Goal: Task Accomplishment & Management: Use online tool/utility

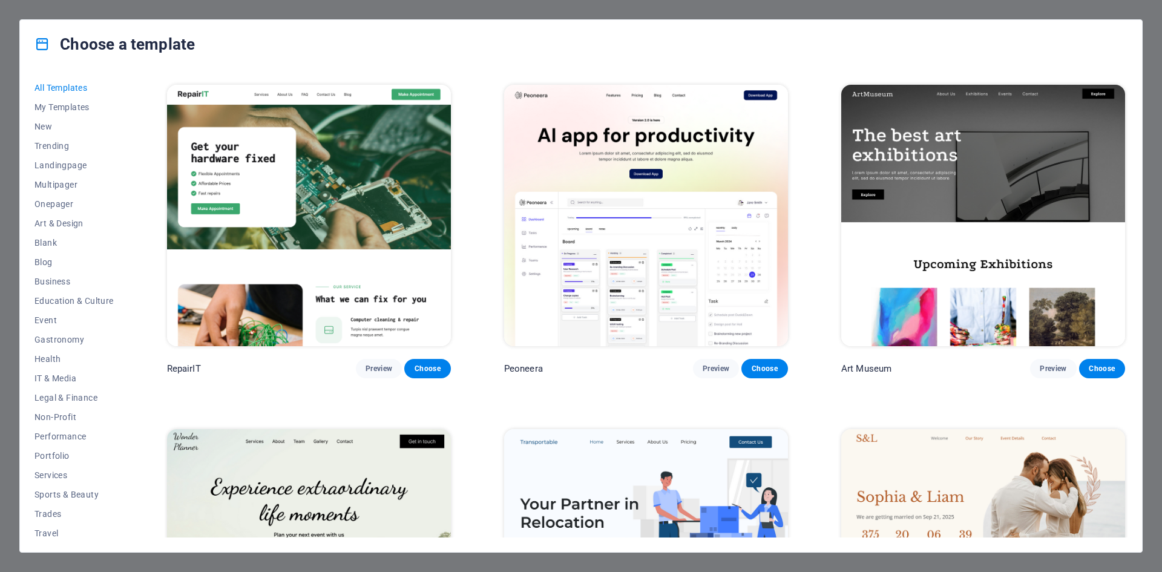
scroll to position [341, 0]
click at [386, 370] on span "Preview" at bounding box center [379, 368] width 27 height 10
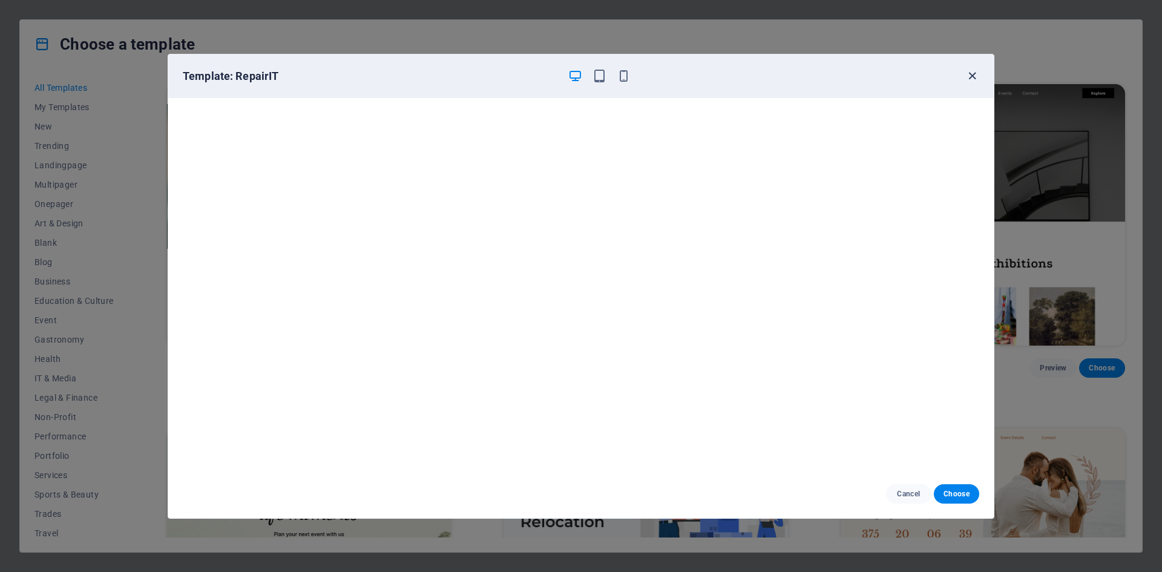
click at [969, 77] on icon "button" at bounding box center [973, 76] width 14 height 14
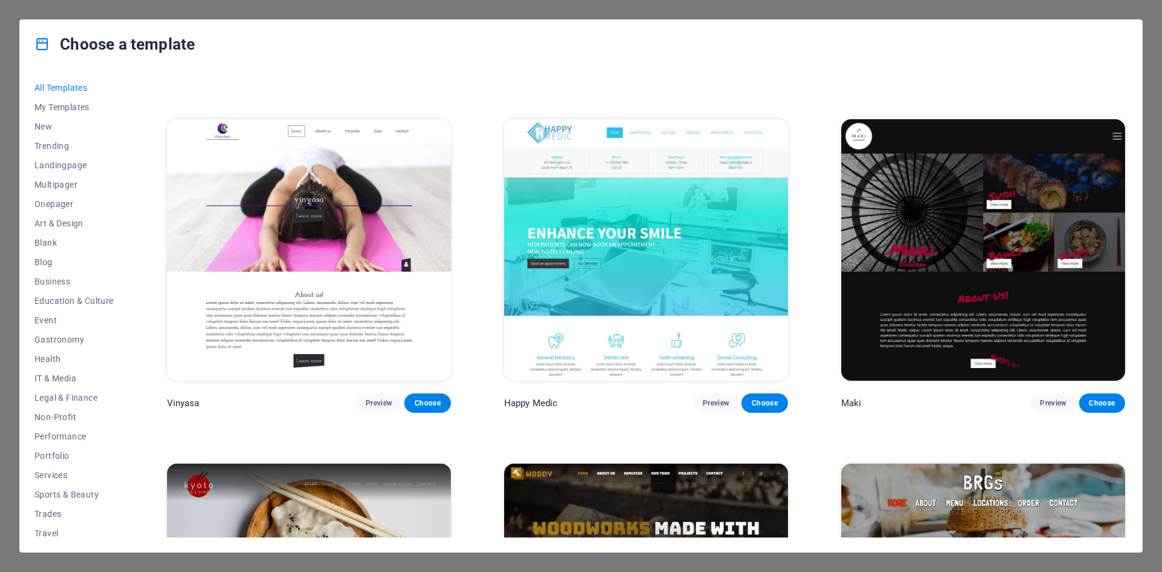
scroll to position [7543, 0]
click at [373, 398] on span "Preview" at bounding box center [379, 403] width 27 height 10
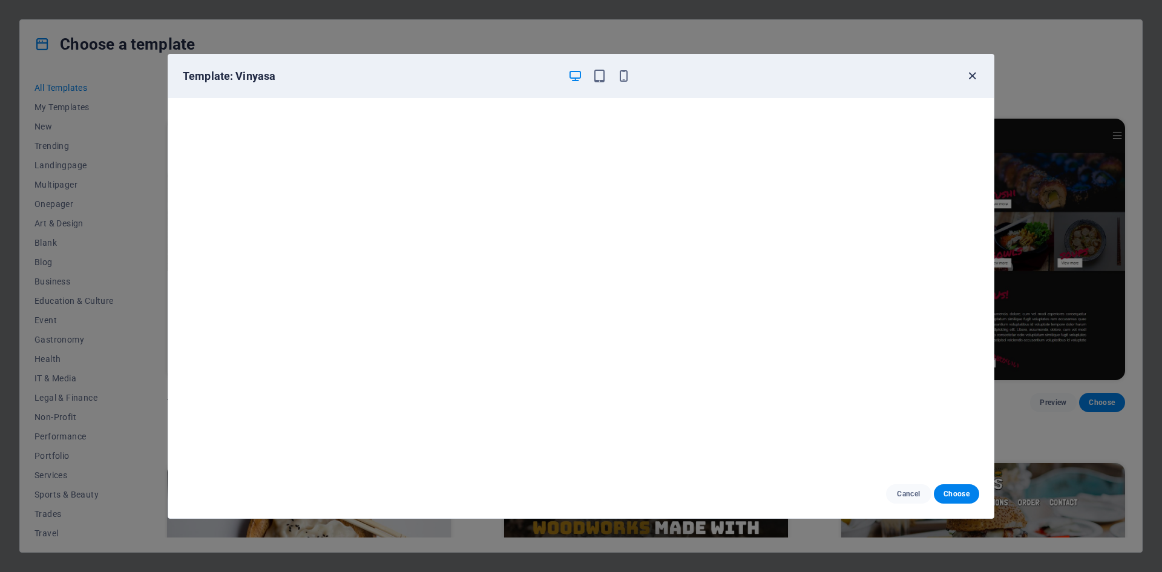
click at [975, 74] on icon "button" at bounding box center [973, 76] width 14 height 14
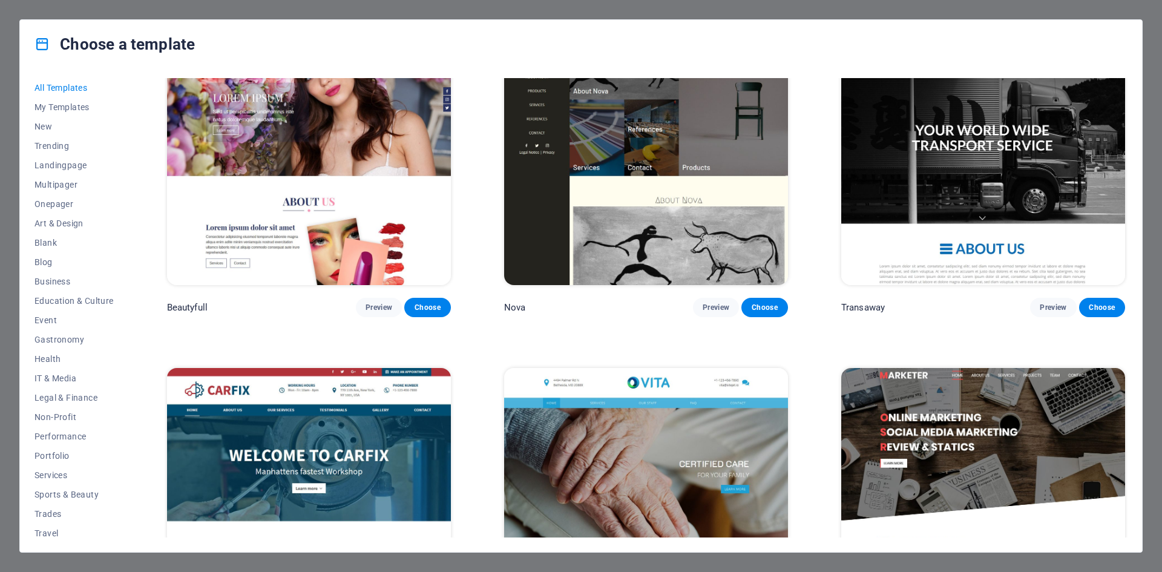
scroll to position [13497, 0]
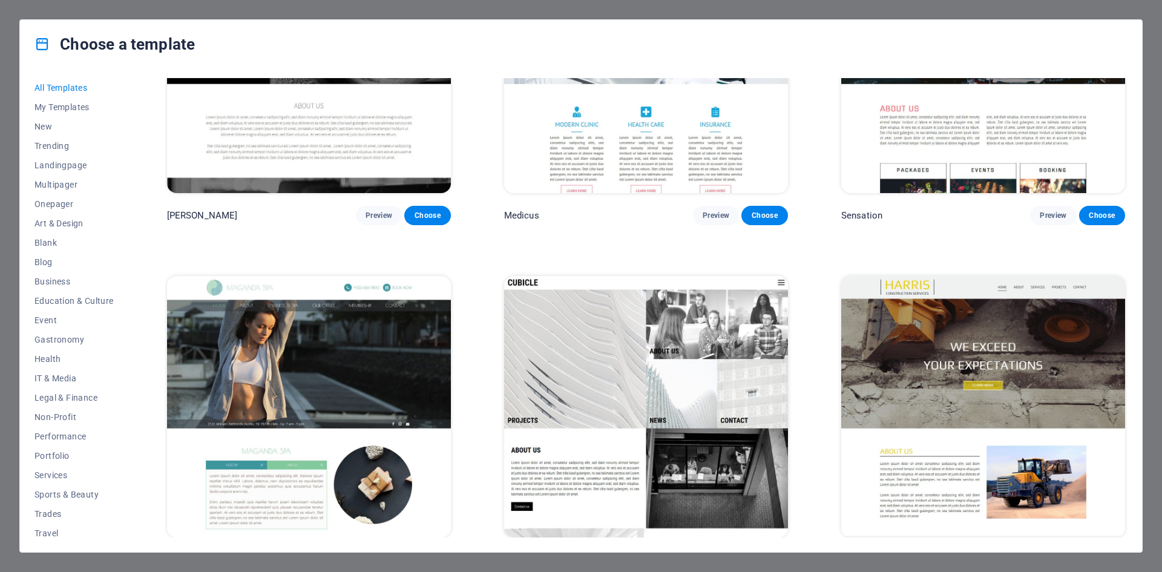
scroll to position [14968, 0]
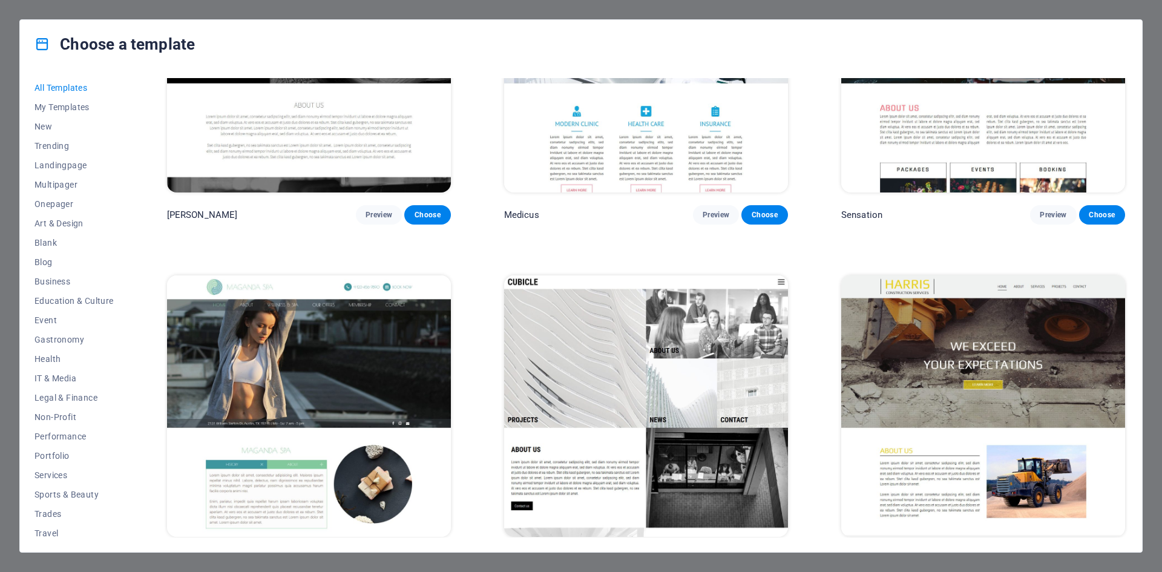
click at [507, 441] on img at bounding box center [646, 406] width 284 height 262
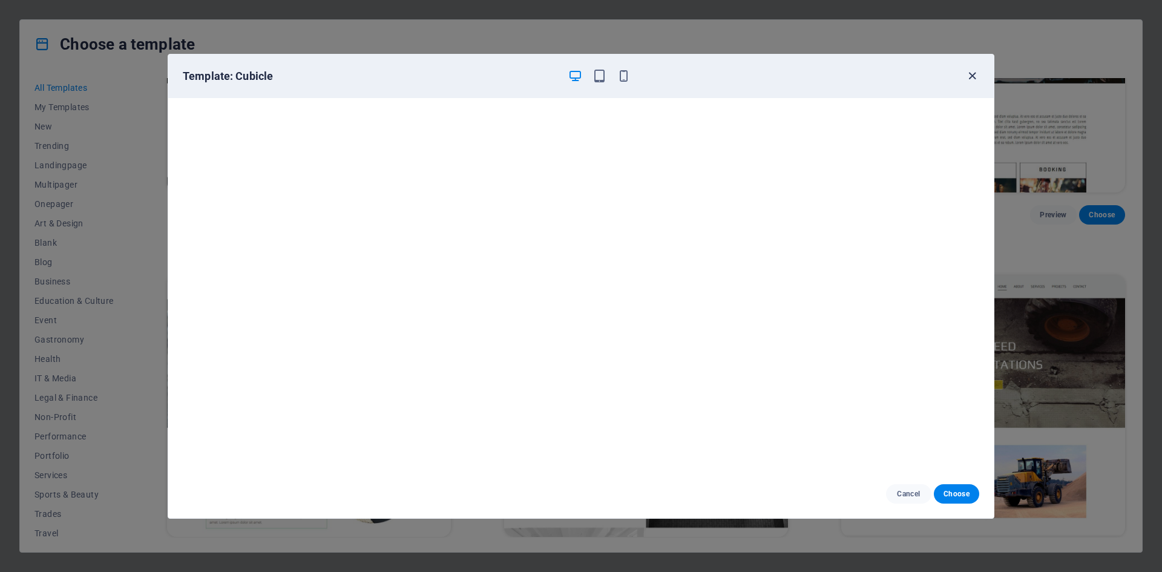
click at [973, 74] on icon "button" at bounding box center [973, 76] width 14 height 14
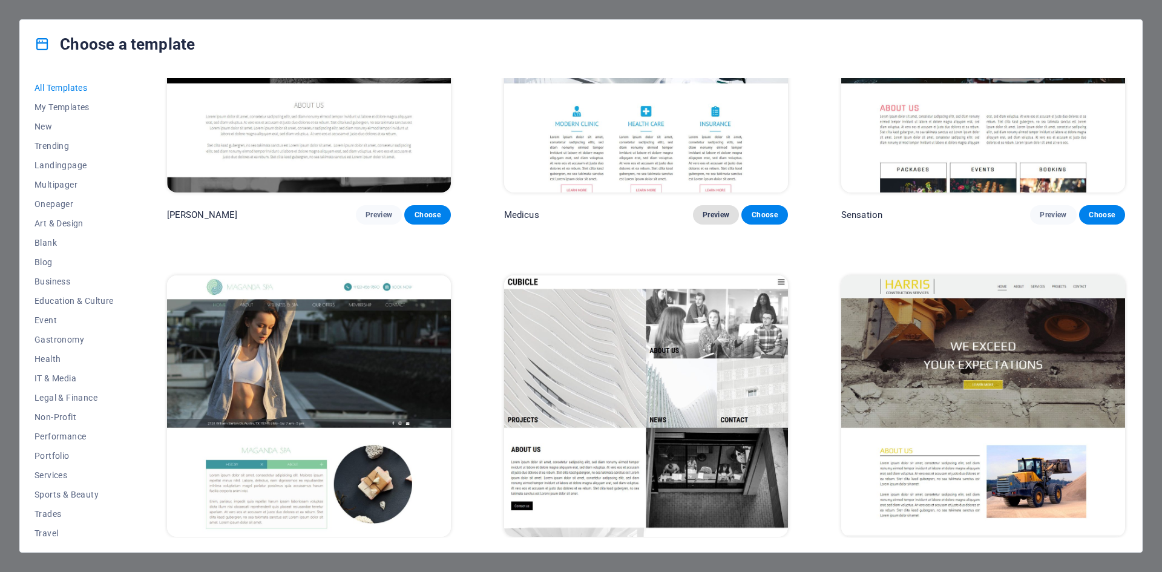
click at [714, 210] on span "Preview" at bounding box center [716, 215] width 27 height 10
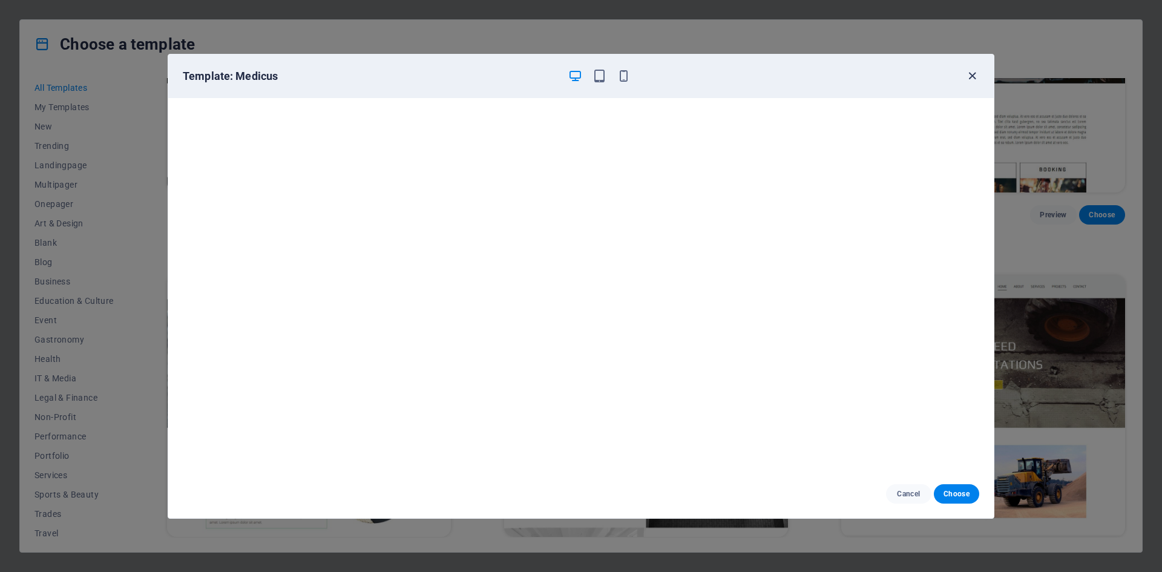
click at [973, 78] on icon "button" at bounding box center [973, 76] width 14 height 14
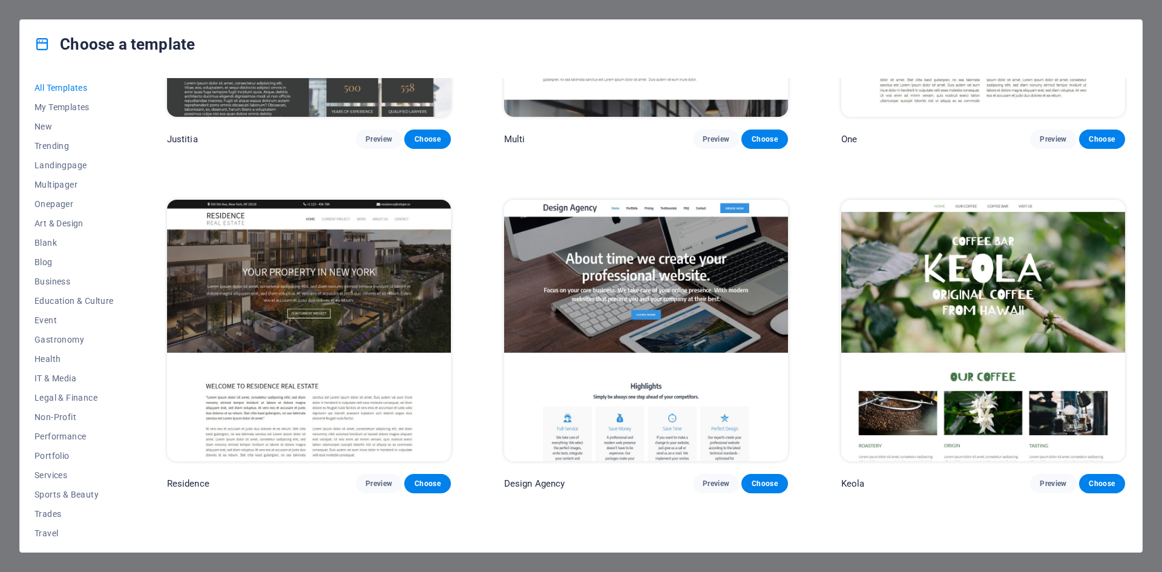
scroll to position [14283, 0]
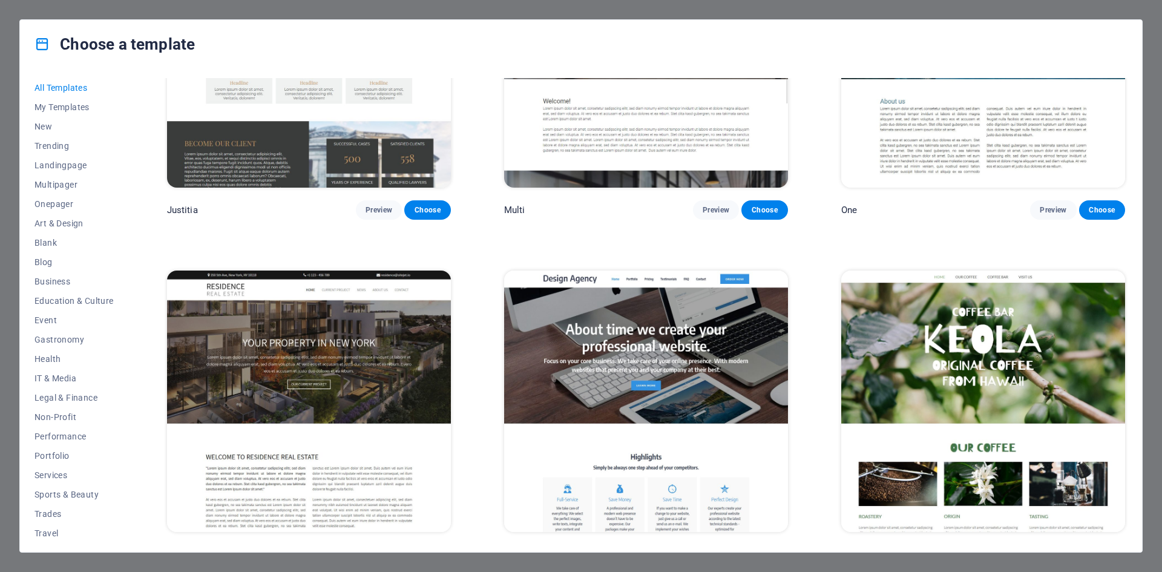
click at [611, 379] on img at bounding box center [646, 402] width 284 height 262
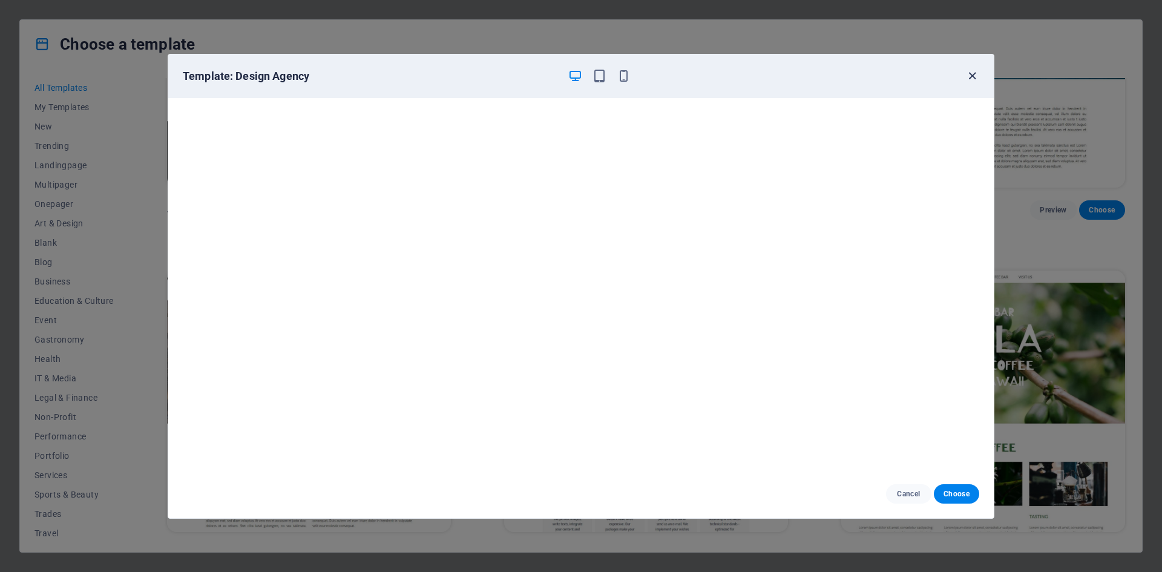
click at [968, 73] on icon "button" at bounding box center [973, 76] width 14 height 14
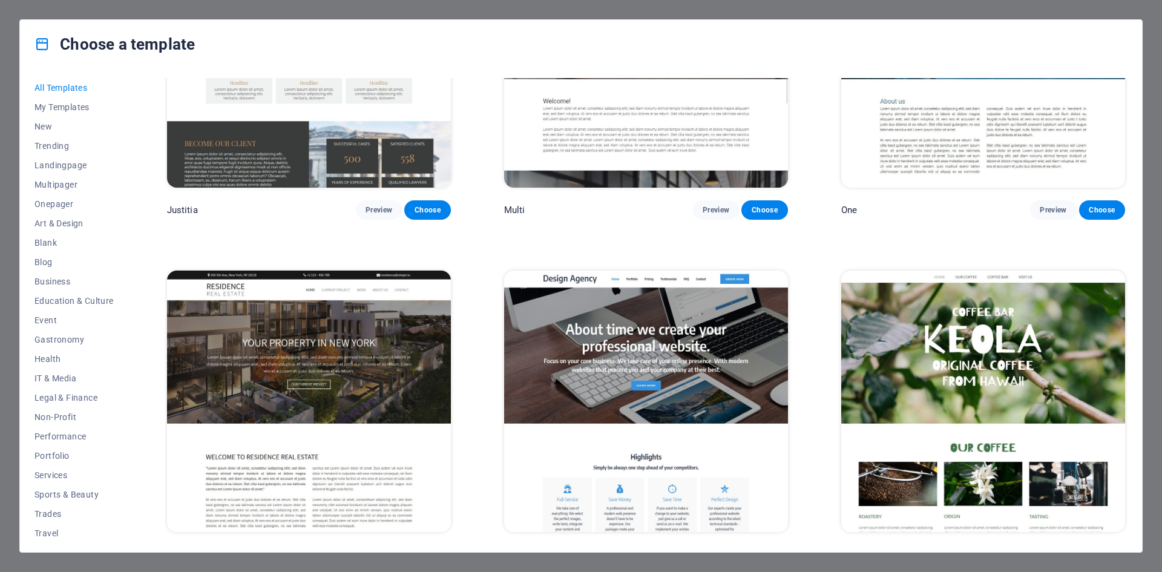
click at [380, 550] on span "Preview" at bounding box center [379, 555] width 27 height 10
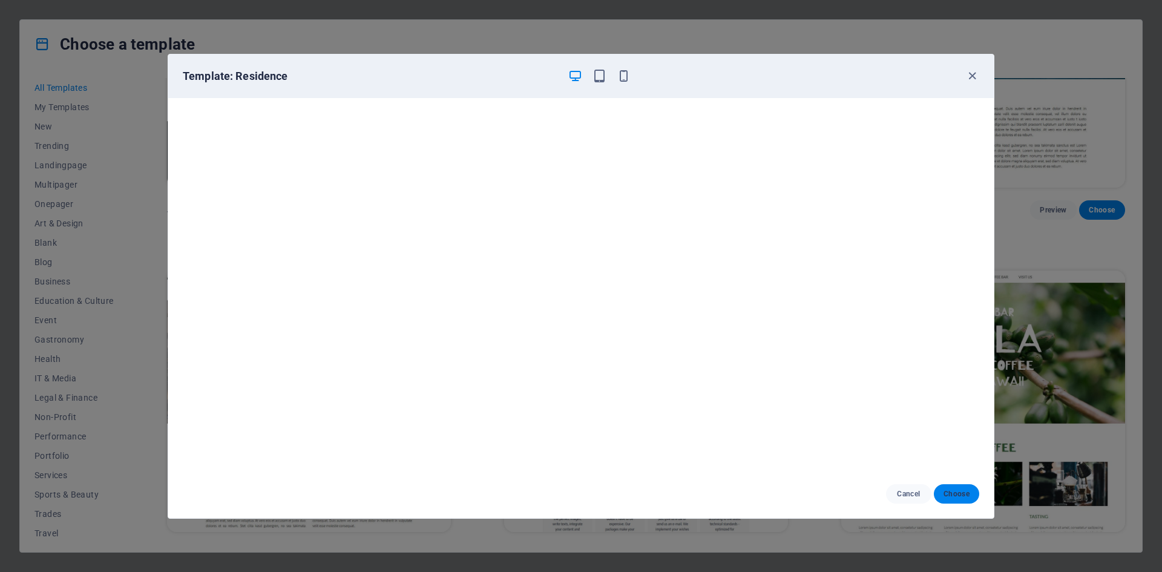
click at [947, 498] on span "Choose" at bounding box center [957, 494] width 26 height 10
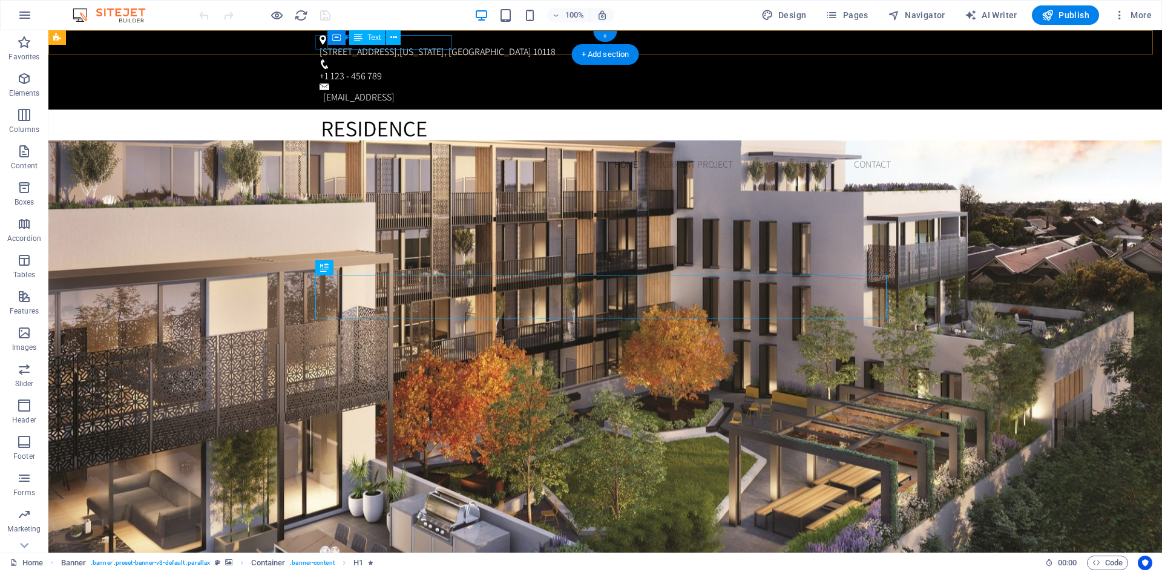
click at [427, 45] on div "[STREET_ADDRESS][US_STATE]" at bounding box center [603, 52] width 567 height 15
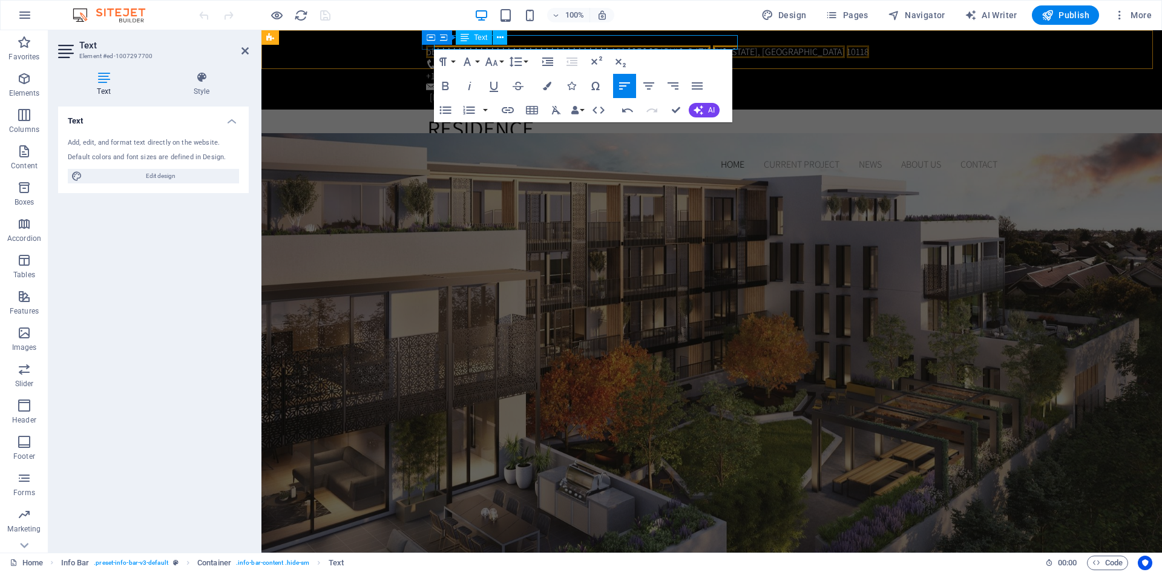
click at [628, 47] on span "bbbbbbbbbbbbbbbbbbbbbbbbbbbbbbbbbb350 [GEOGRAPHIC_DATA]" at bounding box center [568, 51] width 285 height 13
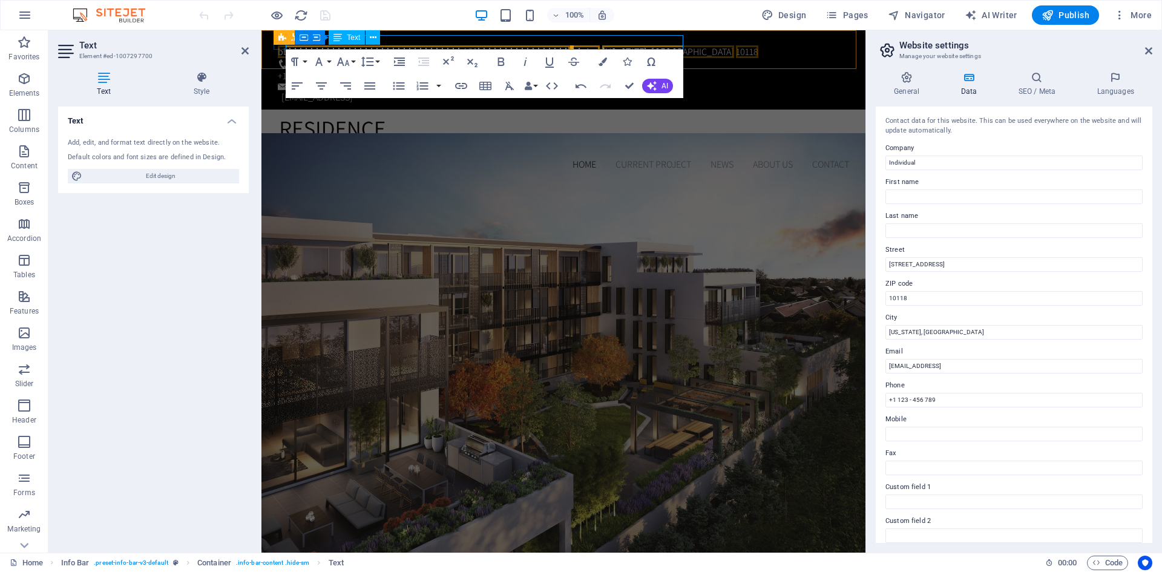
click at [629, 47] on span "[US_STATE], [GEOGRAPHIC_DATA]" at bounding box center [668, 51] width 132 height 13
click at [920, 165] on input "Individual" at bounding box center [1014, 163] width 257 height 15
type input "I"
type input "N"
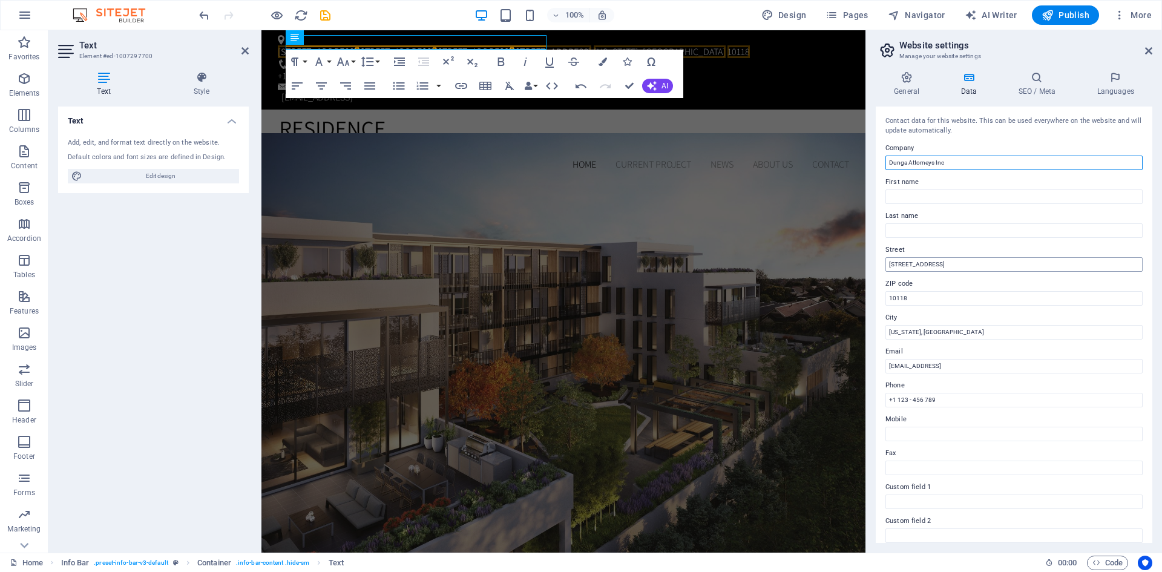
type input "Dunga Attorneys Inc"
click at [928, 263] on input "[STREET_ADDRESS]" at bounding box center [1014, 264] width 257 height 15
paste input "[STREET_ADDRESS]"
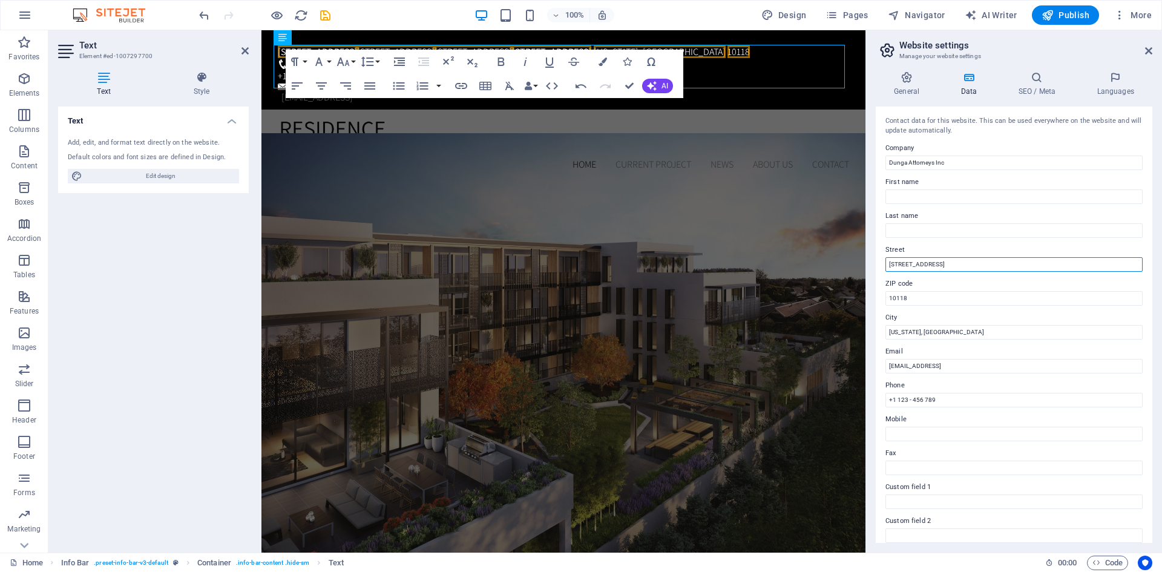
drag, startPoint x: 1102, startPoint y: 266, endPoint x: 1090, endPoint y: 264, distance: 12.2
click at [1090, 264] on input "[STREET_ADDRESS]" at bounding box center [1014, 264] width 257 height 15
type input "[STREET_ADDRESS]"
click at [912, 299] on input "10118" at bounding box center [1014, 298] width 257 height 15
type input "1"
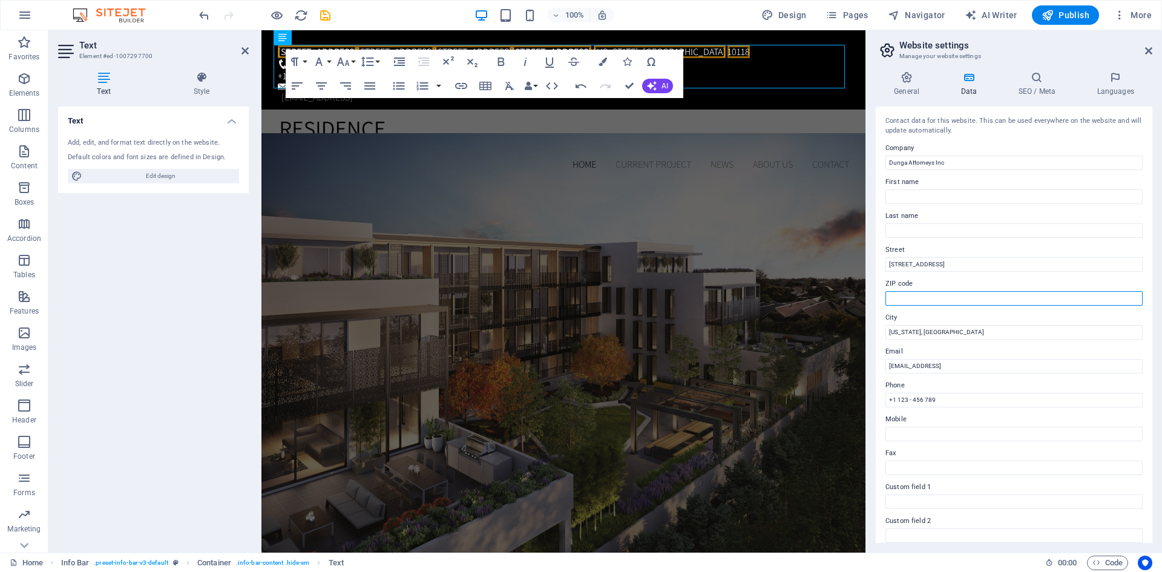
paste input "8001"
type input "8001"
drag, startPoint x: 1034, startPoint y: 263, endPoint x: 993, endPoint y: 263, distance: 40.6
click at [993, 263] on input "[STREET_ADDRESS]" at bounding box center [1014, 264] width 257 height 15
drag, startPoint x: 1052, startPoint y: 263, endPoint x: 993, endPoint y: 265, distance: 58.1
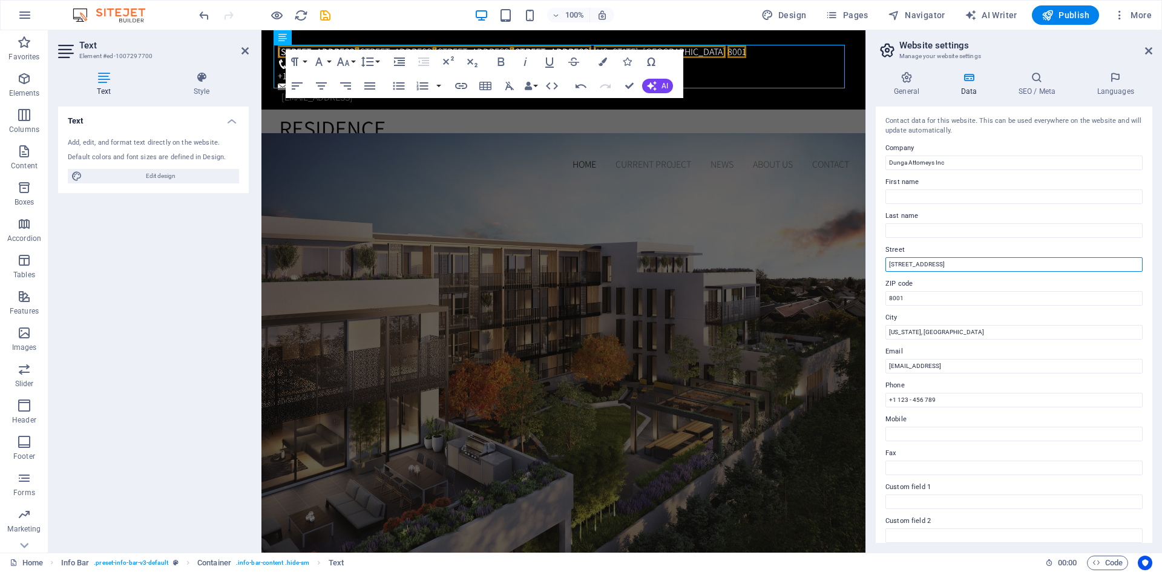
click at [993, 265] on input "[STREET_ADDRESS]" at bounding box center [1014, 264] width 257 height 15
drag, startPoint x: 1024, startPoint y: 263, endPoint x: 995, endPoint y: 262, distance: 29.1
click at [995, 262] on input "[STREET_ADDRESS]" at bounding box center [1014, 264] width 257 height 15
type input "[STREET_ADDRESS]"
click at [928, 328] on input "[US_STATE], [GEOGRAPHIC_DATA]" at bounding box center [1014, 332] width 257 height 15
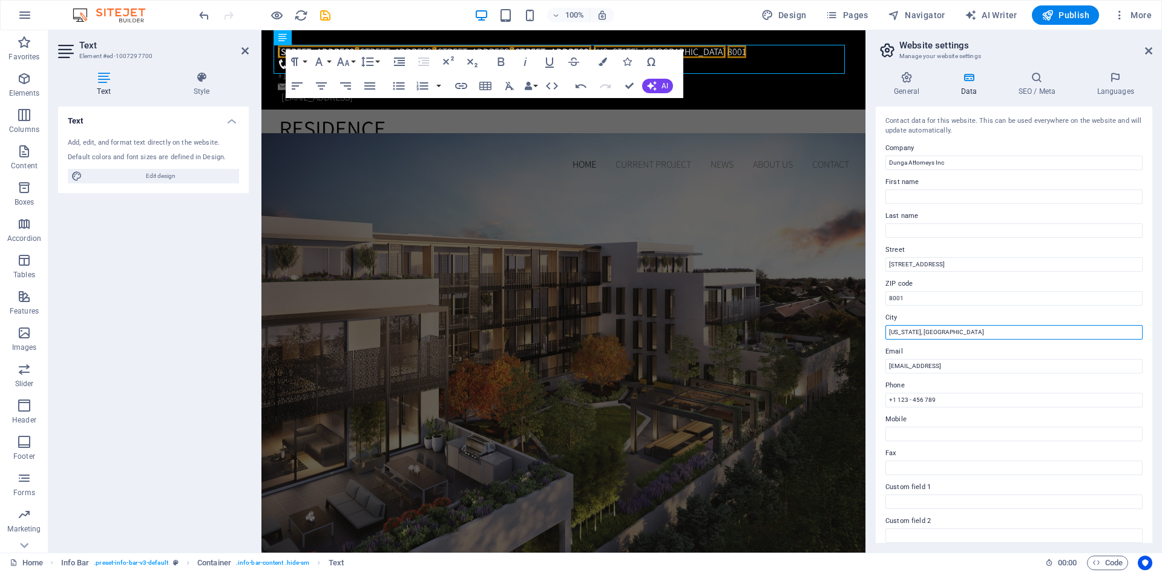
paste input "[GEOGRAPHIC_DATA]"
type input "[GEOGRAPHIC_DATA]"
click at [1047, 263] on input "[STREET_ADDRESS]" at bounding box center [1014, 264] width 257 height 15
type input "[STREET_ADDRESS],"
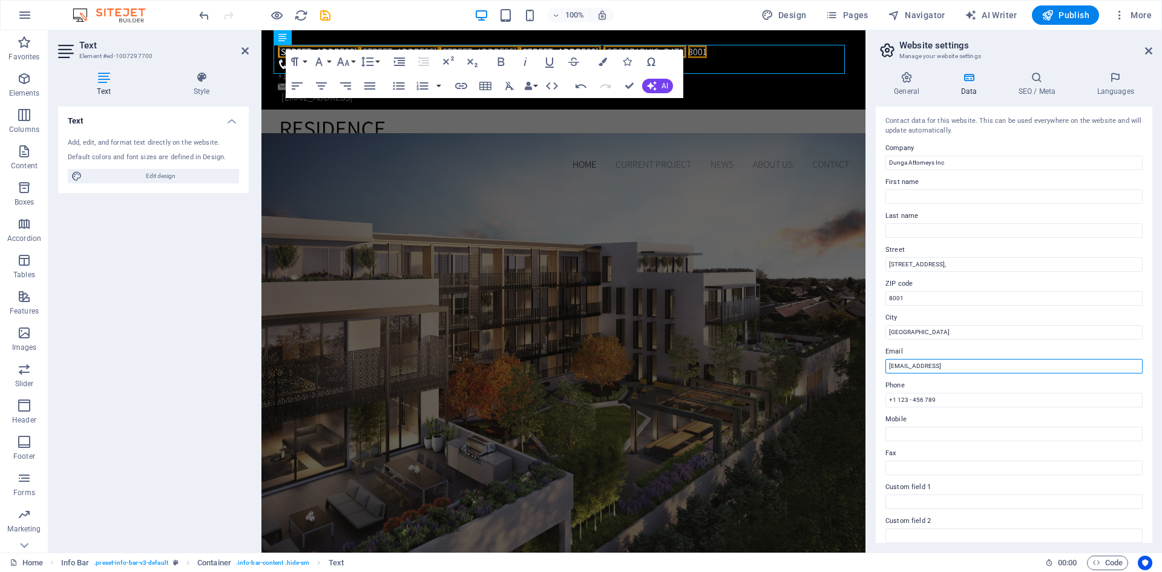
click at [1031, 368] on input "[EMAIL_ADDRESS]" at bounding box center [1014, 366] width 257 height 15
type input "b"
type input "[EMAIL_ADDRESS][DOMAIN_NAME]"
click at [956, 396] on input "+1 123 - 456 789" at bounding box center [1014, 400] width 257 height 15
paste input "27 73 192 8027"
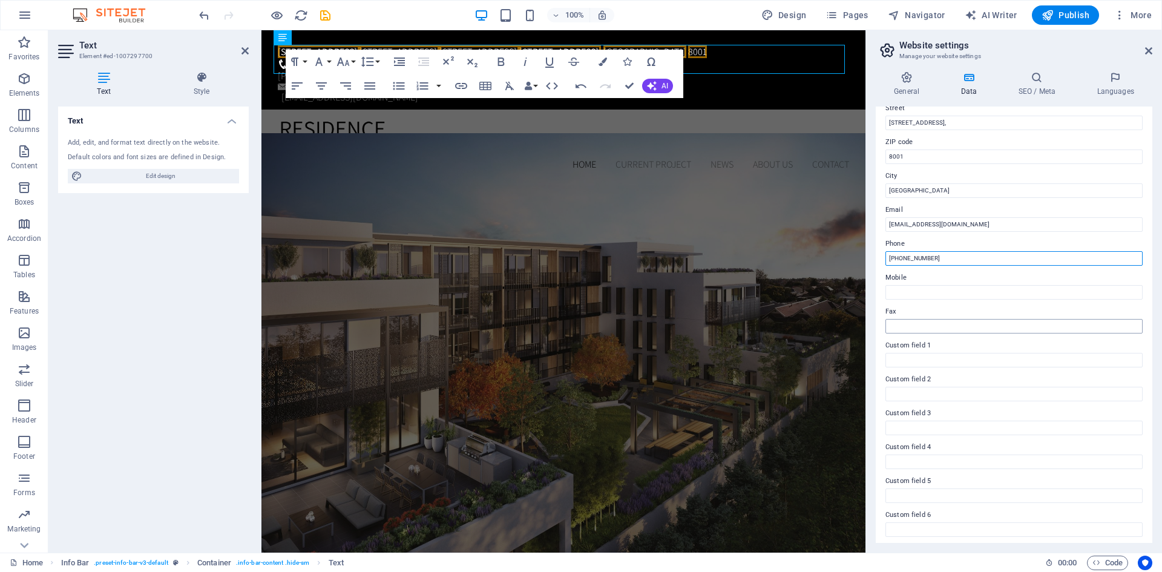
scroll to position [145, 0]
type input "[PHONE_NUMBER]"
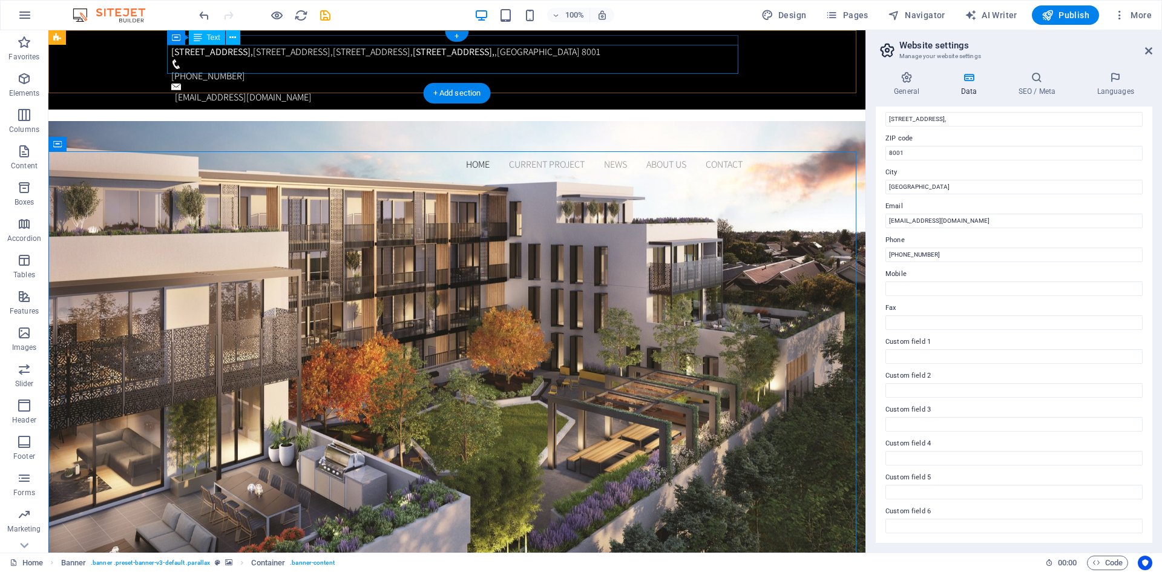
click at [582, 58] on span "8001" at bounding box center [591, 51] width 19 height 13
click at [282, 59] on div "[GEOGRAPHIC_DATA], [STREET_ADDRESS]" at bounding box center [454, 52] width 567 height 15
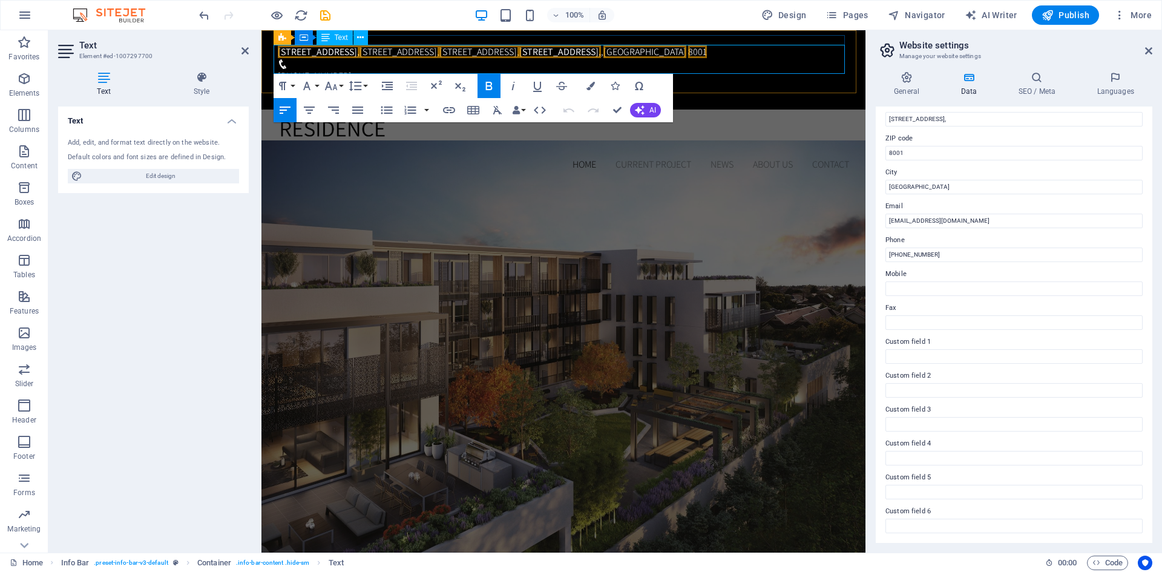
click at [395, 59] on p "[GEOGRAPHIC_DATA], [STREET_ADDRESS]" at bounding box center [561, 52] width 567 height 15
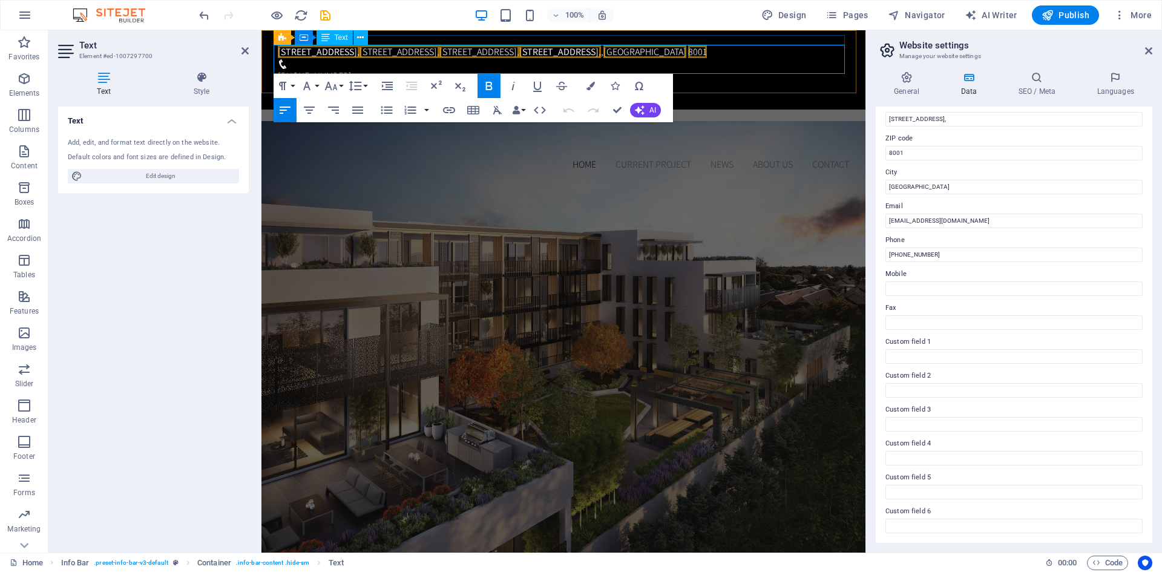
click at [395, 59] on p "[GEOGRAPHIC_DATA], [STREET_ADDRESS]" at bounding box center [561, 52] width 567 height 15
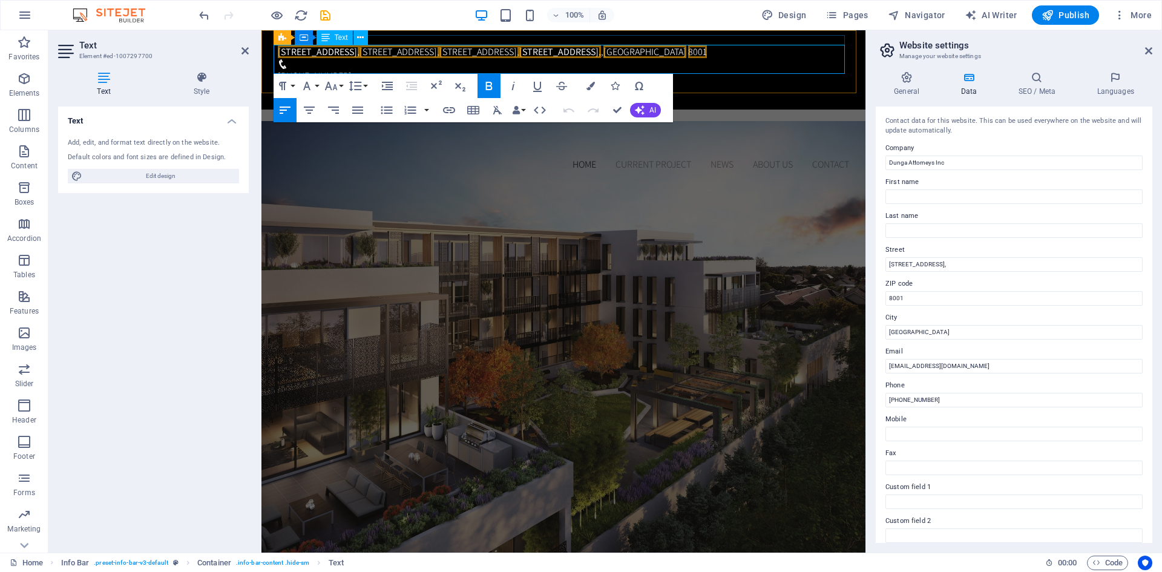
click at [688, 58] on span "8001" at bounding box center [697, 51] width 19 height 13
click at [604, 58] on span "[GEOGRAPHIC_DATA]" at bounding box center [645, 51] width 83 height 13
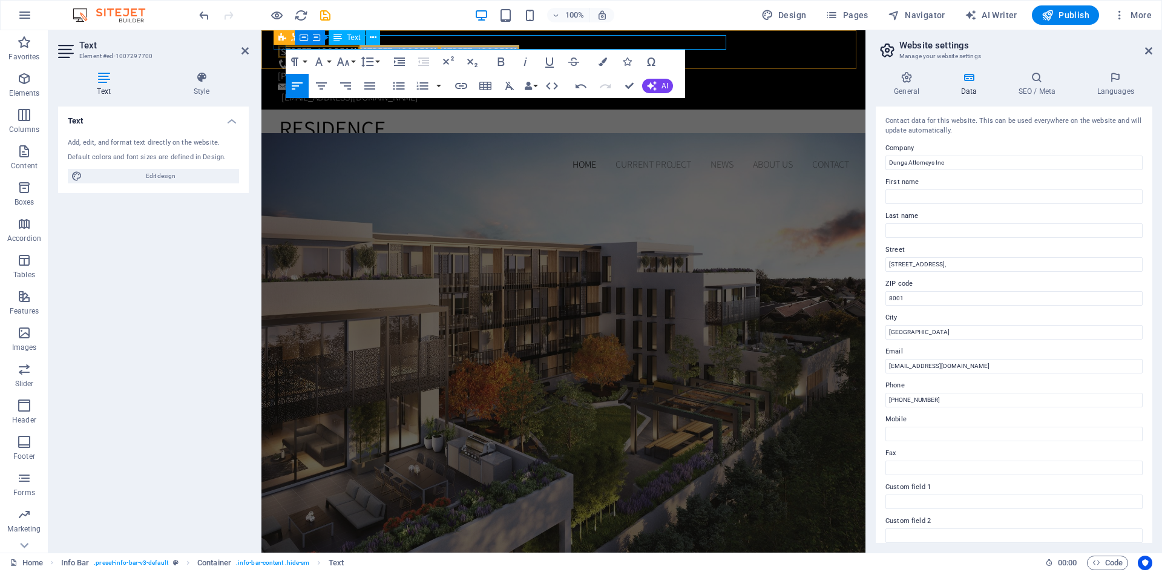
click at [519, 45] on span "[STREET_ADDRESS]," at bounding box center [480, 51] width 80 height 13
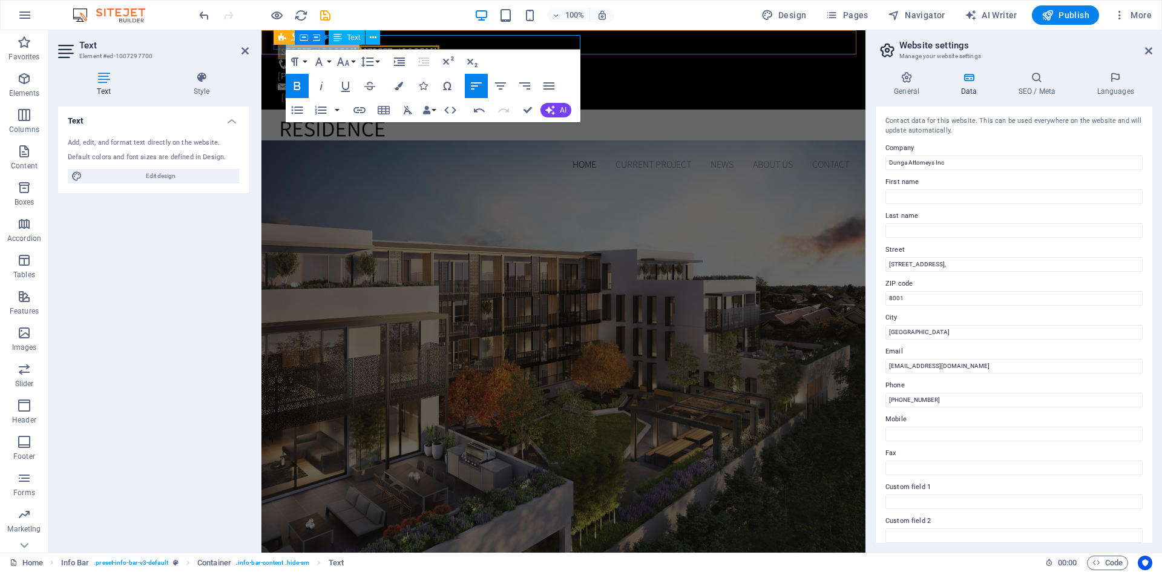
click at [440, 45] on span "[STREET_ADDRESS]," at bounding box center [400, 51] width 80 height 13
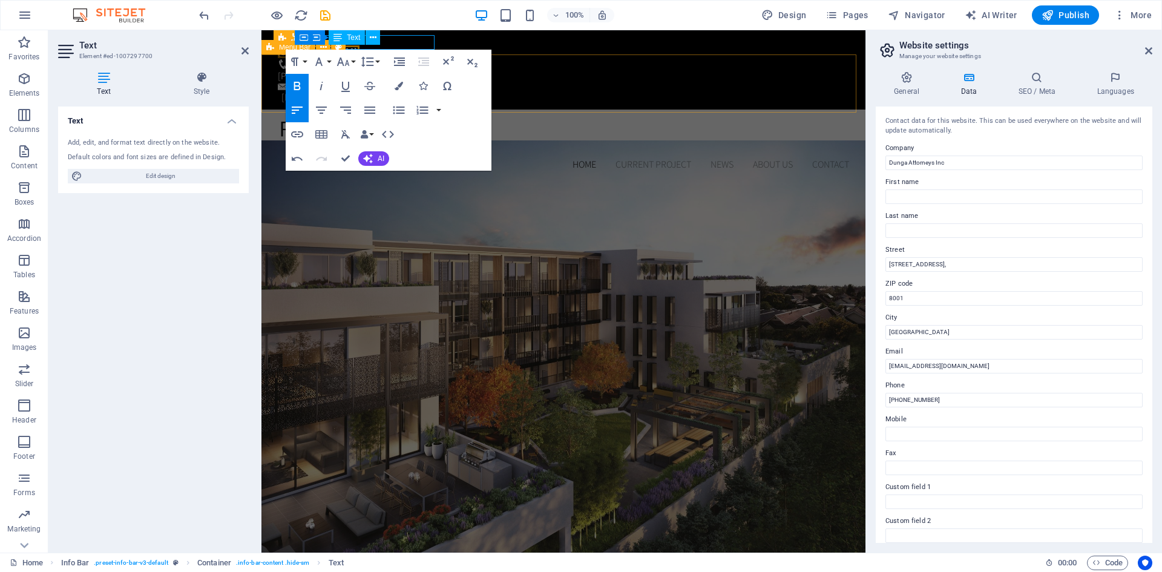
click at [593, 110] on div "Home Current Project News About us Contact Menu" at bounding box center [564, 146] width 604 height 73
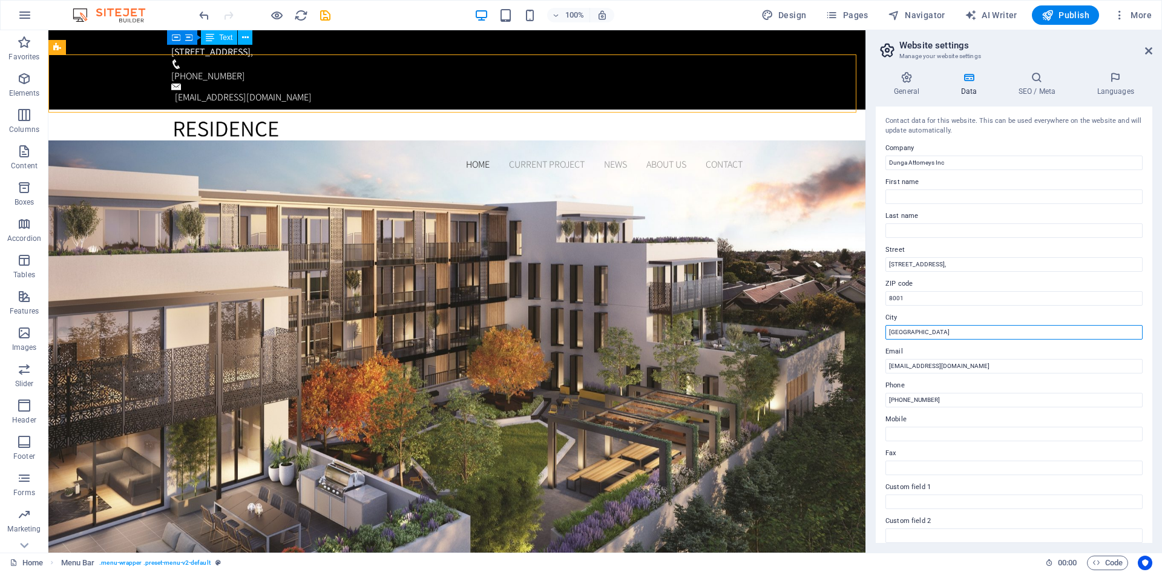
drag, startPoint x: 924, startPoint y: 334, endPoint x: 888, endPoint y: 335, distance: 35.8
click at [888, 335] on input "[GEOGRAPHIC_DATA]" at bounding box center [1014, 332] width 257 height 15
click at [999, 264] on input "[STREET_ADDRESS]," at bounding box center [1014, 264] width 257 height 15
paste input "[GEOGRAPHIC_DATA]"
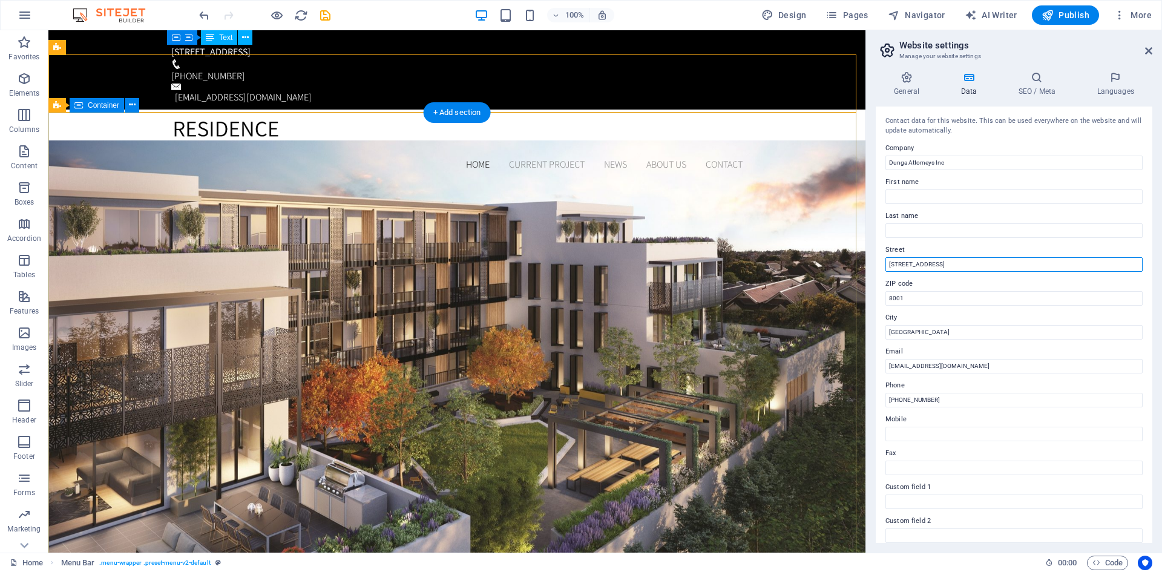
type input "[STREET_ADDRESS]"
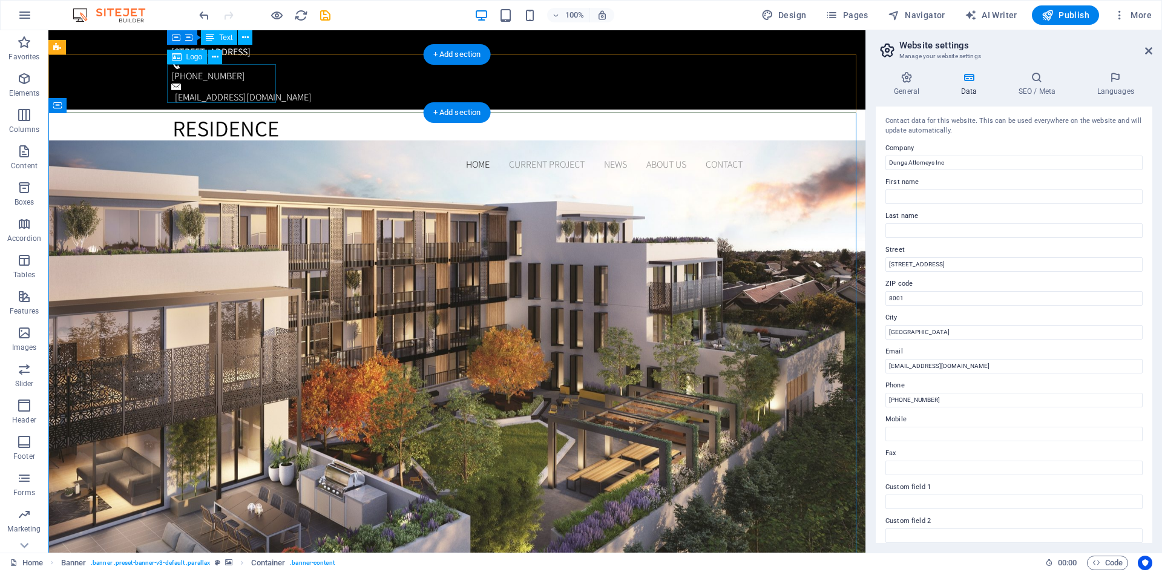
click at [241, 119] on div at bounding box center [456, 138] width 571 height 39
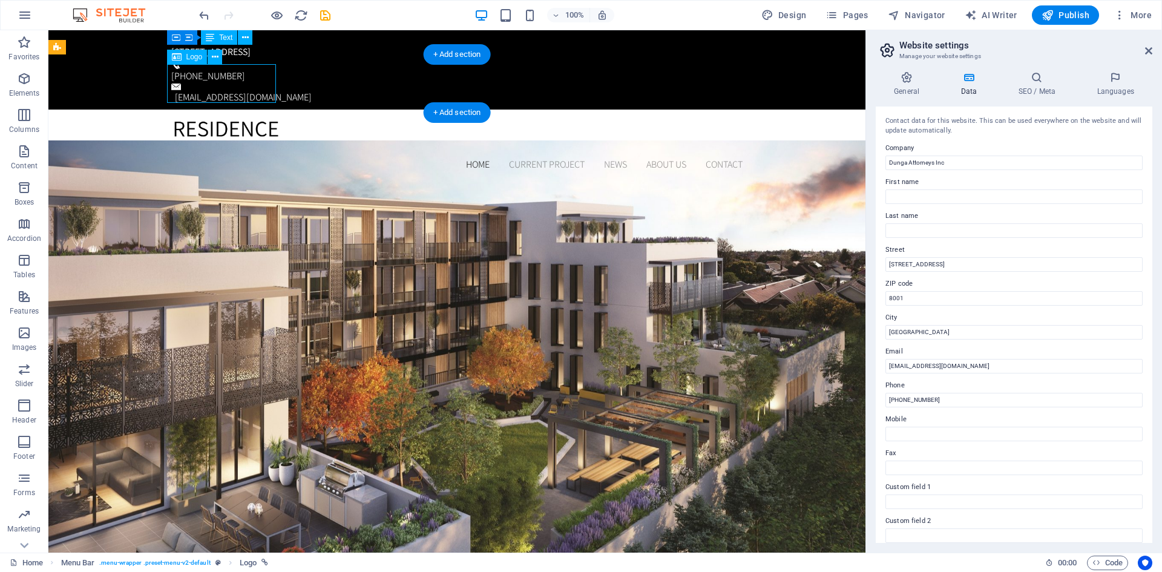
click at [241, 119] on div at bounding box center [456, 138] width 571 height 39
select select "px"
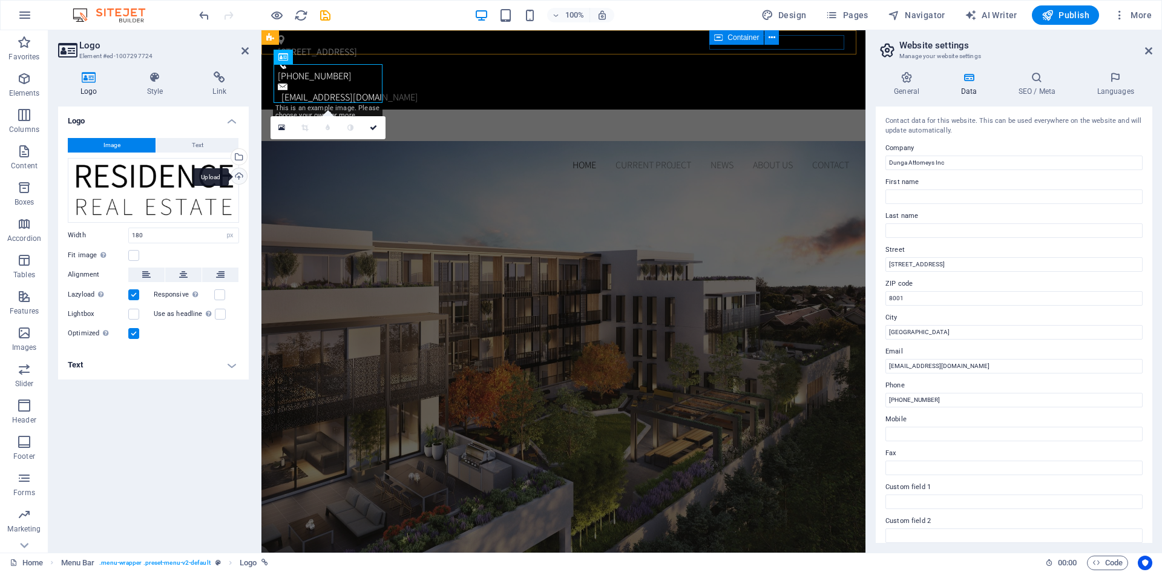
click at [237, 171] on div "Upload" at bounding box center [238, 177] width 18 height 18
click at [242, 179] on div "Upload" at bounding box center [238, 177] width 18 height 18
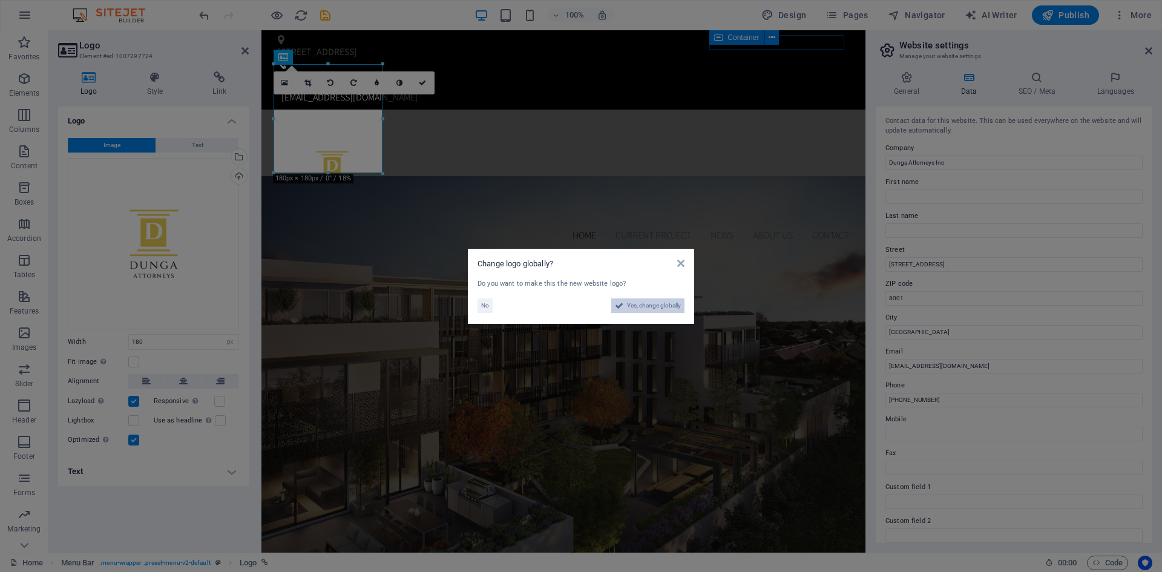
click at [645, 307] on span "Yes, change globally" at bounding box center [654, 305] width 54 height 15
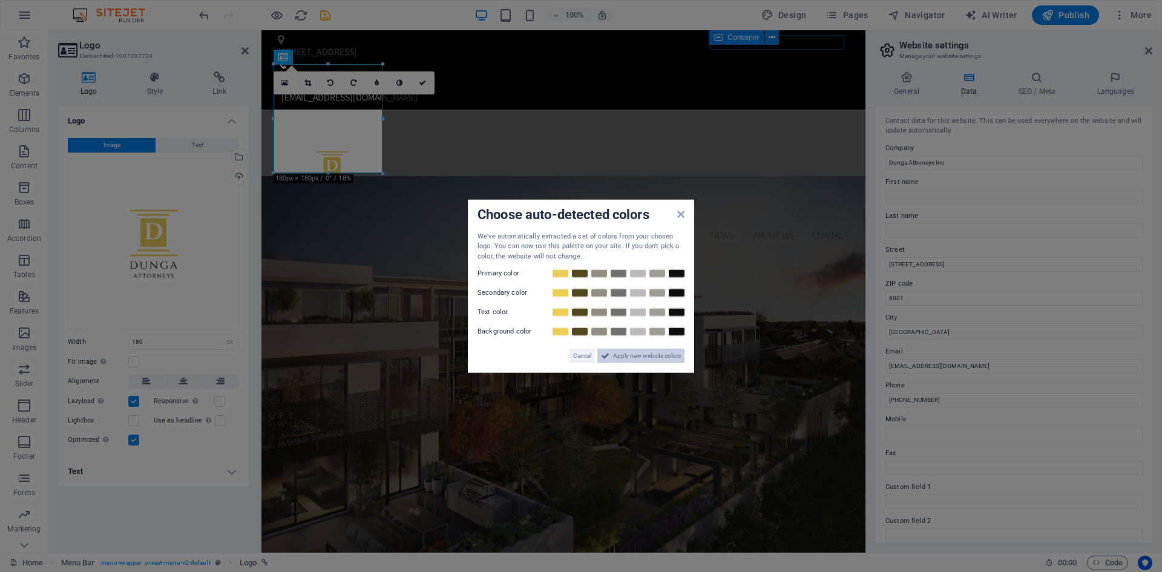
click at [633, 357] on span "Apply new website colors" at bounding box center [647, 356] width 68 height 15
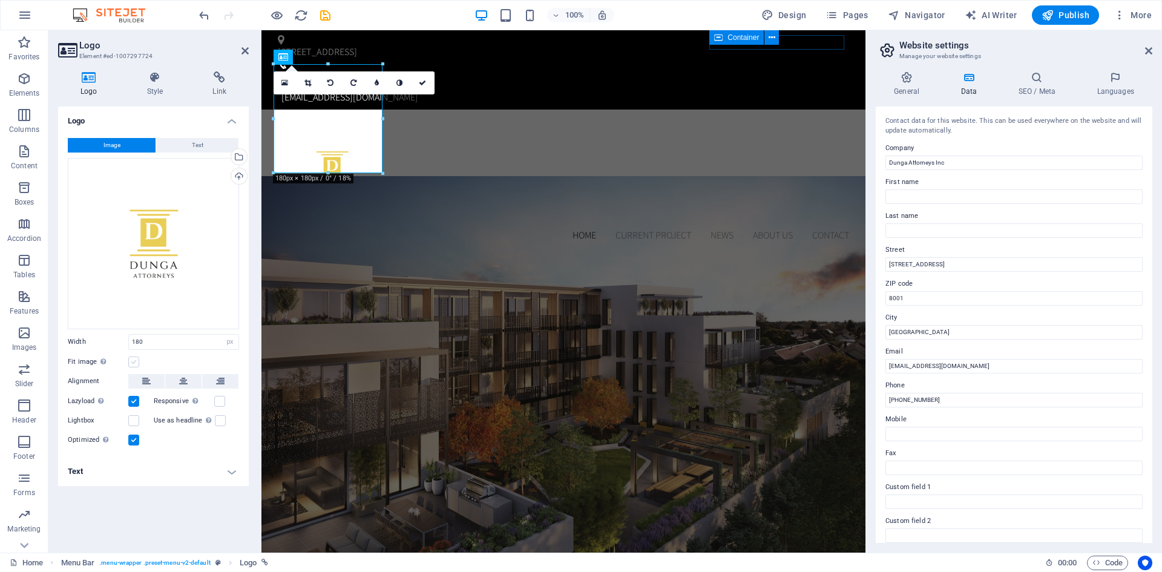
click at [136, 364] on label at bounding box center [133, 362] width 11 height 11
click at [0, 0] on input "Fit image Automatically fit image to a fixed width and height" at bounding box center [0, 0] width 0 height 0
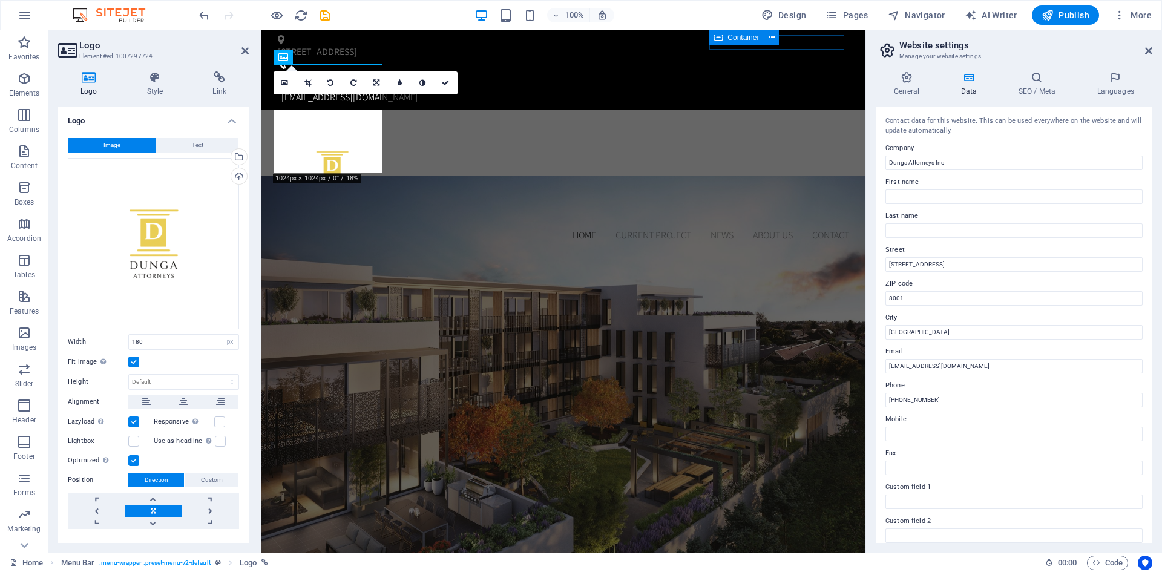
click at [136, 364] on label at bounding box center [133, 362] width 11 height 11
click at [0, 0] on input "Fit image Automatically fit image to a fixed width and height" at bounding box center [0, 0] width 0 height 0
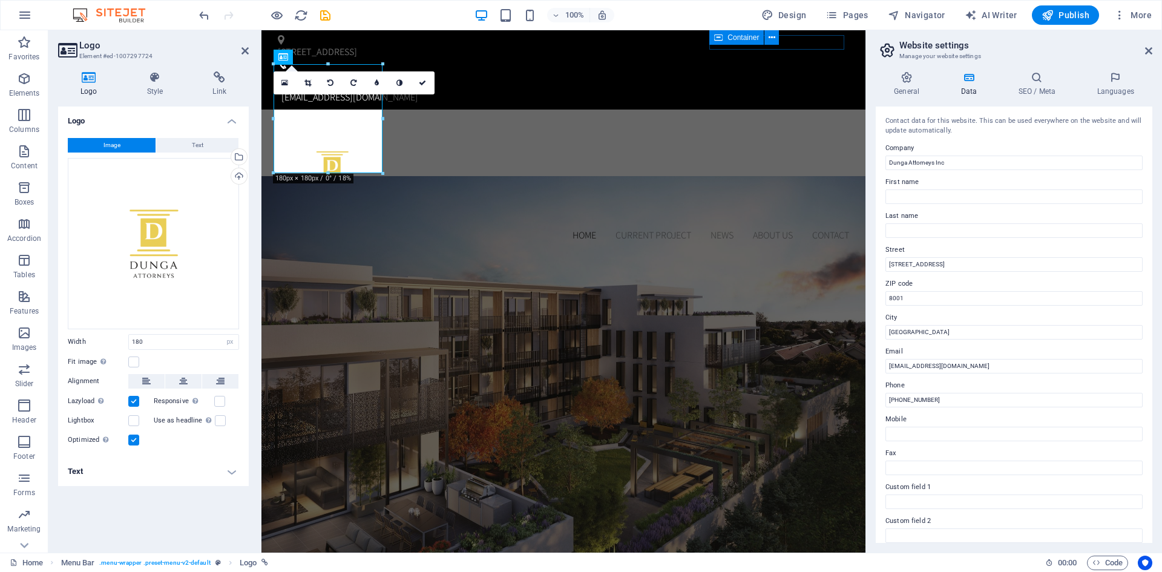
click at [249, 49] on aside "Logo Element #ed-1007297724 Logo Style Link Logo Image Text Drag files here, cl…" at bounding box center [154, 291] width 213 height 522
click at [245, 51] on icon at bounding box center [245, 51] width 7 height 10
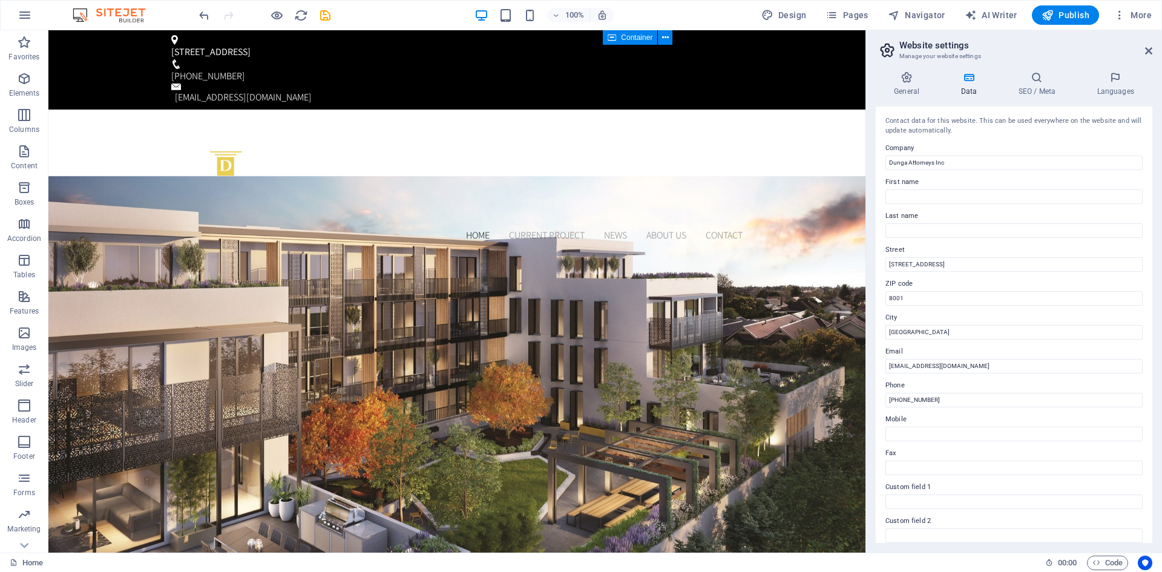
drag, startPoint x: 863, startPoint y: 67, endPoint x: 918, endPoint y: 79, distance: 55.8
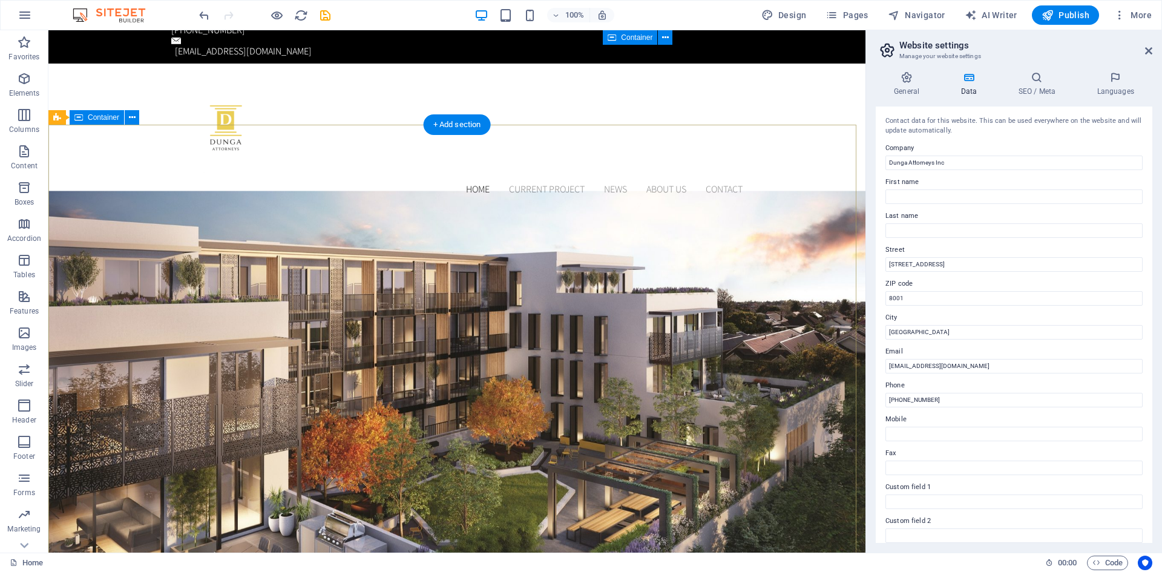
scroll to position [135, 0]
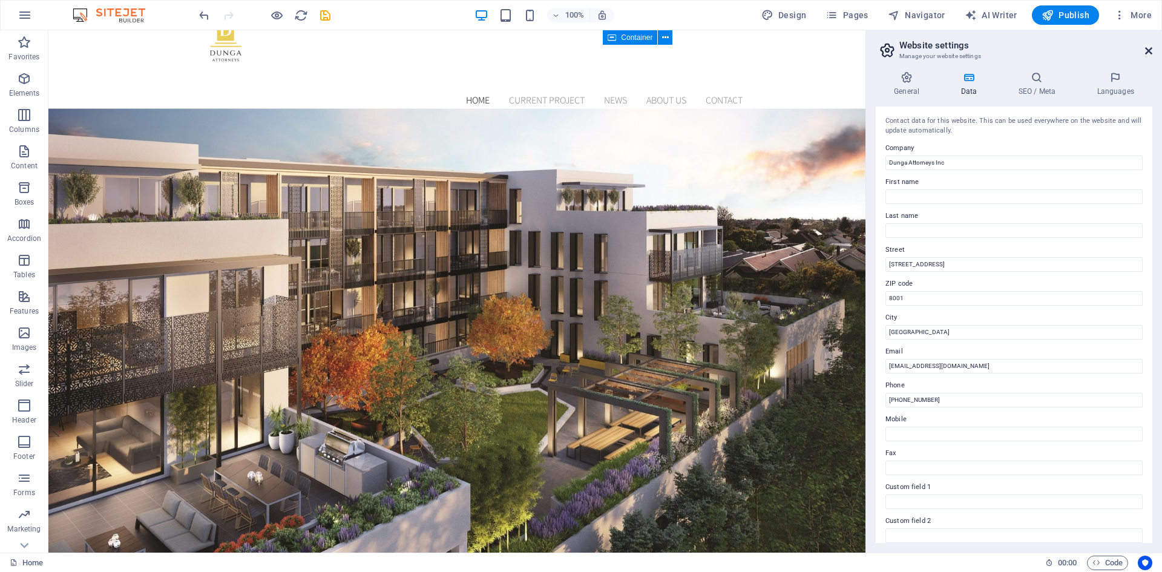
click at [1150, 47] on icon at bounding box center [1148, 51] width 7 height 10
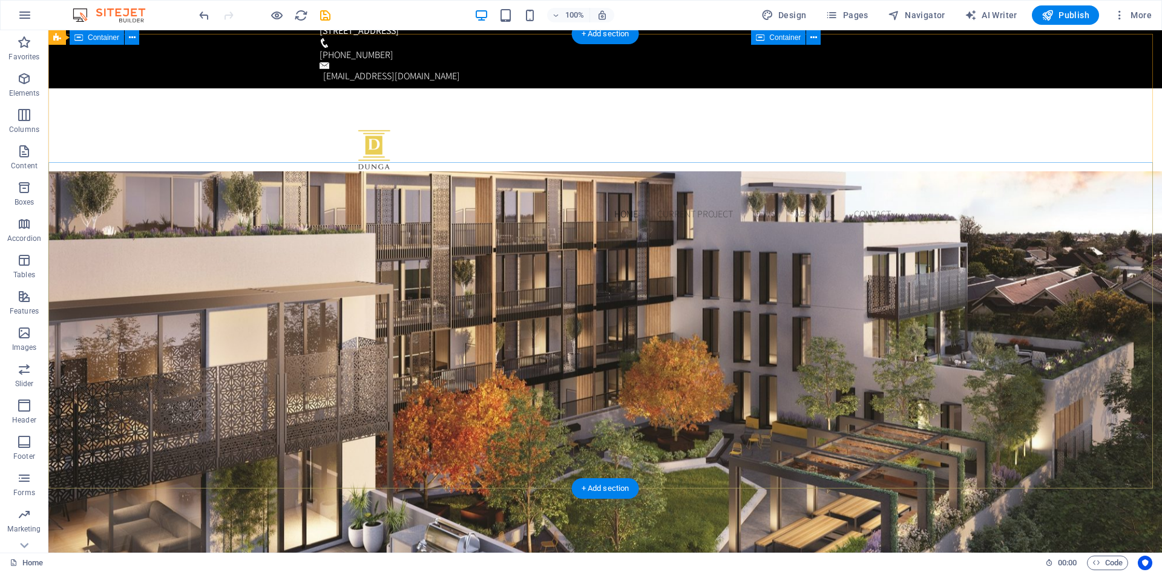
scroll to position [21, 0]
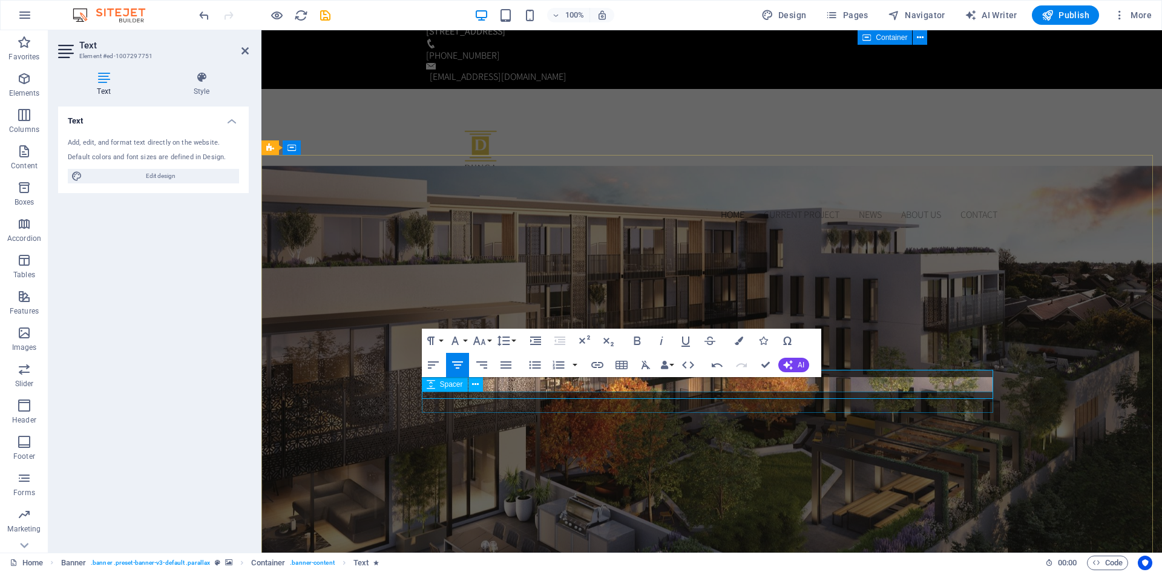
scroll to position [28, 0]
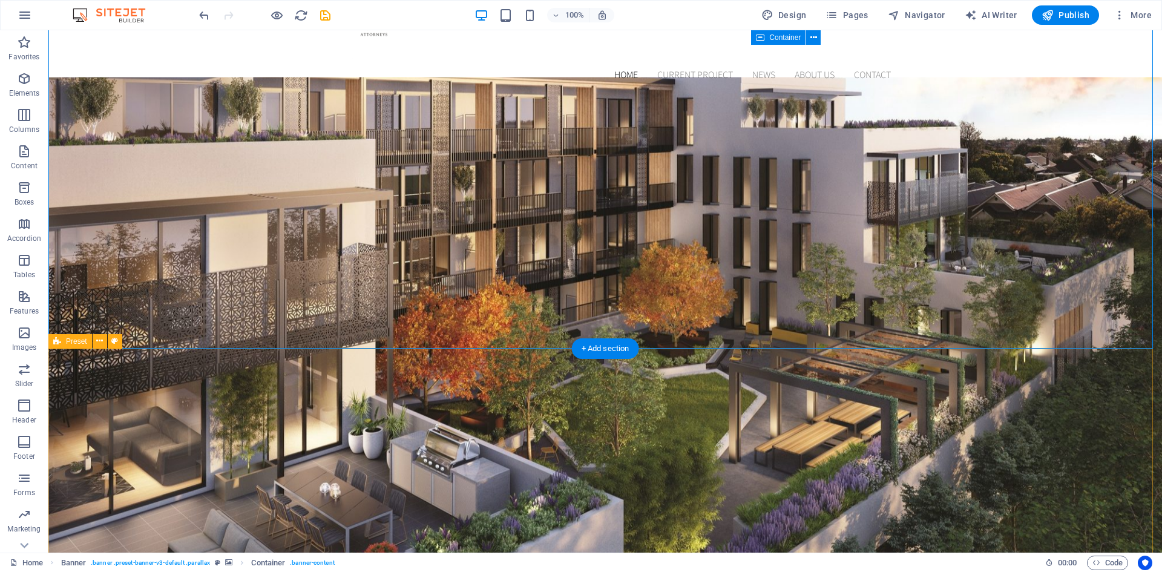
scroll to position [49, 0]
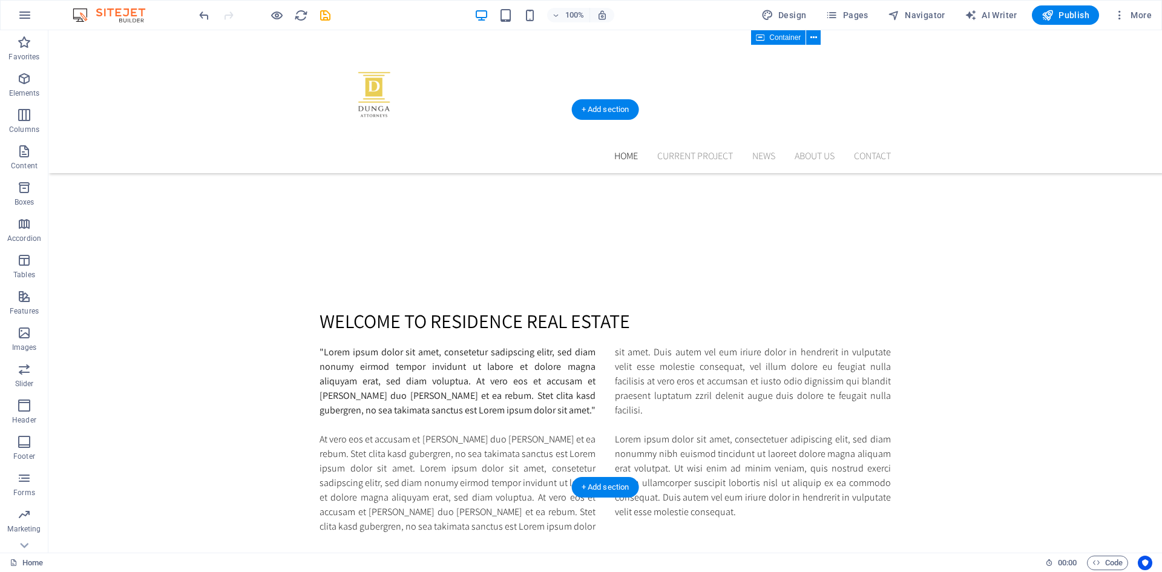
scroll to position [768, 0]
click at [814, 149] on nav "Home Current Project News About us Contact" at bounding box center [605, 156] width 571 height 15
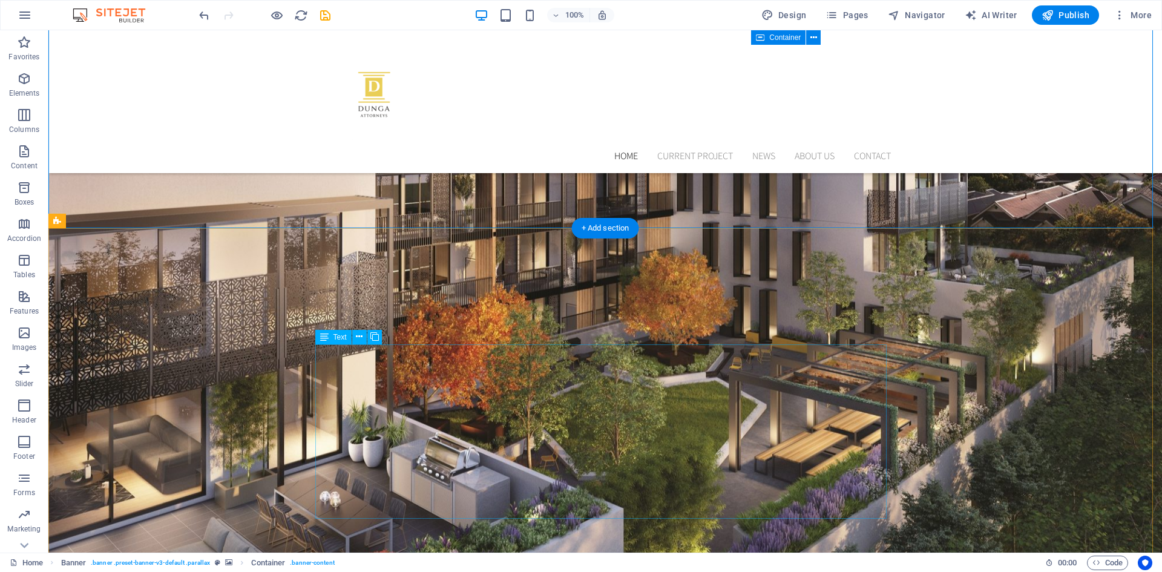
scroll to position [281, 0]
click at [650, 149] on nav "Home Current Project News About us Contact" at bounding box center [605, 156] width 571 height 15
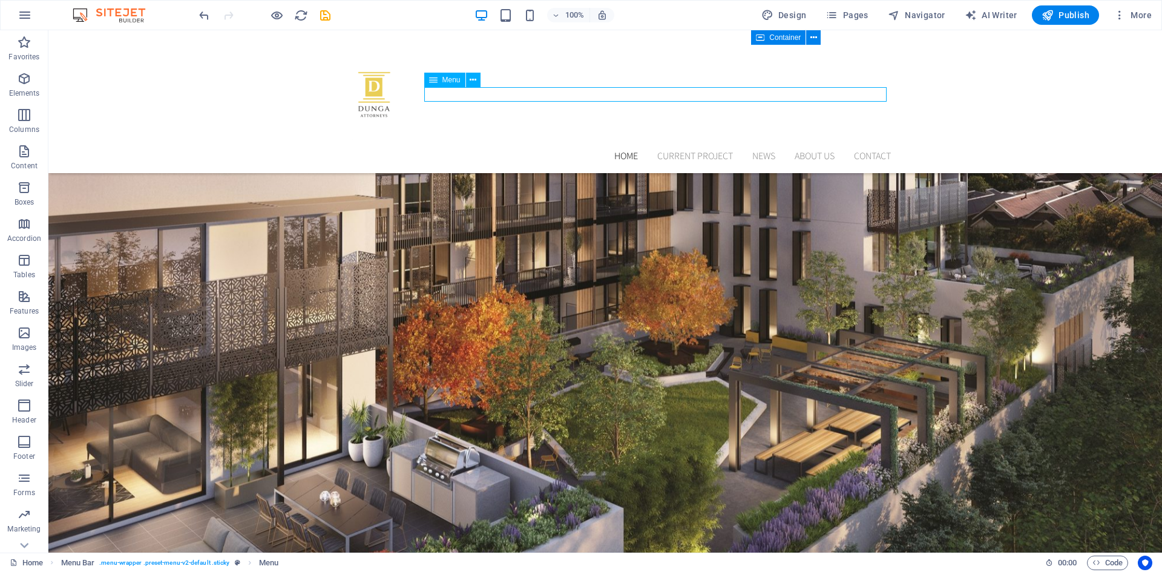
click at [650, 149] on nav "Home Current Project News About us Contact" at bounding box center [605, 156] width 571 height 15
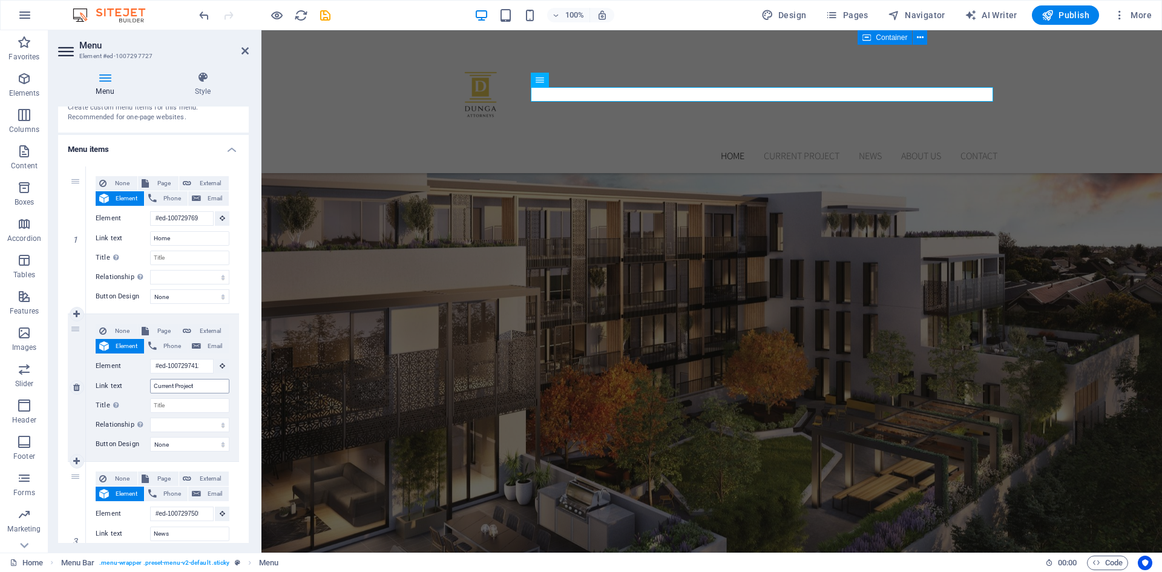
scroll to position [54, 0]
click at [205, 381] on input "Current Project" at bounding box center [189, 387] width 79 height 15
type input "C"
select select
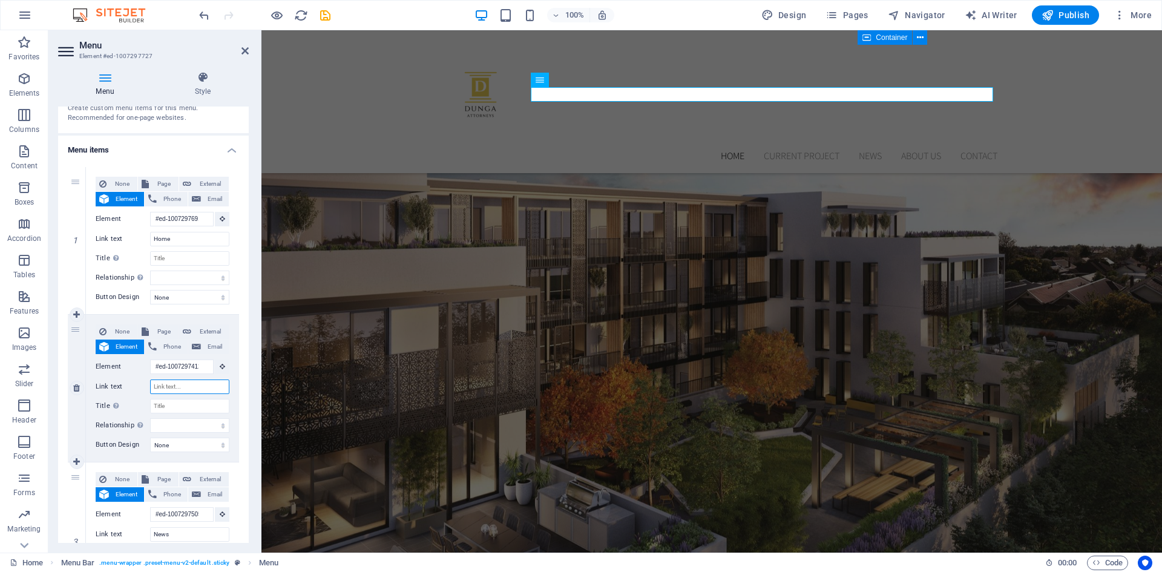
select select
type input "A"
select select
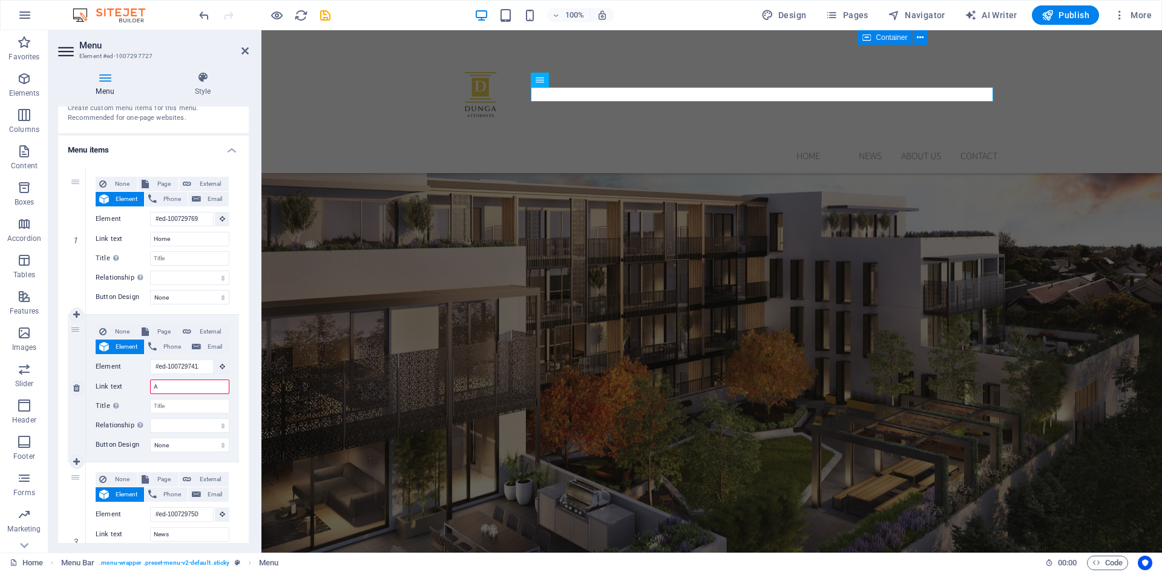
select select
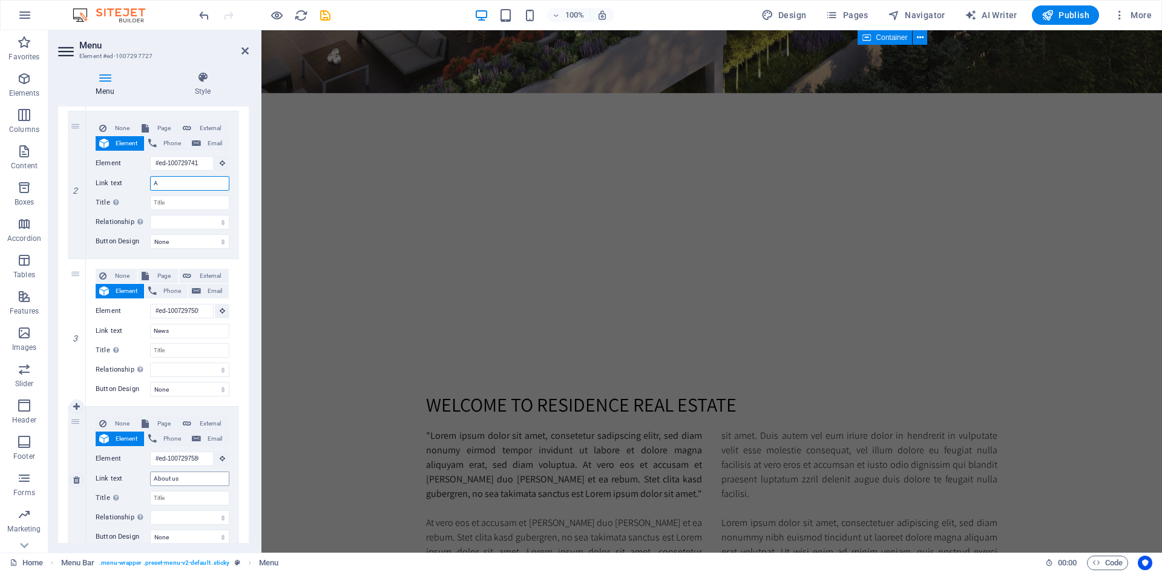
scroll to position [153, 0]
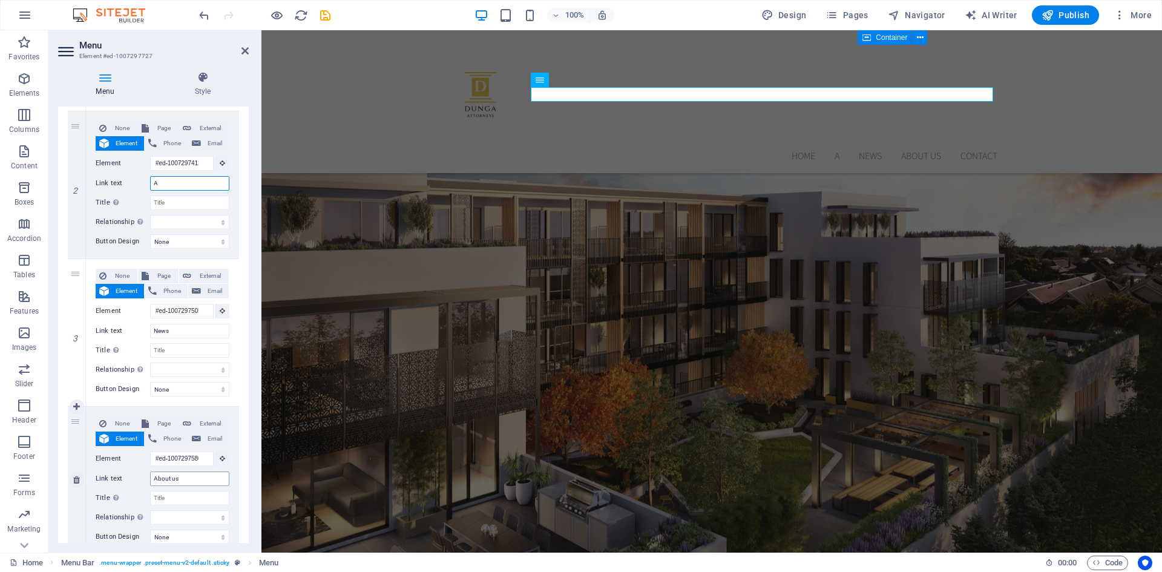
type input "A"
drag, startPoint x: 179, startPoint y: 473, endPoint x: 150, endPoint y: 475, distance: 29.1
click at [150, 475] on input "About us" at bounding box center [189, 479] width 79 height 15
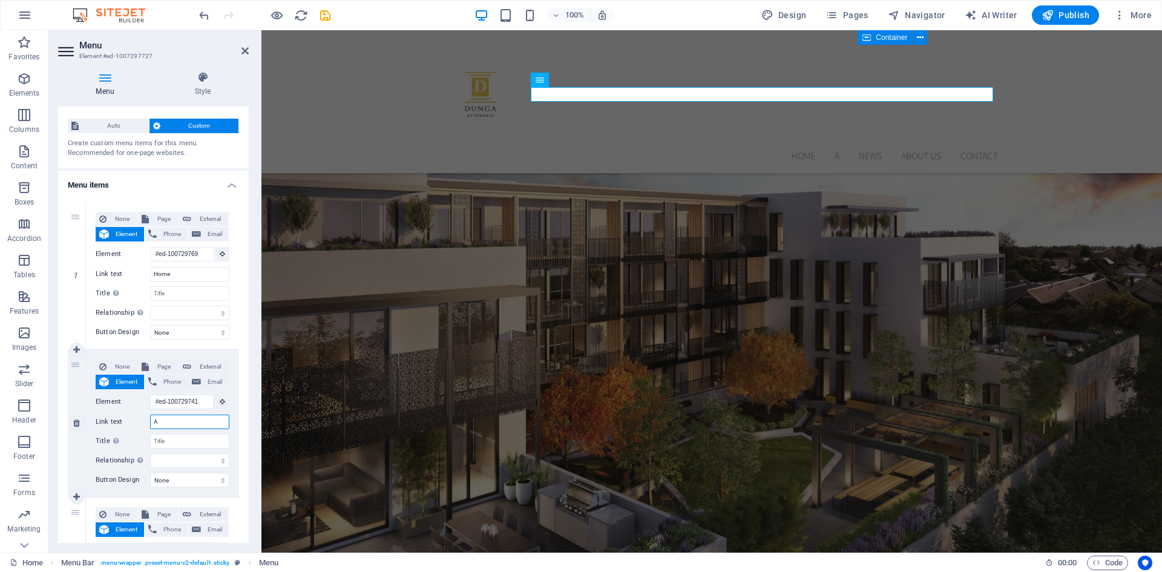
click at [173, 421] on input "A" at bounding box center [189, 422] width 79 height 15
select select
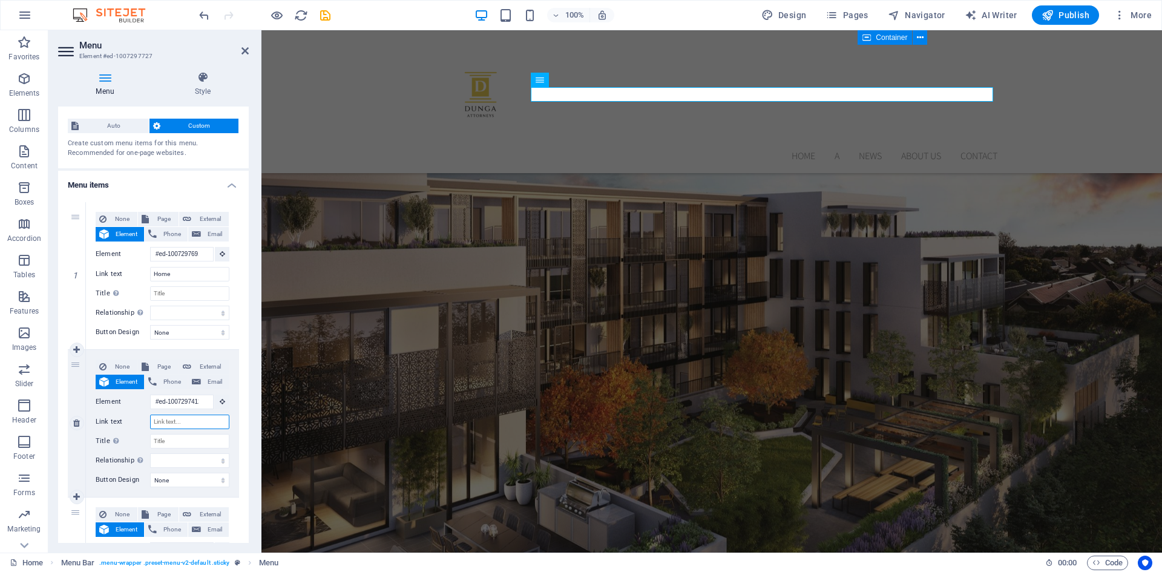
select select
paste input "About us"
type input "About us"
select select
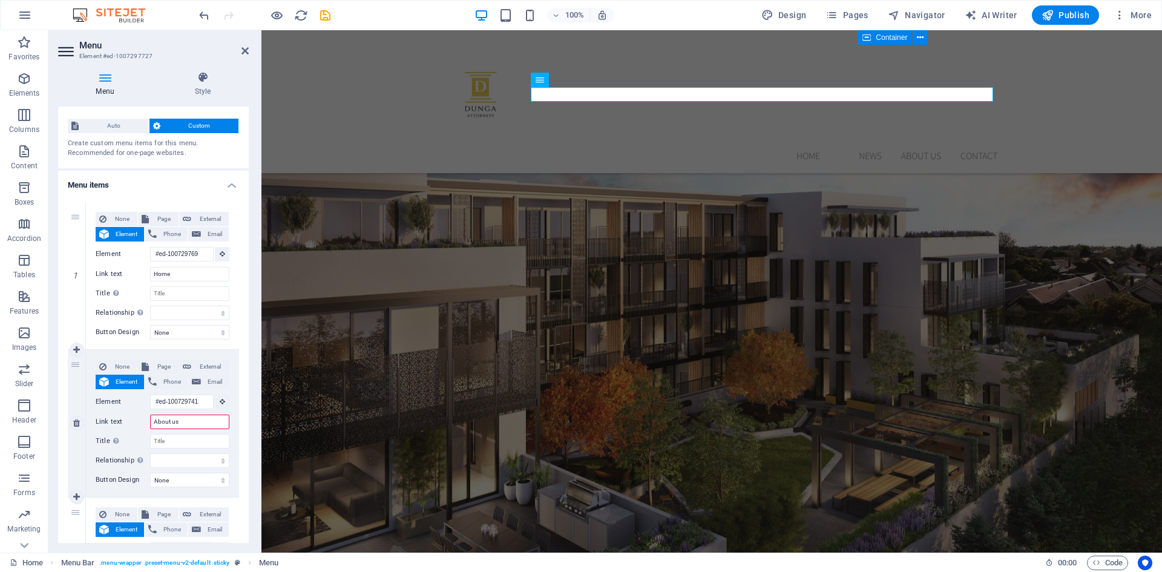
select select
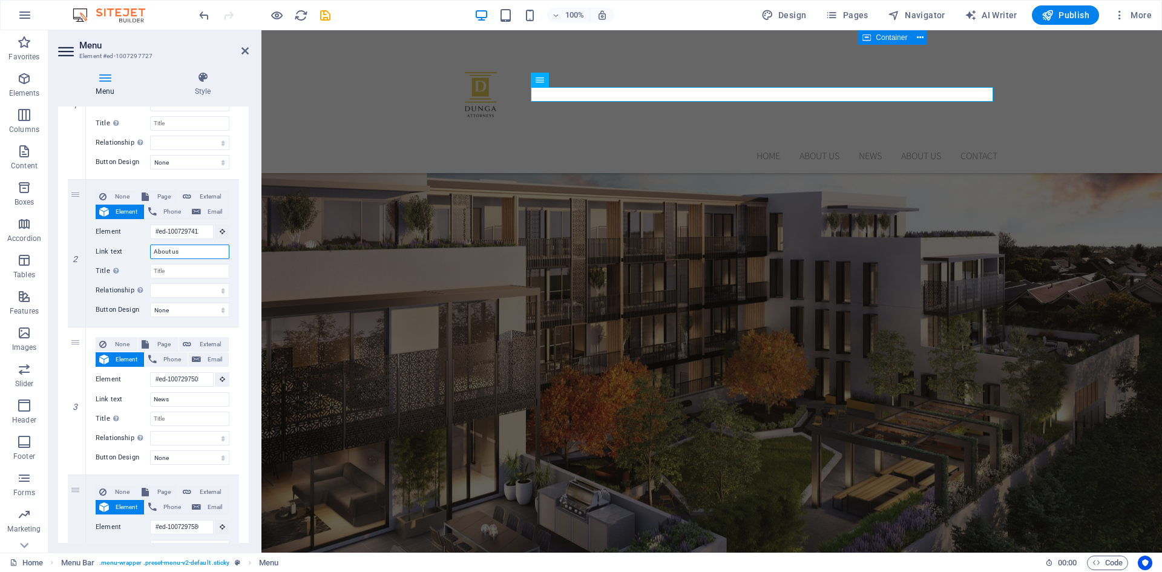
scroll to position [190, 0]
type input "About us"
click at [79, 405] on link at bounding box center [77, 400] width 15 height 15
select select
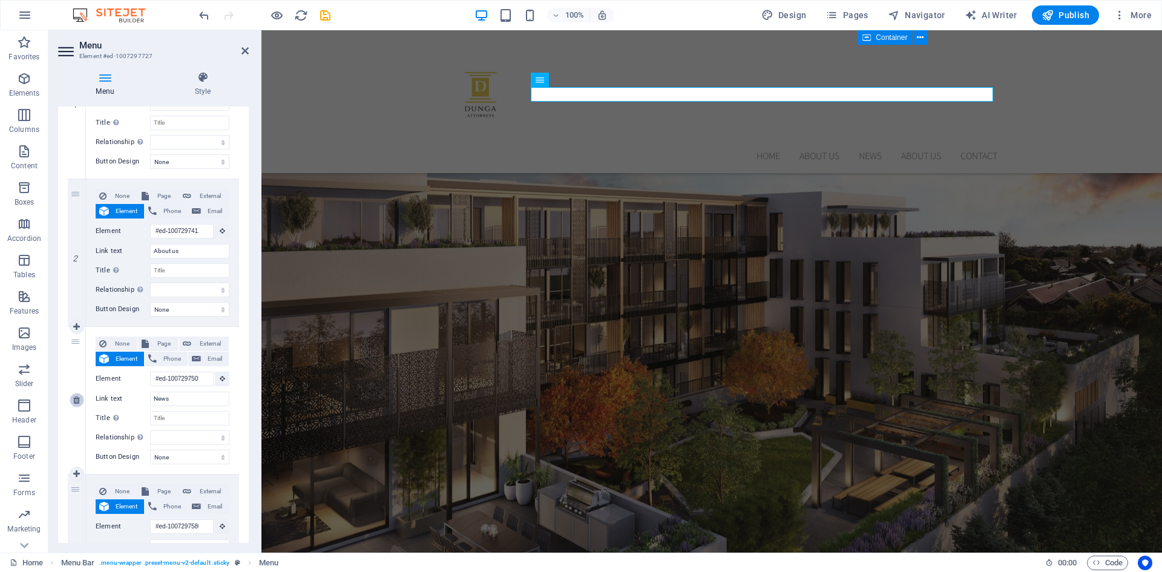
type input "#ed-1007297580"
type input "About us"
select select
type input "#ed-1007297604"
type input "Contact"
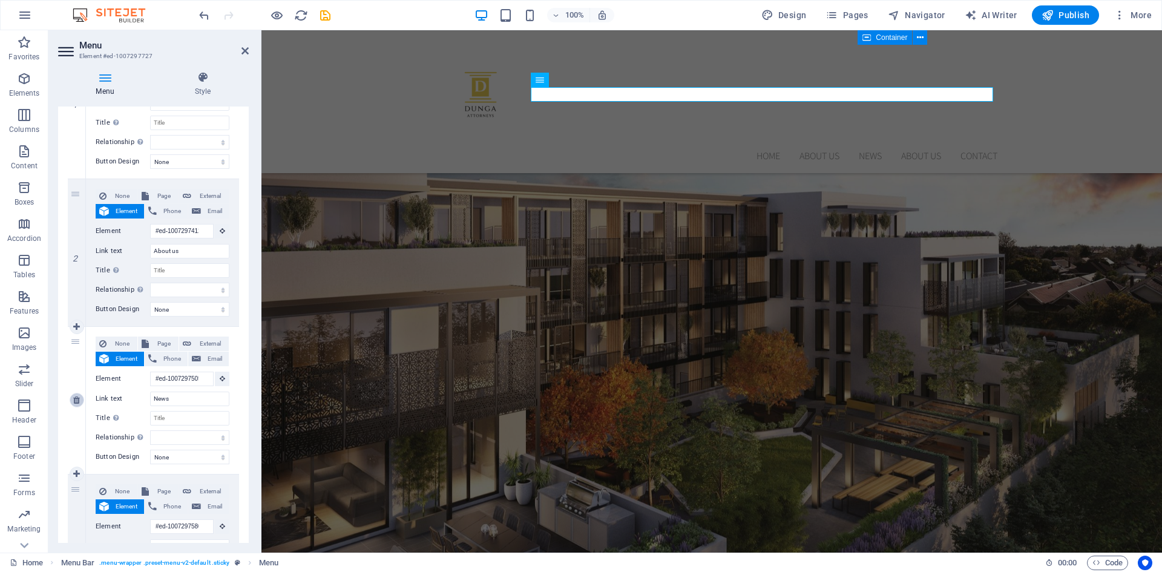
select select
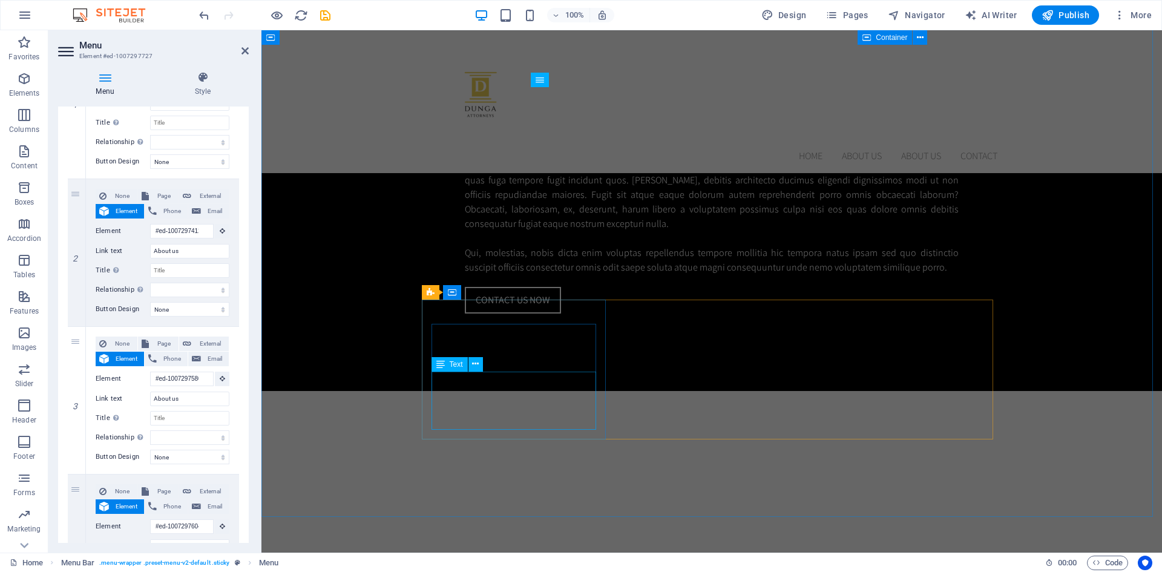
scroll to position [1337, 0]
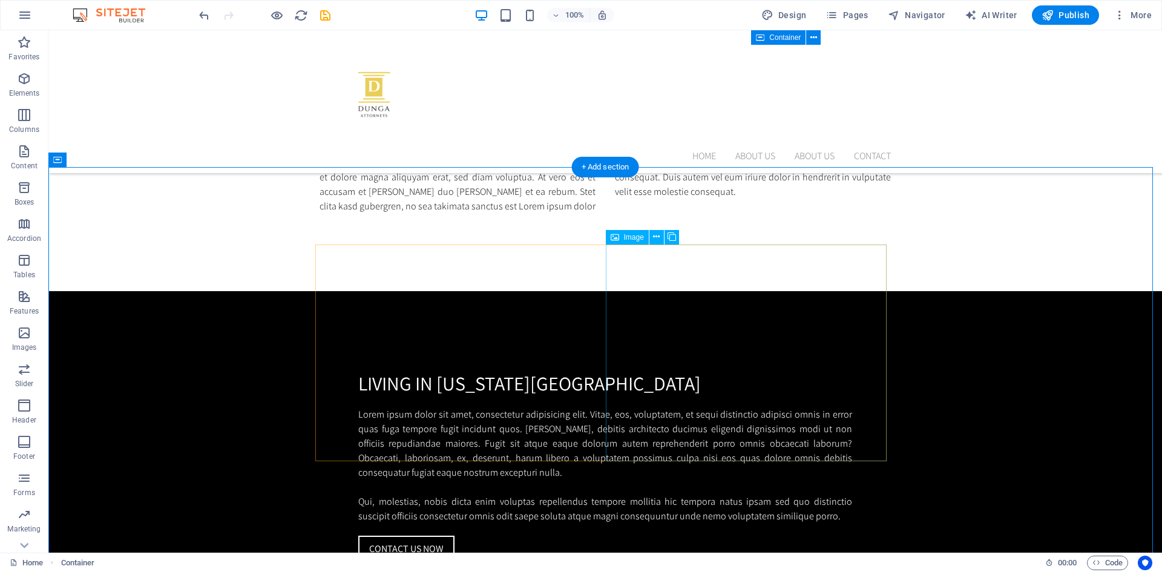
scroll to position [1087, 0]
click at [754, 149] on nav "Home About us About us Contact" at bounding box center [605, 156] width 571 height 15
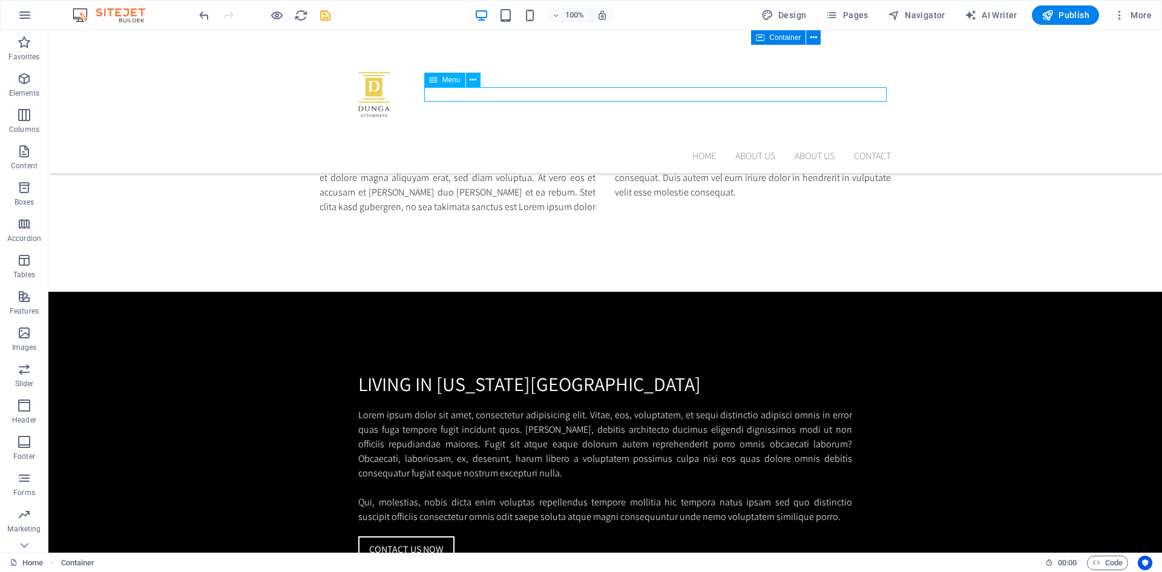
click at [754, 149] on nav "Home About us About us Contact" at bounding box center [605, 156] width 571 height 15
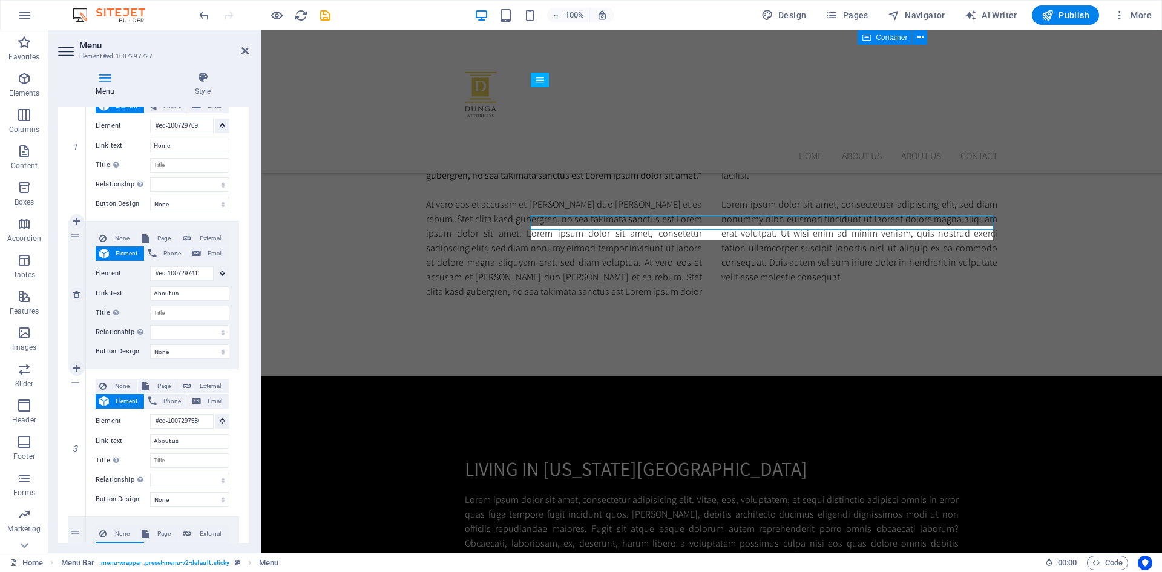
scroll to position [148, 0]
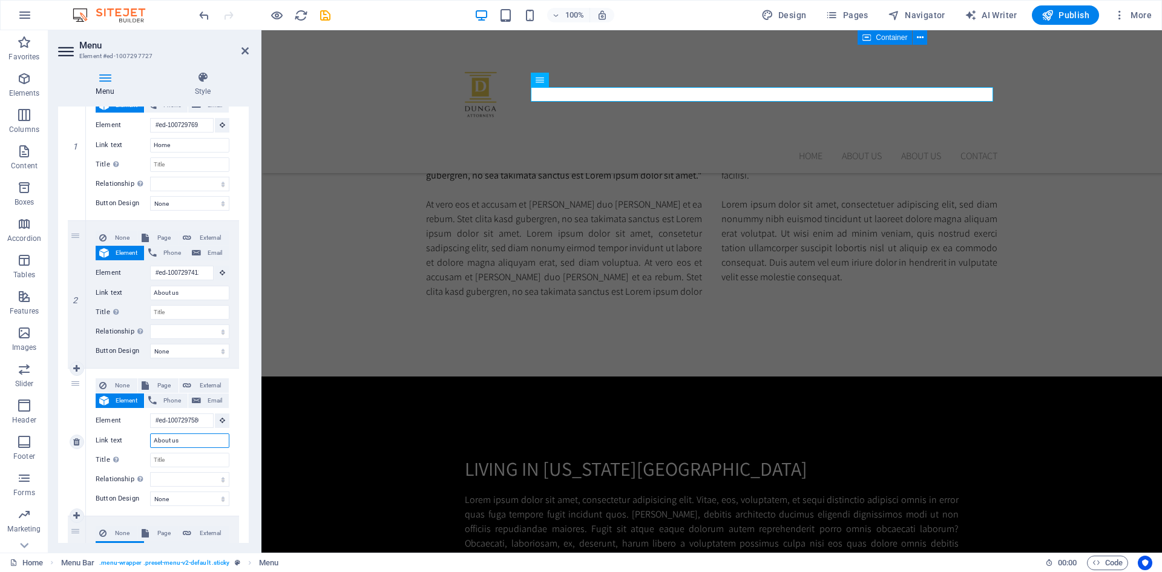
click at [183, 440] on input "About us" at bounding box center [189, 440] width 79 height 15
type input "Abo"
select select
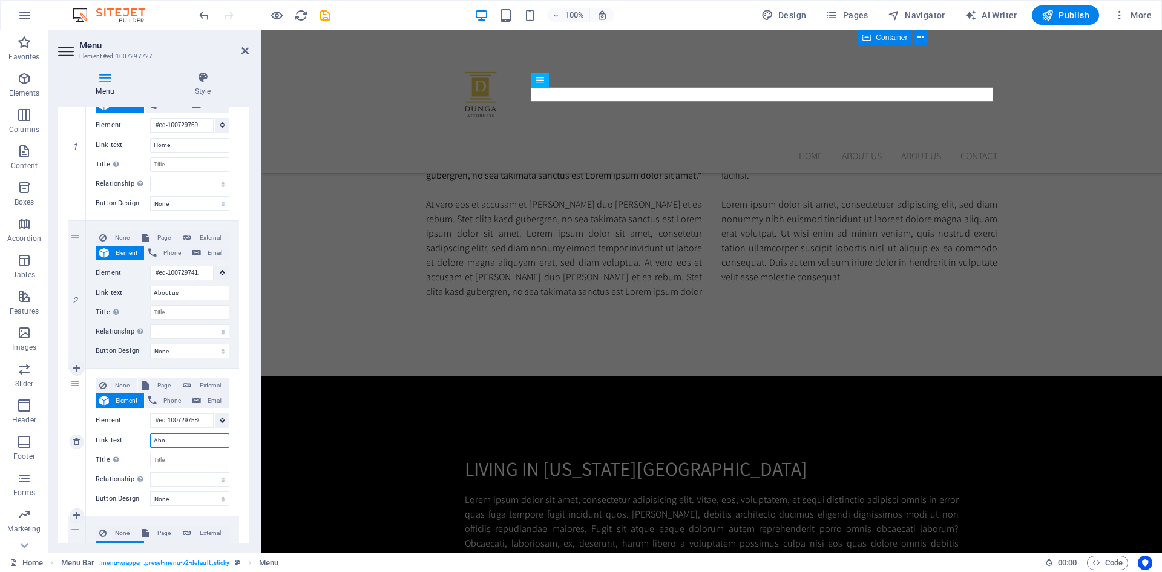
select select
type input "A"
select select
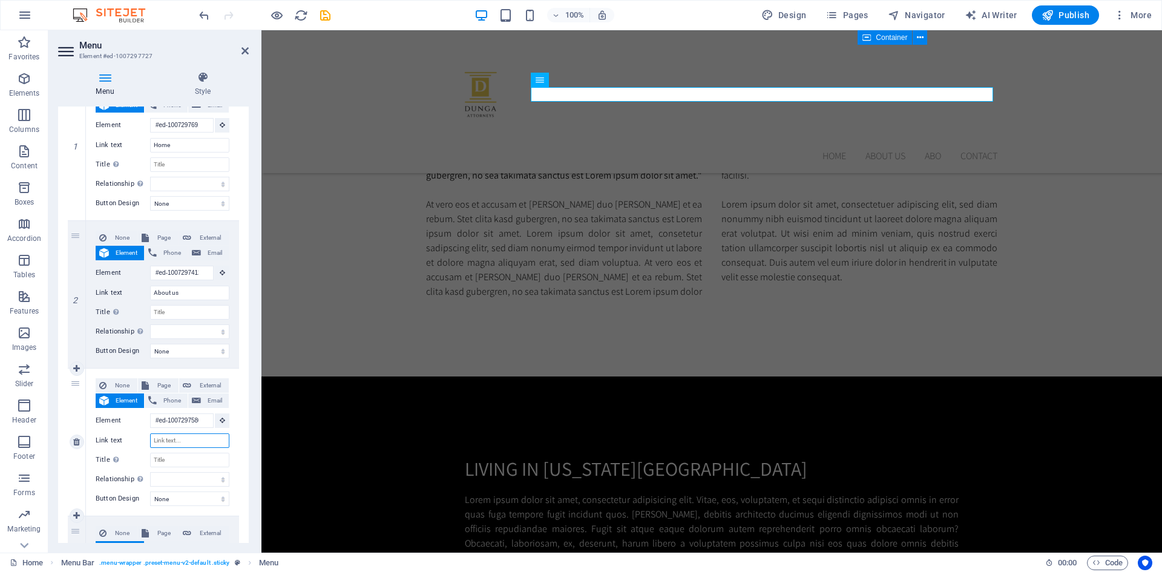
select select
type input "Se"
select select
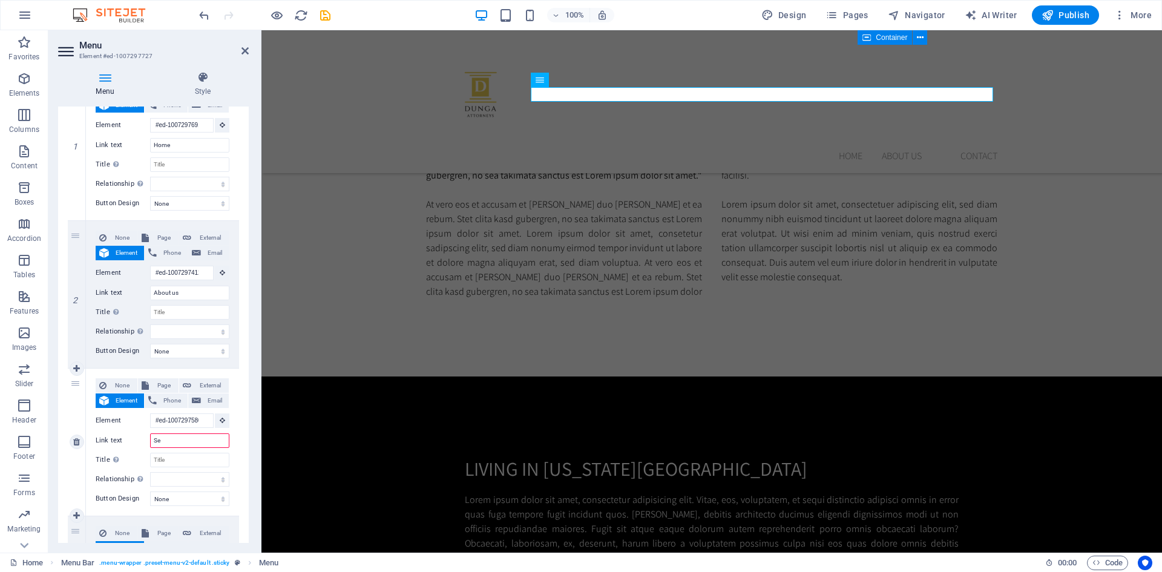
select select
type input "Serv"
select select
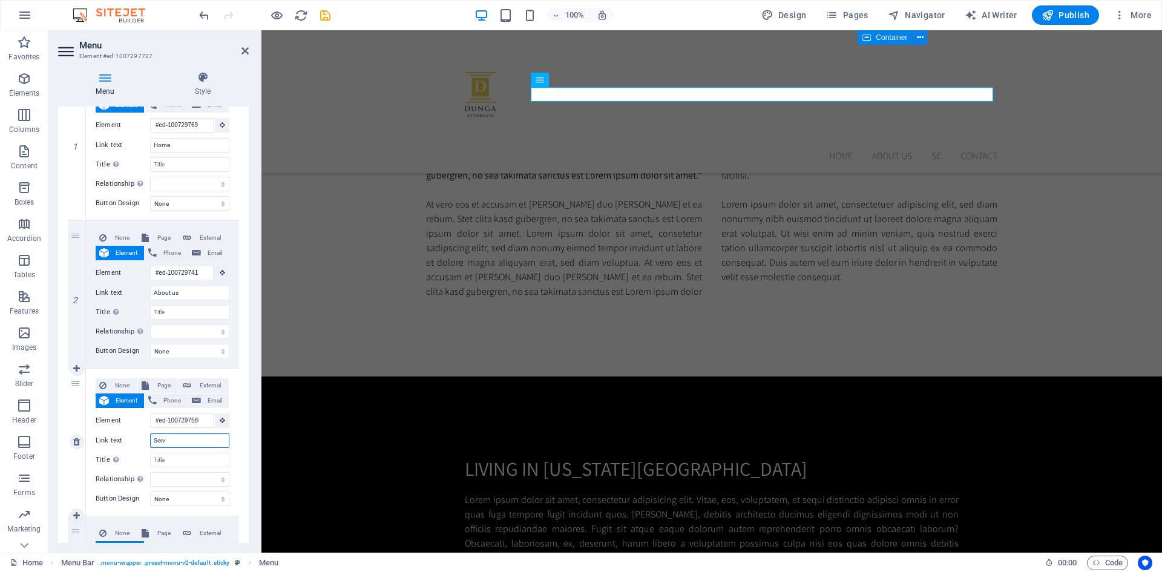
select select
type input "Servi"
select select
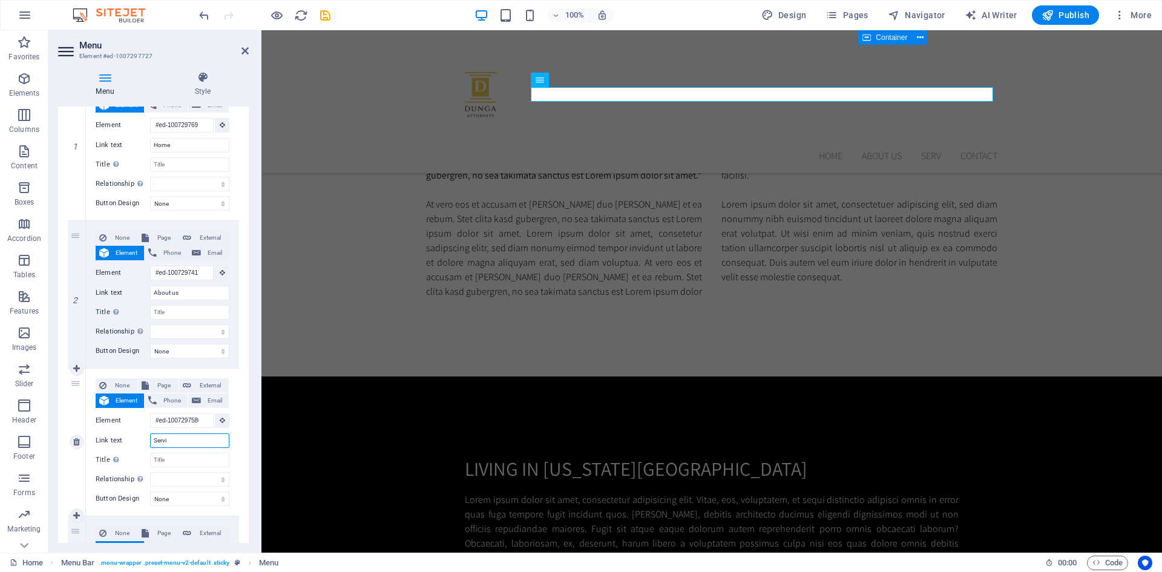
select select
type input "Services"
select select
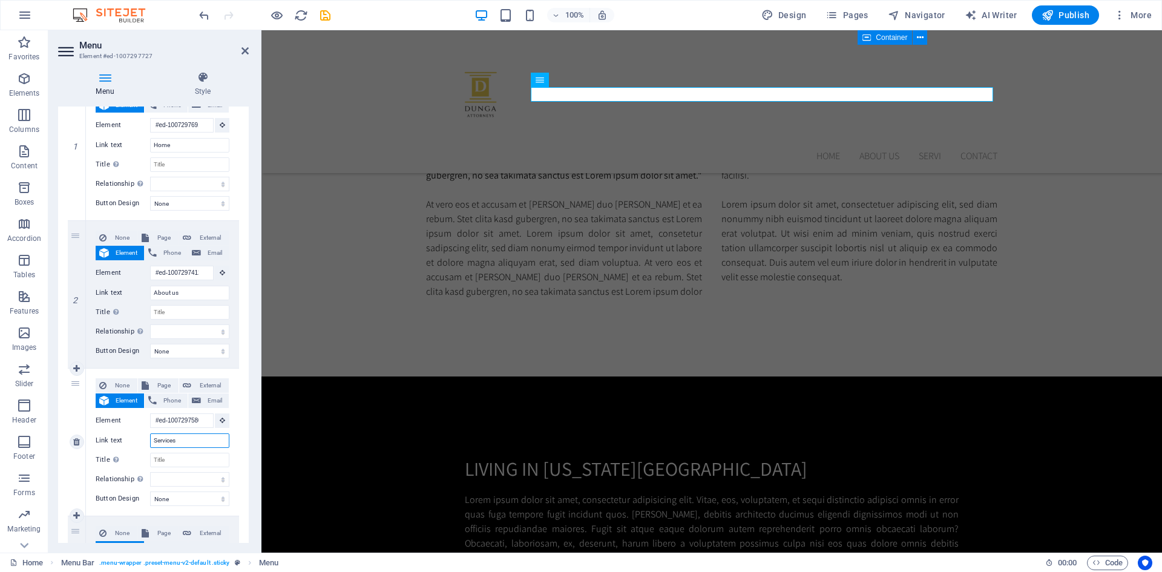
select select
type input "Services"
click at [235, 467] on div "None Page External Element Phone Email Page Home Subpage Legal Notice Privacy E…" at bounding box center [162, 442] width 153 height 147
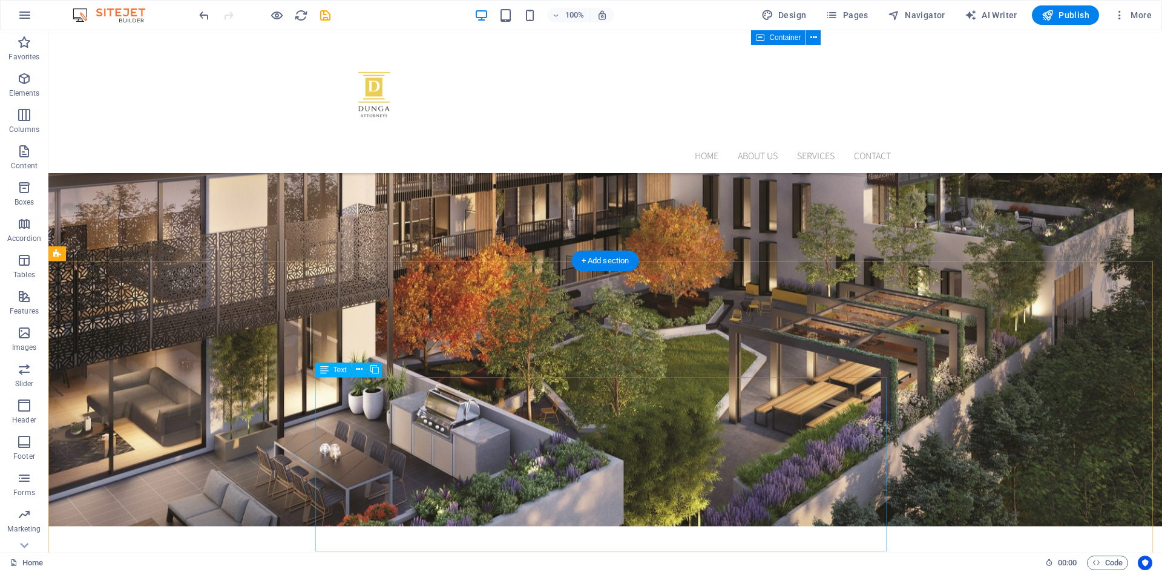
scroll to position [249, 0]
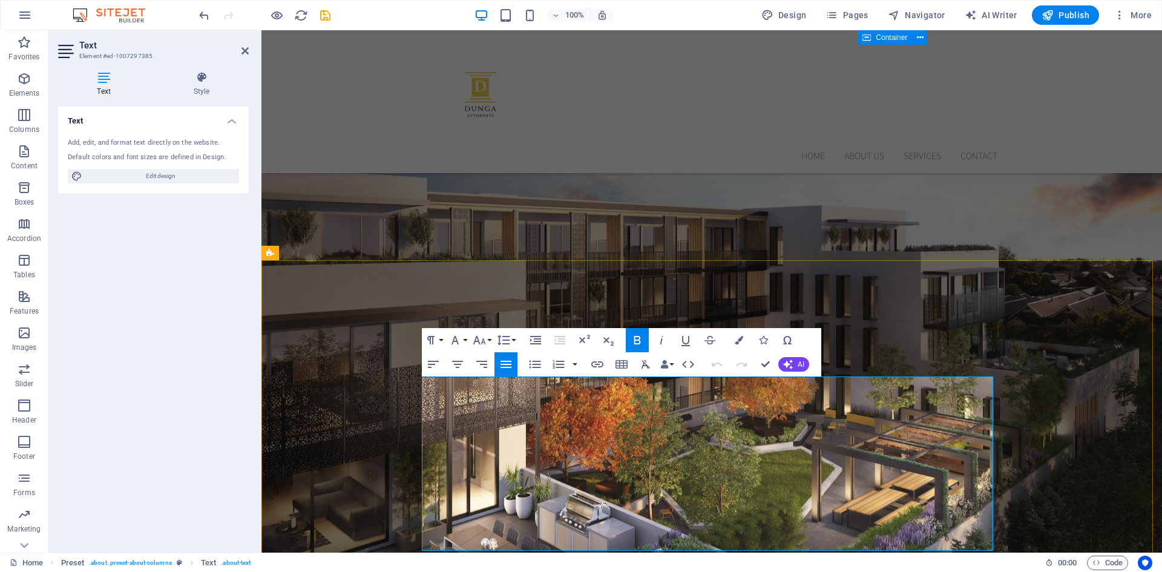
scroll to position [398, 0]
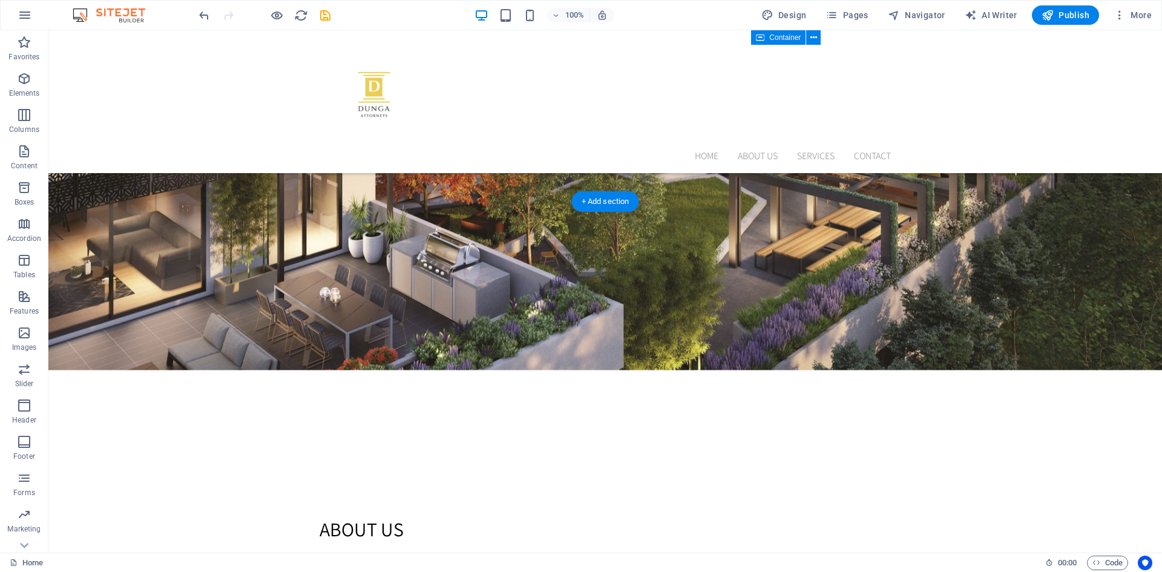
scroll to position [559, 0]
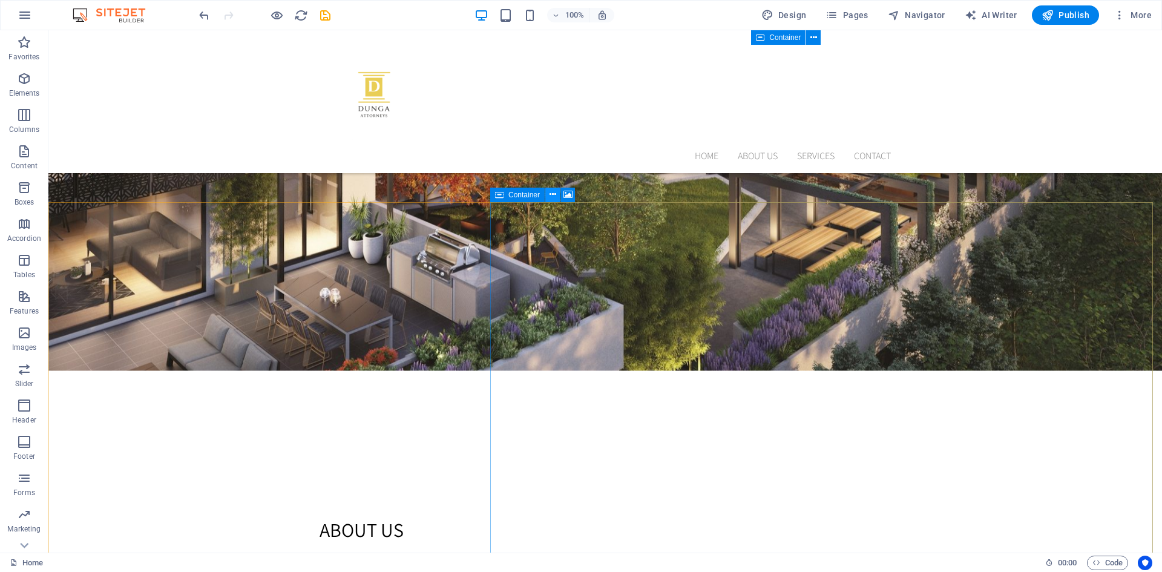
click at [555, 193] on icon at bounding box center [553, 194] width 7 height 13
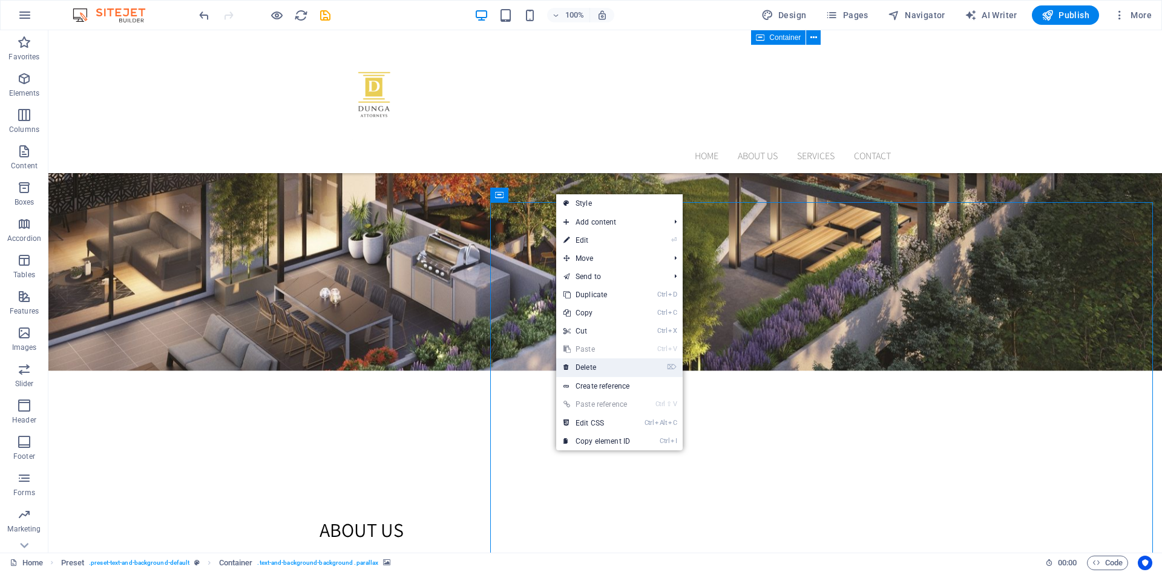
click at [609, 364] on link "⌦ Delete" at bounding box center [596, 367] width 81 height 18
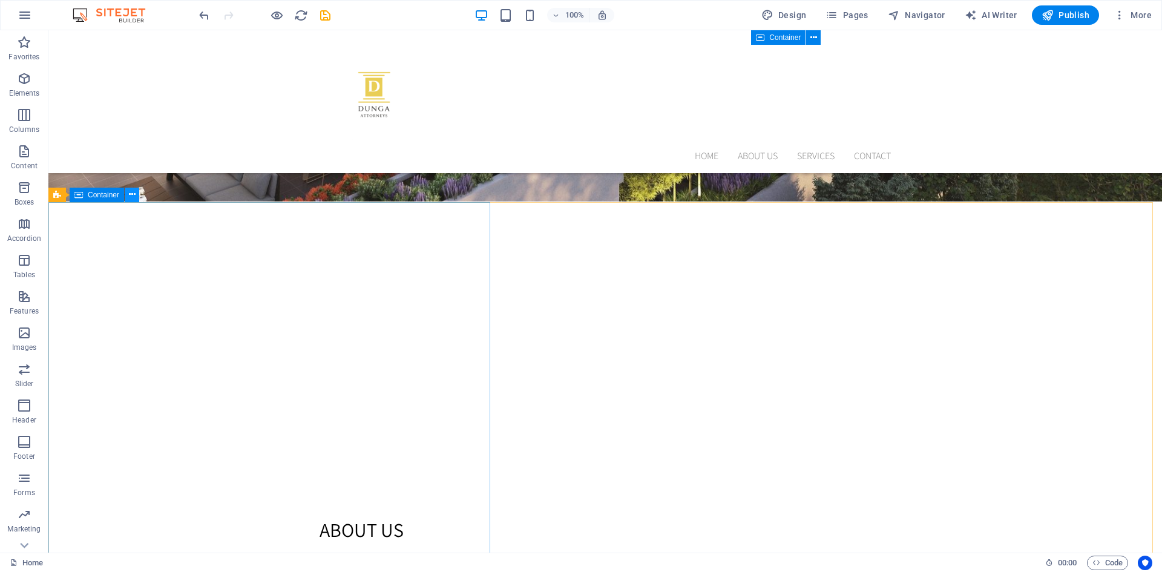
click at [130, 198] on icon at bounding box center [132, 194] width 7 height 13
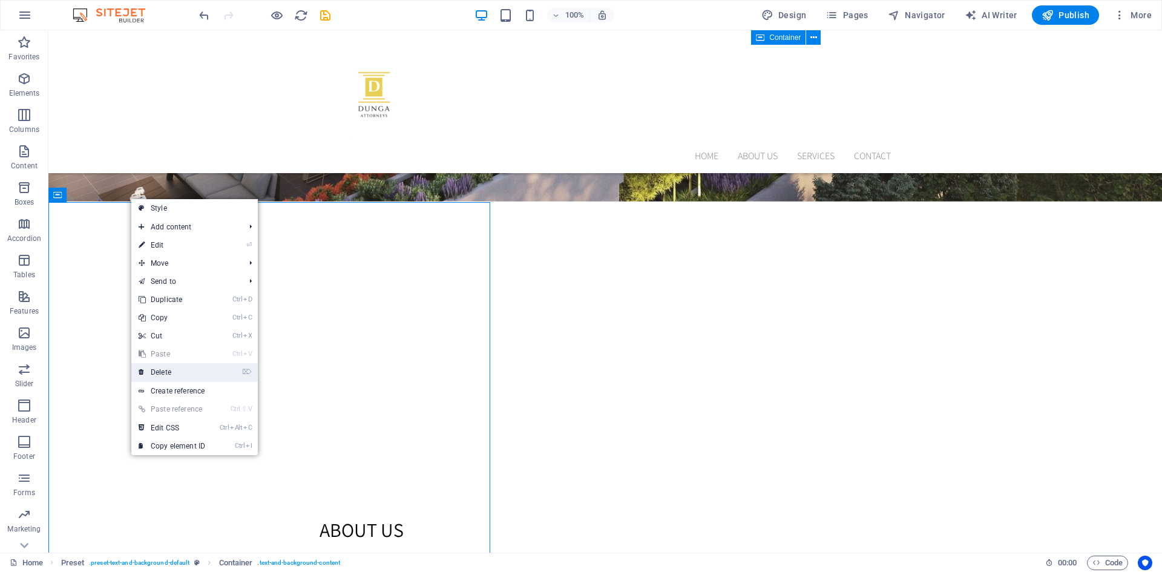
click at [170, 374] on link "⌦ Delete" at bounding box center [171, 372] width 81 height 18
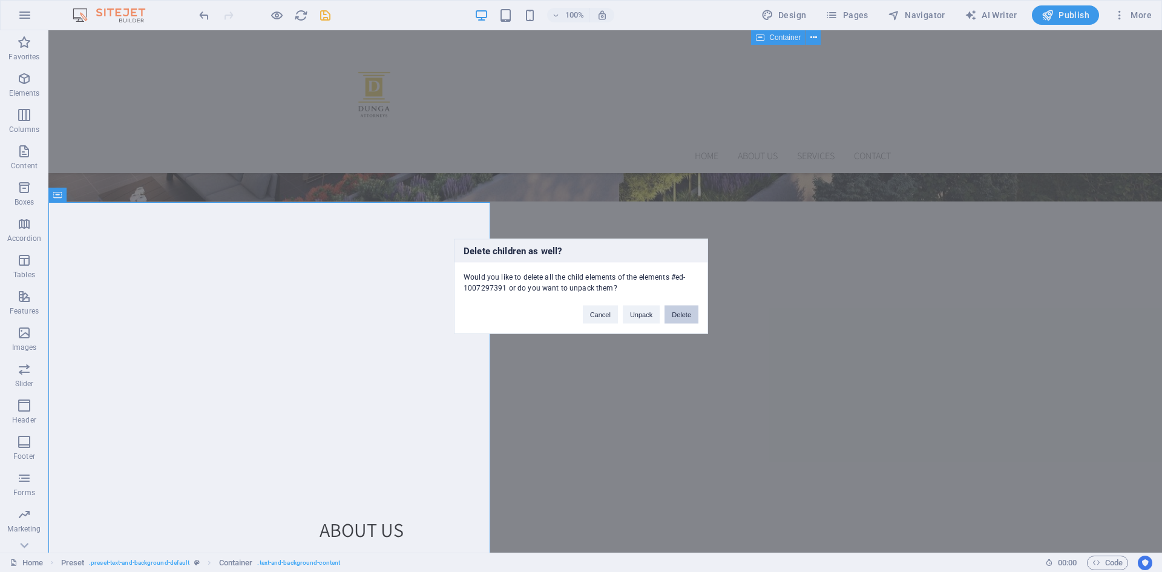
click at [692, 312] on button "Delete" at bounding box center [682, 314] width 34 height 18
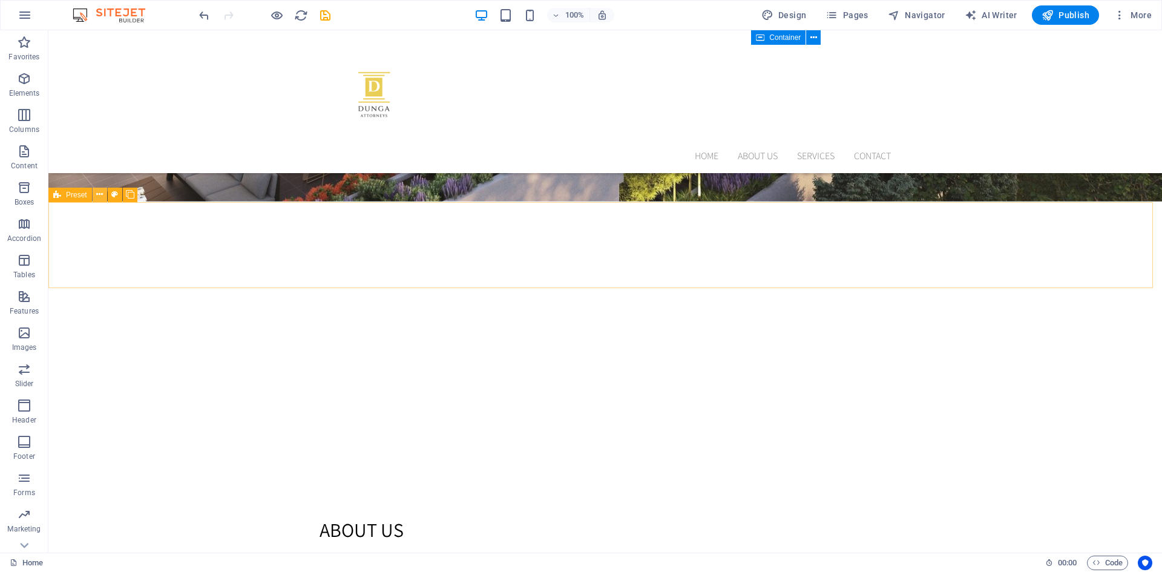
click at [102, 194] on icon at bounding box center [99, 194] width 7 height 13
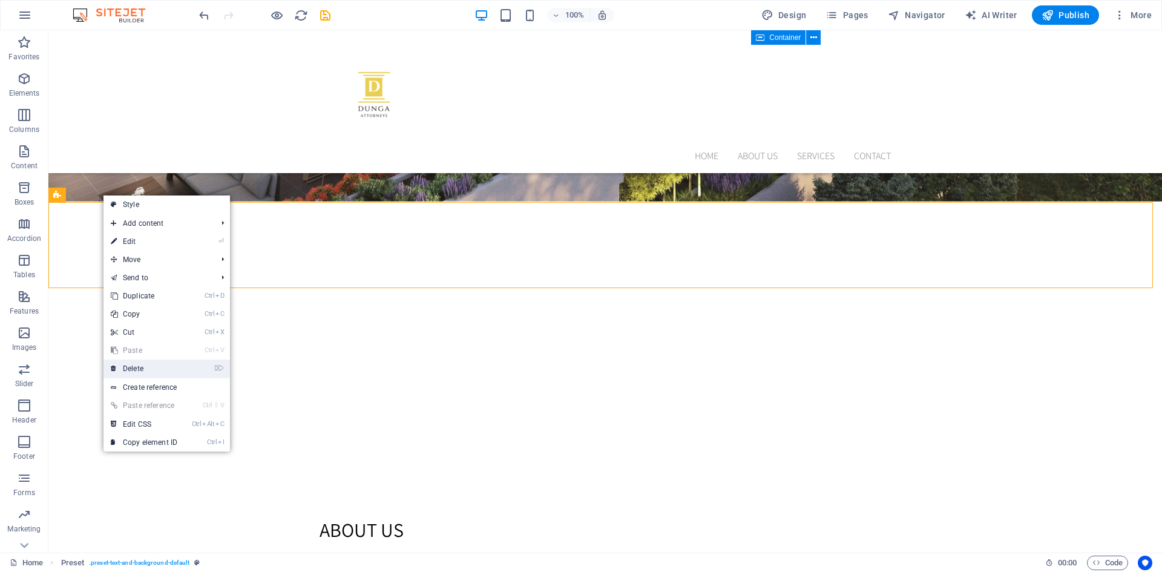
click at [136, 365] on link "⌦ Delete" at bounding box center [144, 369] width 81 height 18
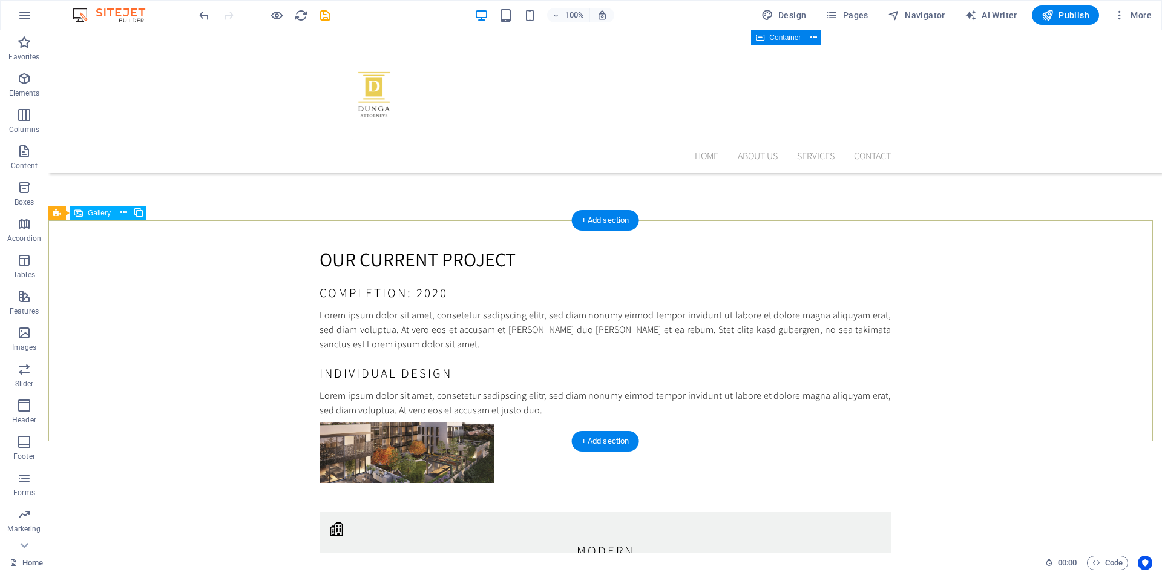
scroll to position [1082, 0]
select select "4"
select select "px"
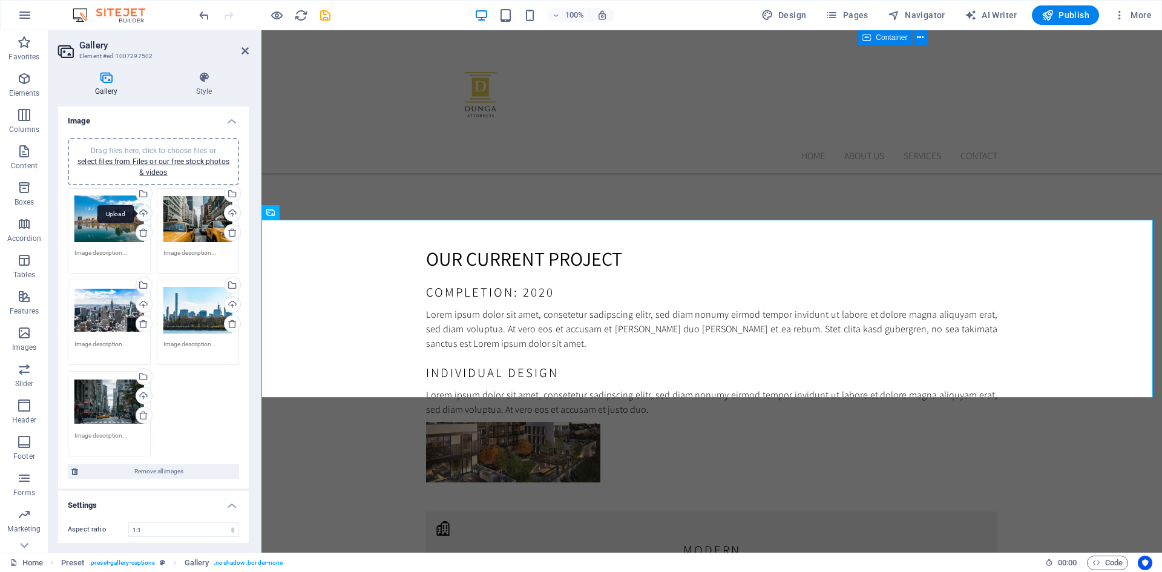
click at [140, 209] on div "Upload" at bounding box center [143, 214] width 18 height 18
click at [134, 192] on div "Select files from the file manager, stock photos, or upload file(s)" at bounding box center [94, 194] width 79 height 45
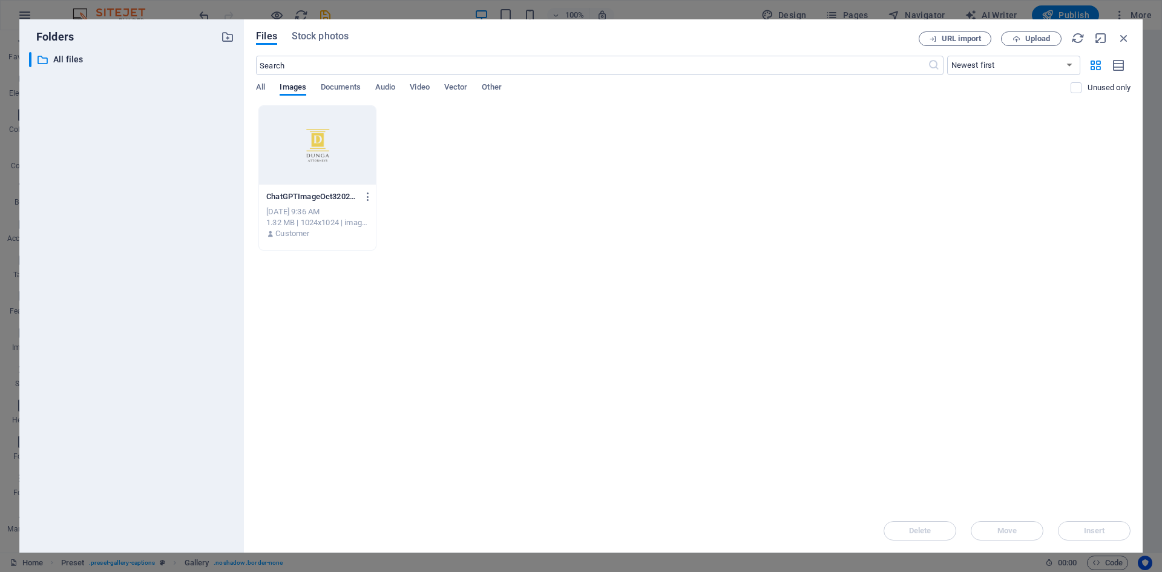
click at [321, 31] on div "Files Stock photos URL import Upload ​ Newest first Oldest first Name (A-Z) Nam…" at bounding box center [693, 285] width 899 height 533
click at [323, 35] on span "Stock photos" at bounding box center [320, 36] width 57 height 15
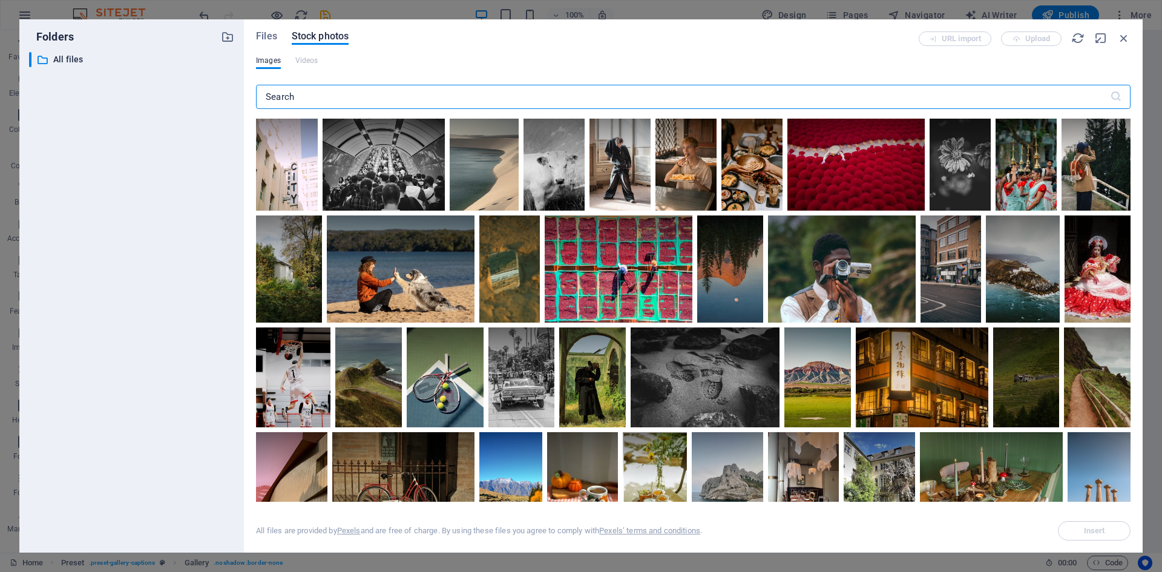
paste input "Litigation & Dispute Resolution"
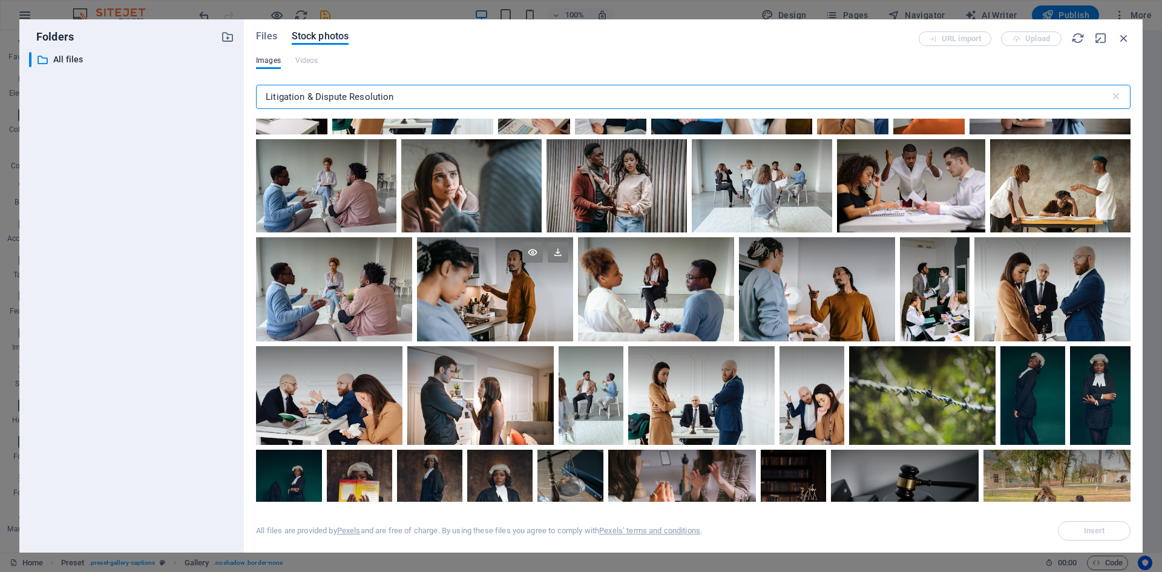
scroll to position [190, 0]
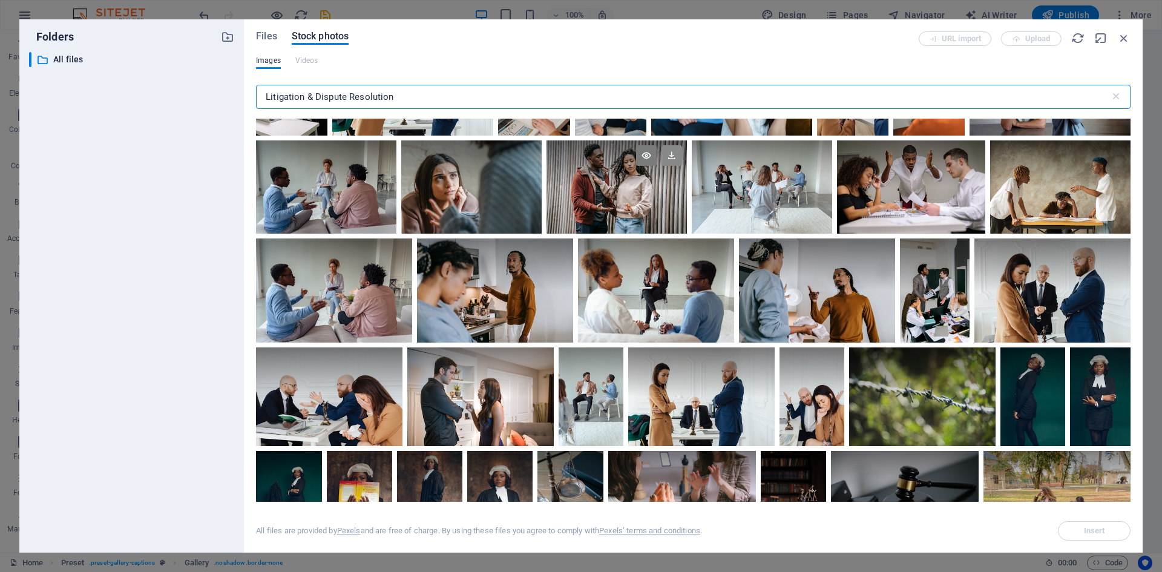
type input "Litigation & Dispute Resolution"
click at [676, 153] on icon at bounding box center [672, 155] width 21 height 21
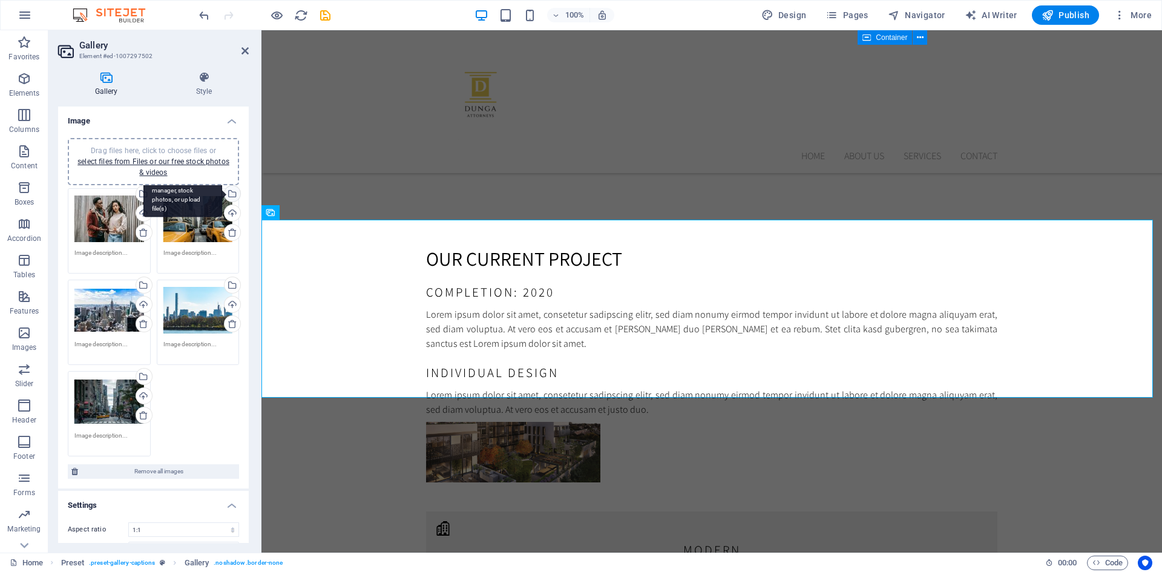
click at [229, 194] on div "Select files from the file manager, stock photos, or upload file(s)" at bounding box center [231, 195] width 18 height 18
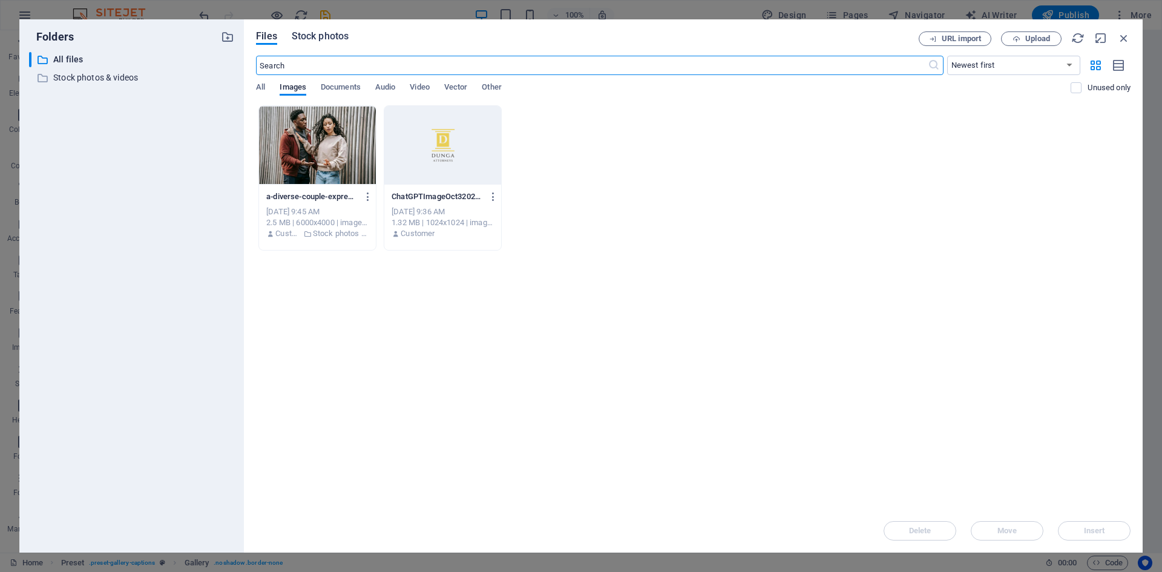
click at [331, 36] on span "Stock photos" at bounding box center [320, 36] width 57 height 15
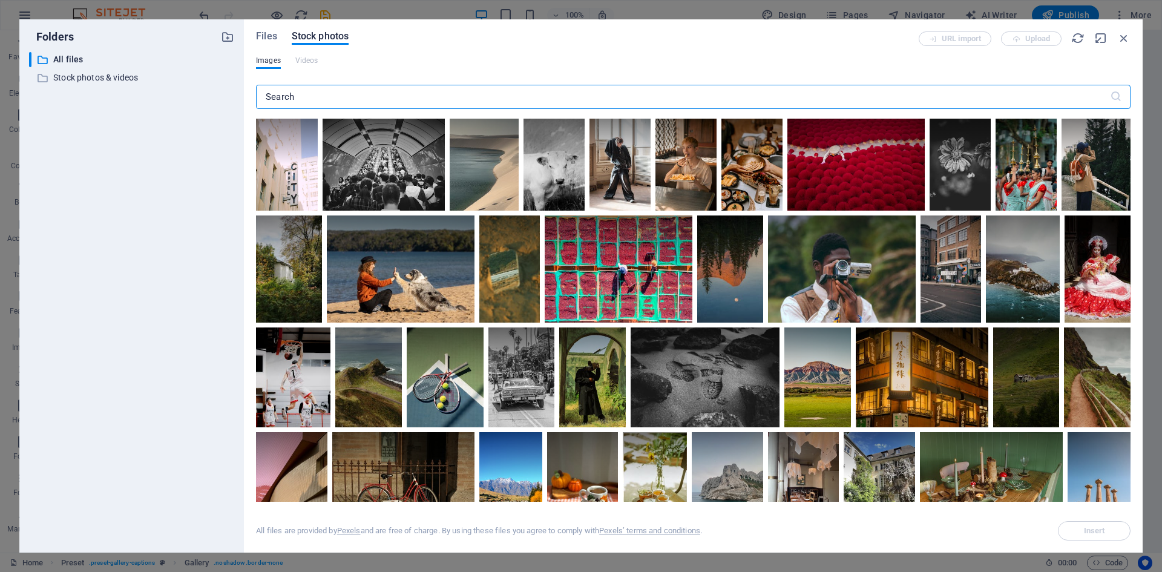
click at [365, 97] on input "text" at bounding box center [683, 97] width 854 height 24
paste input "Family Law"
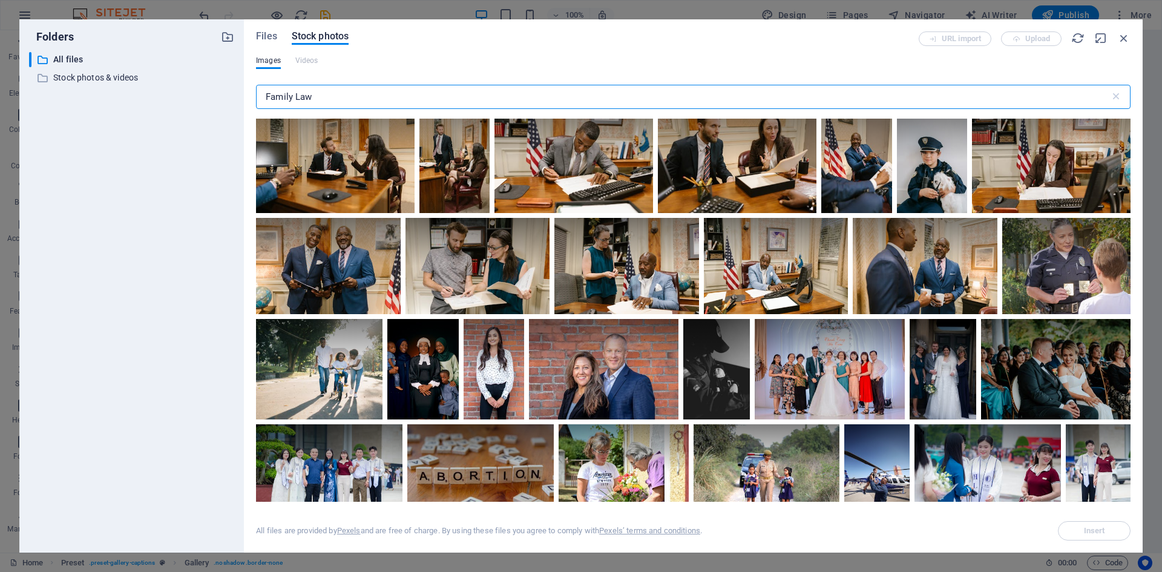
scroll to position [329, 0]
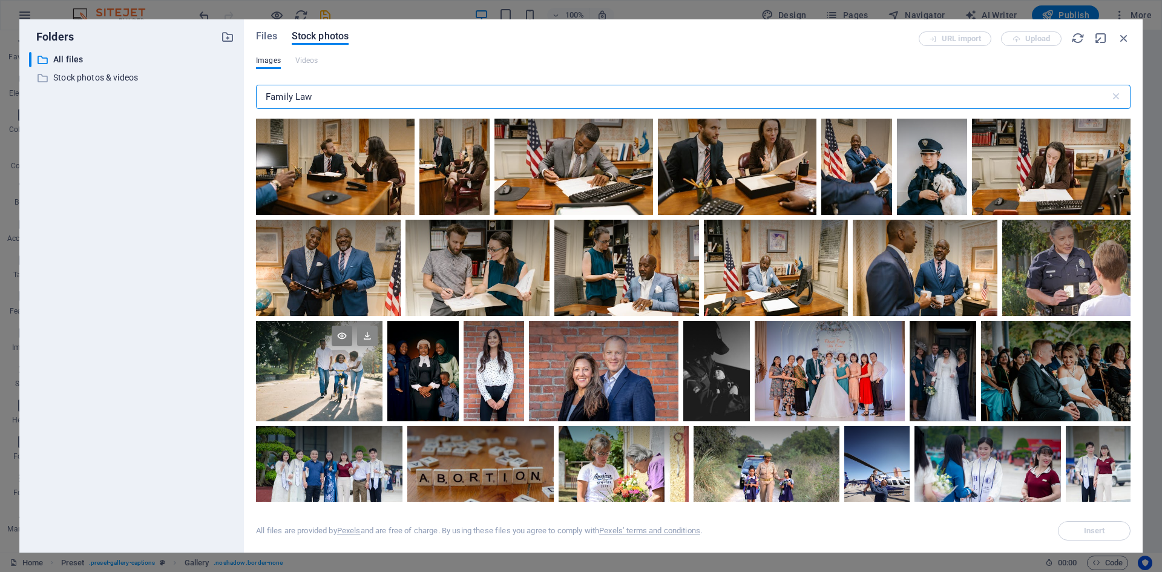
type input "Family Law"
click at [365, 341] on icon at bounding box center [367, 336] width 21 height 21
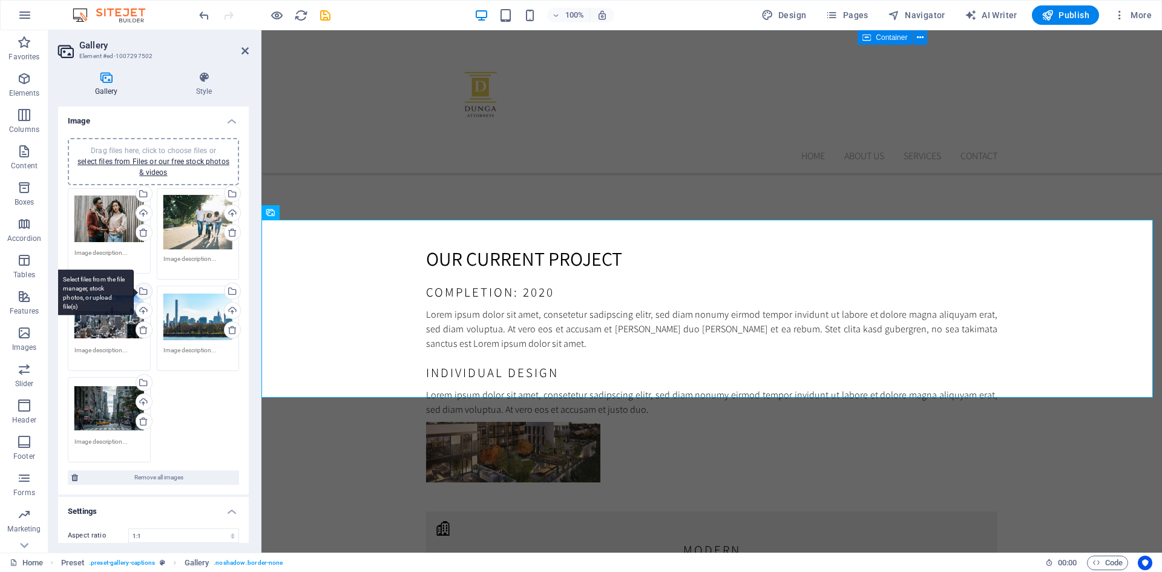
click at [144, 289] on div "Select files from the file manager, stock photos, or upload file(s)" at bounding box center [143, 292] width 18 height 18
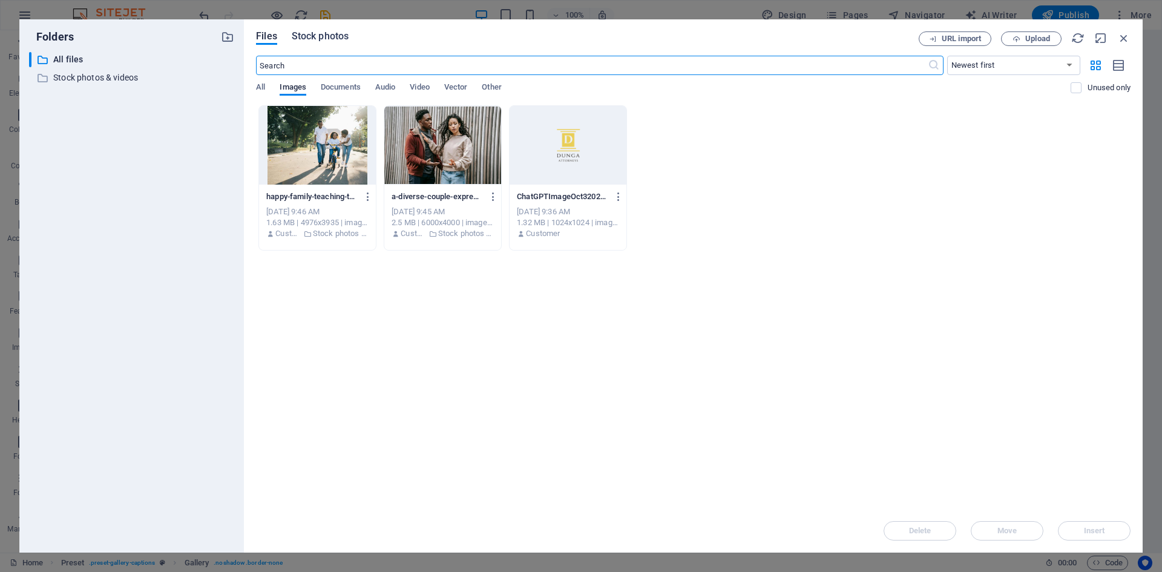
click at [322, 31] on span "Stock photos" at bounding box center [320, 36] width 57 height 15
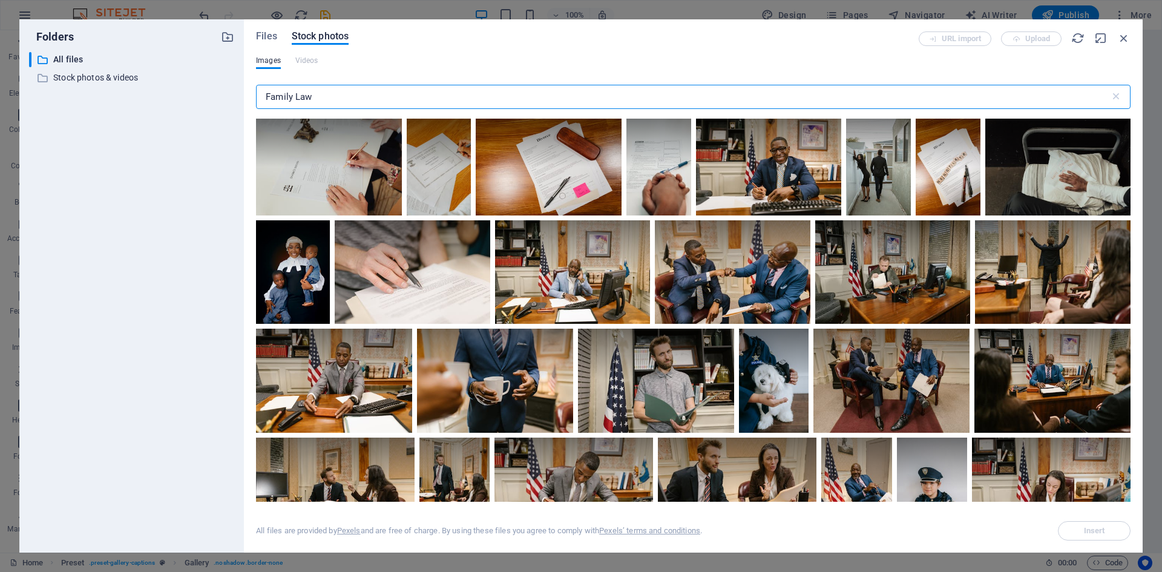
paste input "Labour & Employment"
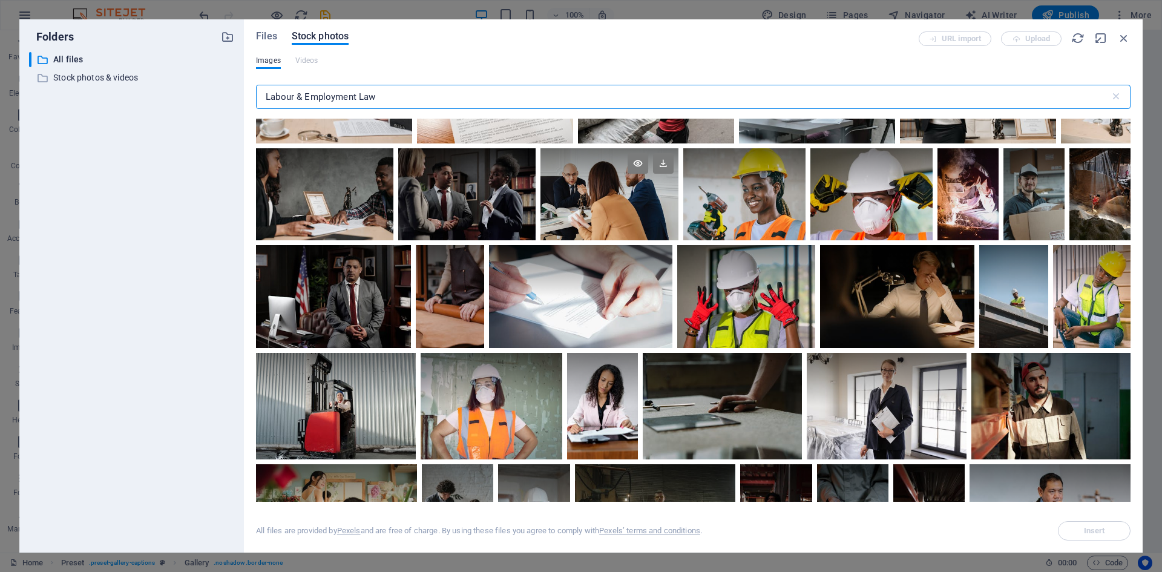
scroll to position [185, 0]
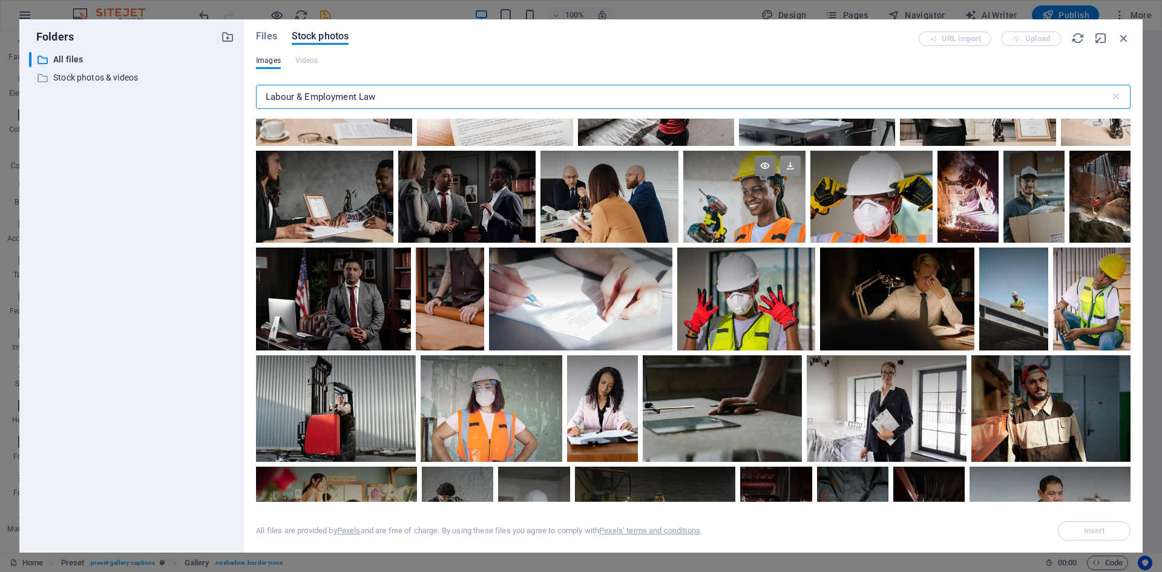
type input "Labour & Employment Law"
click at [789, 166] on icon at bounding box center [790, 166] width 21 height 21
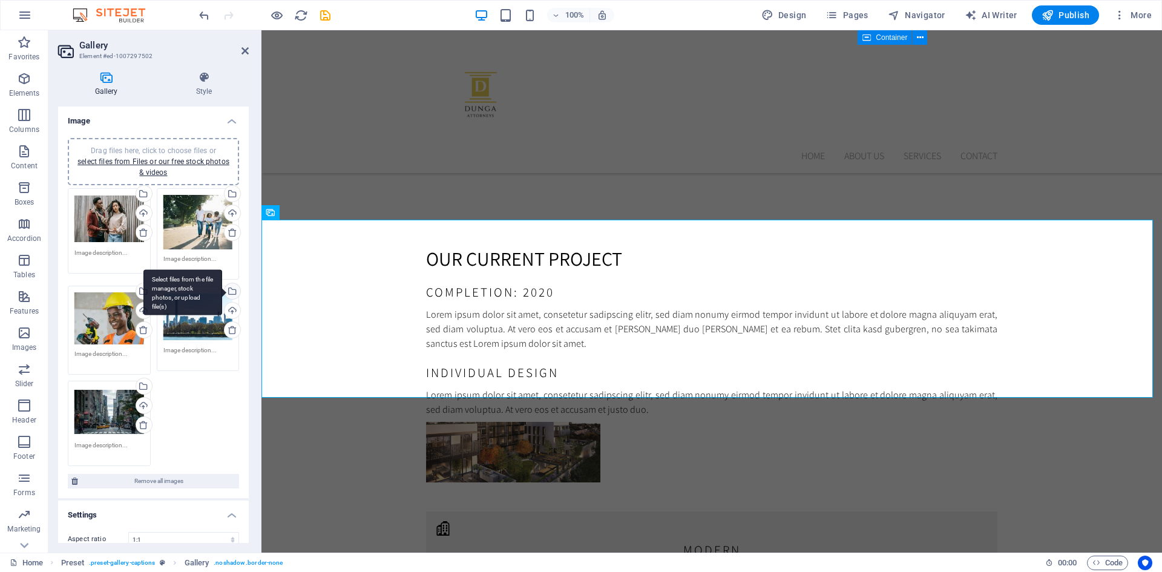
click at [229, 292] on div "Select files from the file manager, stock photos, or upload file(s)" at bounding box center [231, 292] width 18 height 18
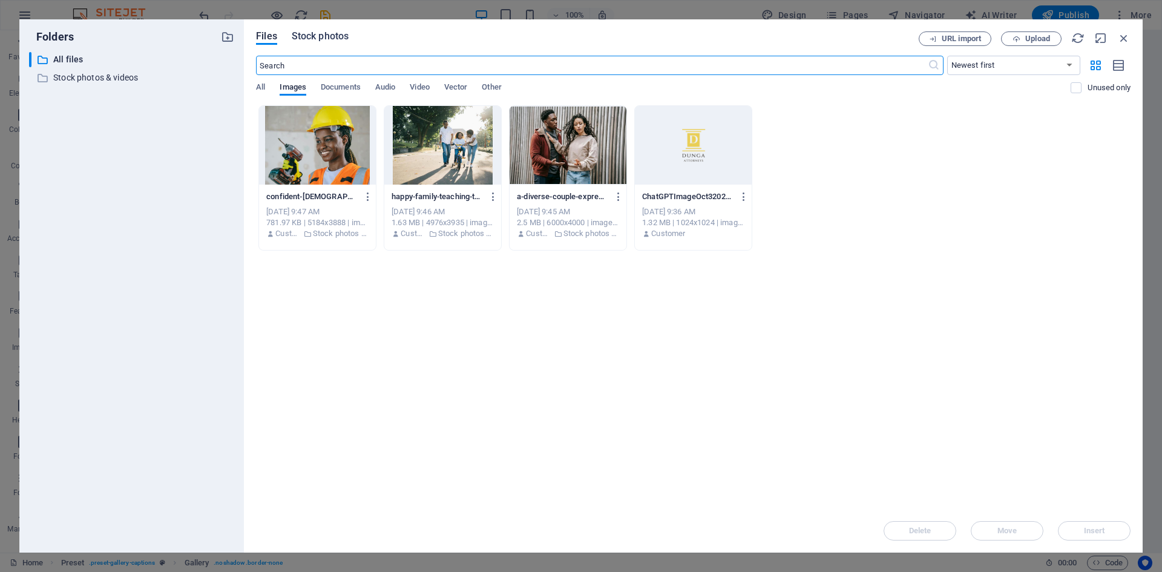
click at [332, 34] on span "Stock photos" at bounding box center [320, 36] width 57 height 15
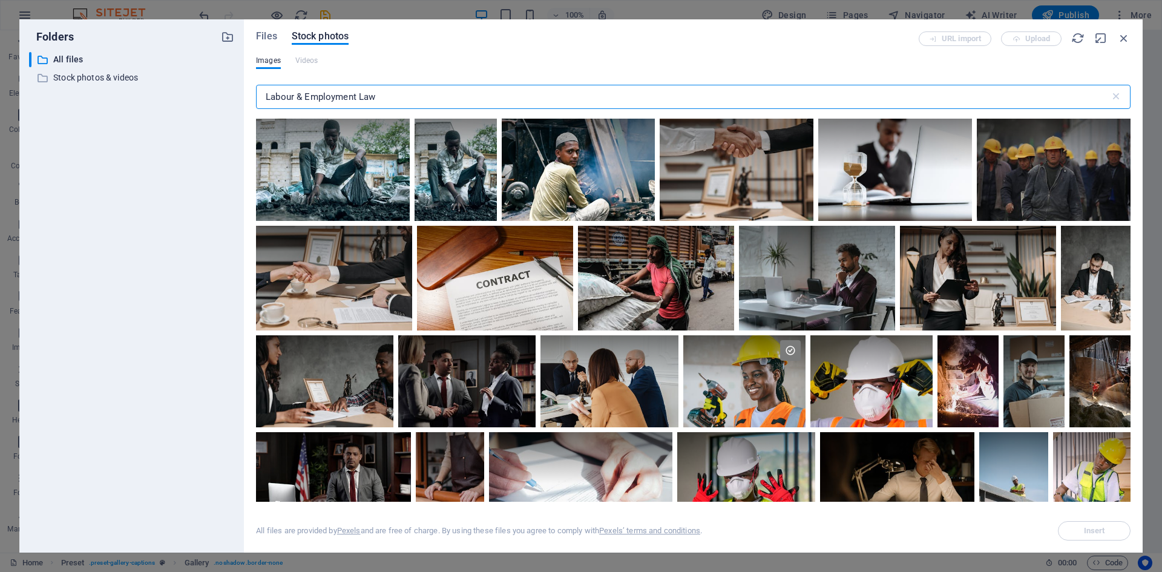
paste input "Property & Conveyancing"
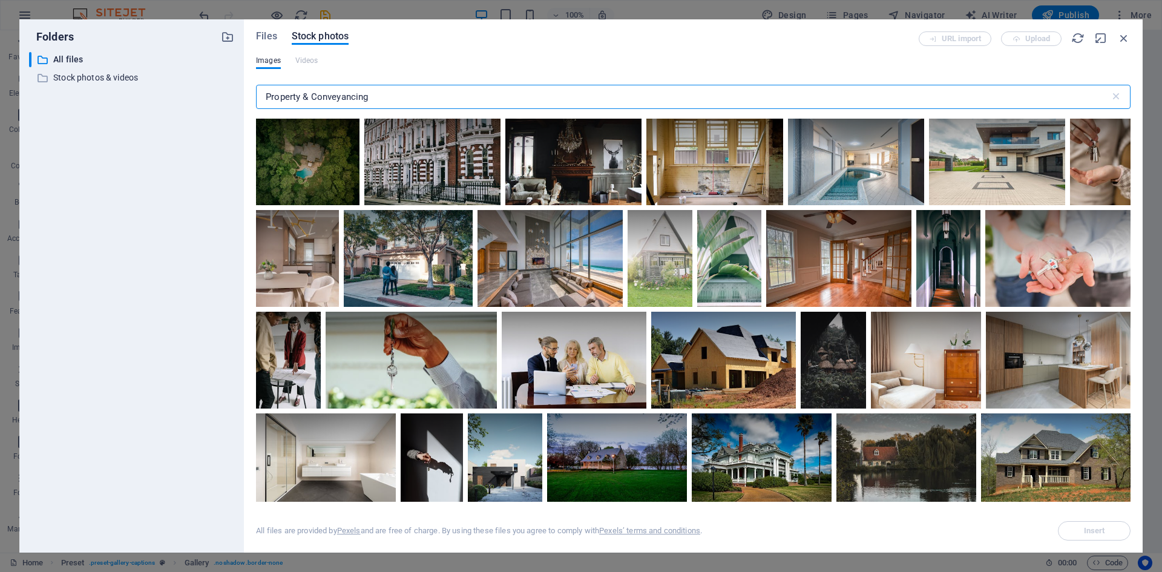
scroll to position [2015, 0]
type input "Property & Conveyancing"
click at [492, 337] on icon at bounding box center [482, 326] width 21 height 21
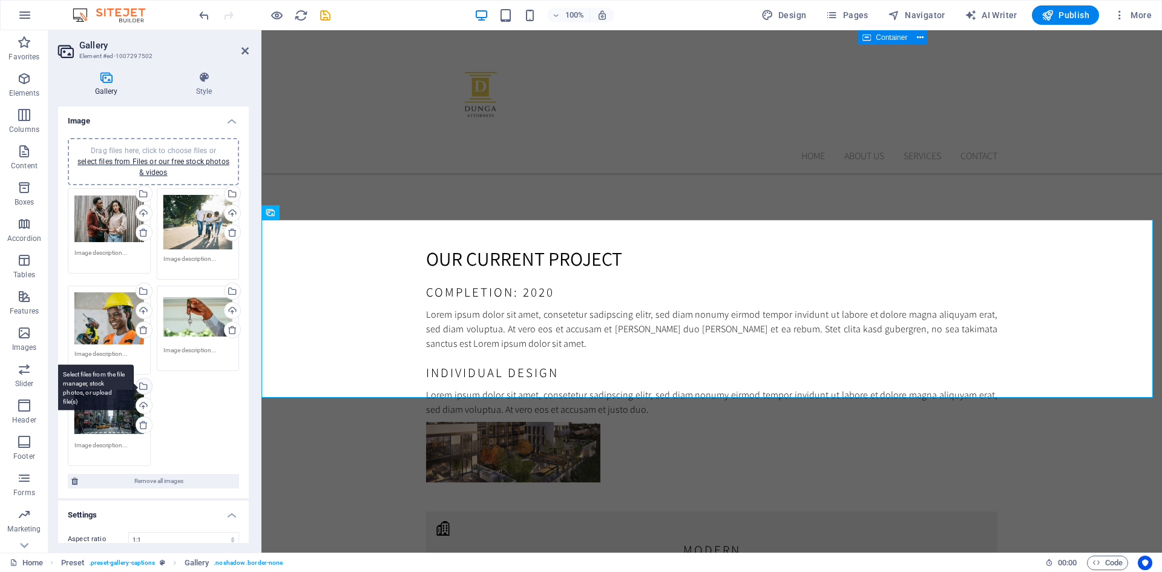
click at [134, 382] on div "Select files from the file manager, stock photos, or upload file(s)" at bounding box center [94, 387] width 79 height 45
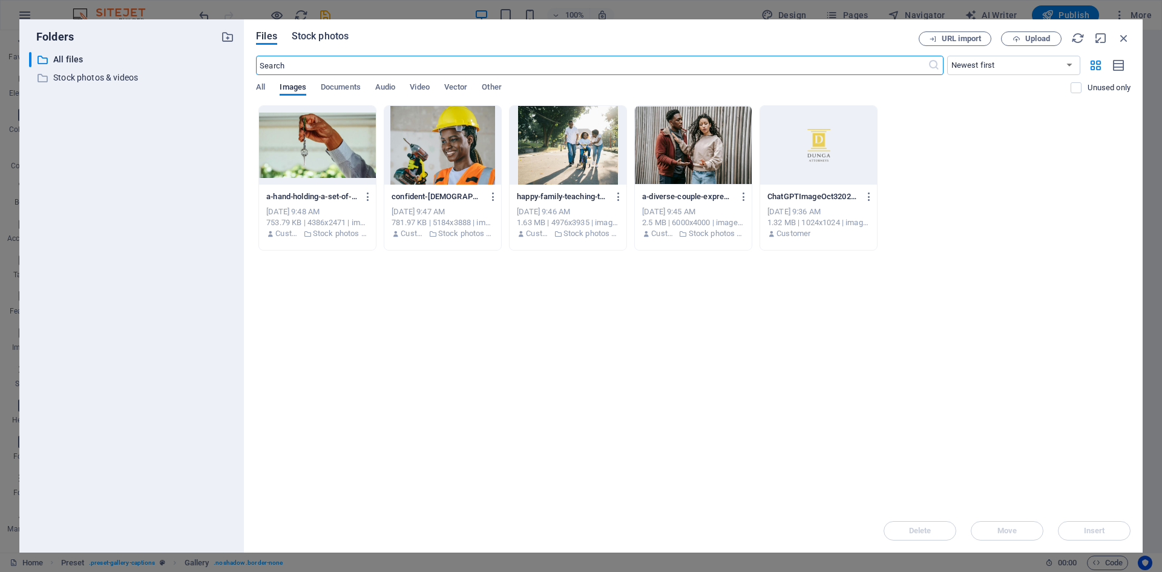
click at [329, 38] on span "Stock photos" at bounding box center [320, 36] width 57 height 15
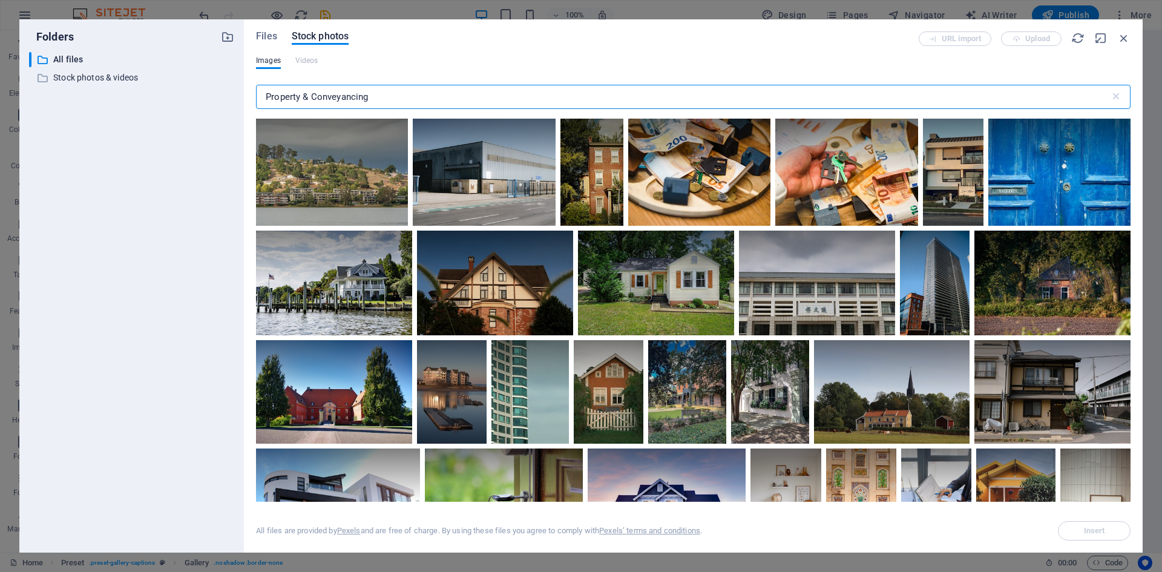
paste input "Corporate & Commercial Law"
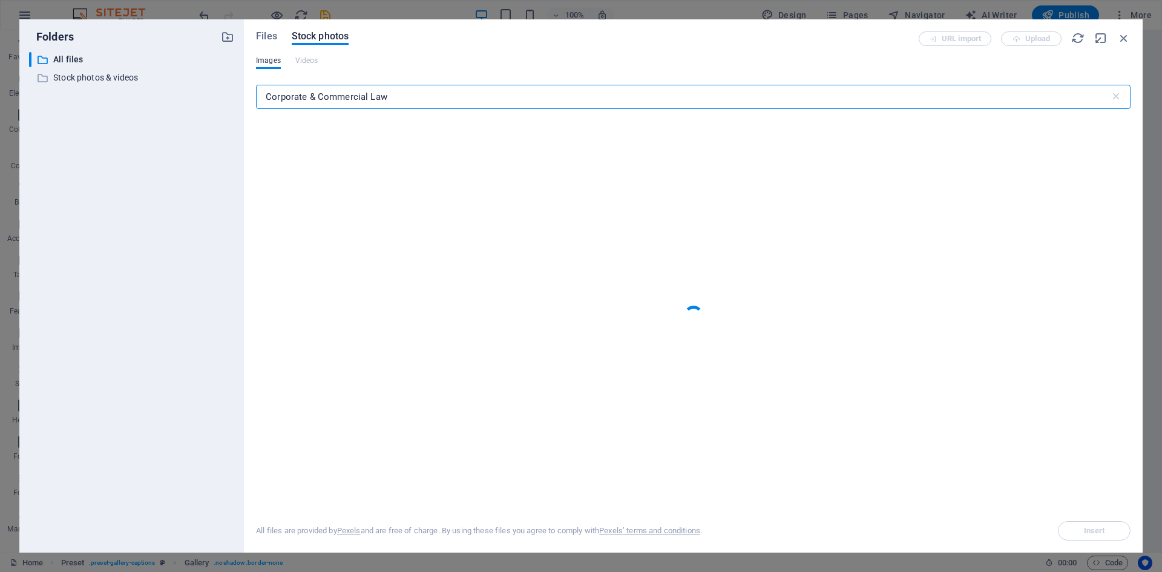
type input "Corporate & Commercial Law"
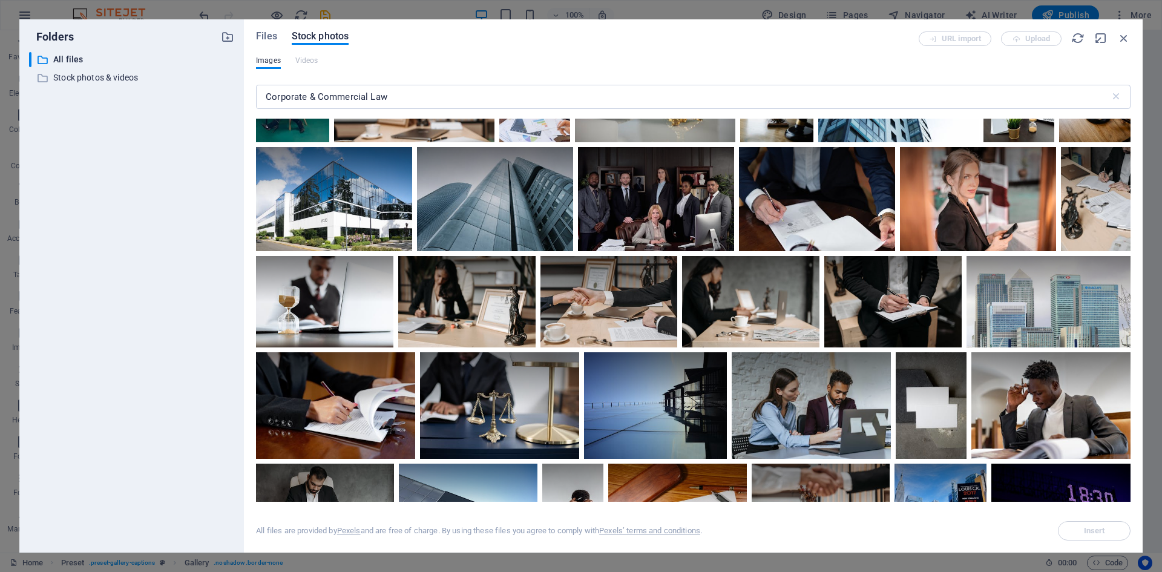
scroll to position [196, 0]
click at [1108, 370] on icon at bounding box center [1115, 367] width 21 height 21
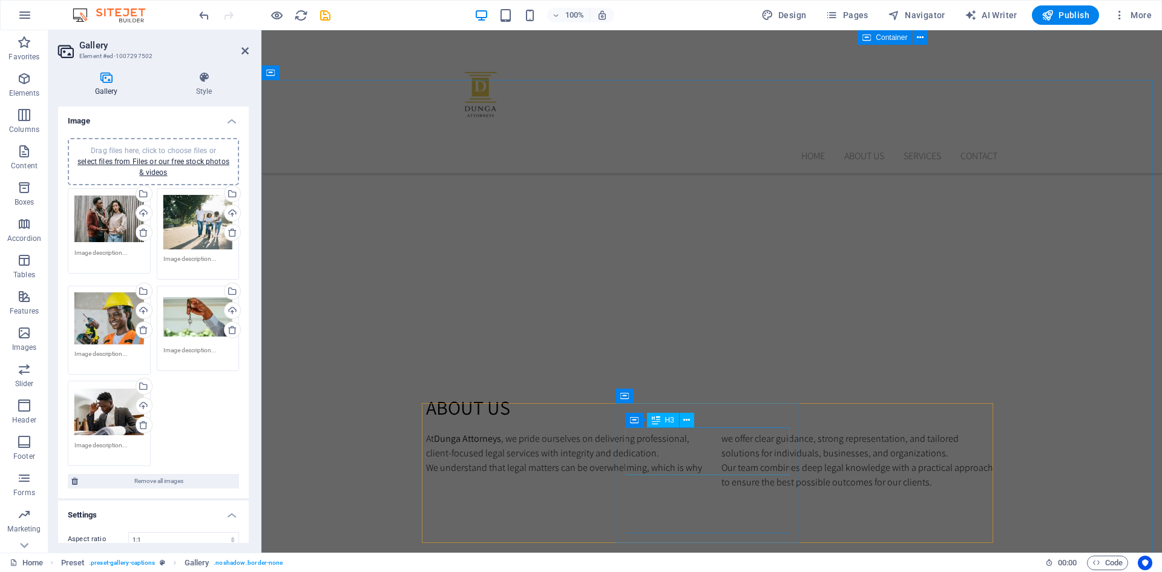
scroll to position [680, 0]
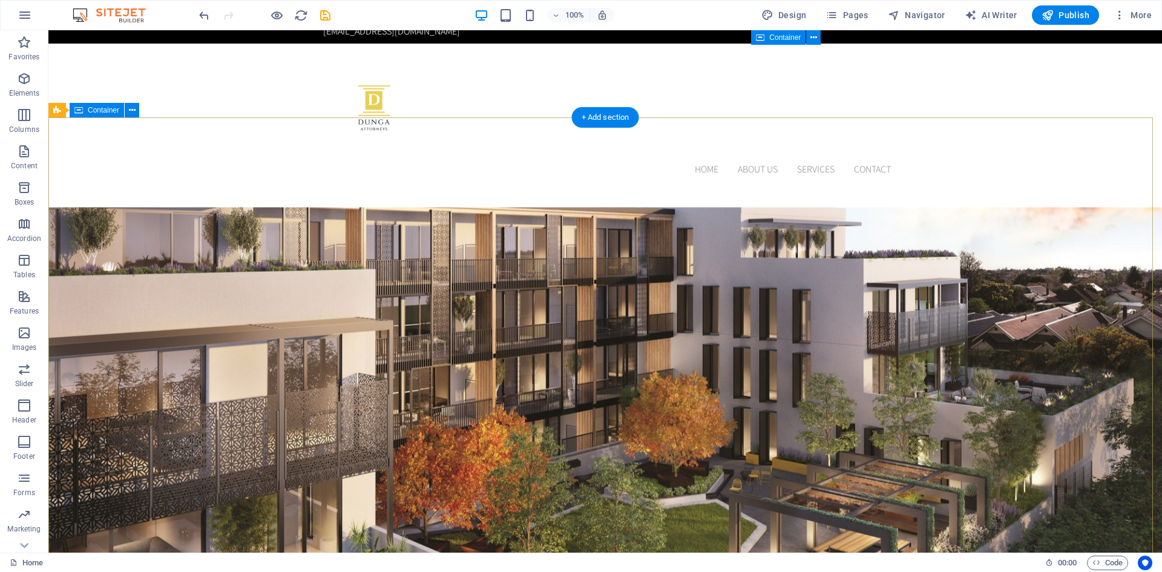
scroll to position [65, 0]
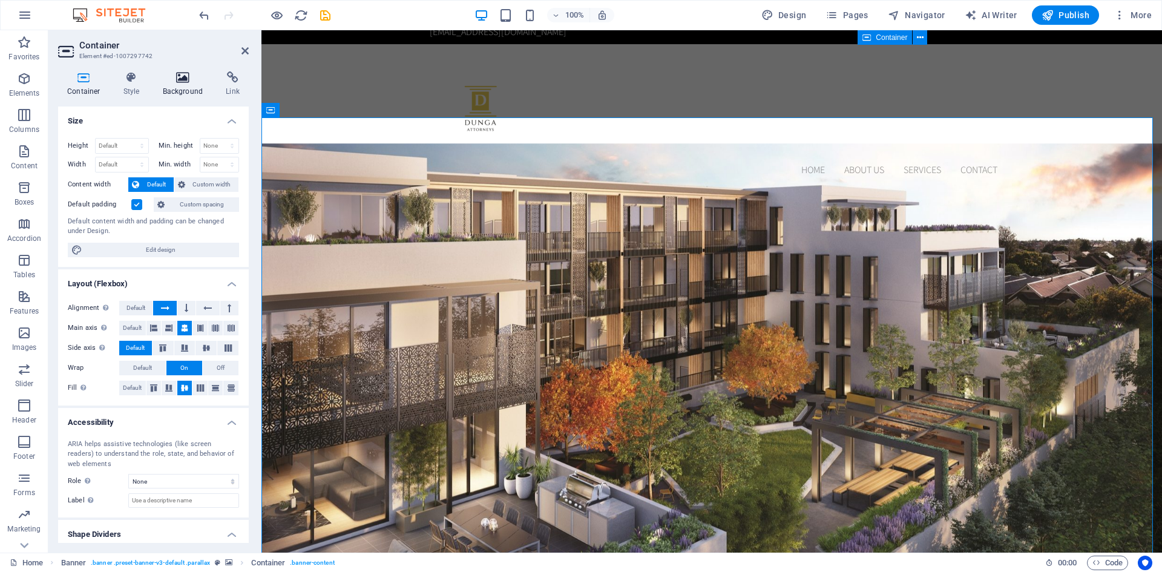
click at [191, 82] on icon at bounding box center [183, 77] width 59 height 12
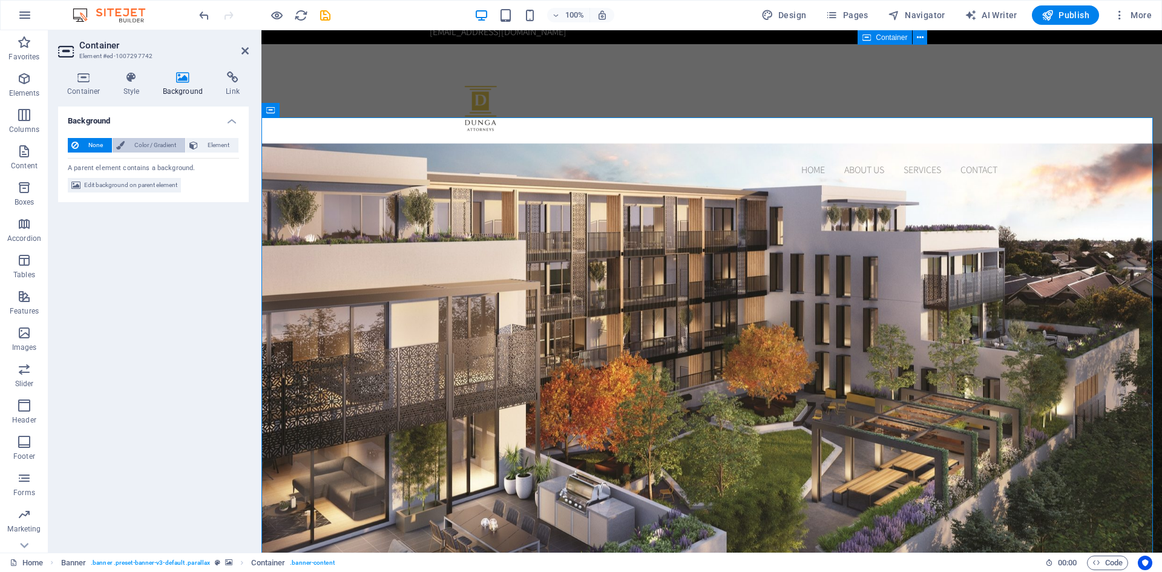
click at [171, 148] on span "Color / Gradient" at bounding box center [154, 145] width 53 height 15
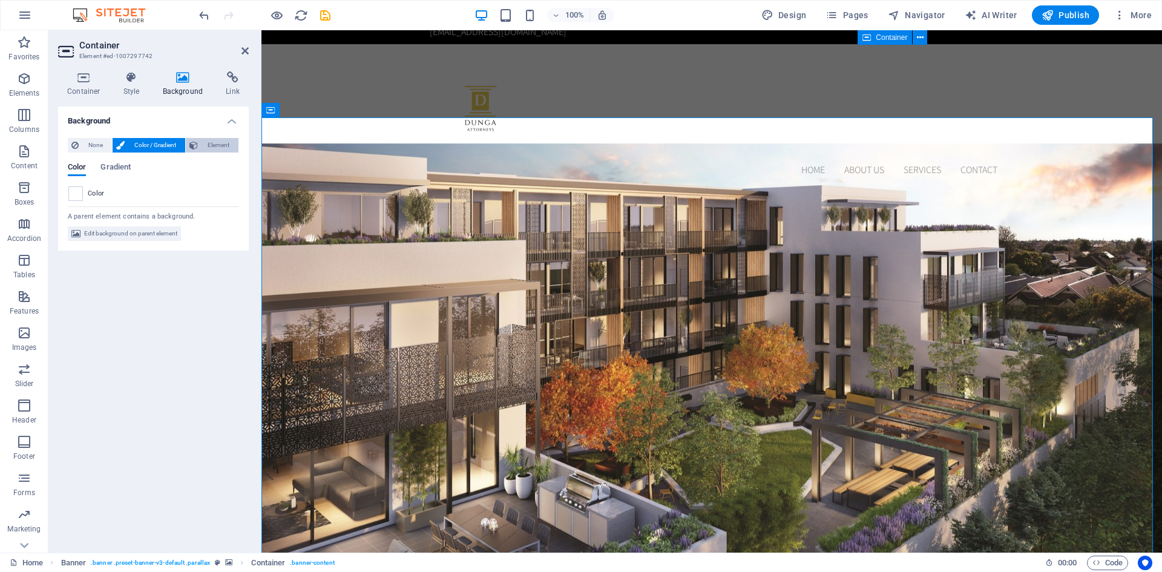
click at [225, 141] on span "Element" at bounding box center [218, 145] width 33 height 15
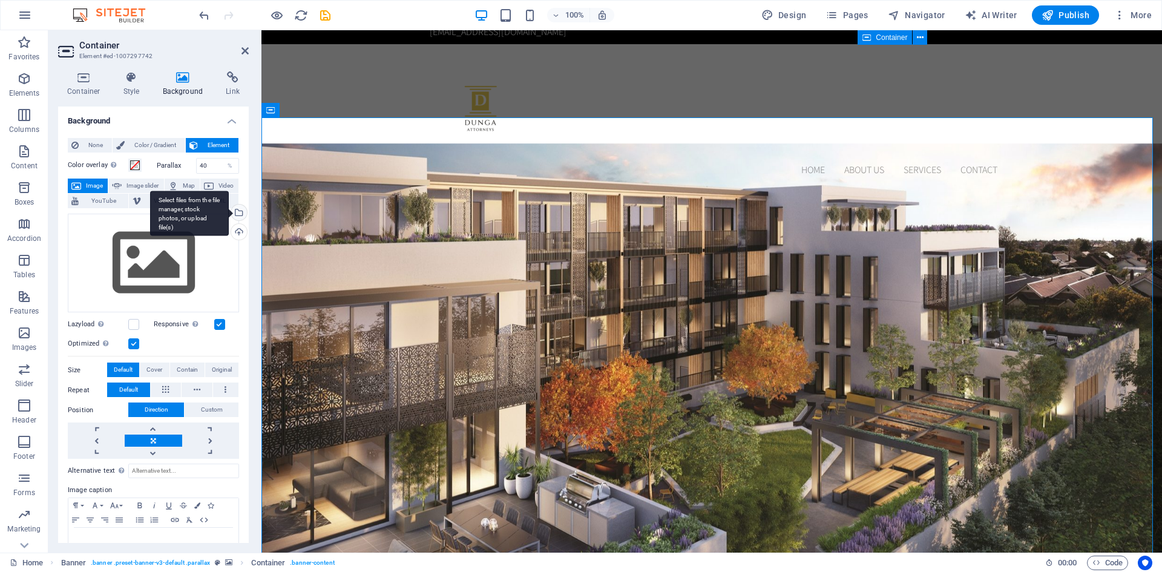
click at [241, 209] on div "Select files from the file manager, stock photos, or upload file(s)" at bounding box center [238, 214] width 18 height 18
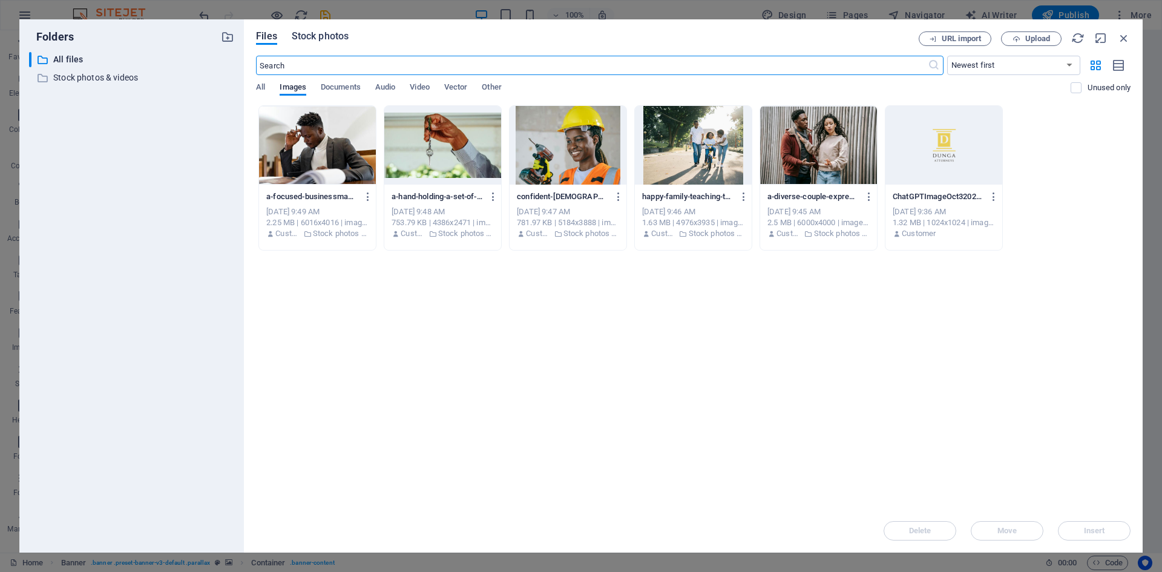
click at [324, 33] on span "Stock photos" at bounding box center [320, 36] width 57 height 15
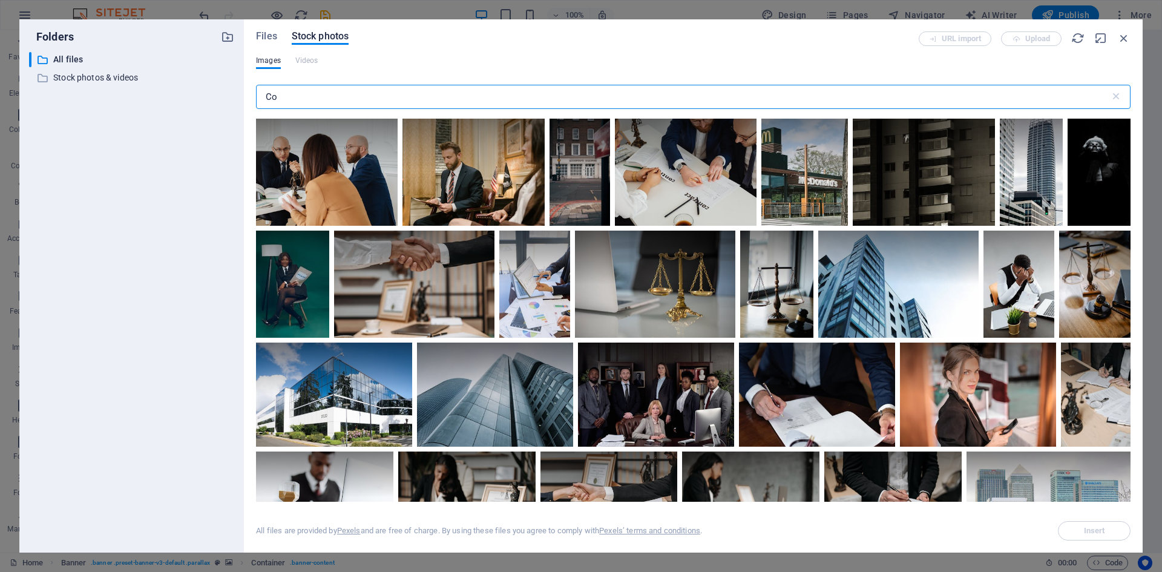
type input "C"
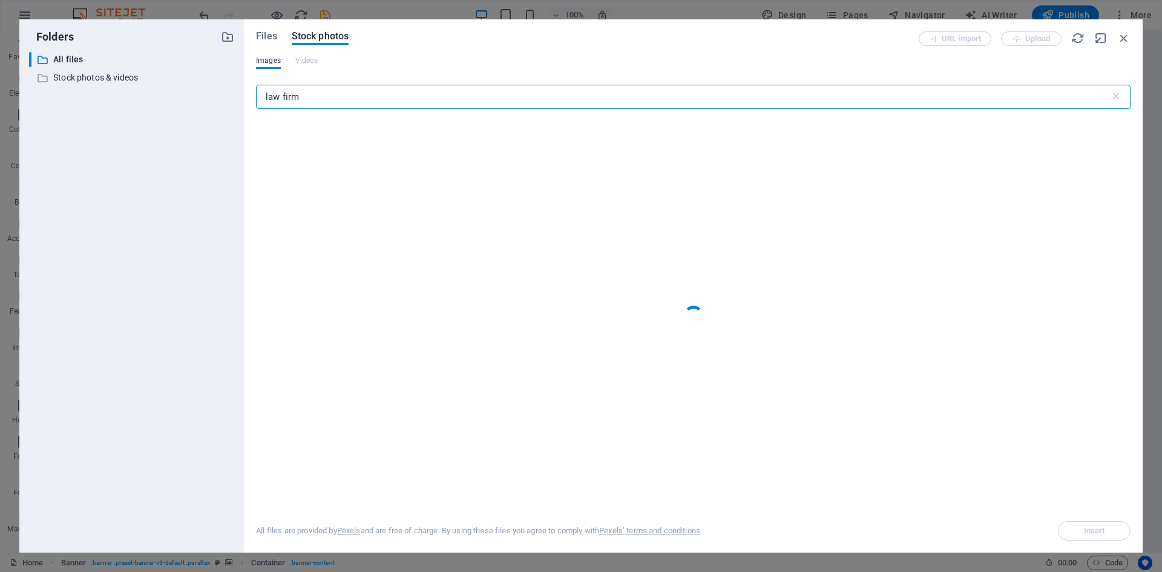
type input "law firm"
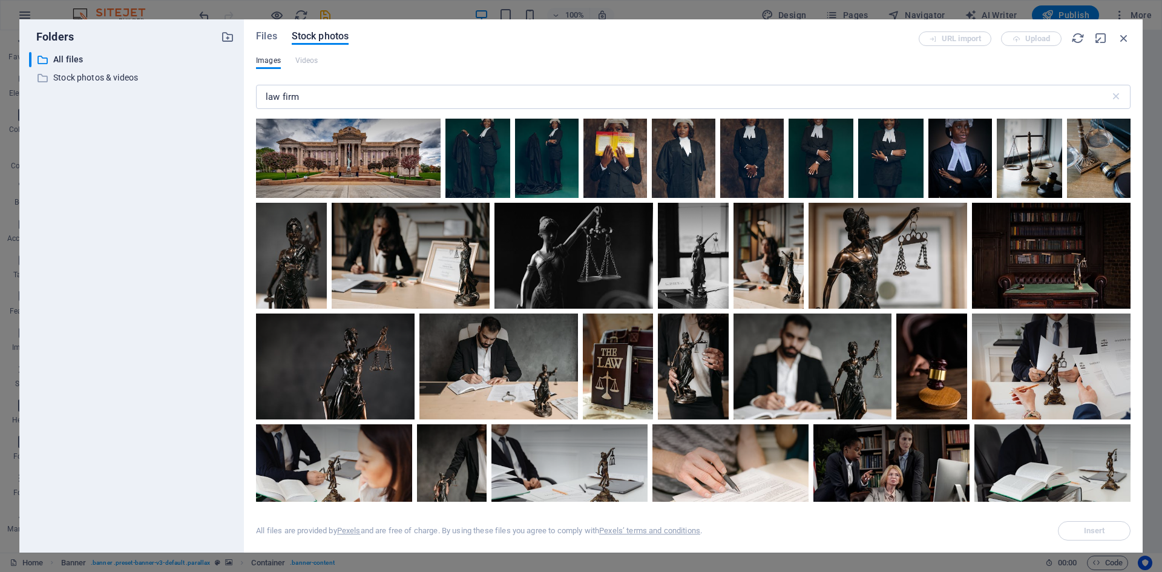
scroll to position [119, 0]
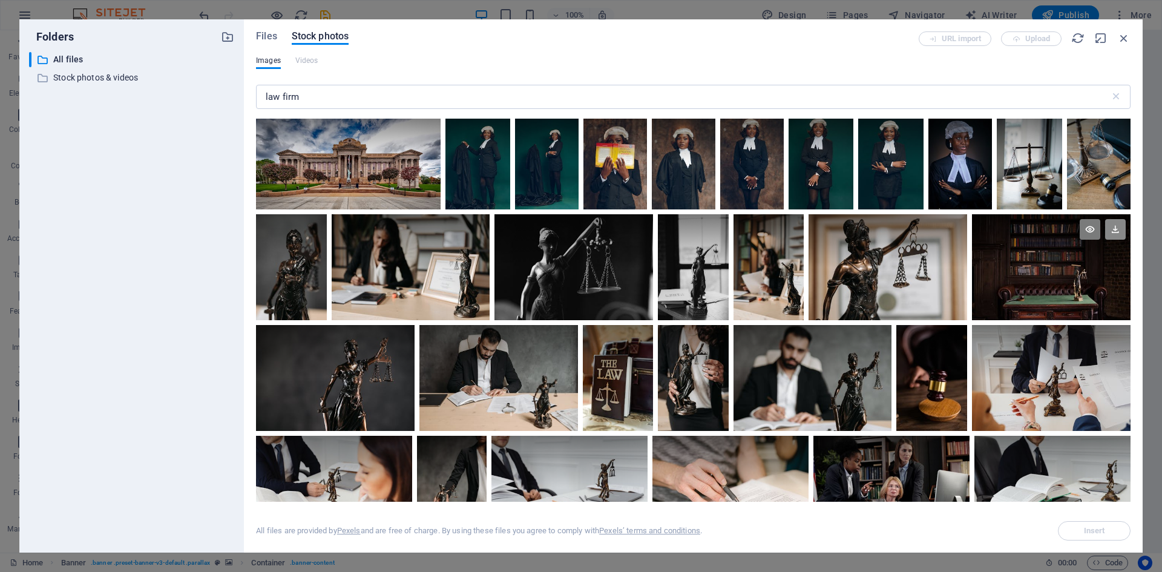
click at [1108, 235] on icon at bounding box center [1115, 229] width 21 height 21
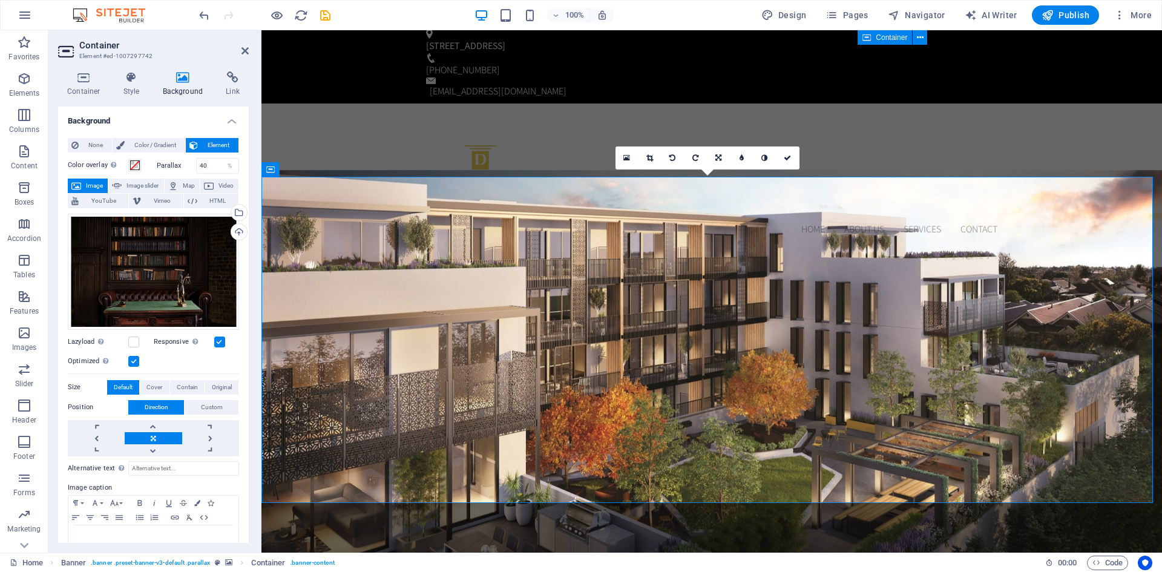
scroll to position [0, 0]
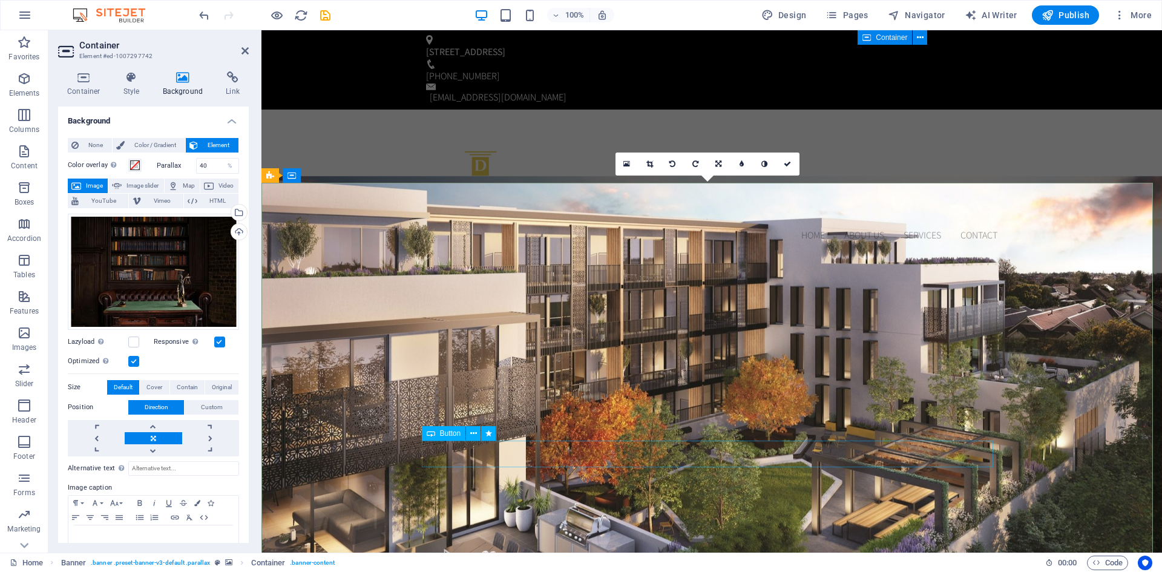
click at [472, 435] on icon at bounding box center [473, 433] width 7 height 13
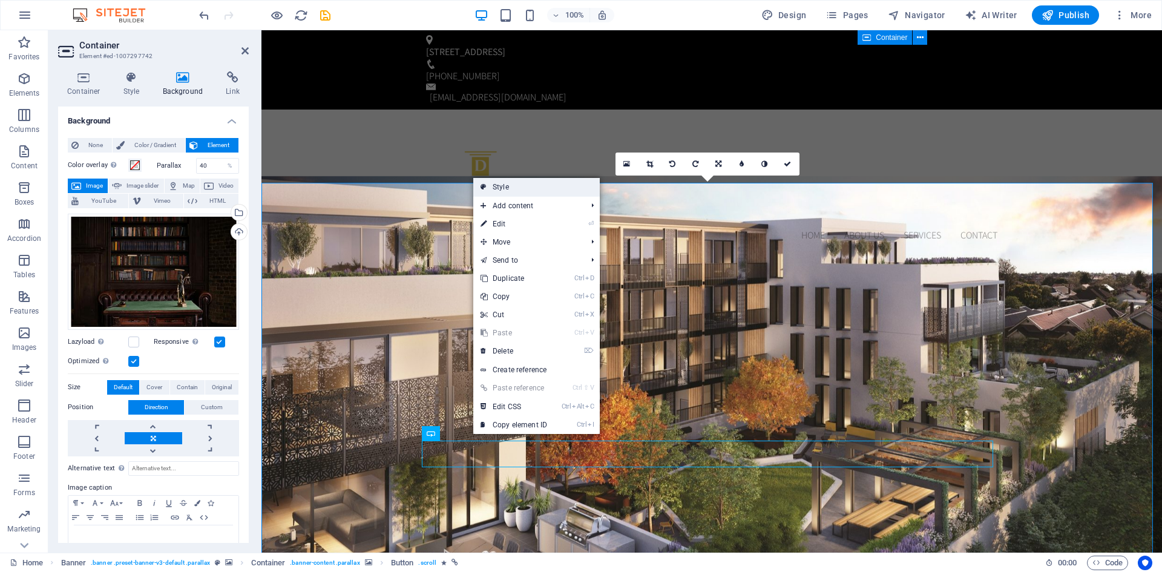
click at [522, 183] on link "Style" at bounding box center [536, 187] width 127 height 18
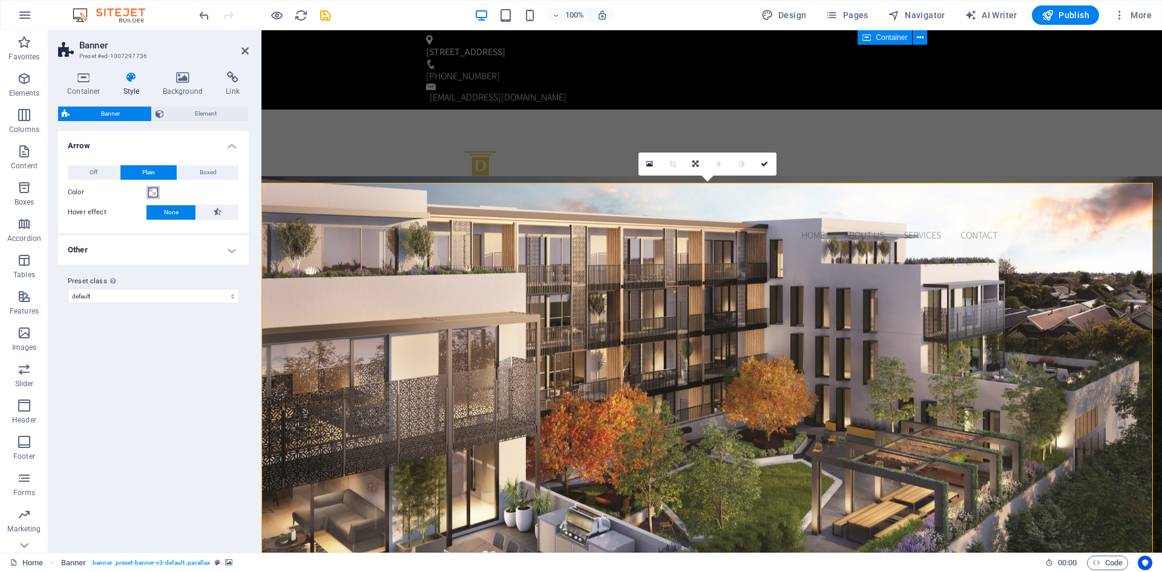
click at [156, 190] on span at bounding box center [153, 193] width 10 height 10
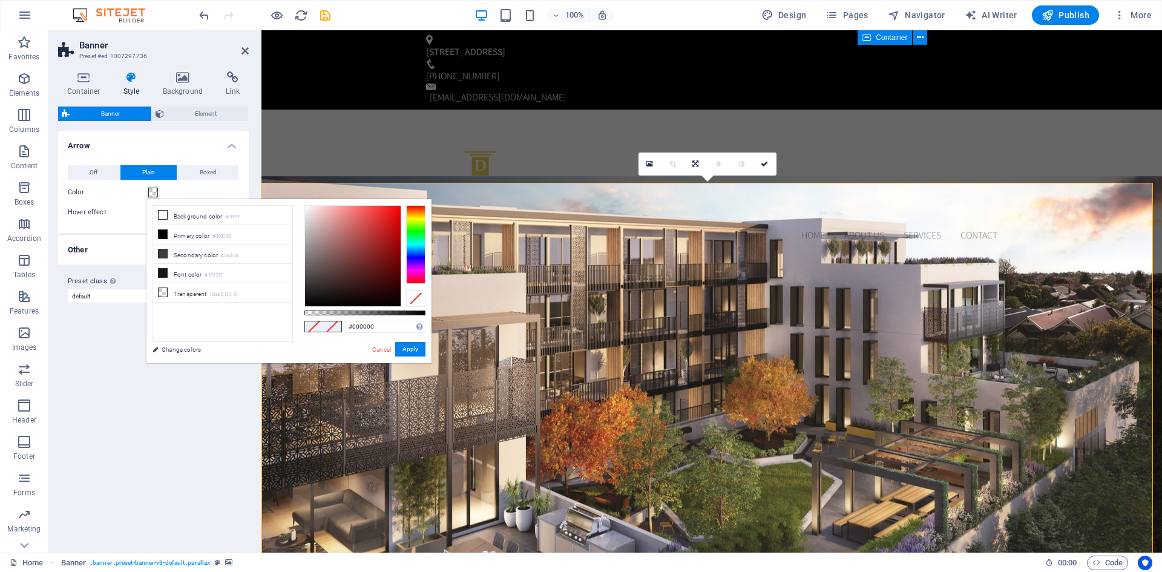
click at [417, 214] on div at bounding box center [415, 244] width 19 height 79
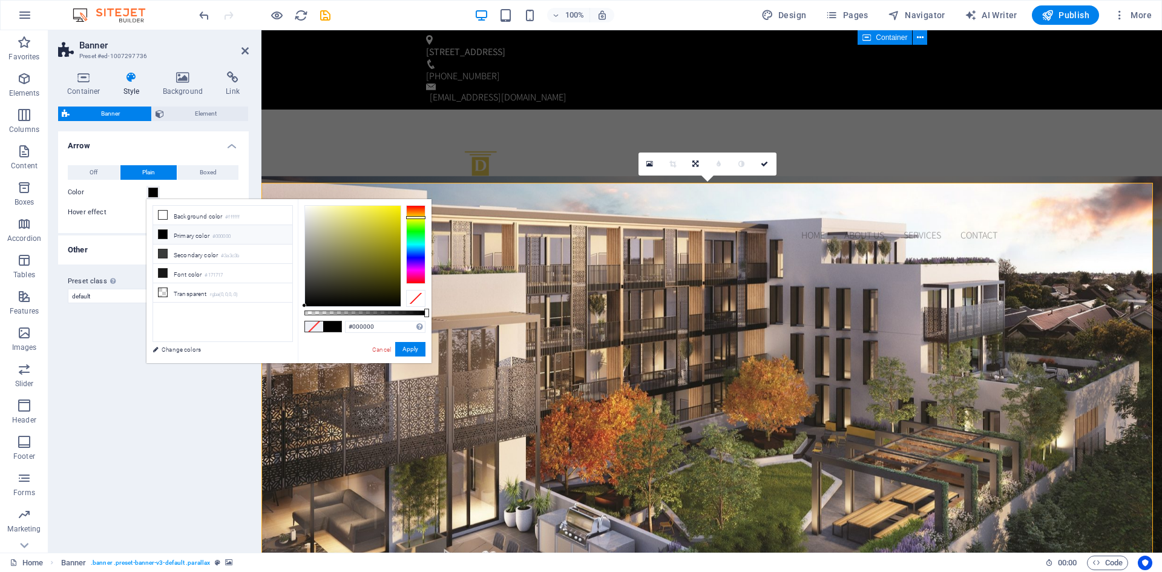
click at [415, 217] on div at bounding box center [415, 217] width 19 height 3
type input "#eae10f"
click at [394, 213] on div at bounding box center [353, 256] width 96 height 100
click at [414, 346] on button "Apply" at bounding box center [410, 349] width 30 height 15
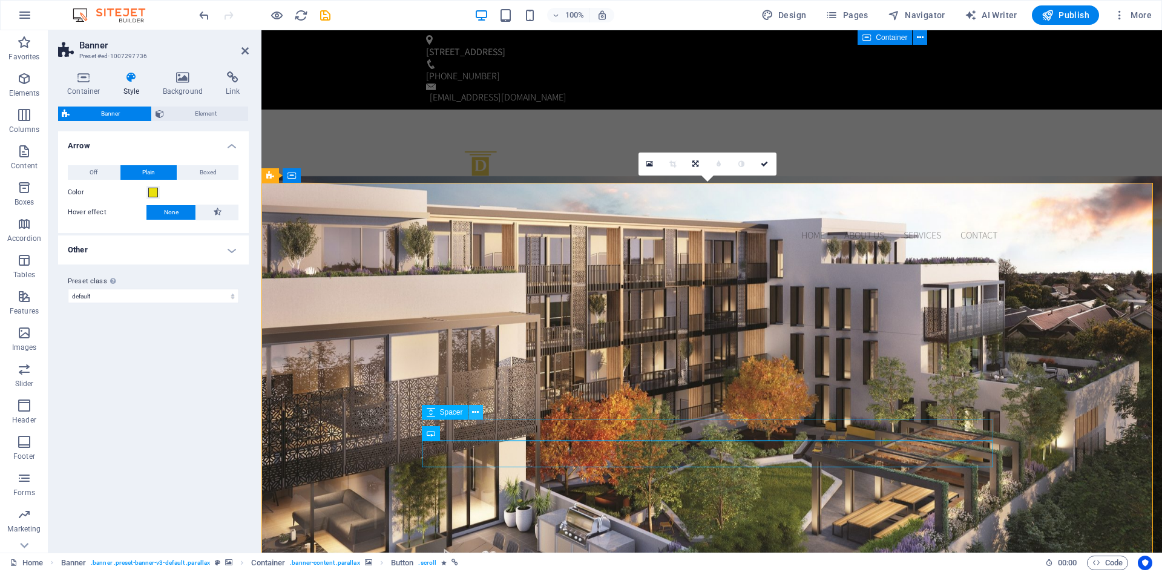
click at [474, 410] on icon at bounding box center [475, 412] width 7 height 13
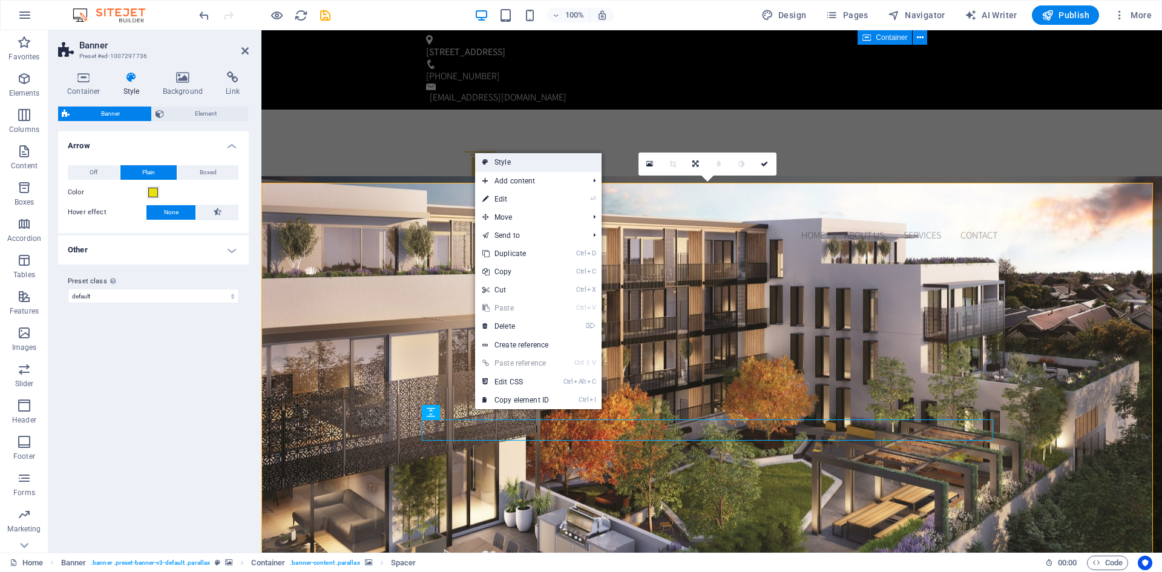
click at [507, 166] on link "Style" at bounding box center [538, 162] width 127 height 18
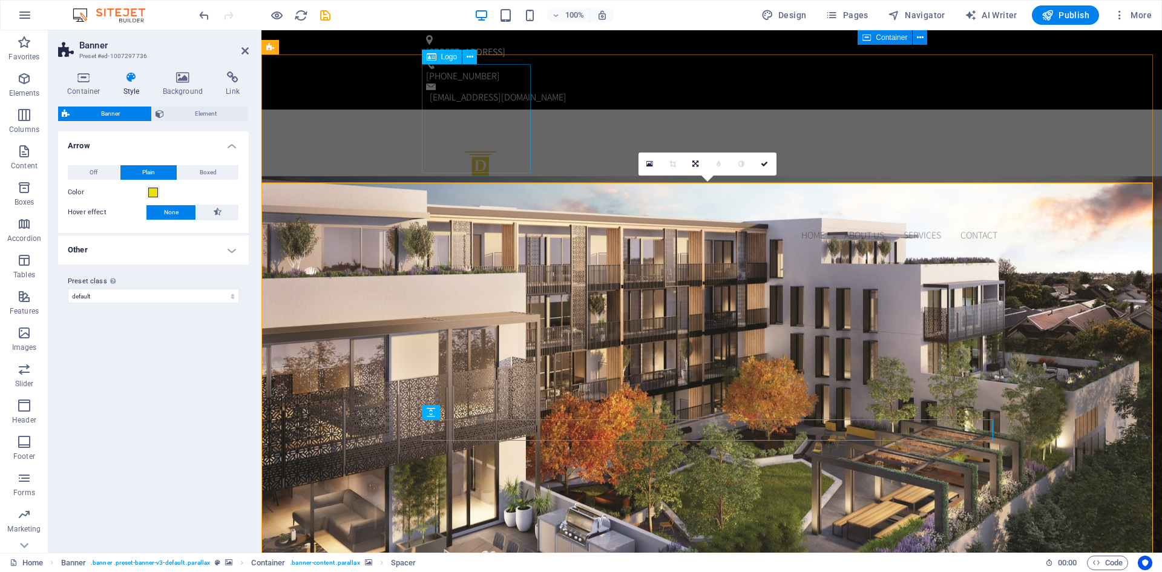
click at [507, 166] on div at bounding box center [711, 173] width 571 height 109
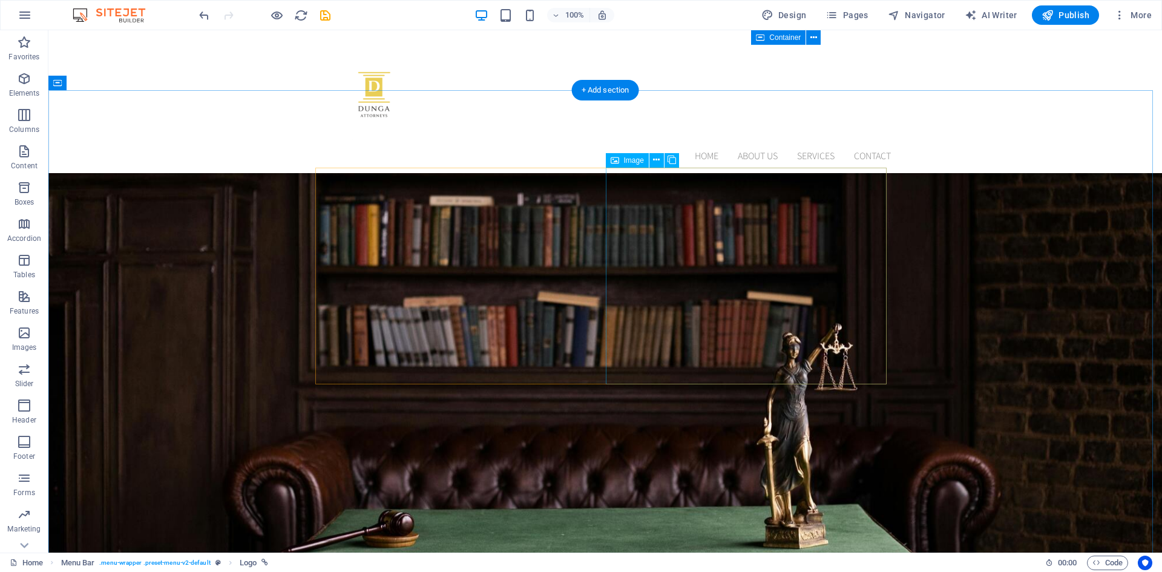
scroll to position [677, 0]
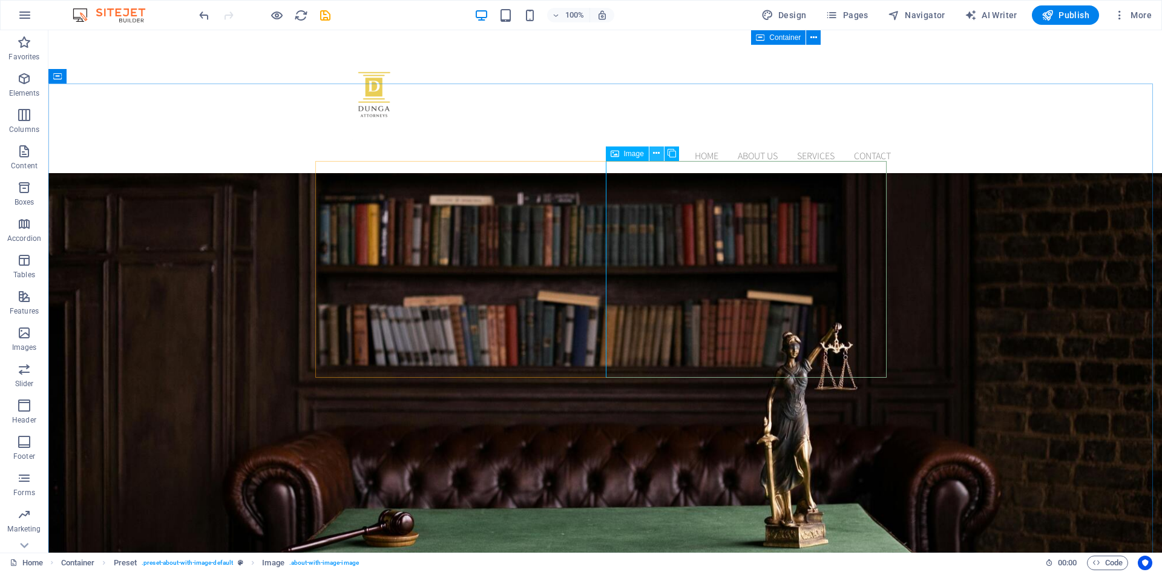
click at [656, 151] on icon at bounding box center [656, 153] width 7 height 13
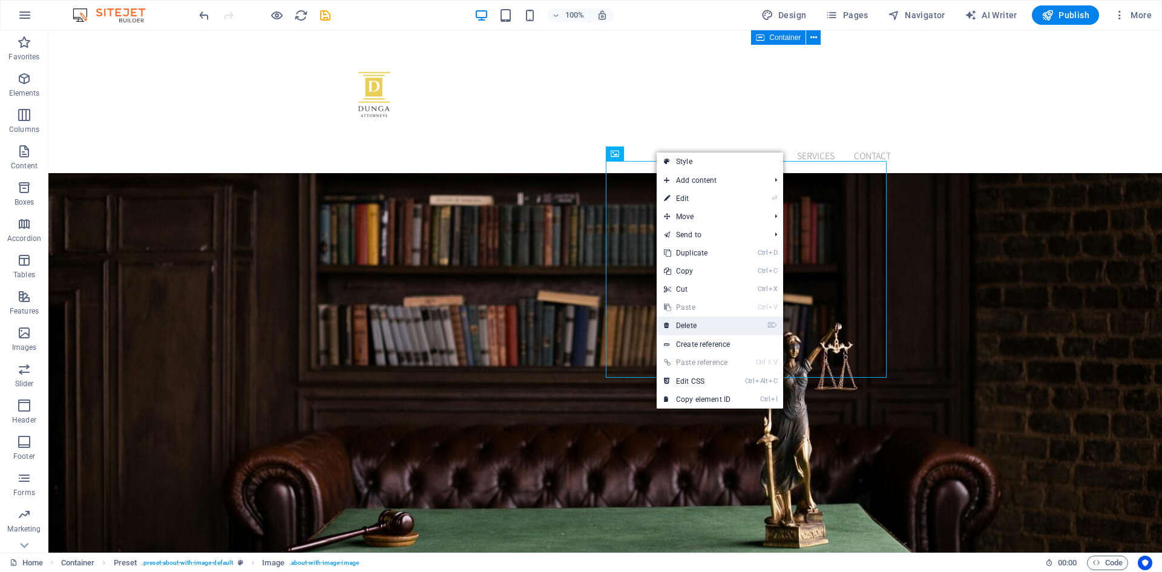
click at [700, 317] on link "⌦ Delete" at bounding box center [697, 326] width 81 height 18
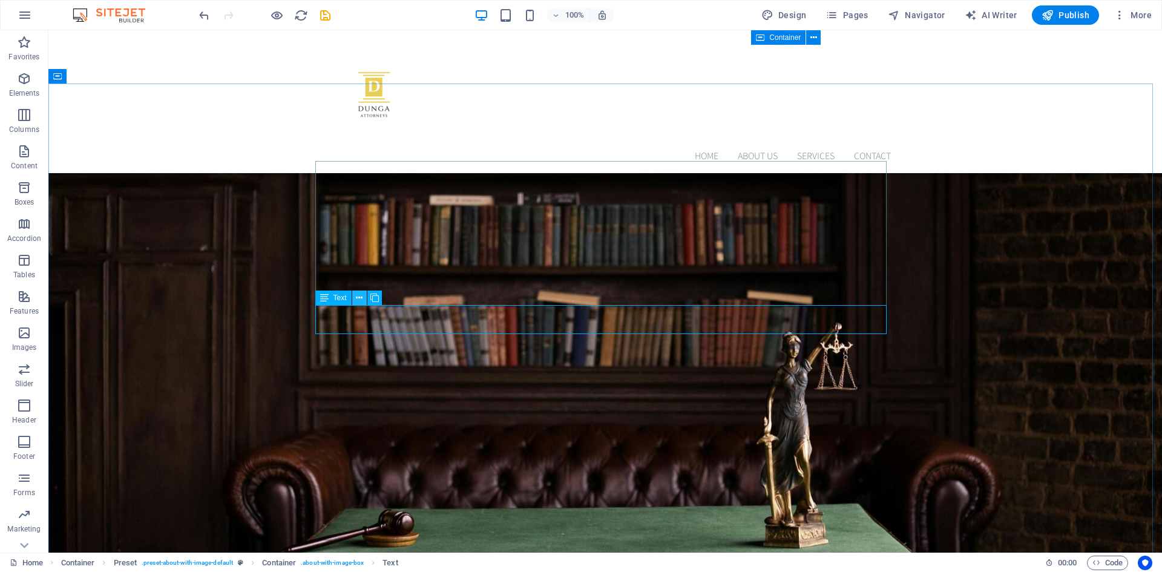
click at [359, 300] on icon at bounding box center [359, 298] width 7 height 13
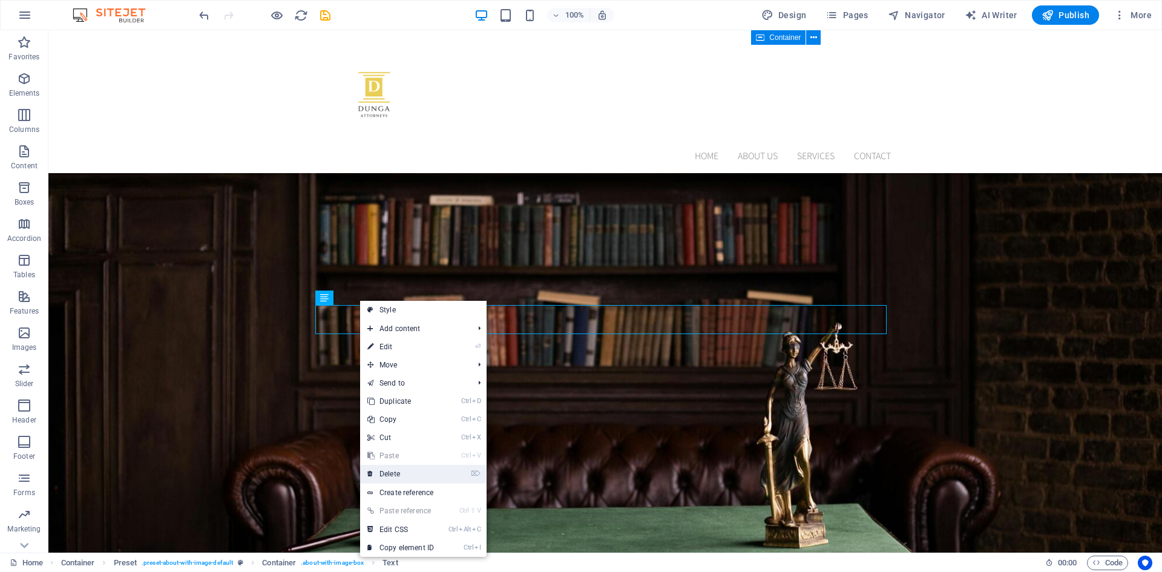
click at [402, 472] on link "⌦ Delete" at bounding box center [400, 474] width 81 height 18
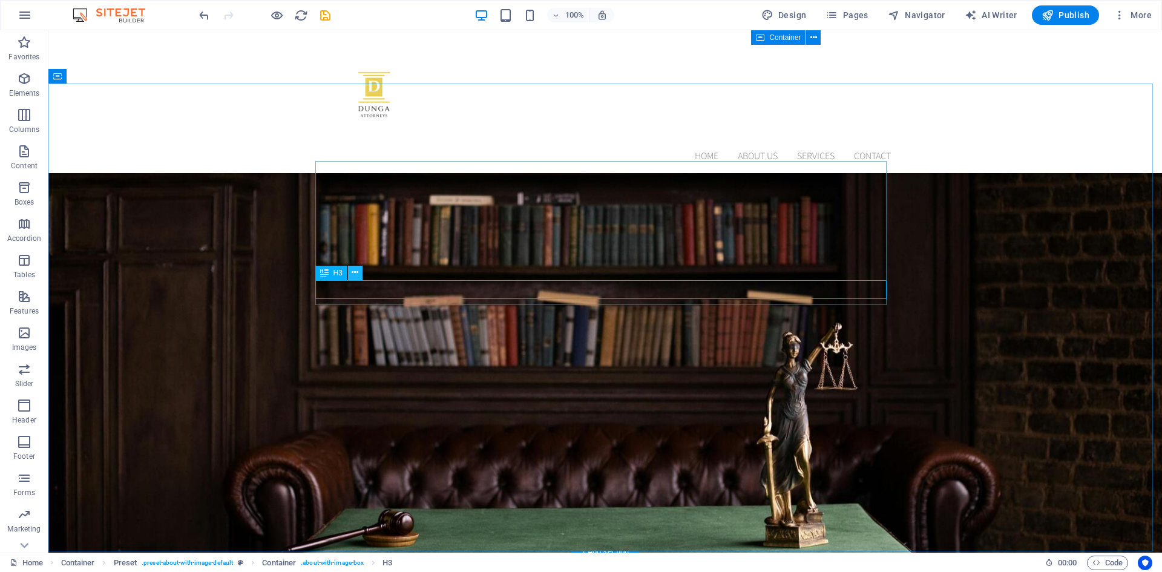
click at [354, 274] on icon at bounding box center [355, 272] width 7 height 13
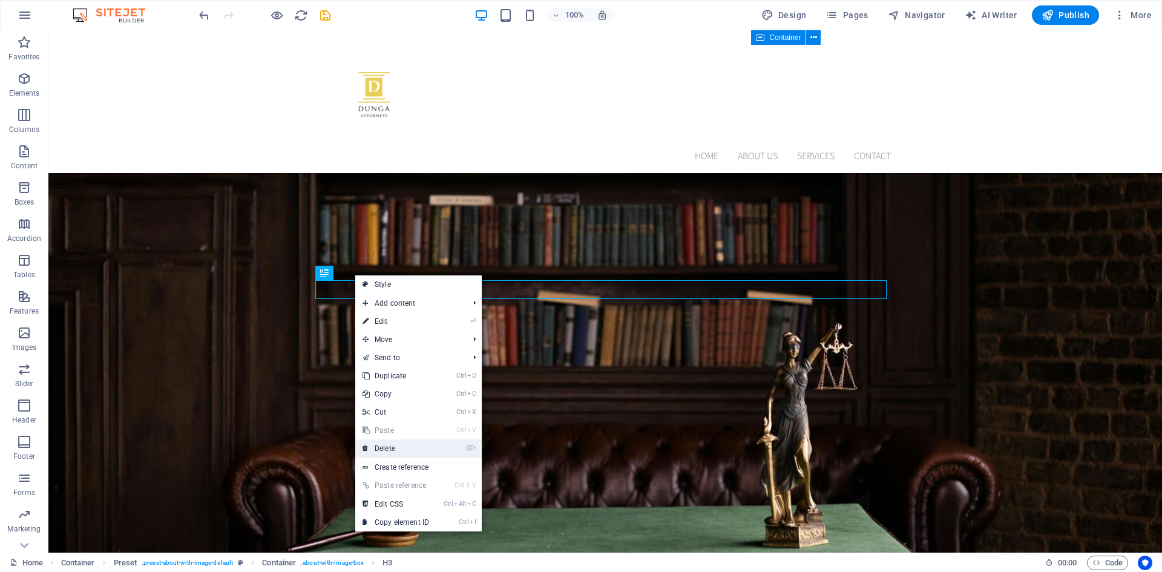
click at [403, 447] on link "⌦ Delete" at bounding box center [395, 449] width 81 height 18
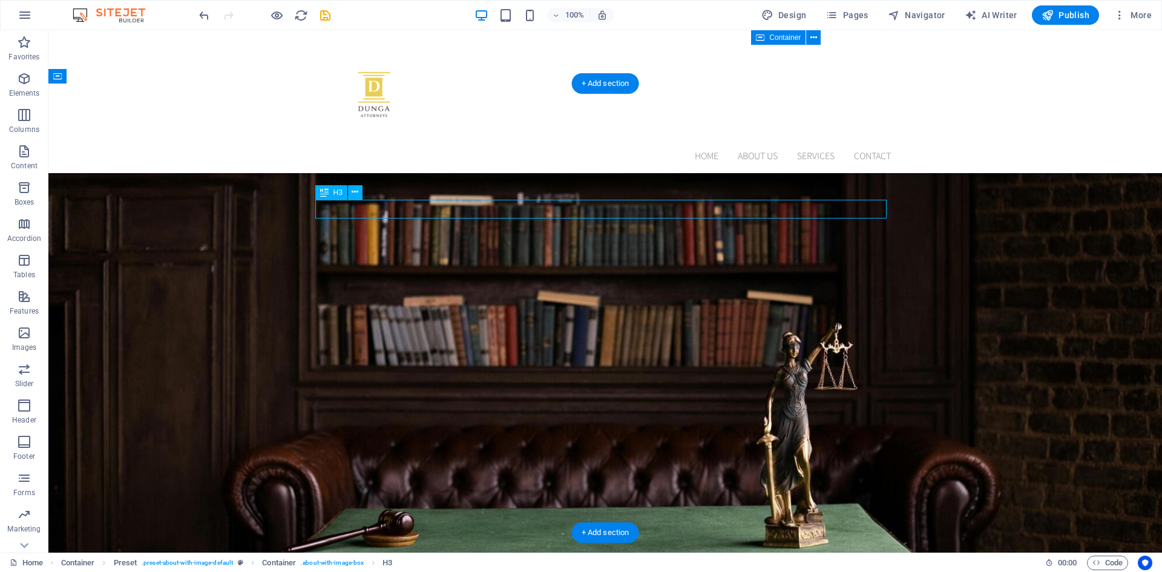
click at [355, 191] on icon at bounding box center [355, 192] width 7 height 13
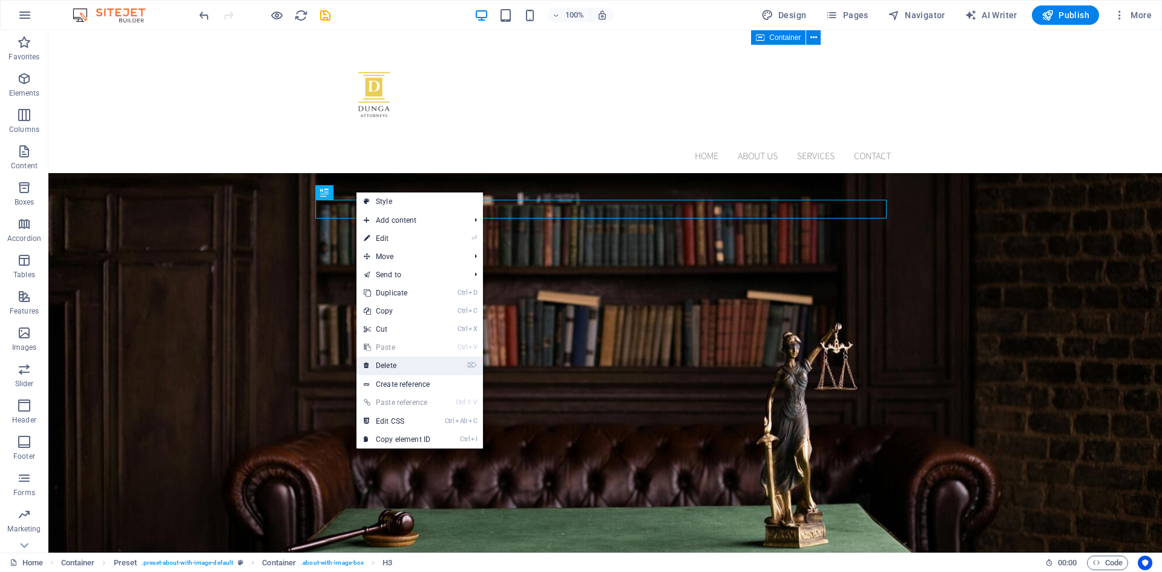
click at [395, 360] on link "⌦ Delete" at bounding box center [397, 366] width 81 height 18
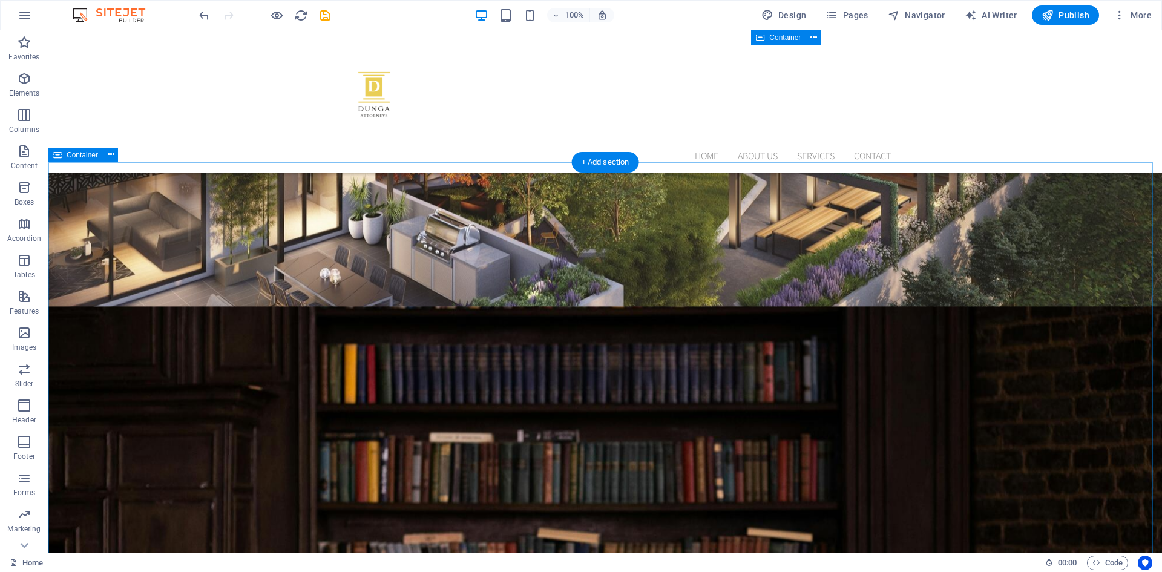
scroll to position [599, 0]
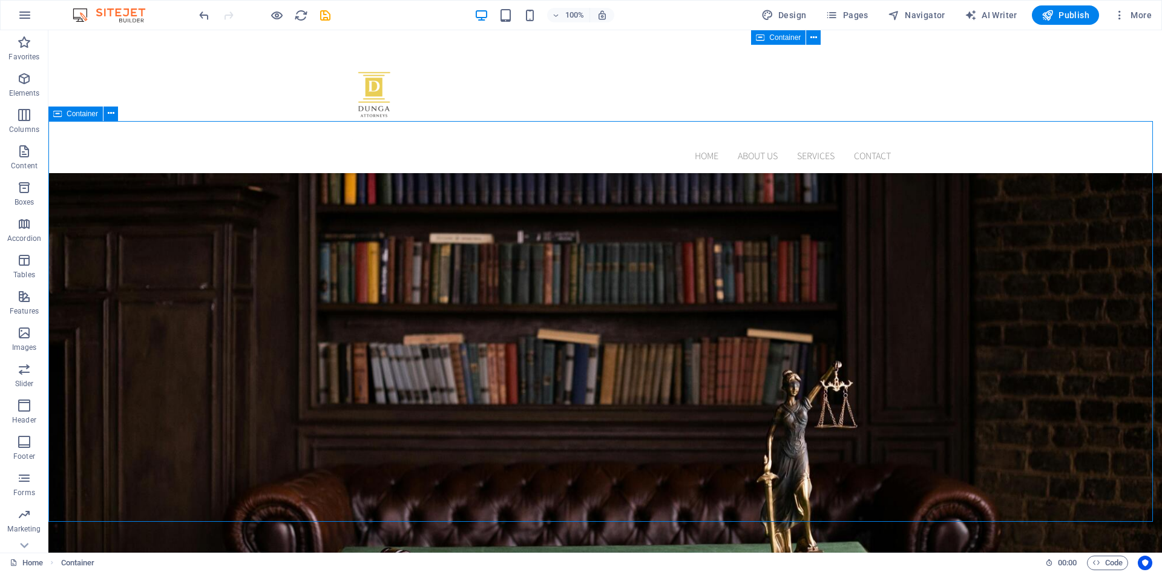
scroll to position [640, 0]
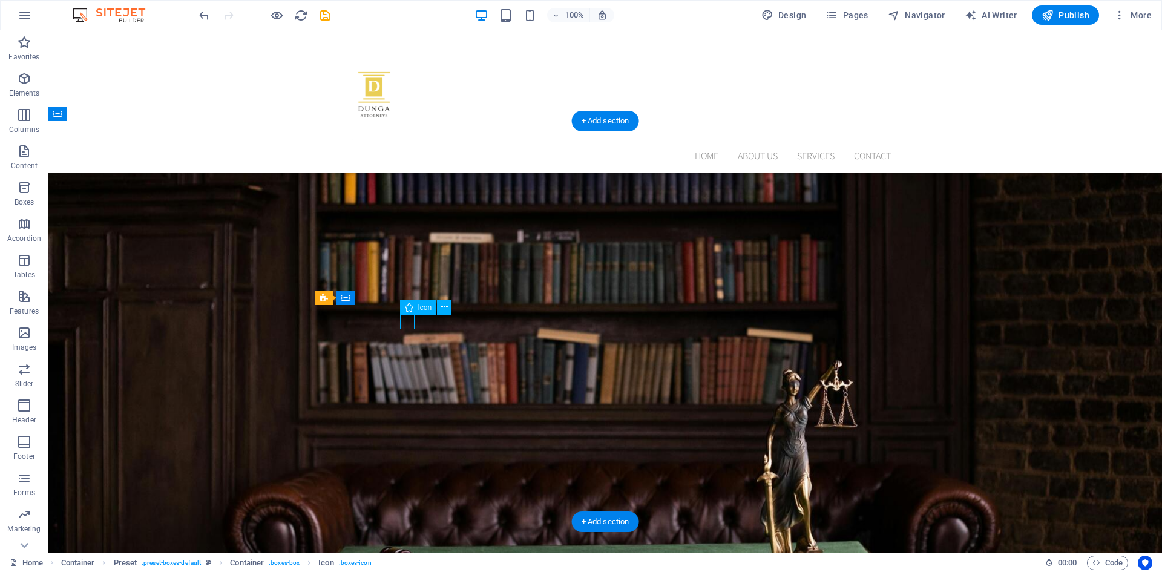
select select "xMidYMid"
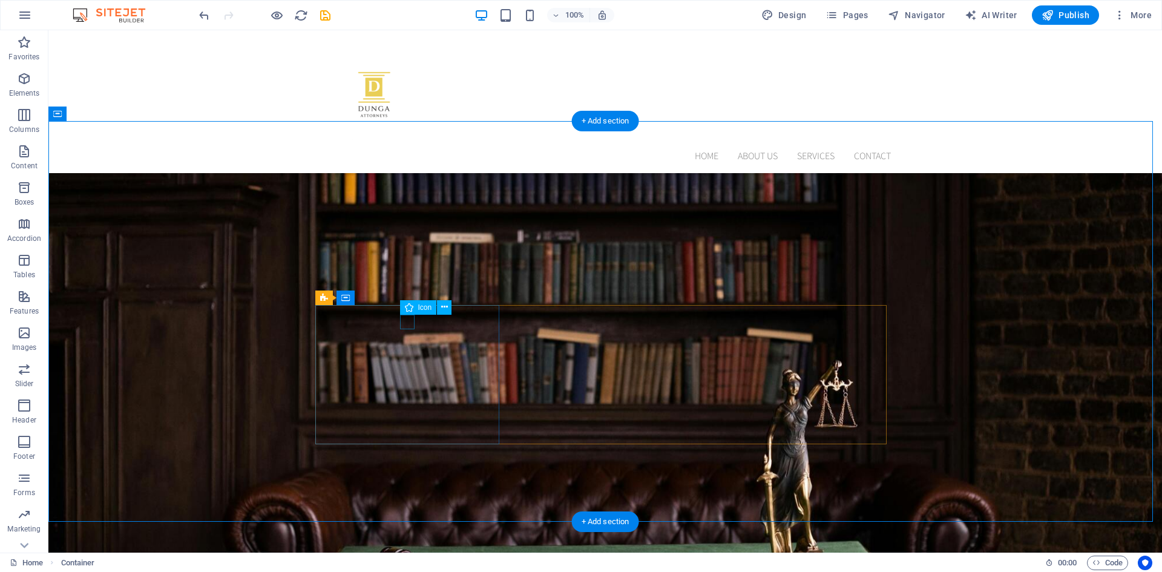
select select "xMidYMid"
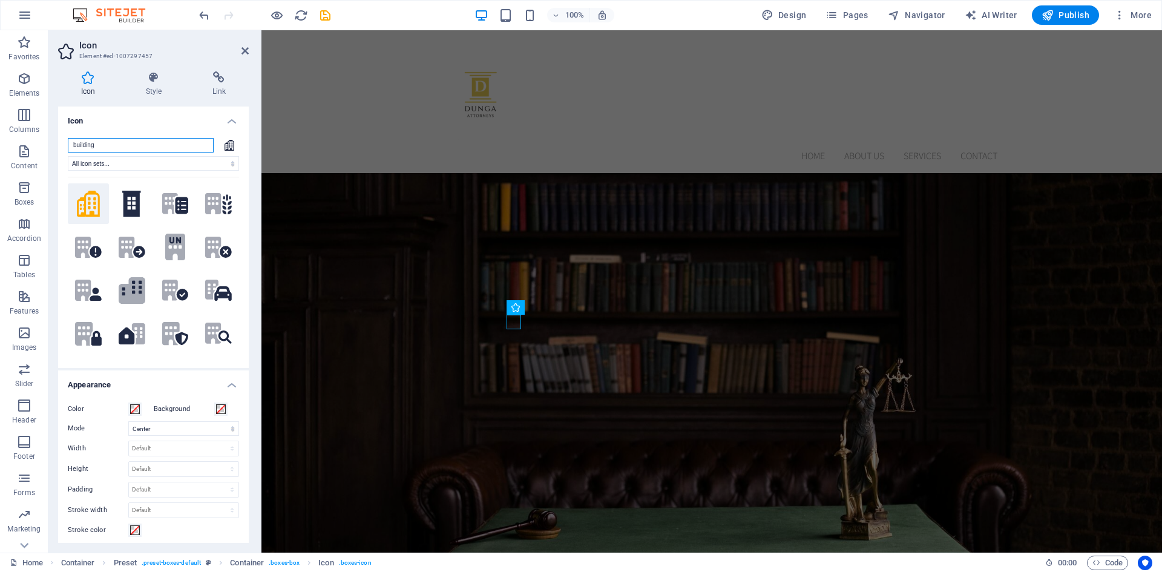
click at [139, 152] on input "building" at bounding box center [141, 145] width 146 height 15
type input "b"
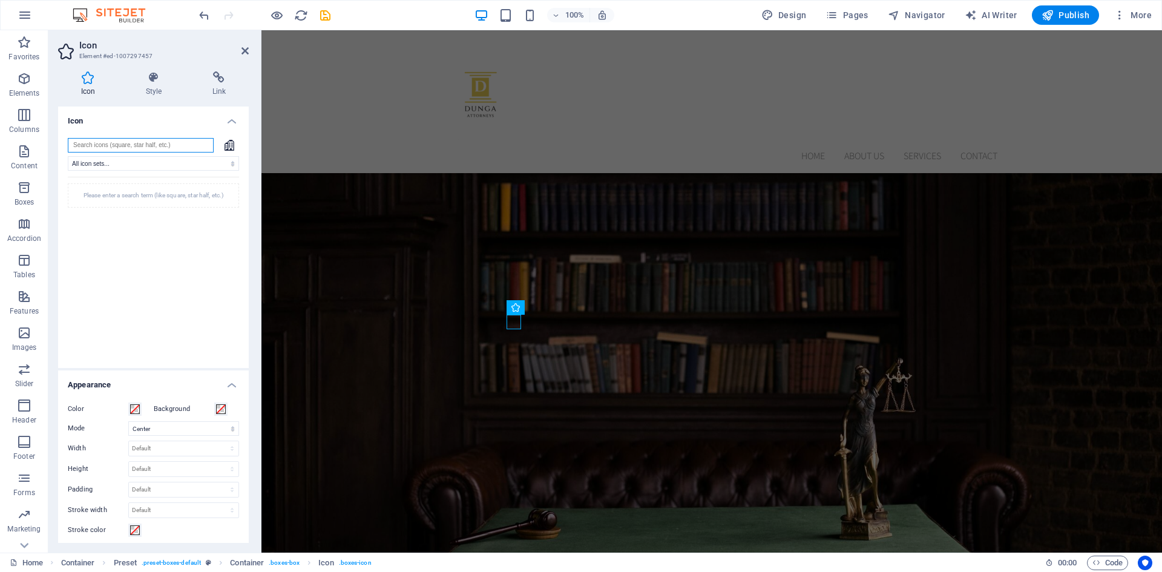
paste input "Litigation & Dispute Resolution"
type input "Litigation"
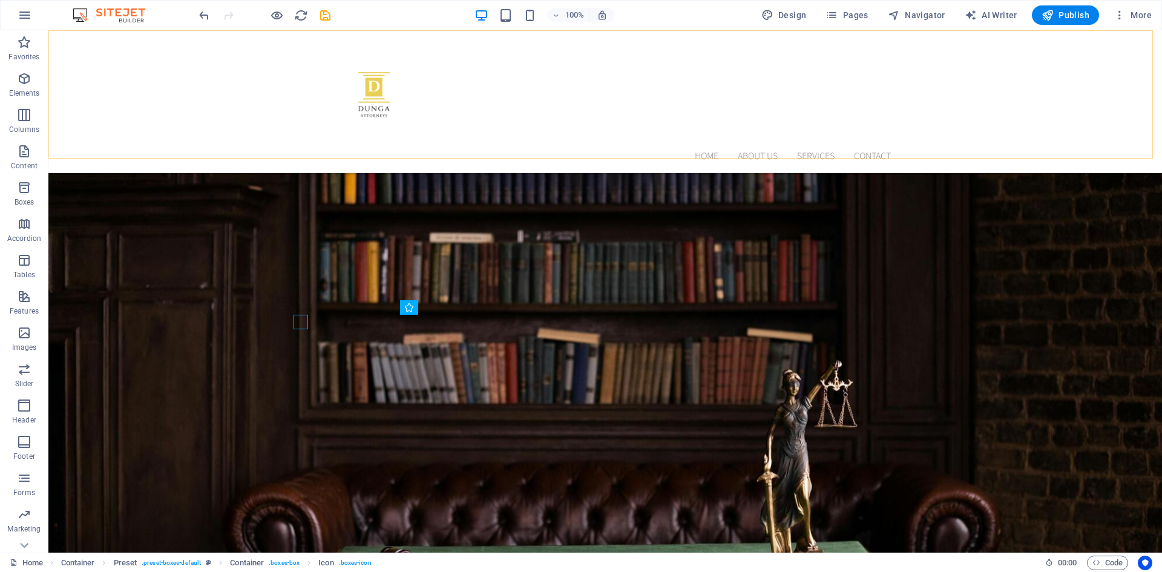
select select "xMidYMid"
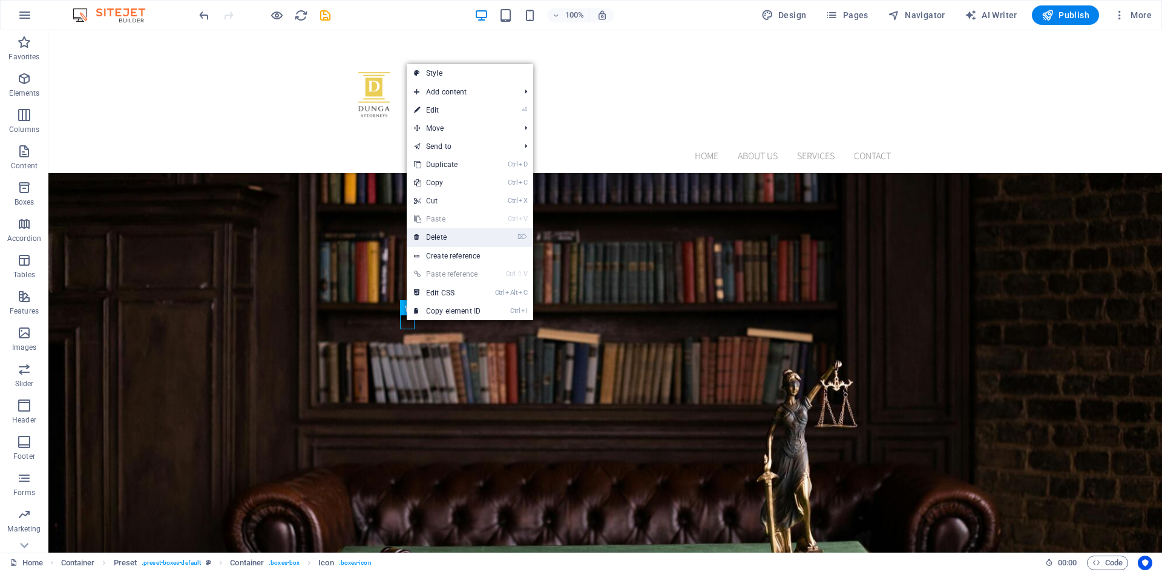
click at [450, 237] on link "⌦ Delete" at bounding box center [447, 237] width 81 height 18
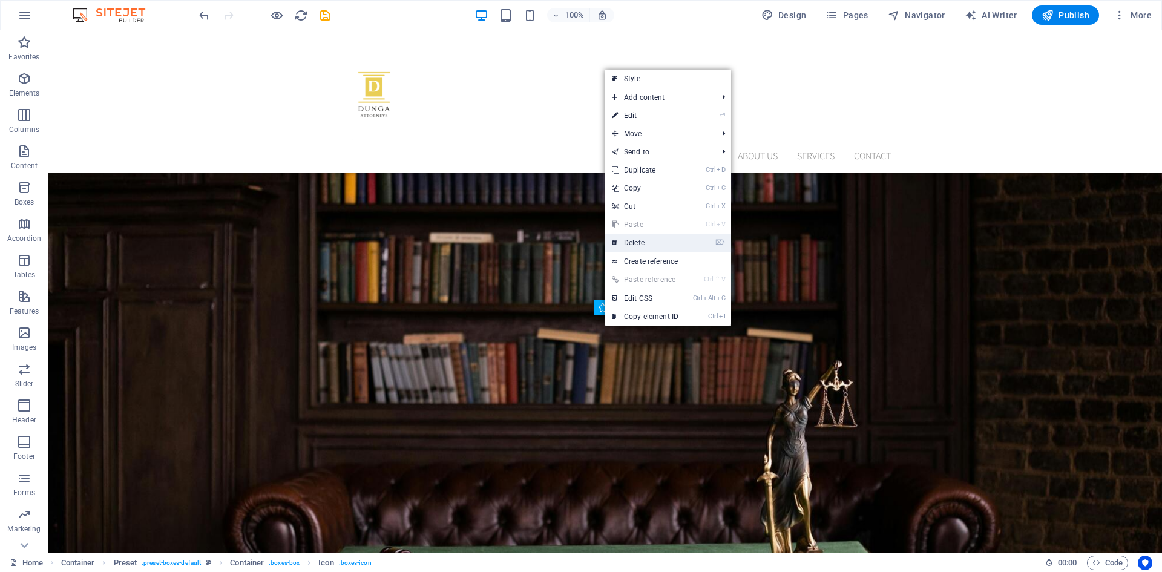
click at [650, 240] on link "⌦ Delete" at bounding box center [645, 243] width 81 height 18
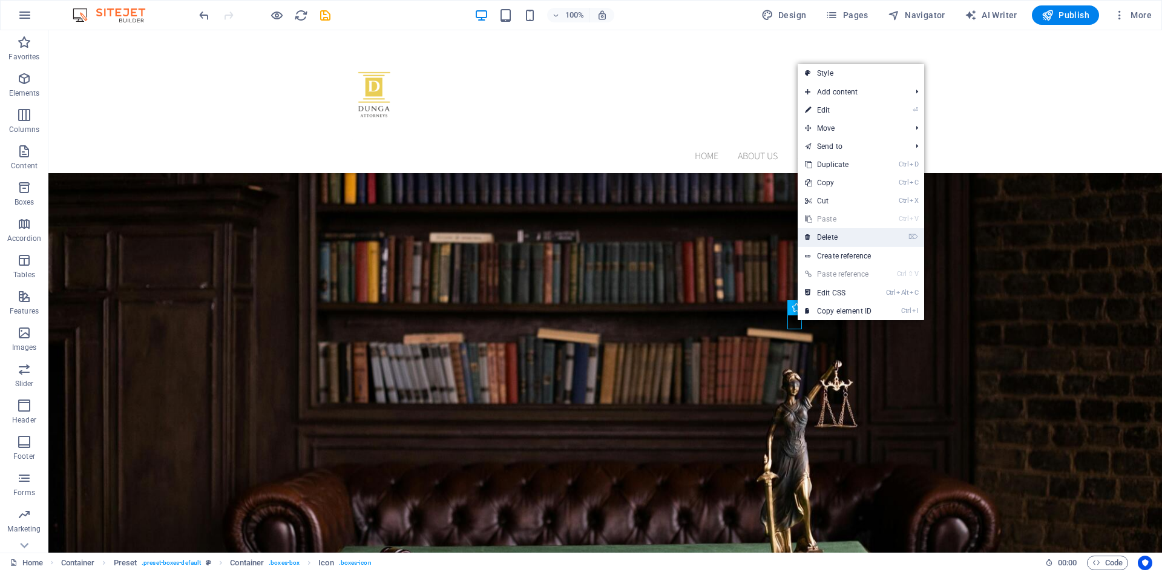
click at [830, 237] on link "⌦ Delete" at bounding box center [838, 237] width 81 height 18
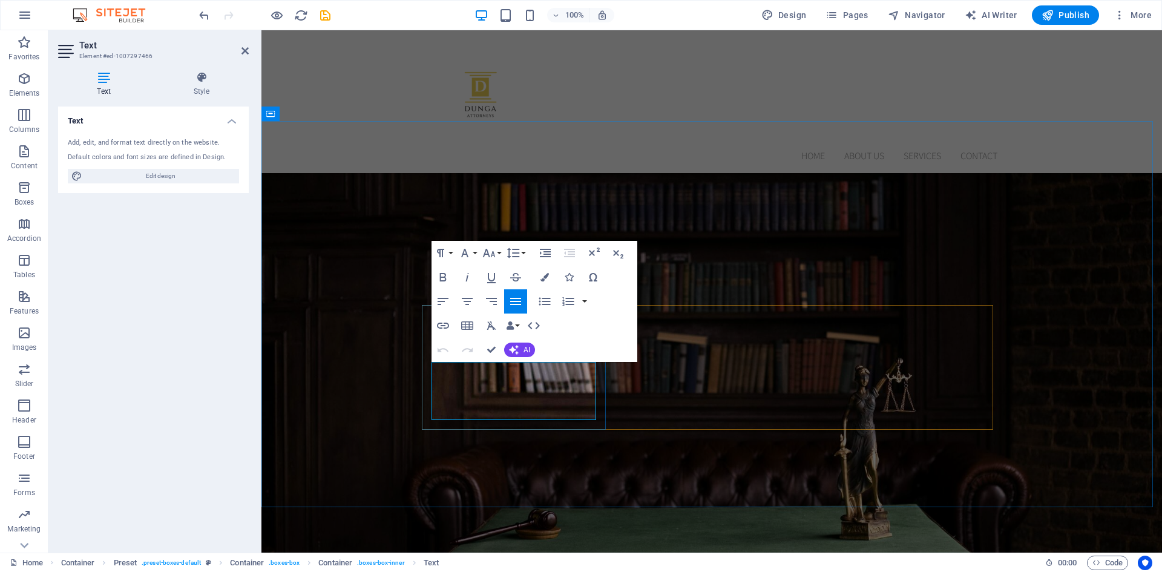
drag, startPoint x: 563, startPoint y: 415, endPoint x: 431, endPoint y: 370, distance: 139.2
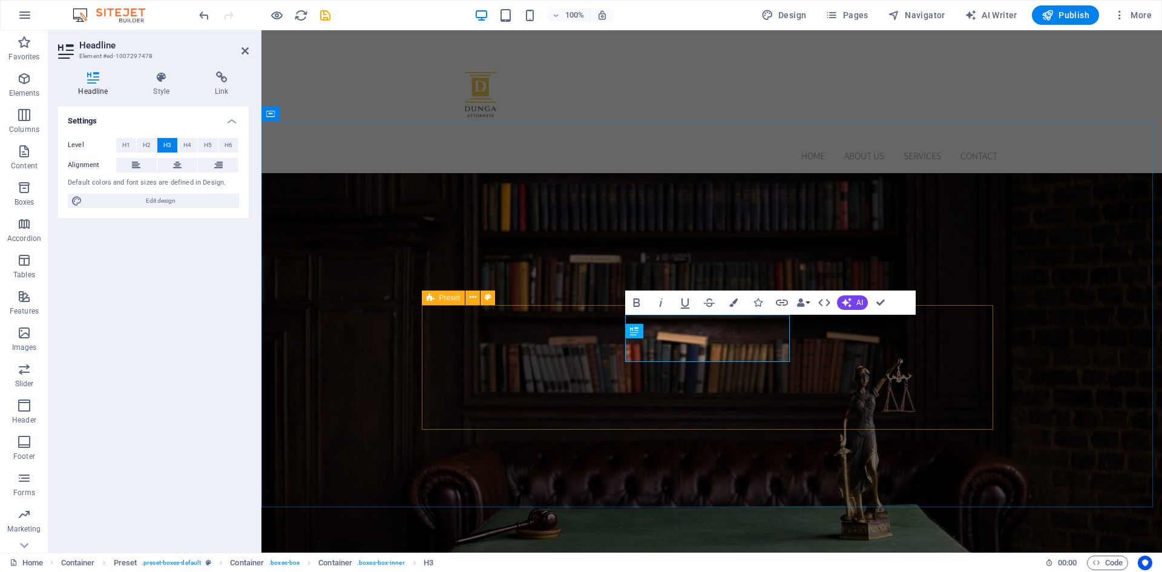
scroll to position [649, 0]
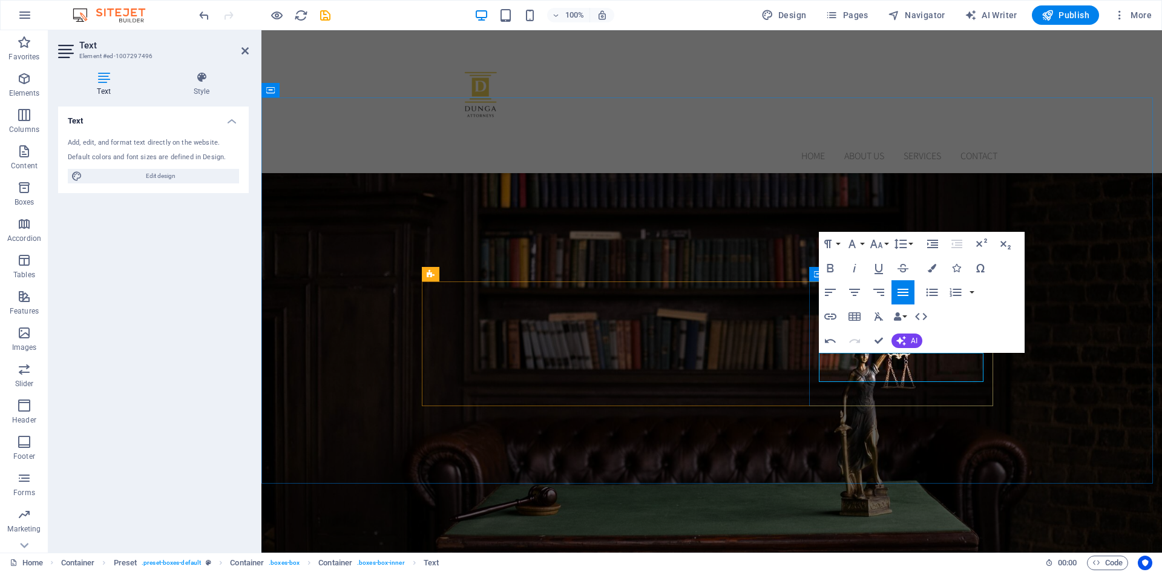
scroll to position [671, 0]
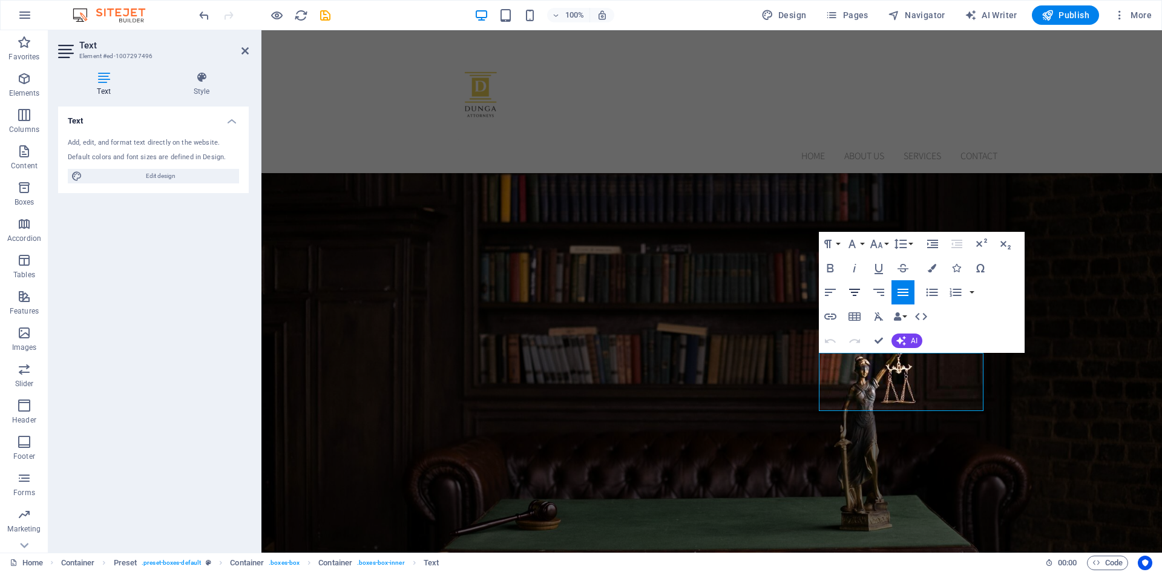
click at [855, 294] on icon "button" at bounding box center [855, 292] width 15 height 15
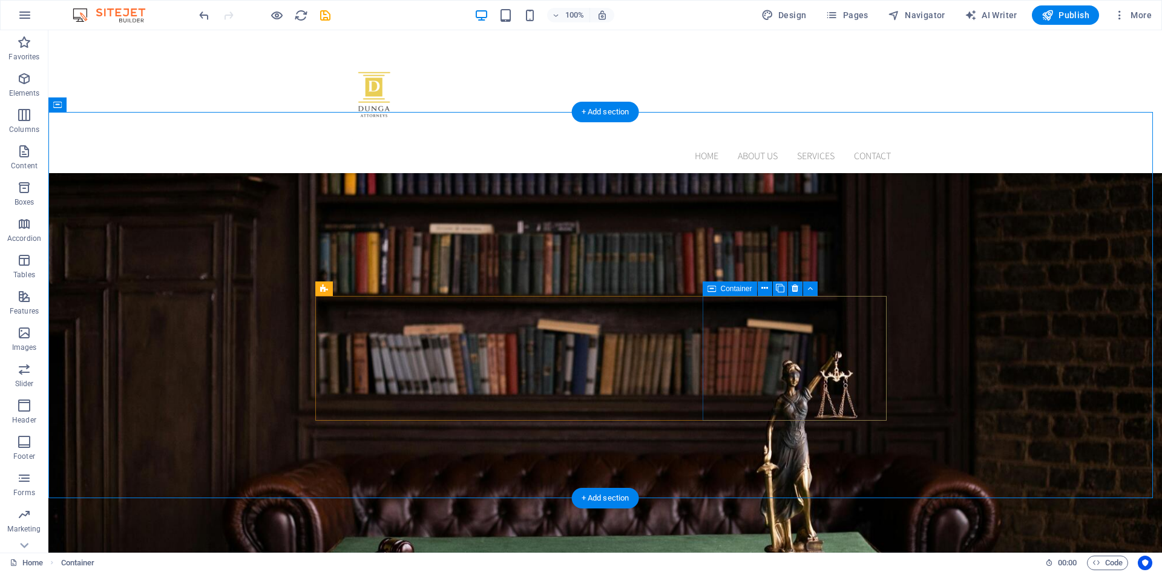
click at [780, 292] on icon at bounding box center [780, 288] width 8 height 13
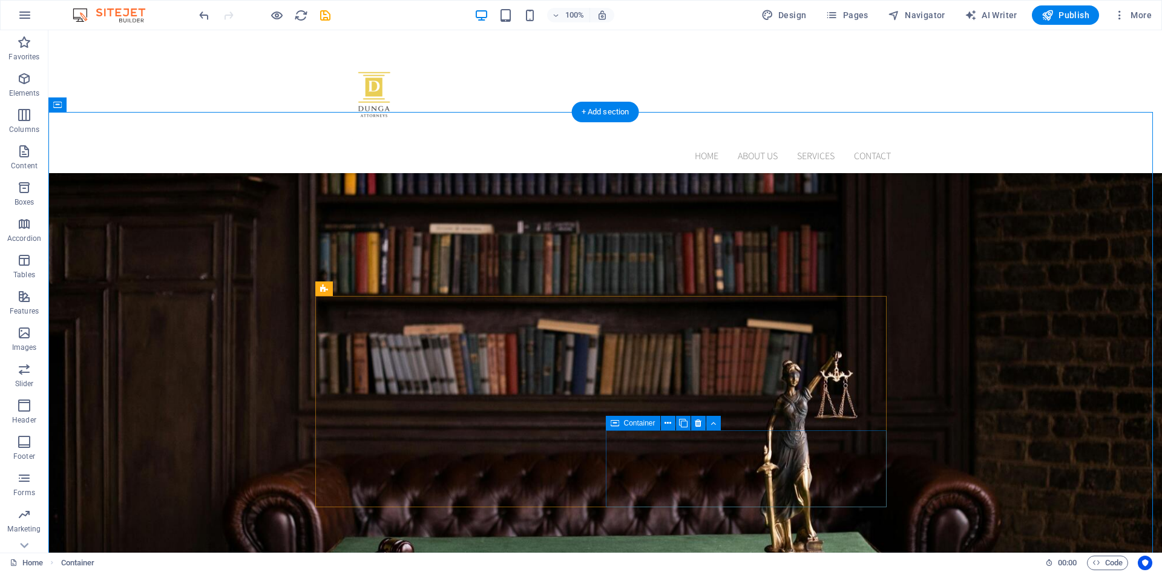
click at [686, 427] on icon at bounding box center [683, 423] width 8 height 13
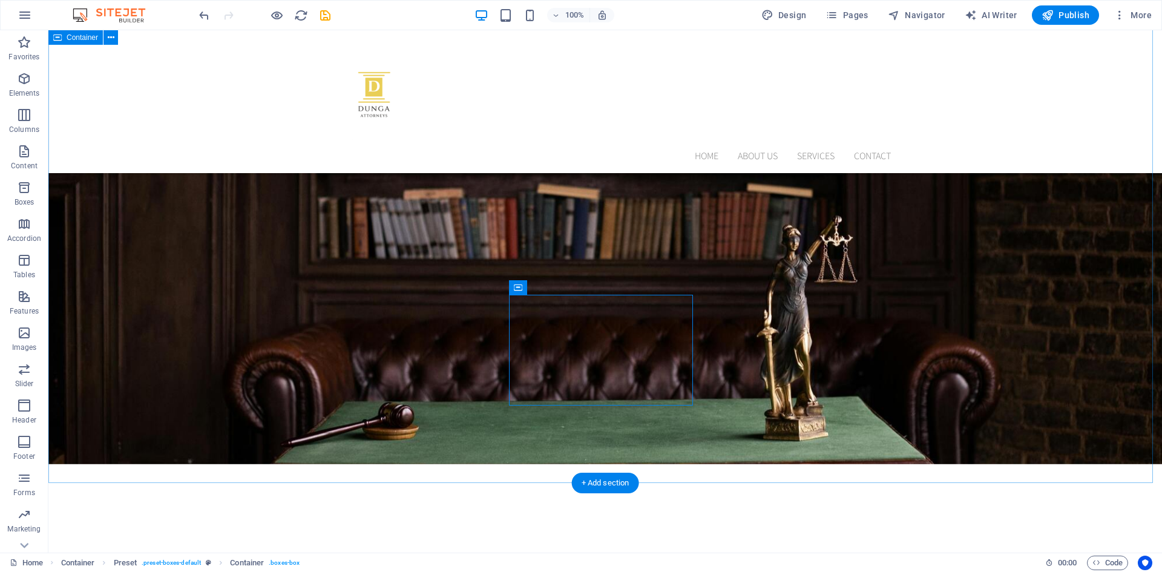
scroll to position [785, 0]
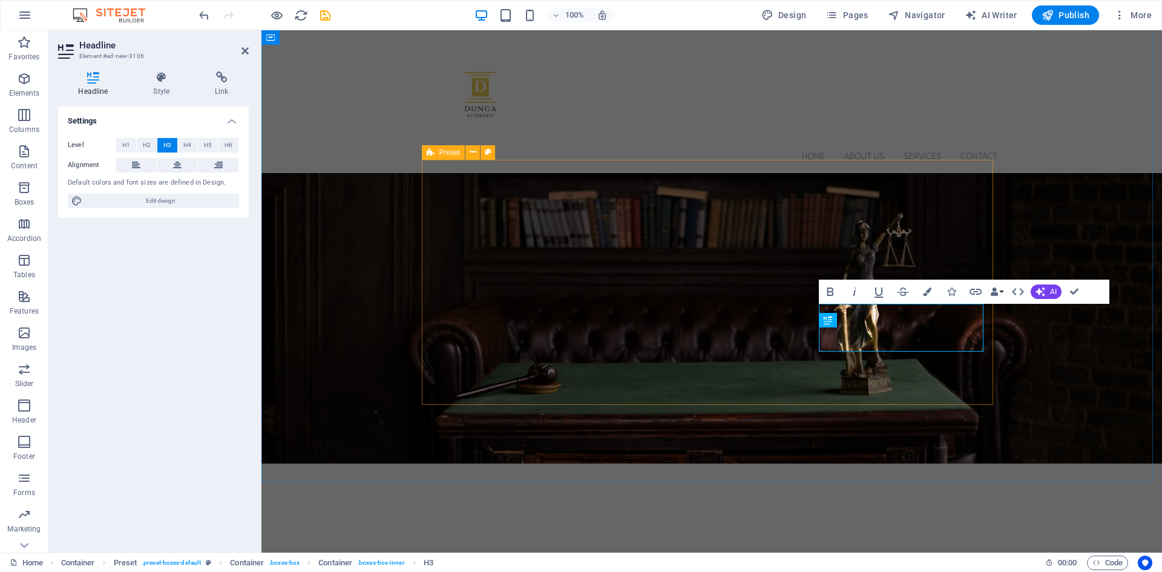
scroll to position [795, 0]
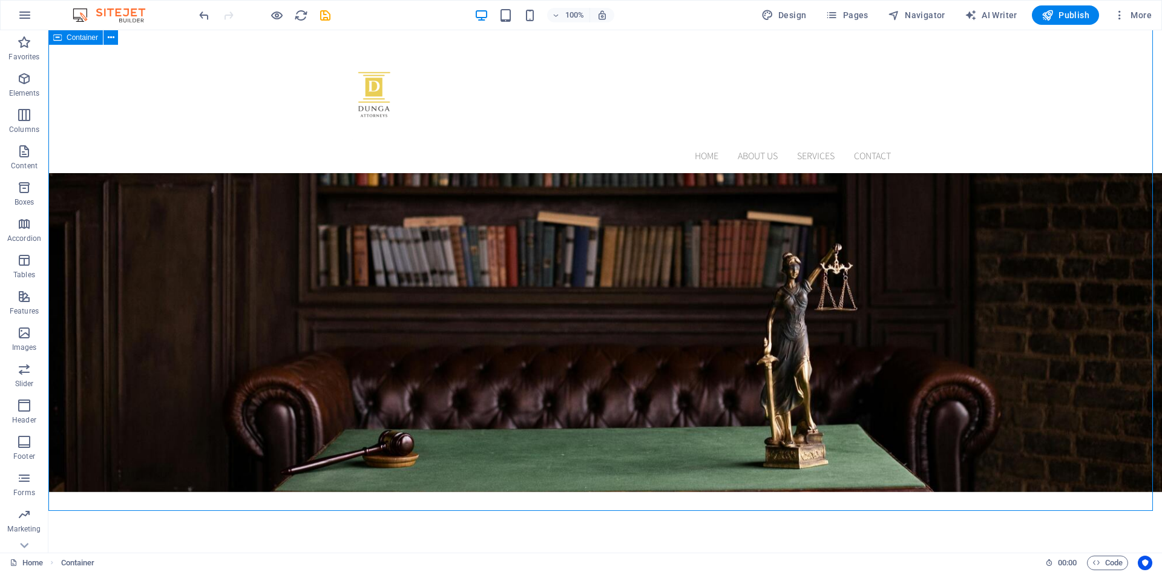
scroll to position [756, 0]
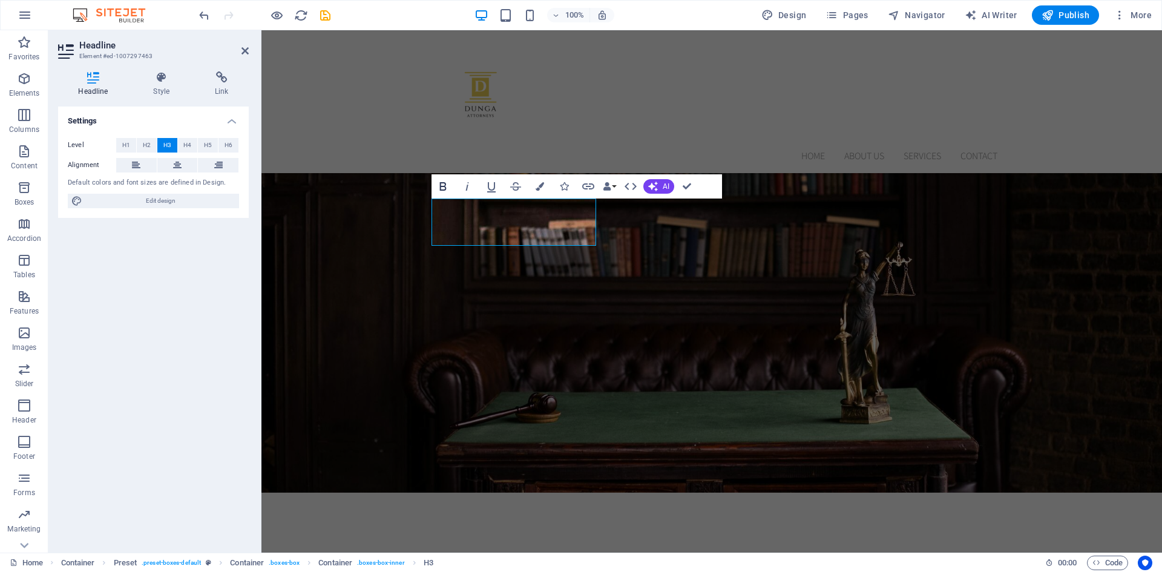
click at [445, 183] on icon "button" at bounding box center [443, 186] width 7 height 8
click at [543, 185] on icon "button" at bounding box center [540, 186] width 8 height 8
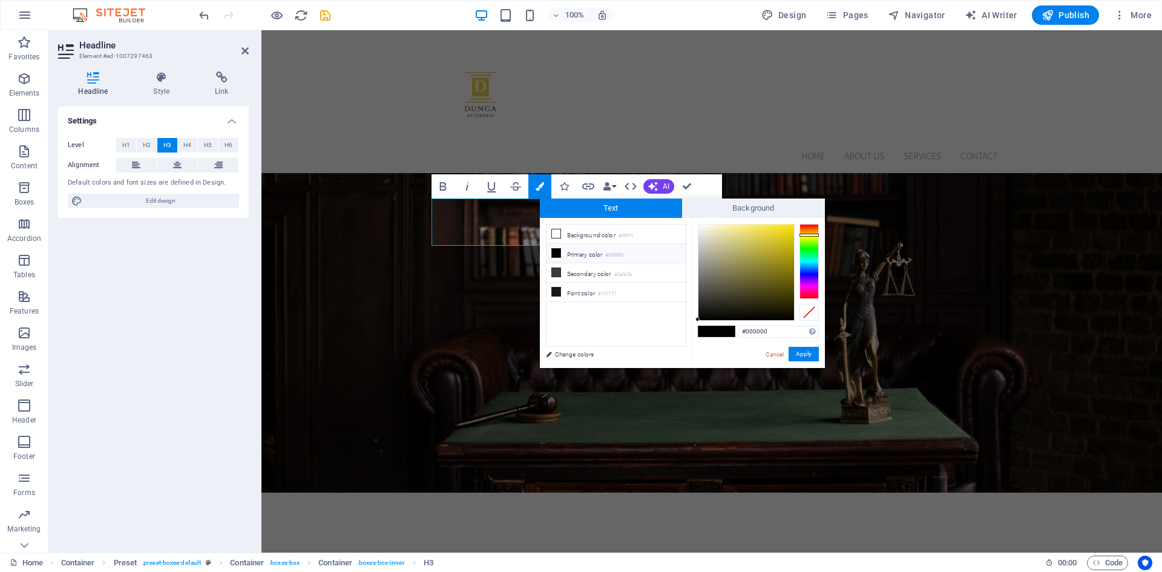
click at [808, 235] on div at bounding box center [809, 261] width 19 height 75
type input "#e3ce1c"
click at [782, 234] on div at bounding box center [747, 273] width 96 height 96
click at [804, 353] on button "Apply" at bounding box center [804, 354] width 30 height 15
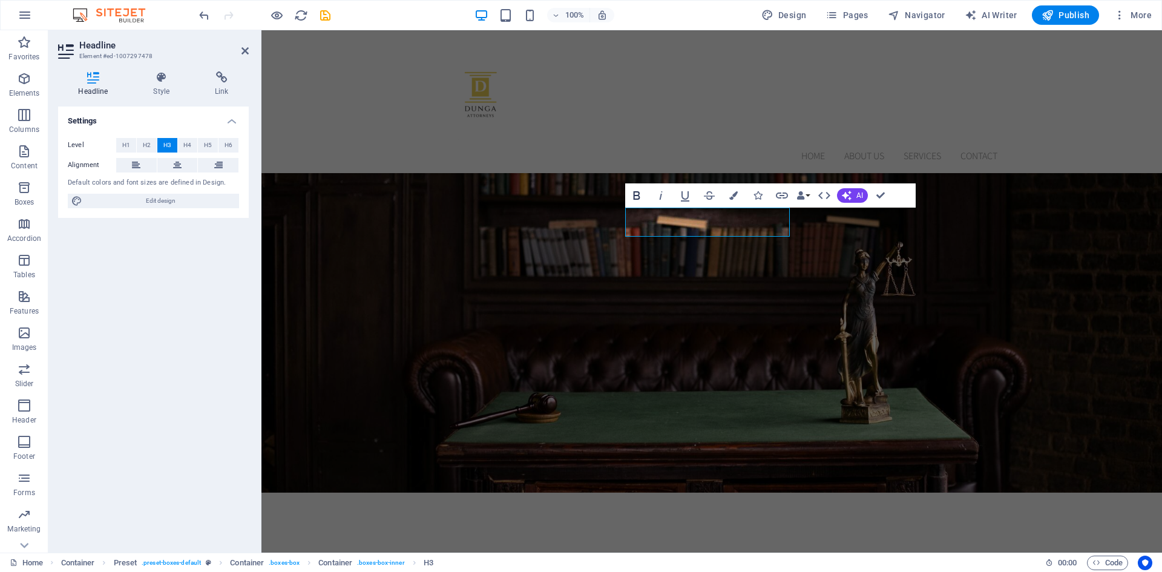
click at [634, 197] on icon "button" at bounding box center [636, 195] width 7 height 8
click at [737, 197] on icon "button" at bounding box center [733, 195] width 8 height 8
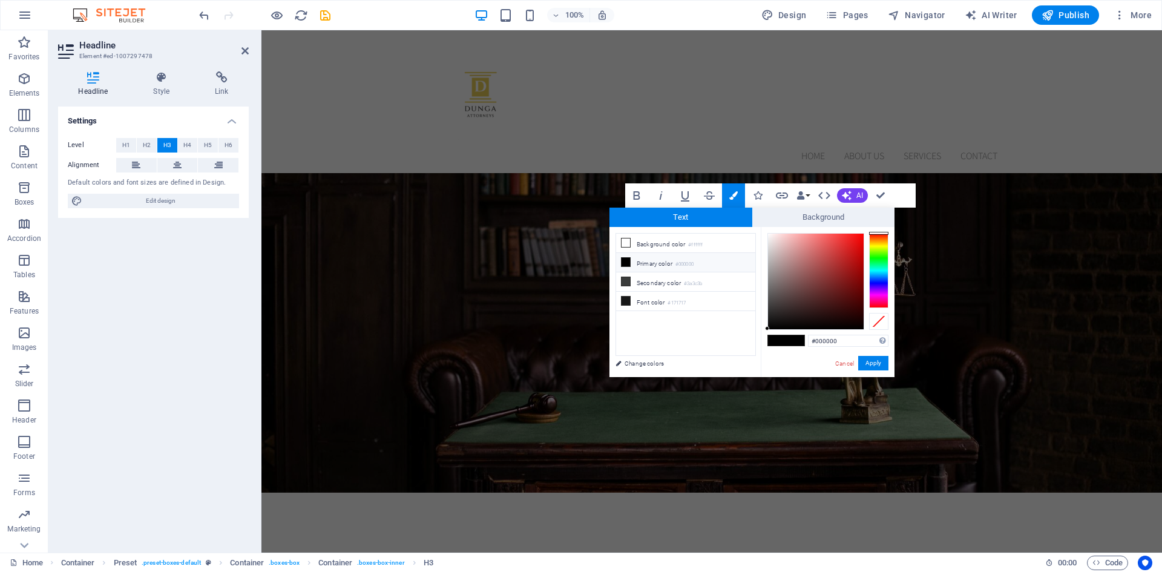
click at [877, 245] on div at bounding box center [878, 270] width 19 height 75
type input "#ece525"
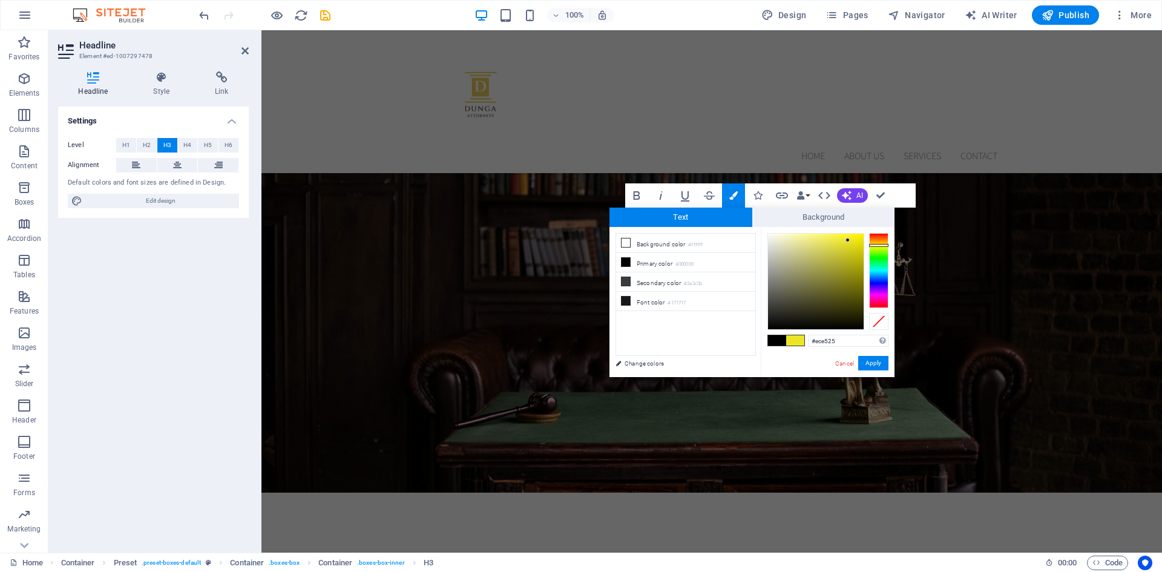
click at [848, 240] on div at bounding box center [816, 282] width 96 height 96
click at [875, 361] on button "Apply" at bounding box center [873, 363] width 30 height 15
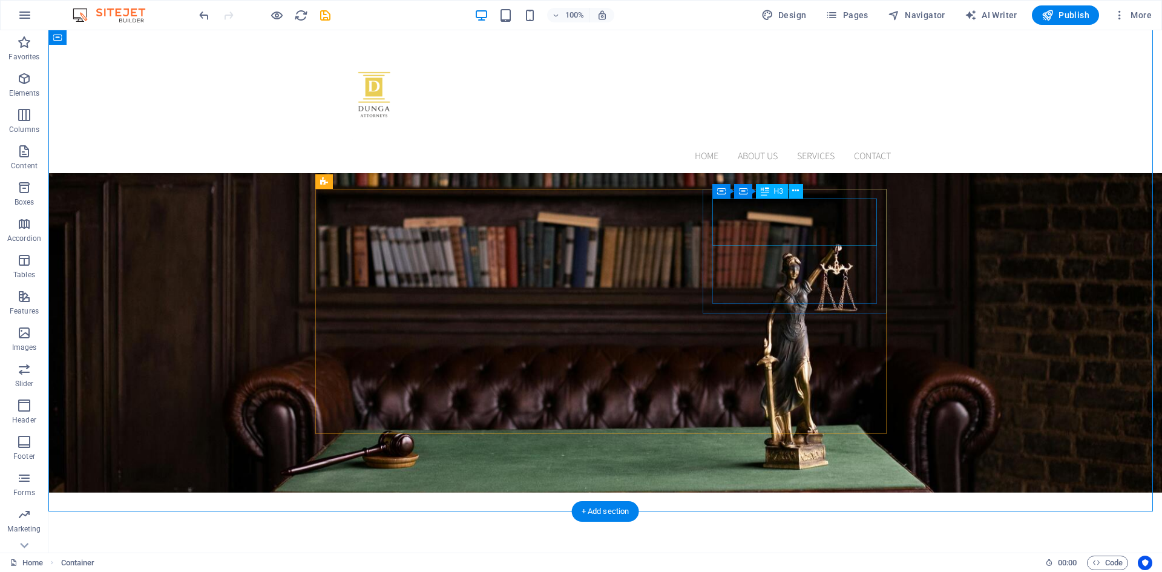
click at [797, 194] on icon at bounding box center [795, 191] width 7 height 13
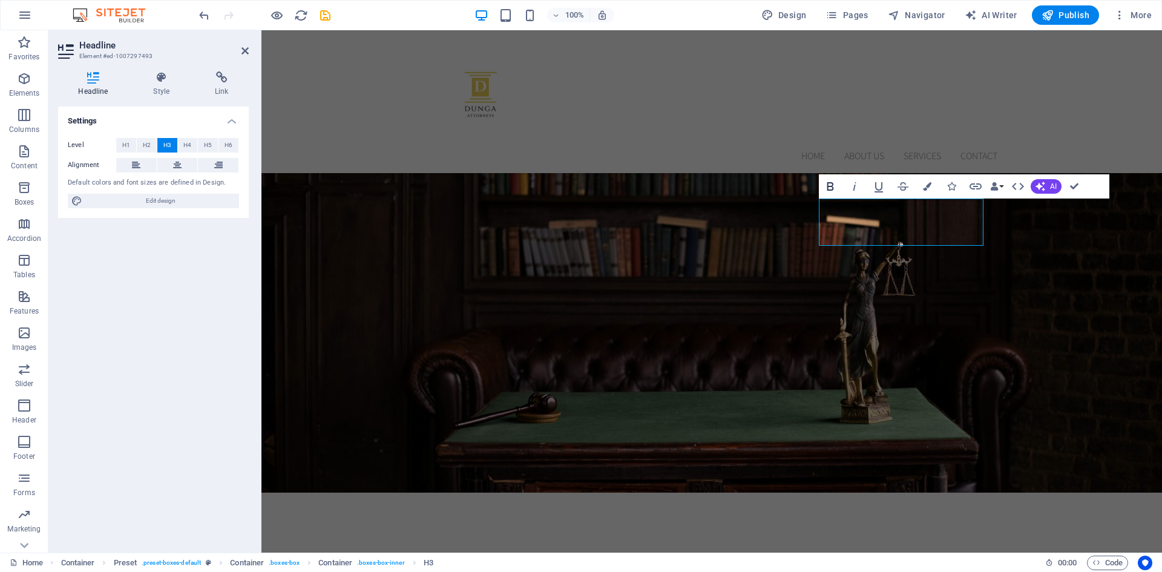
click at [822, 187] on button "Bold" at bounding box center [830, 186] width 23 height 24
click at [928, 186] on icon "button" at bounding box center [927, 186] width 8 height 8
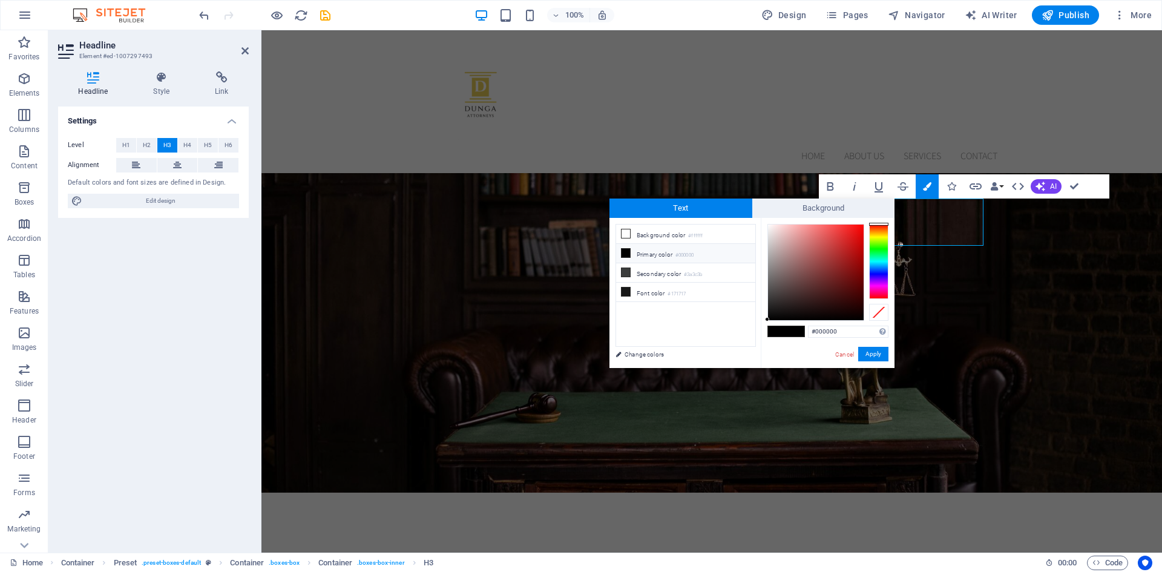
click at [876, 234] on div at bounding box center [878, 261] width 19 height 75
type input "#e0c325"
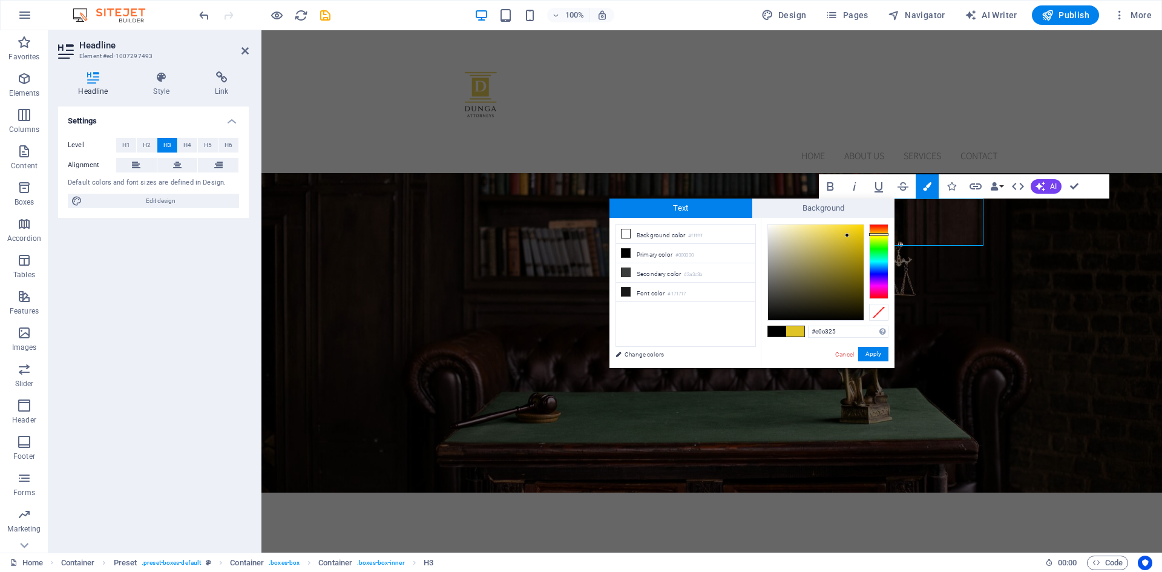
click at [848, 235] on div at bounding box center [816, 273] width 96 height 96
click at [869, 352] on button "Apply" at bounding box center [873, 354] width 30 height 15
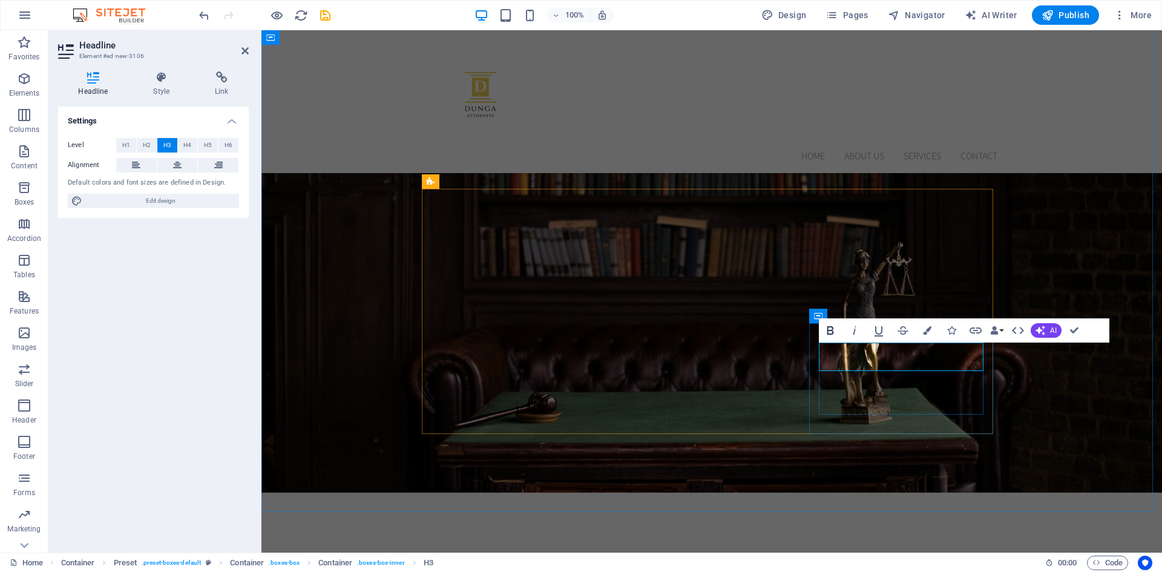
click at [828, 326] on icon "button" at bounding box center [830, 330] width 15 height 15
click at [928, 331] on icon "button" at bounding box center [927, 330] width 8 height 8
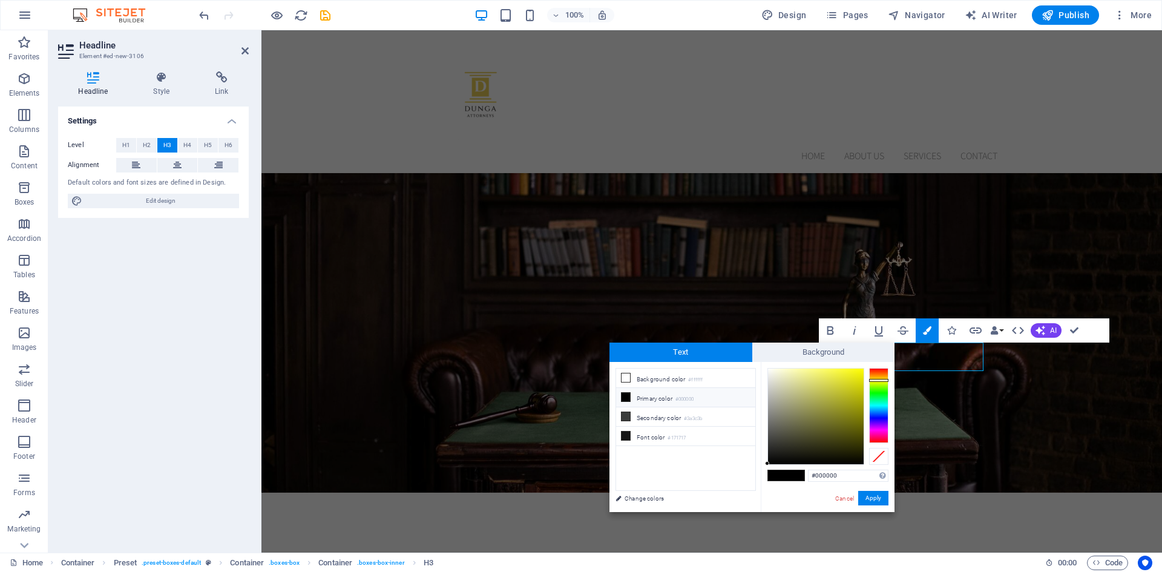
click at [878, 380] on div at bounding box center [878, 405] width 19 height 75
click at [848, 379] on div at bounding box center [816, 417] width 96 height 96
click at [852, 372] on div at bounding box center [816, 417] width 96 height 96
click at [883, 377] on div at bounding box center [878, 405] width 19 height 75
click at [883, 381] on div at bounding box center [878, 381] width 19 height 3
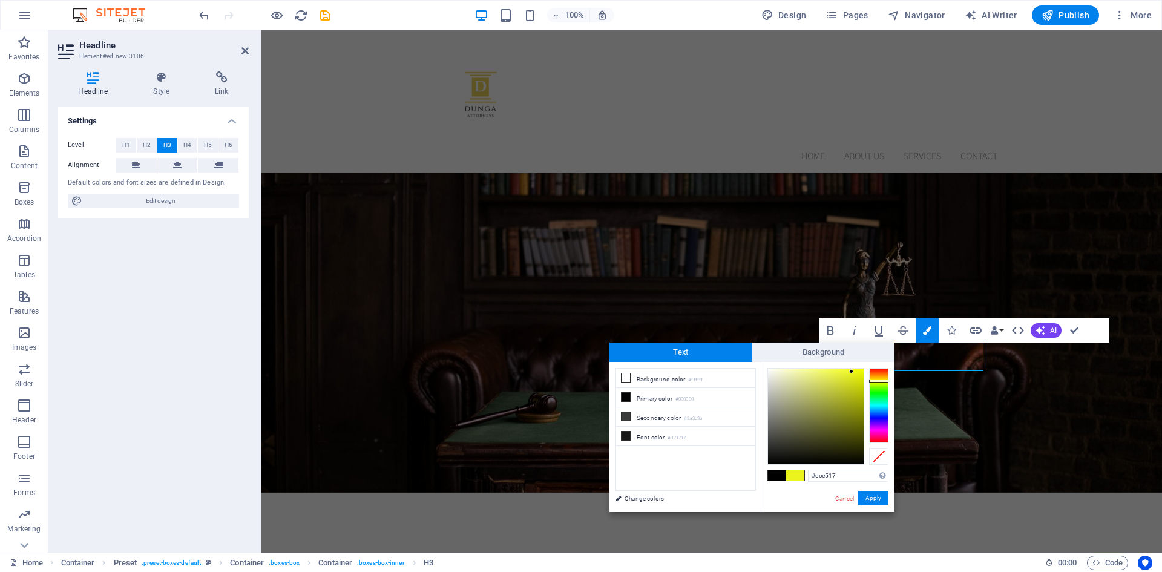
click at [854, 378] on div at bounding box center [816, 417] width 96 height 96
click at [854, 374] on div at bounding box center [816, 417] width 96 height 96
click at [855, 381] on div at bounding box center [816, 417] width 96 height 96
click at [881, 381] on div at bounding box center [878, 381] width 19 height 3
type input "#ddc814"
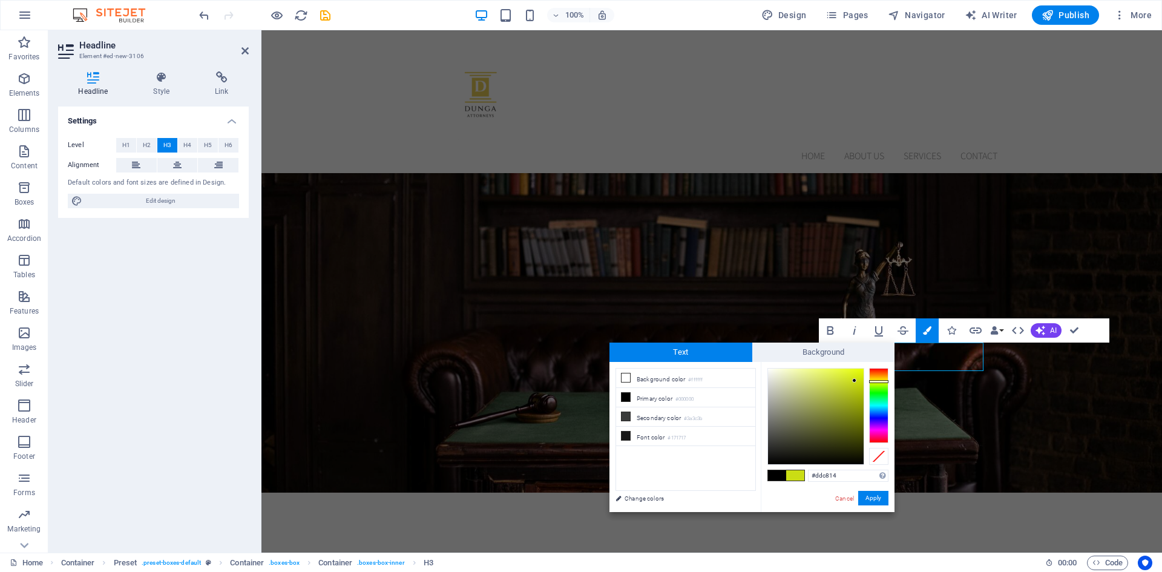
click at [880, 379] on div at bounding box center [878, 405] width 19 height 75
click at [877, 494] on button "Apply" at bounding box center [873, 498] width 30 height 15
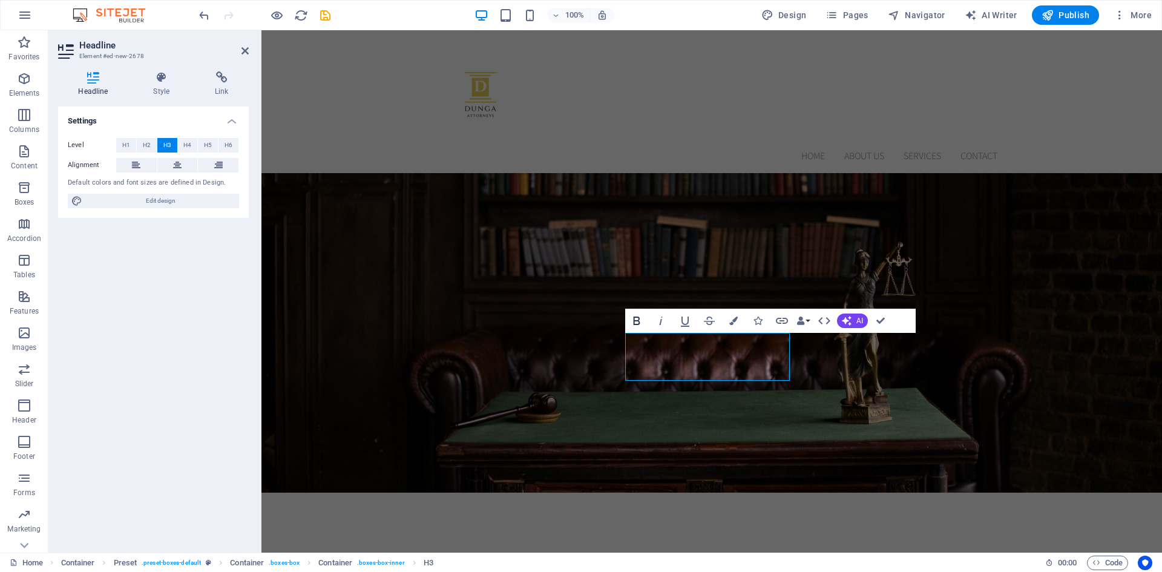
click at [641, 317] on icon "button" at bounding box center [637, 321] width 15 height 15
click at [731, 320] on icon "button" at bounding box center [733, 321] width 8 height 8
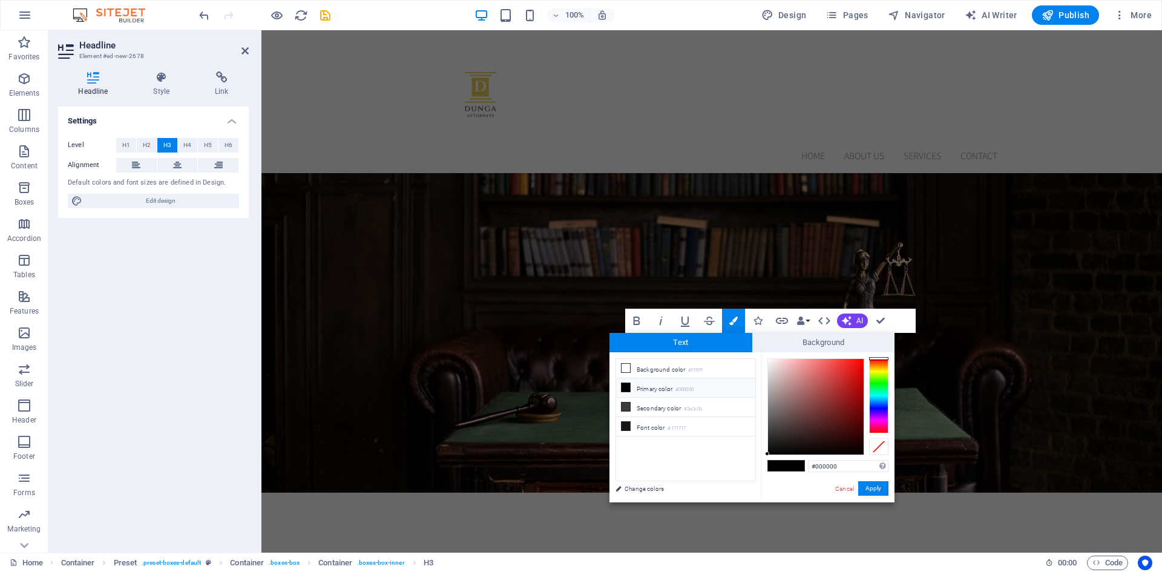
click at [877, 367] on div at bounding box center [878, 395] width 19 height 75
click at [878, 369] on div at bounding box center [878, 395] width 19 height 75
type input "#efcc26"
click at [848, 364] on div at bounding box center [816, 407] width 96 height 96
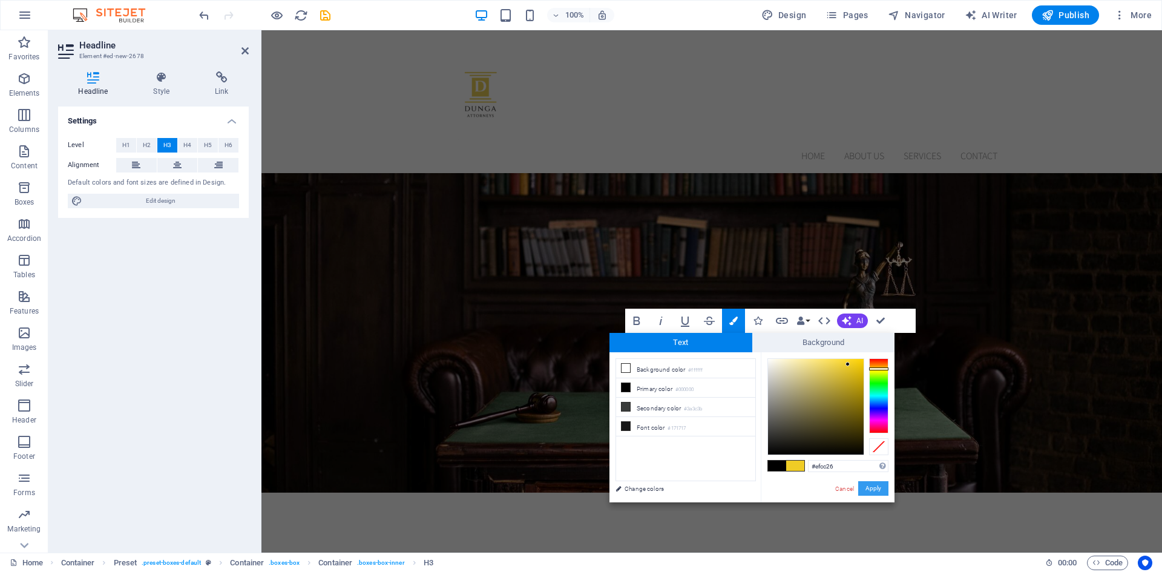
click at [875, 491] on button "Apply" at bounding box center [873, 488] width 30 height 15
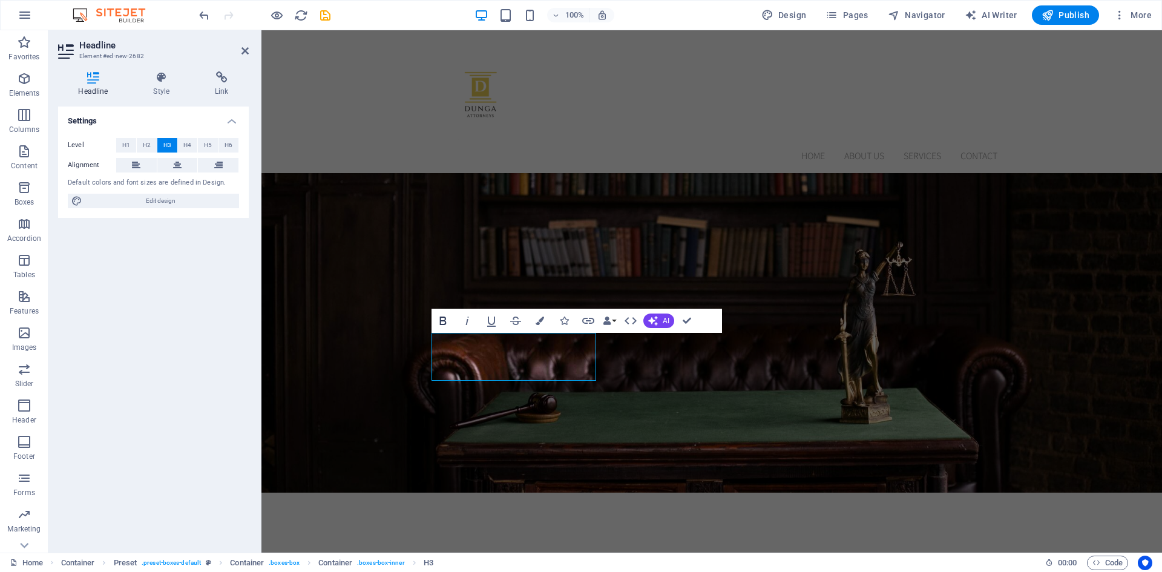
click at [440, 316] on icon "button" at bounding box center [443, 321] width 15 height 15
click at [541, 322] on icon "button" at bounding box center [540, 321] width 8 height 8
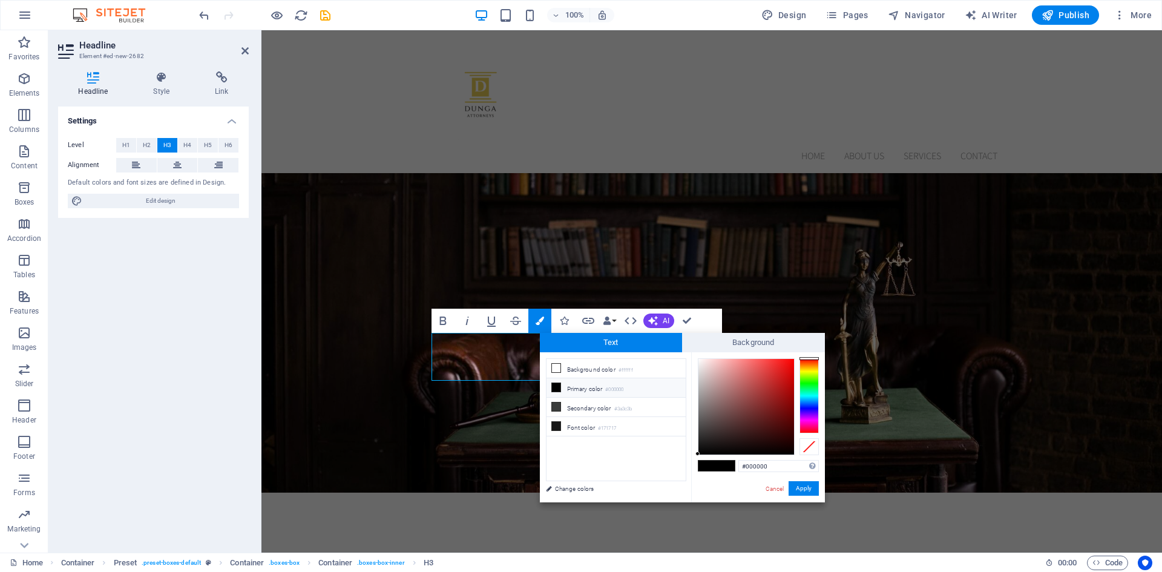
click at [806, 370] on div at bounding box center [809, 395] width 19 height 75
click at [806, 367] on div at bounding box center [809, 395] width 19 height 75
click at [808, 372] on div at bounding box center [809, 395] width 19 height 75
click at [808, 371] on div at bounding box center [809, 371] width 19 height 3
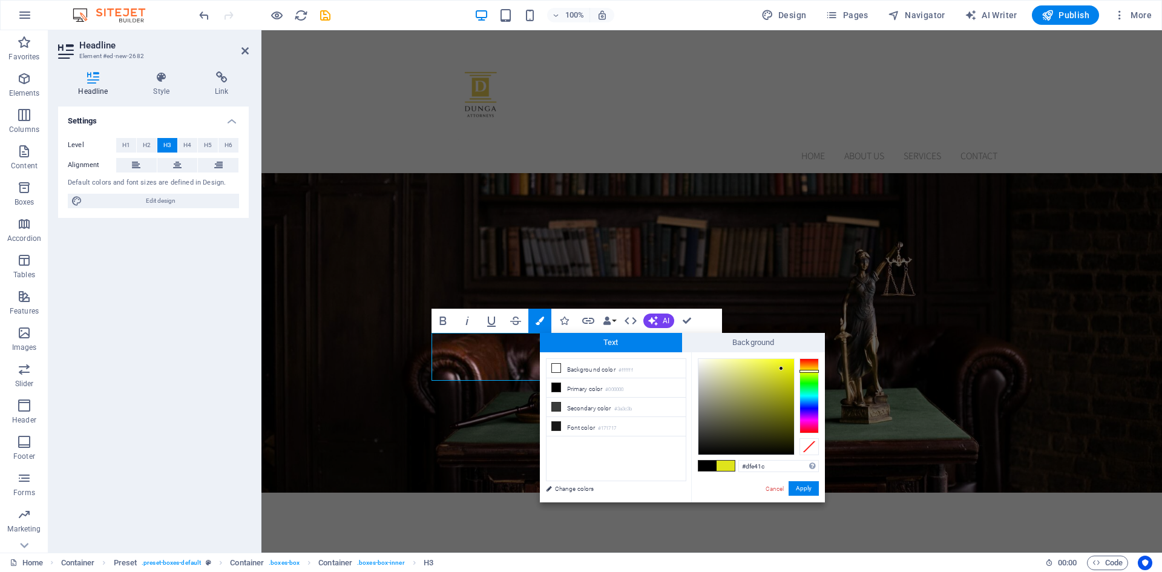
click at [782, 369] on div at bounding box center [747, 407] width 96 height 96
type input "#d5e41c"
click at [811, 372] on div at bounding box center [809, 395] width 19 height 75
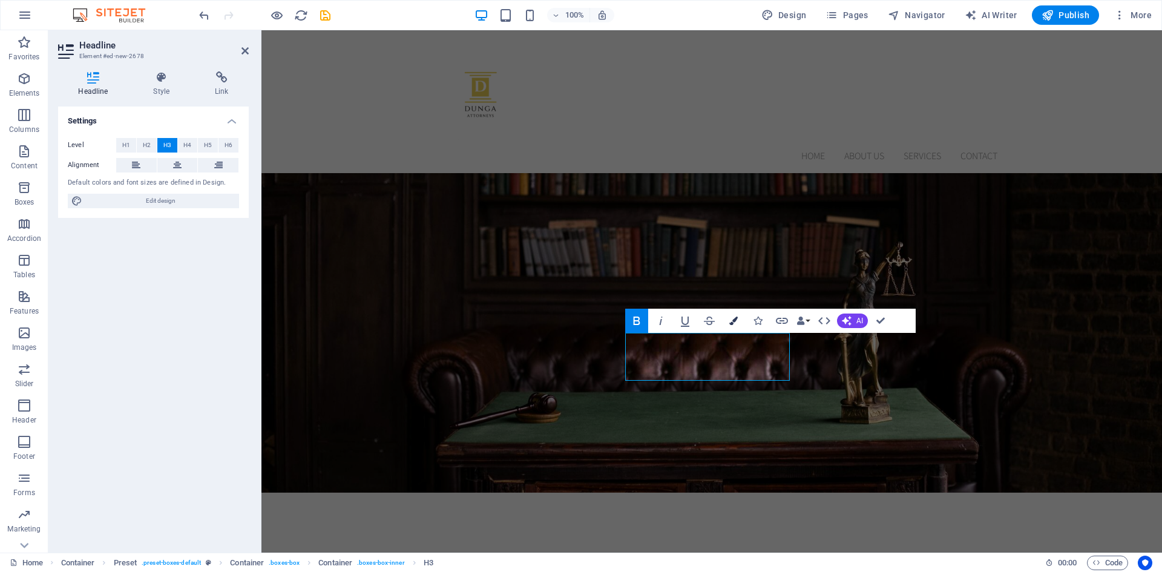
click at [733, 327] on button "Colors" at bounding box center [733, 321] width 23 height 24
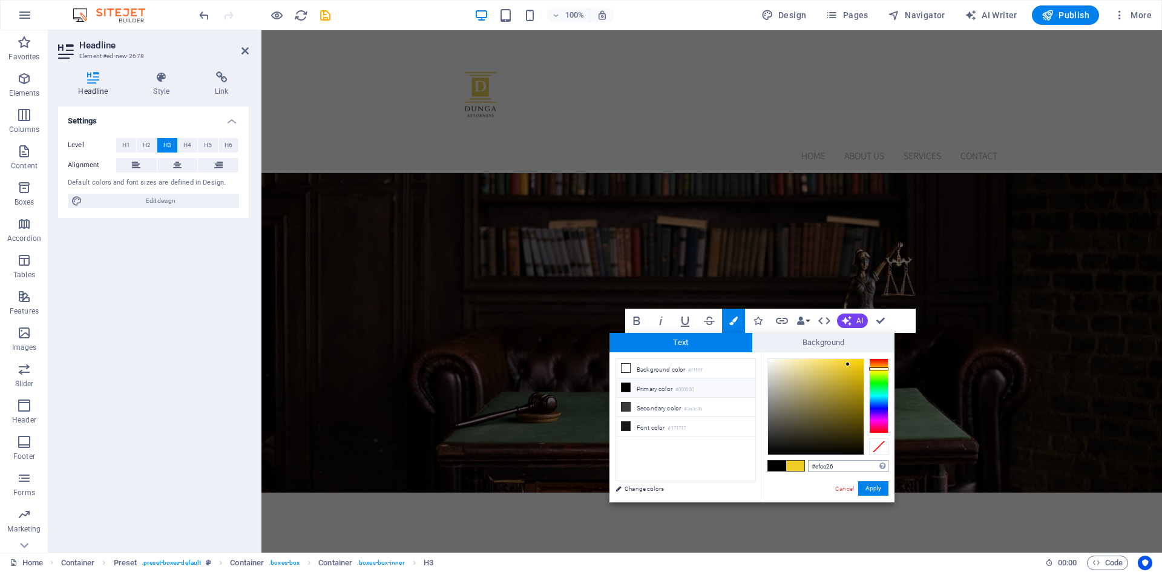
drag, startPoint x: 843, startPoint y: 466, endPoint x: 812, endPoint y: 466, distance: 30.9
click at [812, 466] on input "#efcc26" at bounding box center [848, 466] width 81 height 12
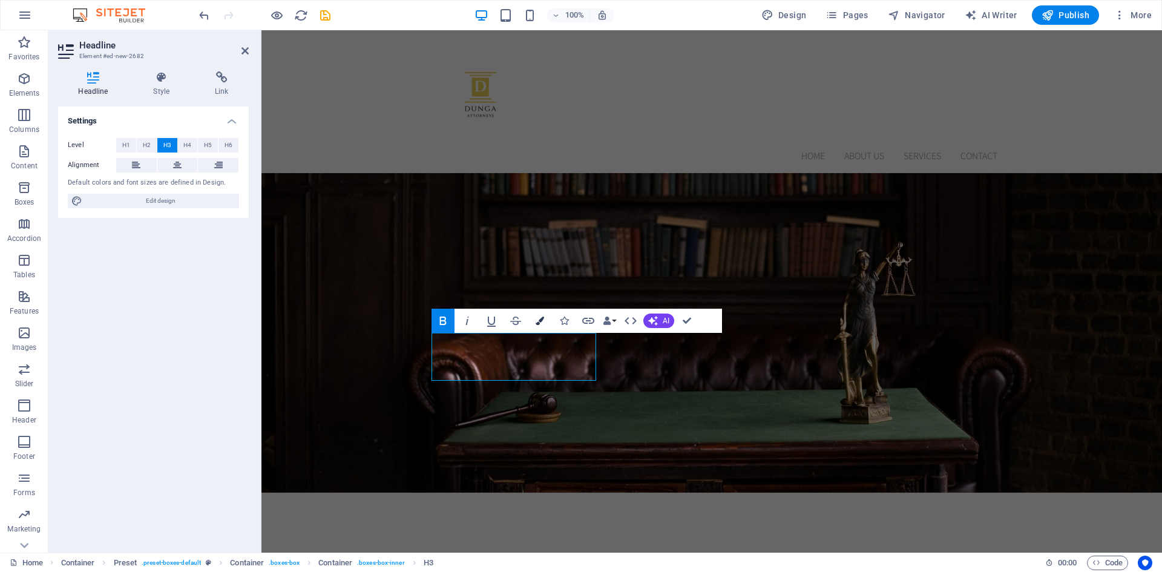
click at [542, 323] on icon "button" at bounding box center [540, 321] width 8 height 8
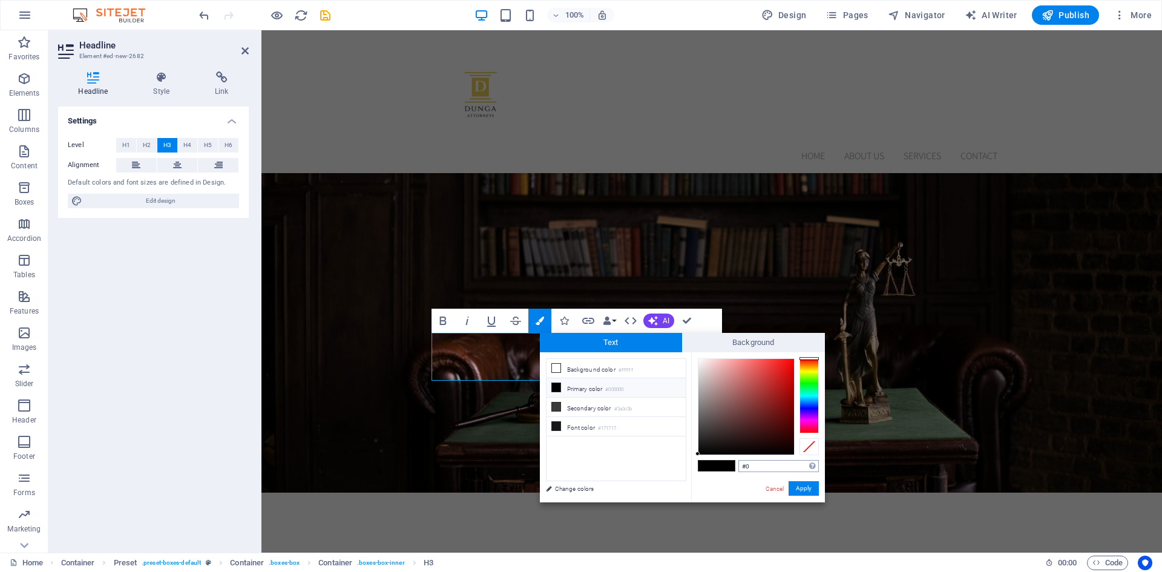
type input "#"
type input "#efcc26"
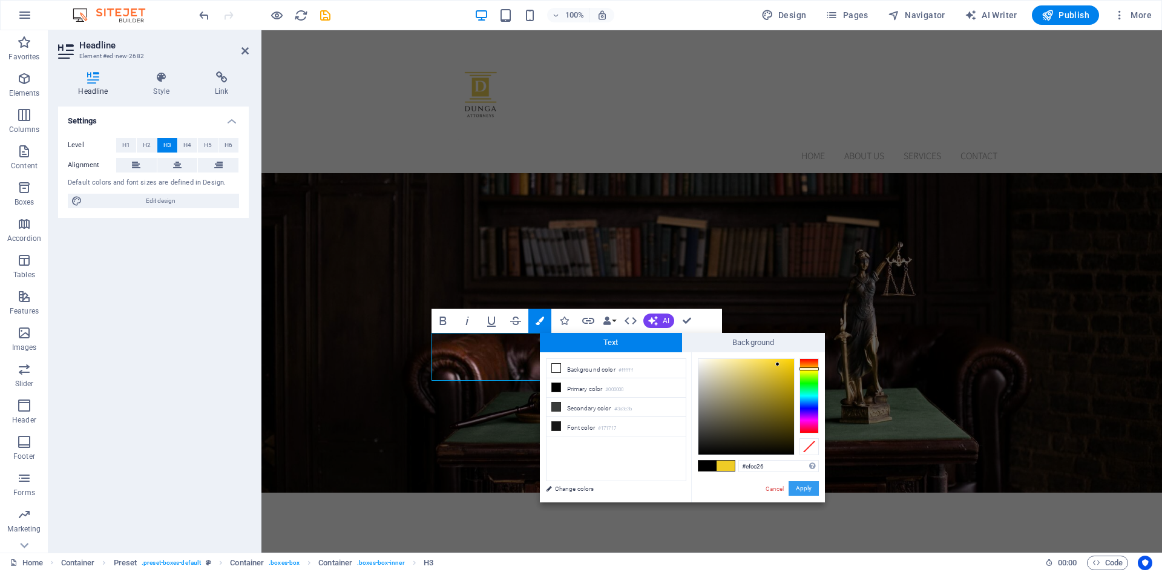
click at [809, 487] on button "Apply" at bounding box center [804, 488] width 30 height 15
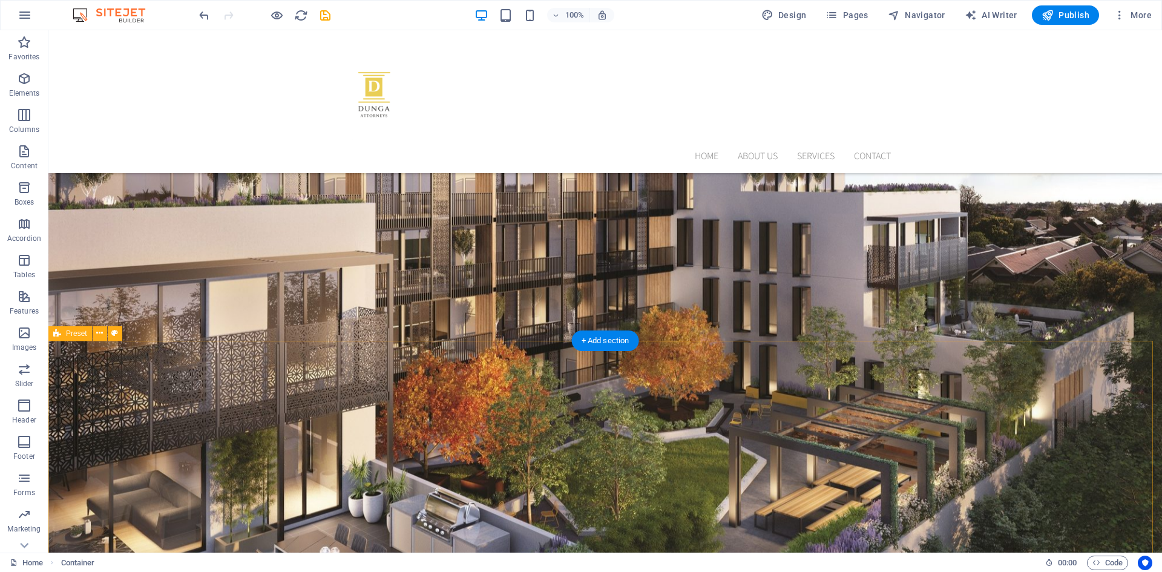
scroll to position [0, 0]
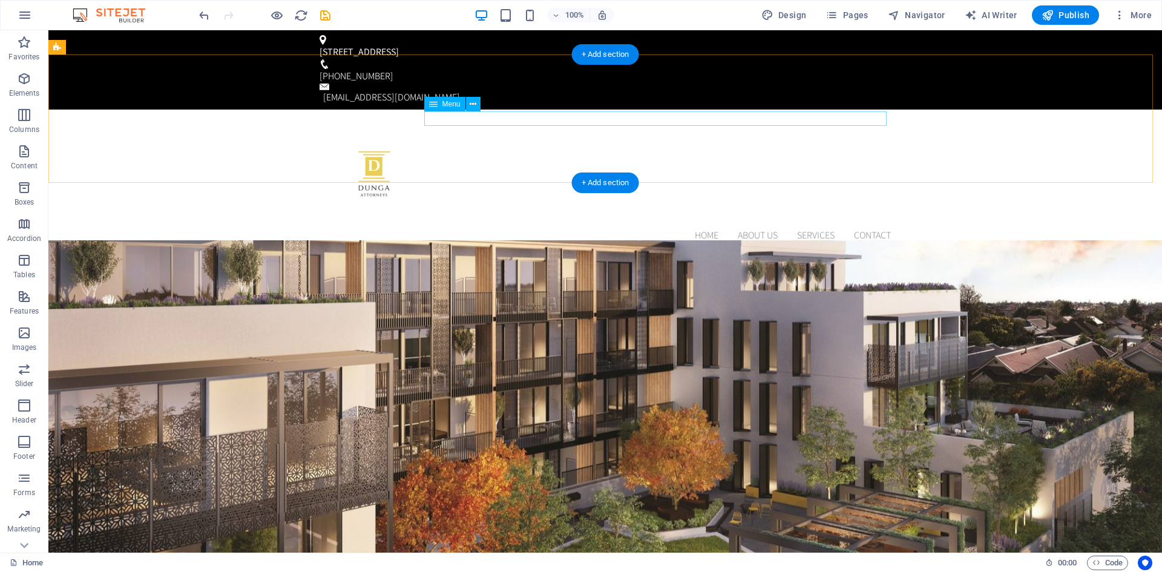
click at [702, 228] on nav "Home About us Services Contact" at bounding box center [605, 235] width 571 height 15
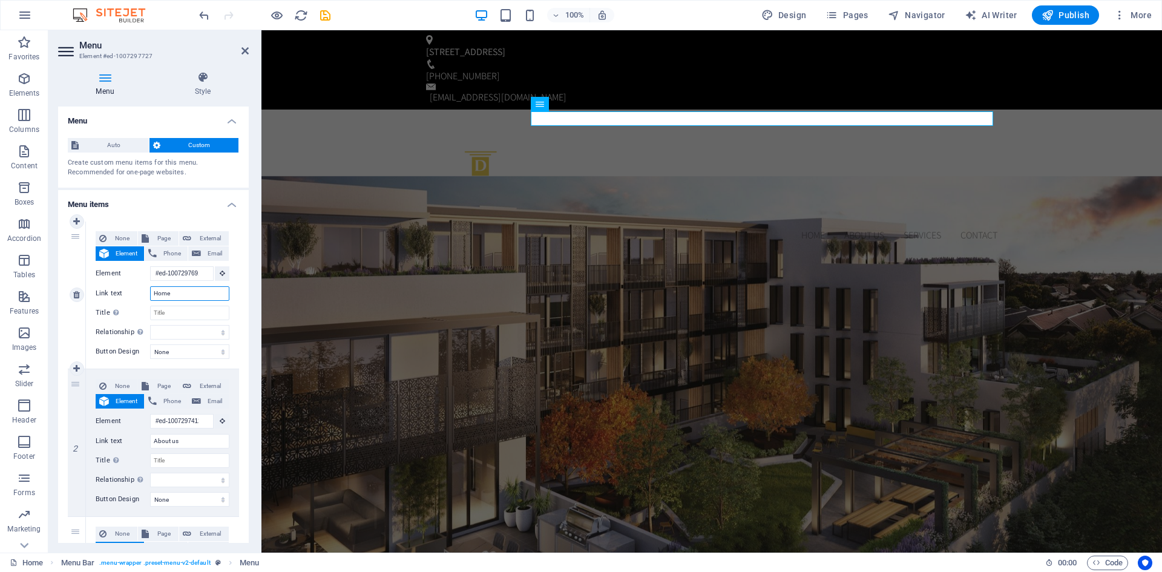
drag, startPoint x: 189, startPoint y: 292, endPoint x: 151, endPoint y: 292, distance: 38.7
click at [151, 292] on input "Home" at bounding box center [189, 293] width 79 height 15
click at [196, 294] on input "Home" at bounding box center [189, 293] width 79 height 15
click at [223, 348] on select "None Default Primary Secondary" at bounding box center [189, 351] width 79 height 15
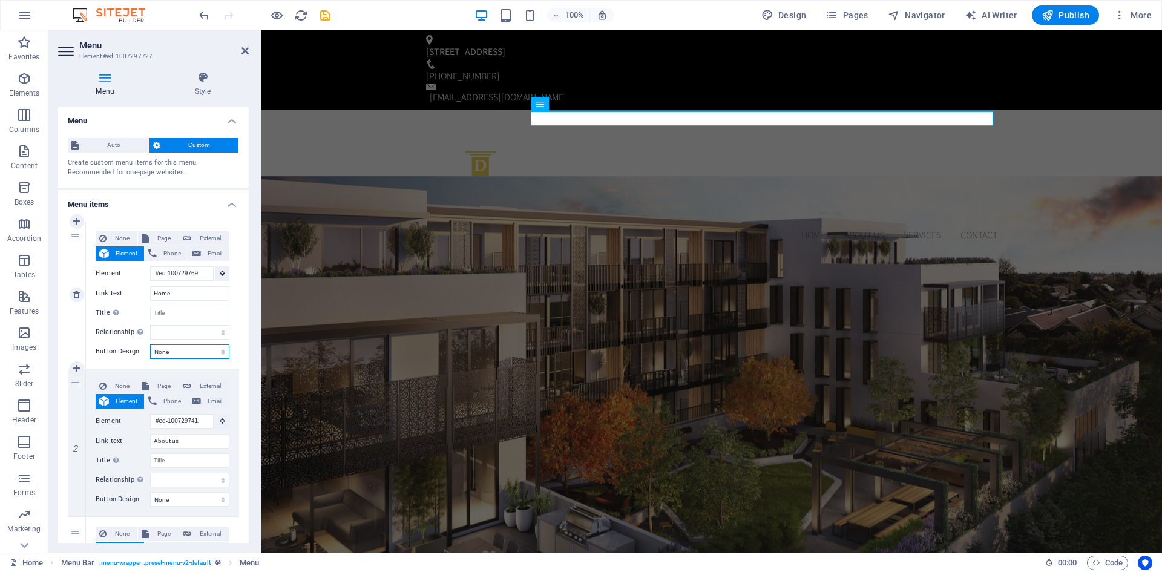
click at [223, 348] on select "None Default Primary Secondary" at bounding box center [189, 351] width 79 height 15
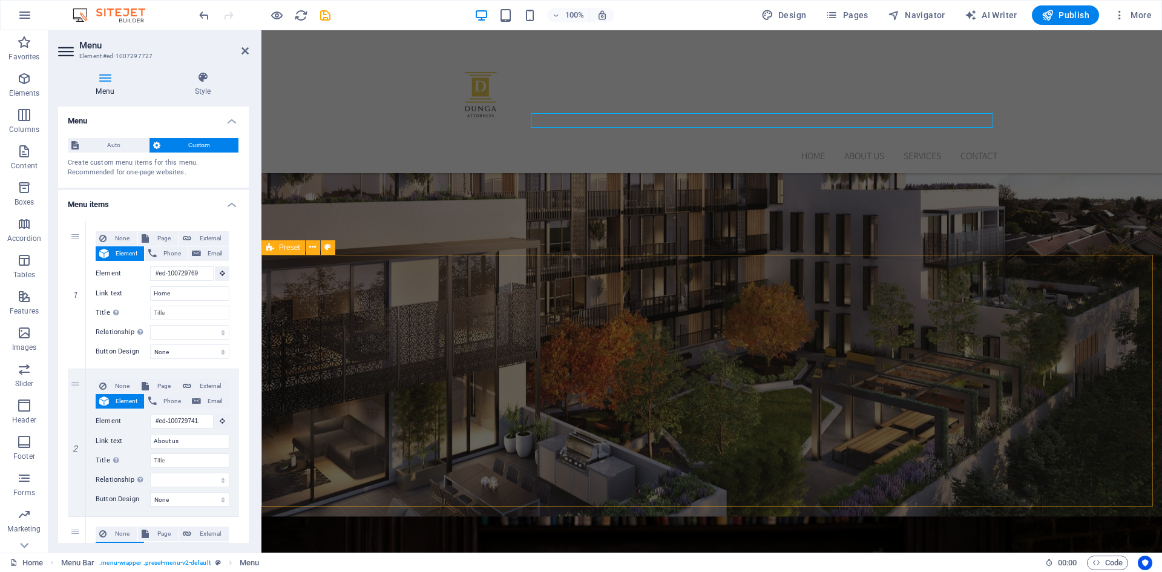
scroll to position [243, 0]
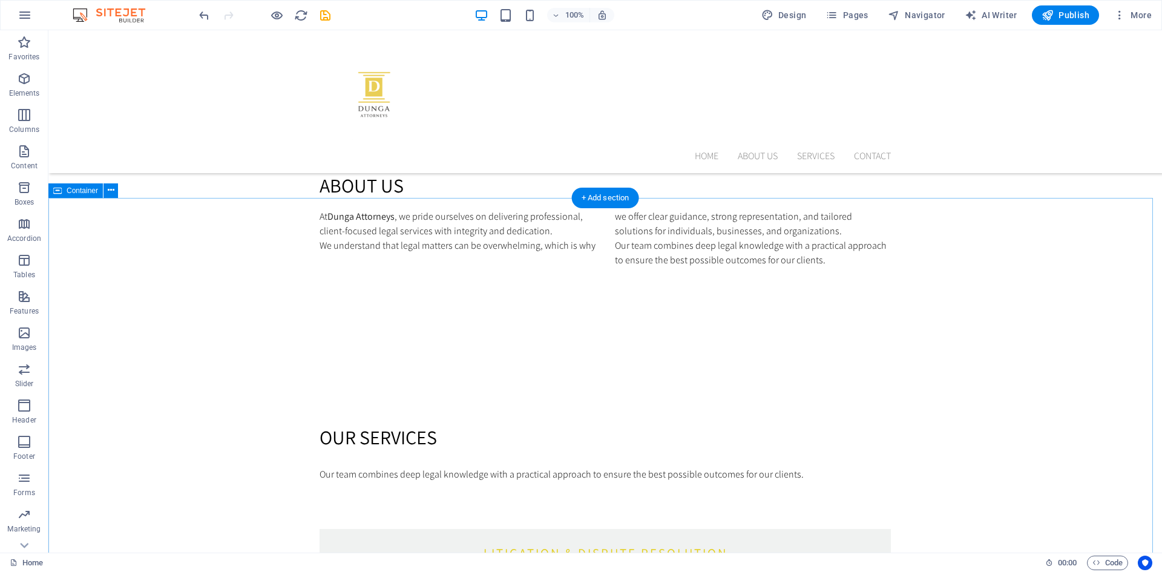
scroll to position [1309, 0]
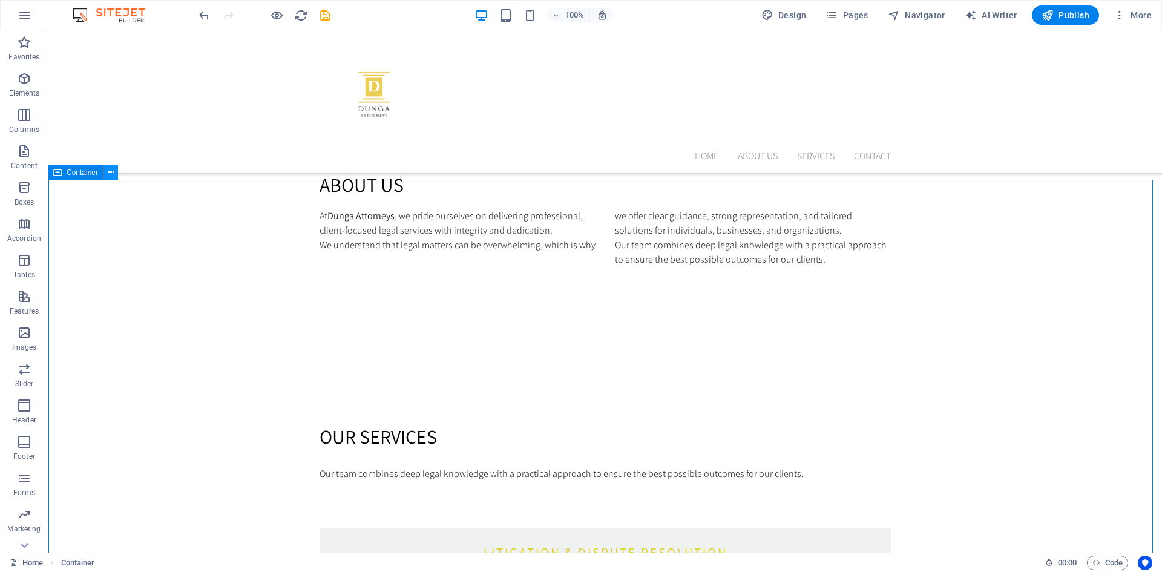
click at [110, 176] on icon at bounding box center [111, 172] width 7 height 13
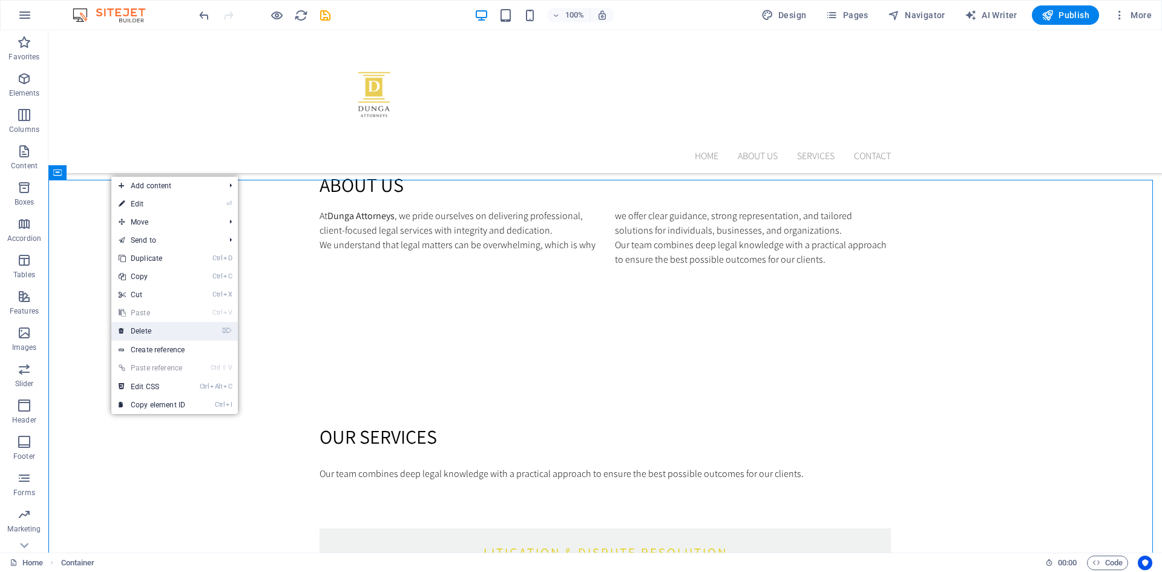
click at [159, 328] on link "⌦ Delete" at bounding box center [151, 331] width 81 height 18
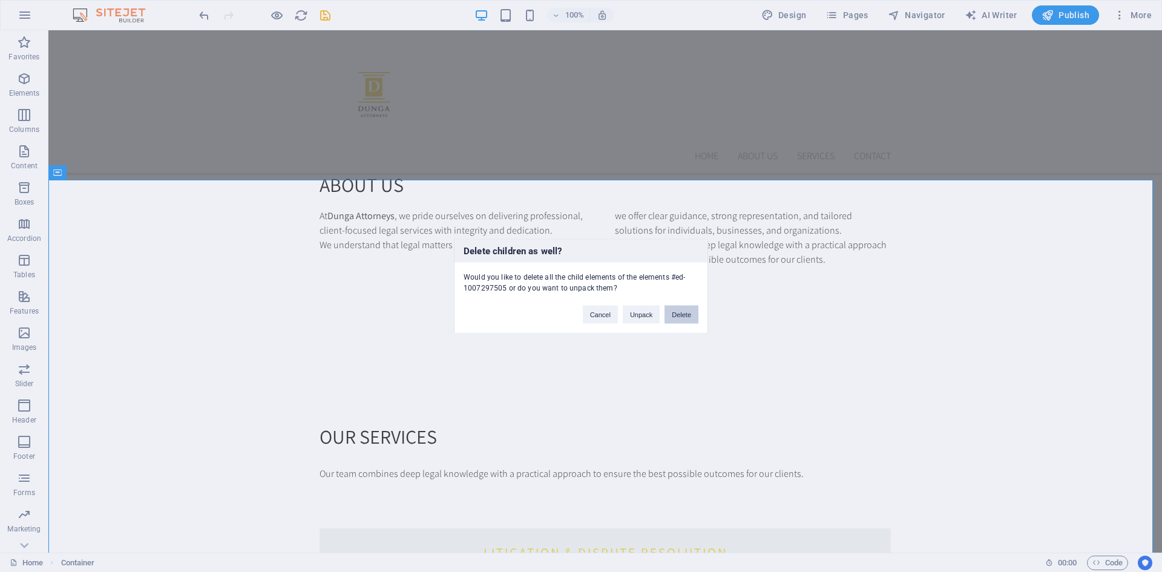
click at [684, 312] on button "Delete" at bounding box center [682, 314] width 34 height 18
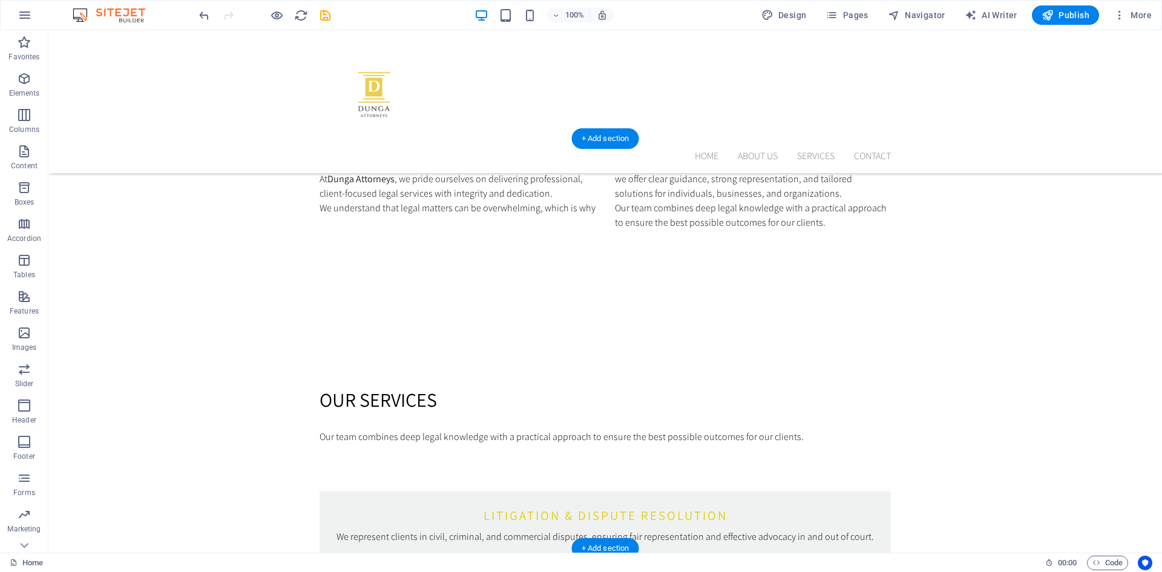
scroll to position [1366, 0]
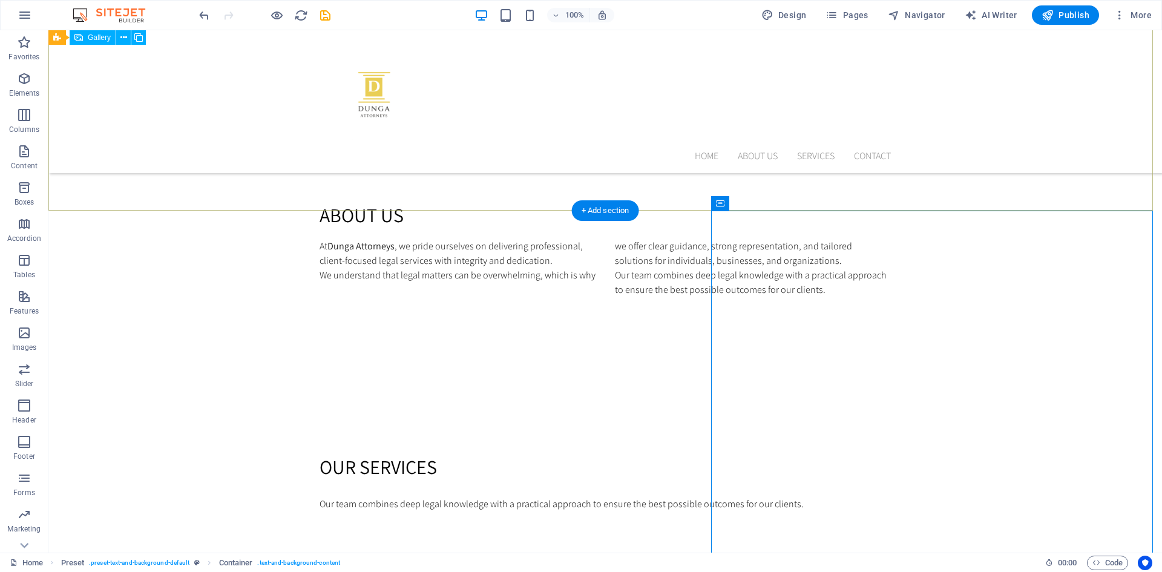
scroll to position [1276, 0]
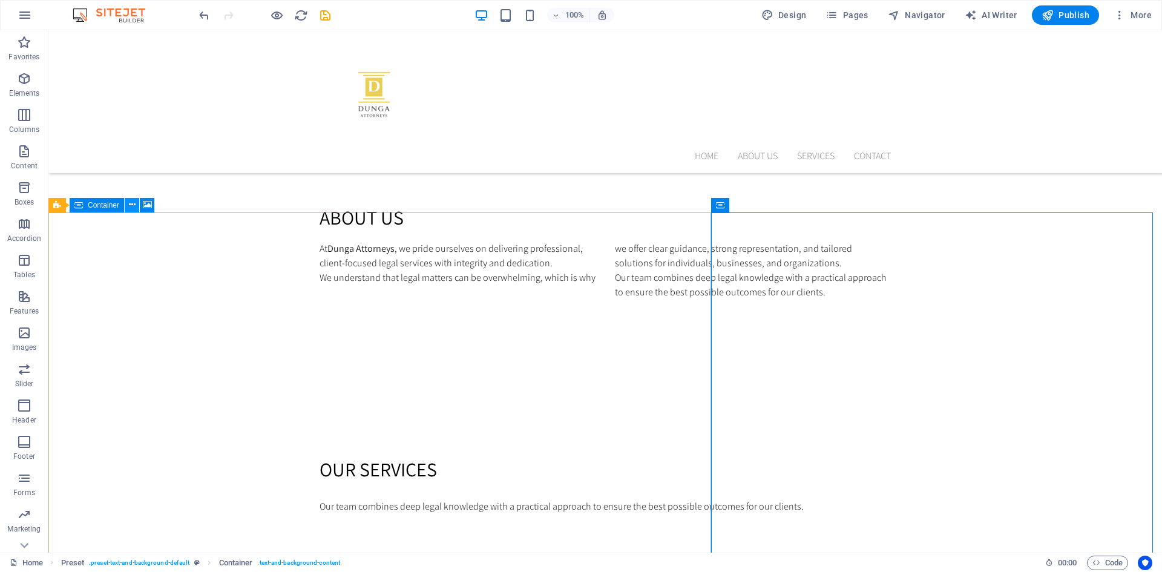
click at [131, 209] on icon at bounding box center [132, 205] width 7 height 13
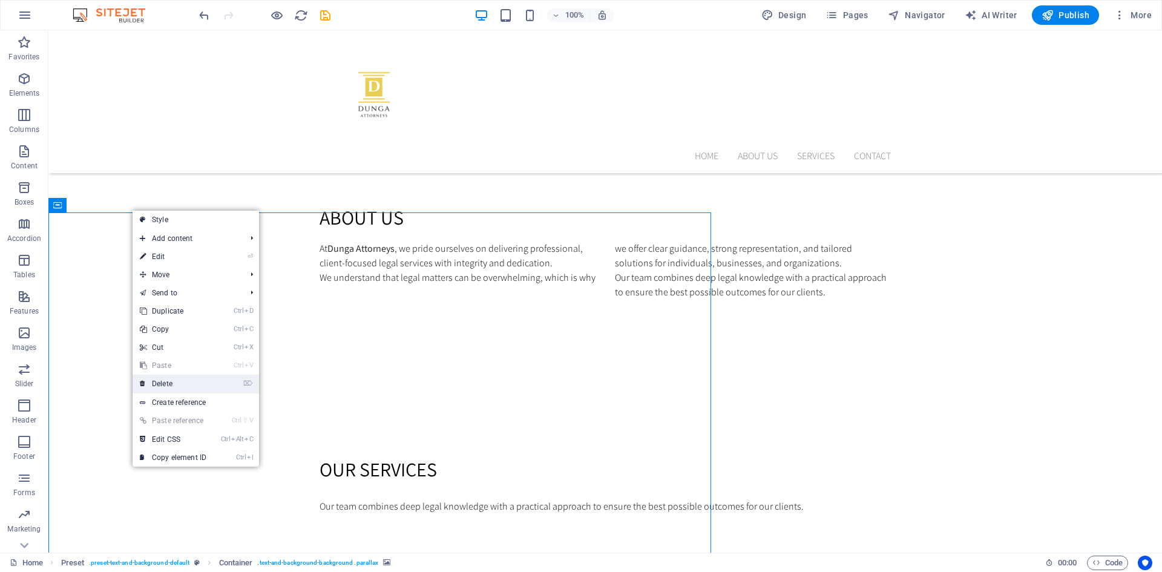
click at [183, 381] on link "⌦ Delete" at bounding box center [173, 384] width 81 height 18
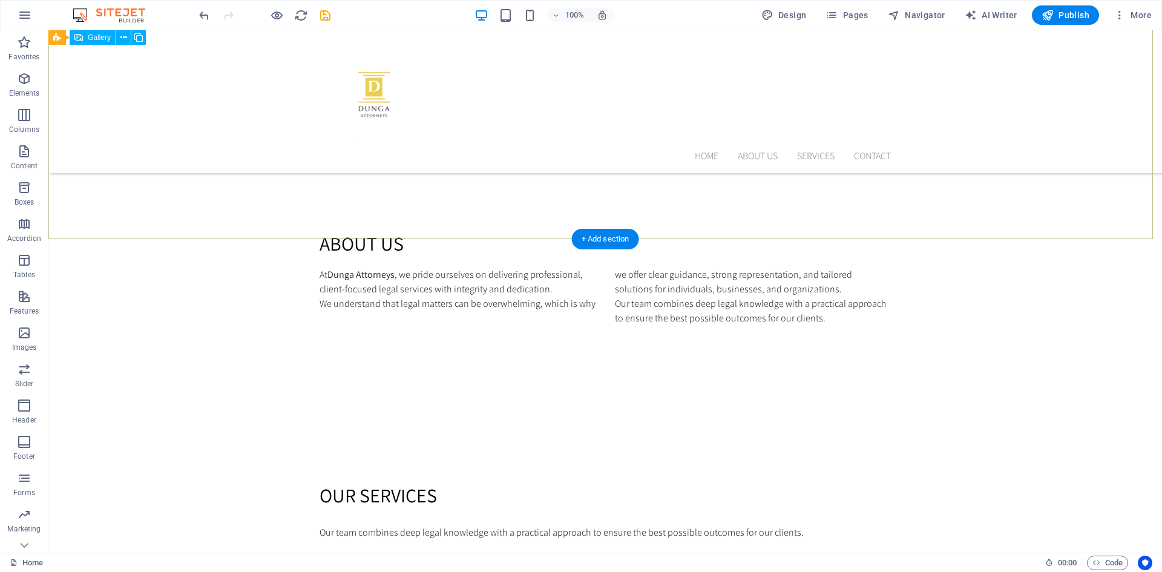
scroll to position [1250, 0]
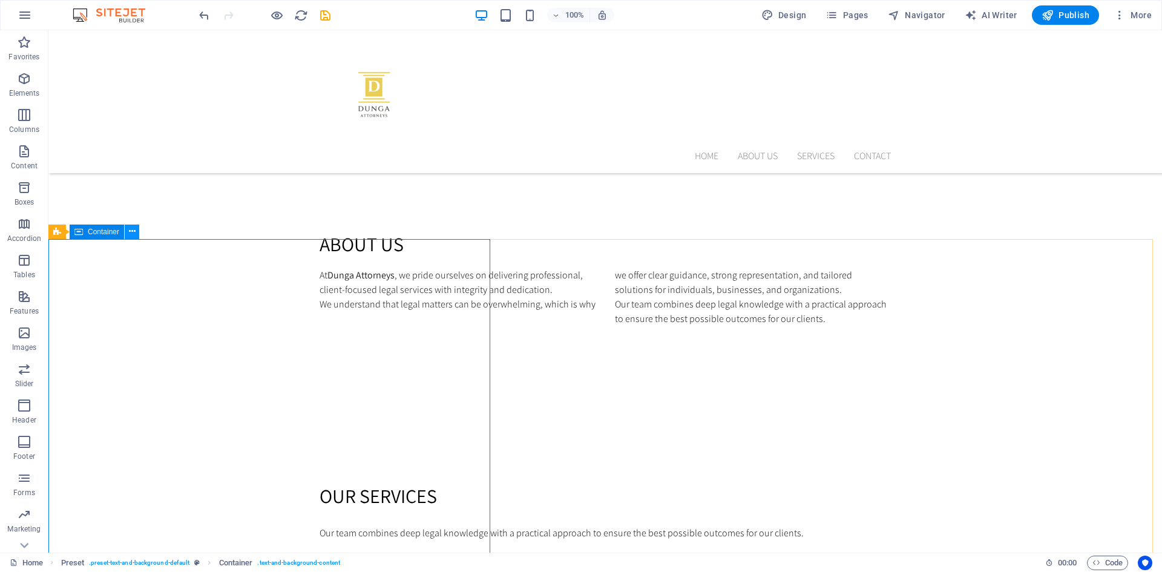
click at [133, 235] on icon at bounding box center [132, 231] width 7 height 13
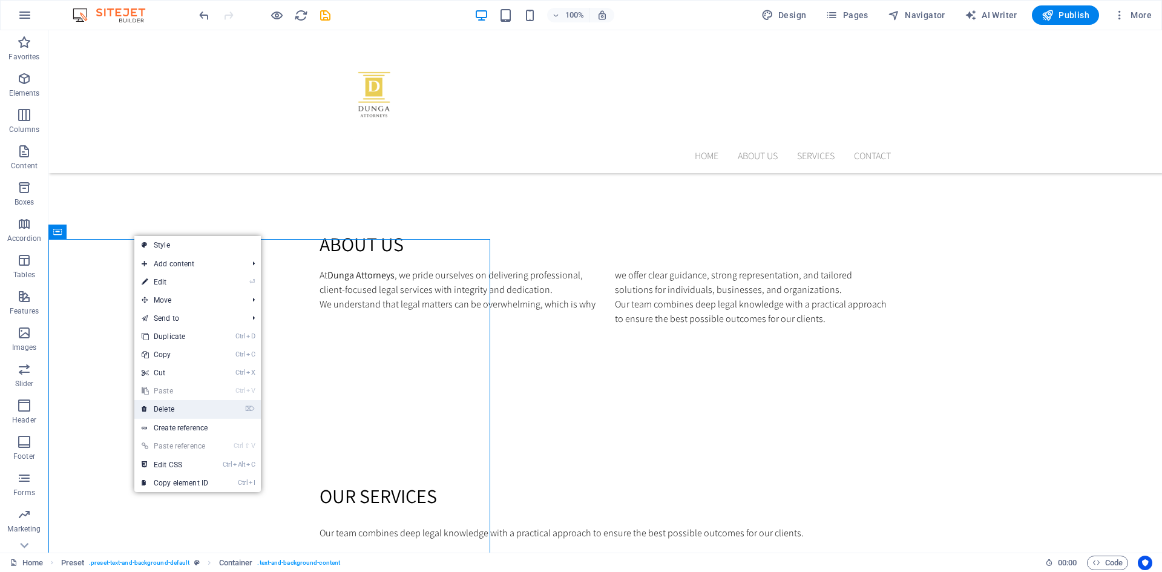
click at [183, 406] on link "⌦ Delete" at bounding box center [174, 409] width 81 height 18
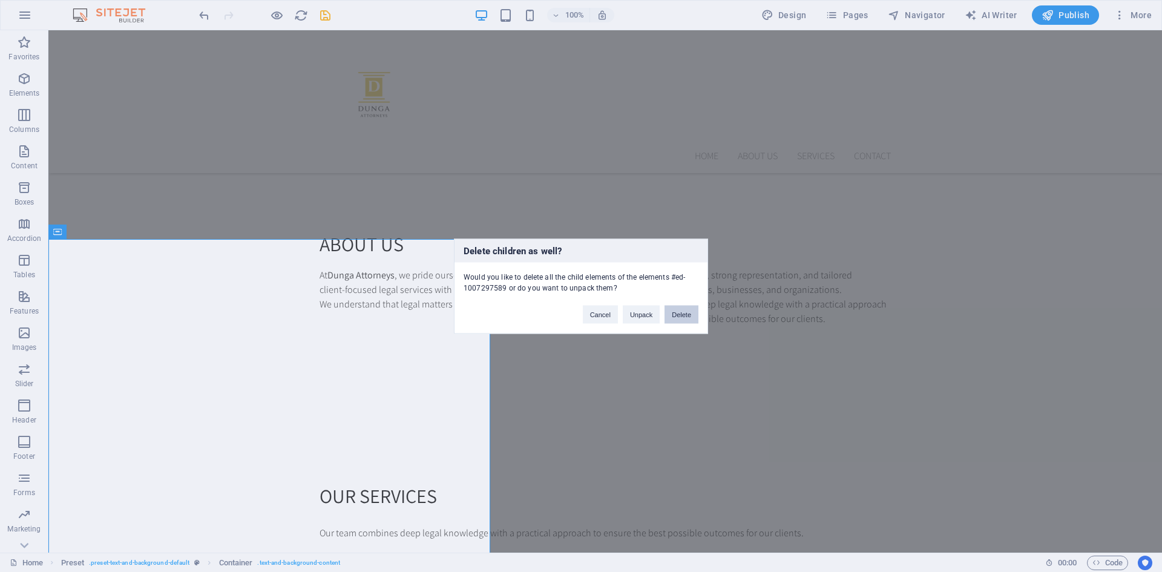
click at [680, 317] on button "Delete" at bounding box center [682, 314] width 34 height 18
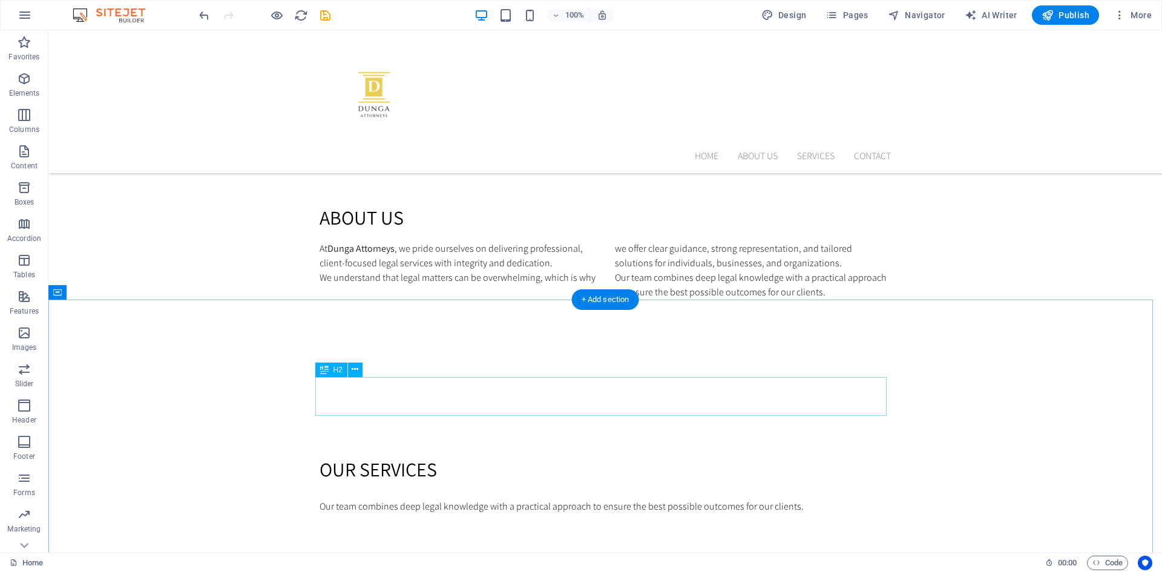
scroll to position [1279, 0]
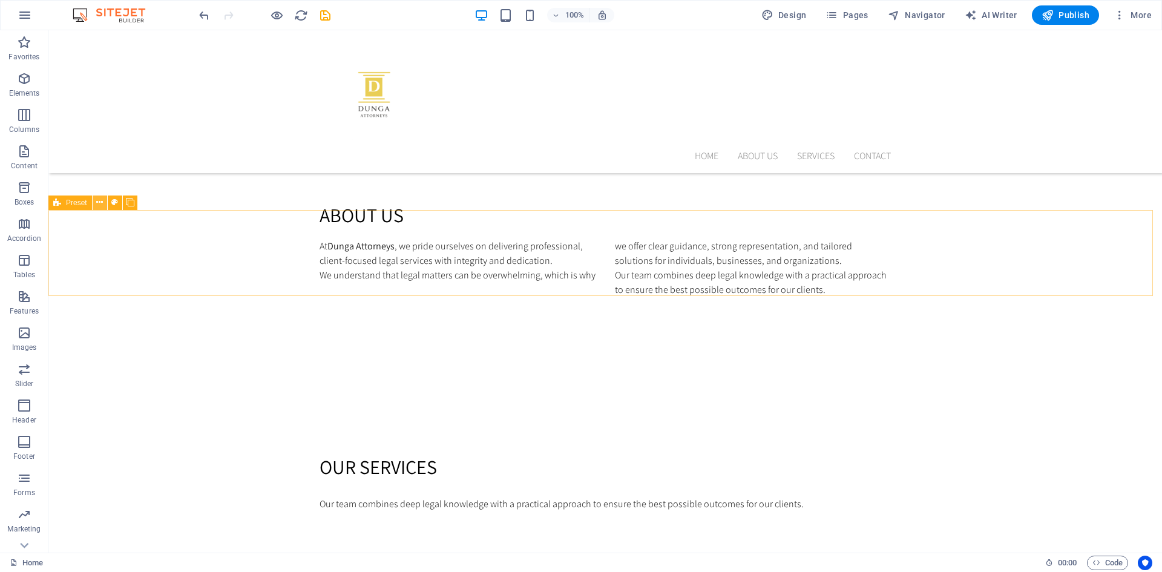
click at [98, 206] on icon at bounding box center [99, 202] width 7 height 13
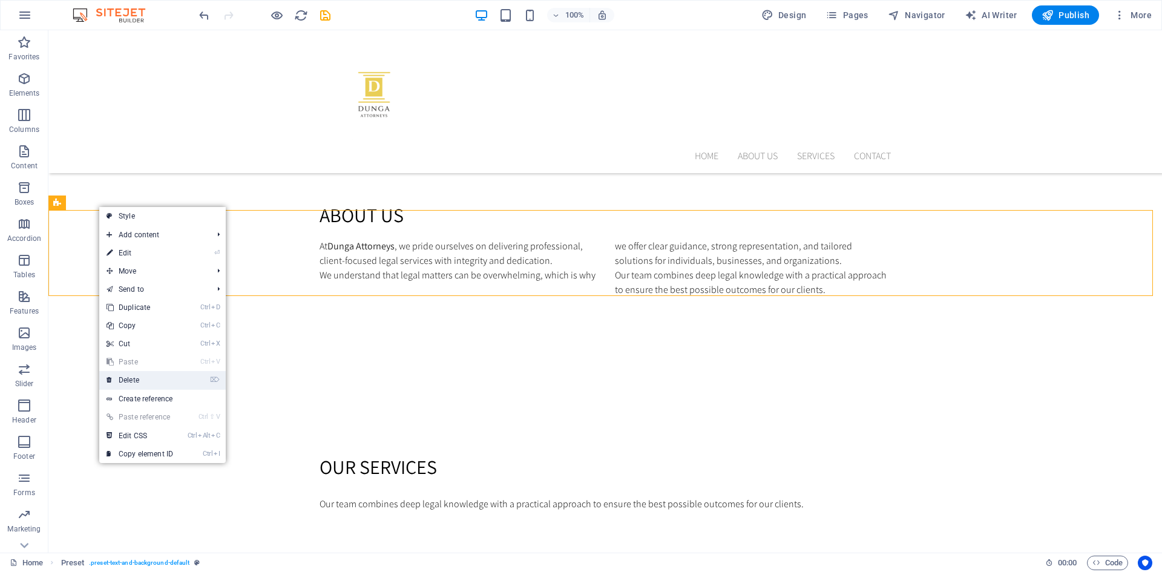
click at [150, 380] on link "⌦ Delete" at bounding box center [139, 380] width 81 height 18
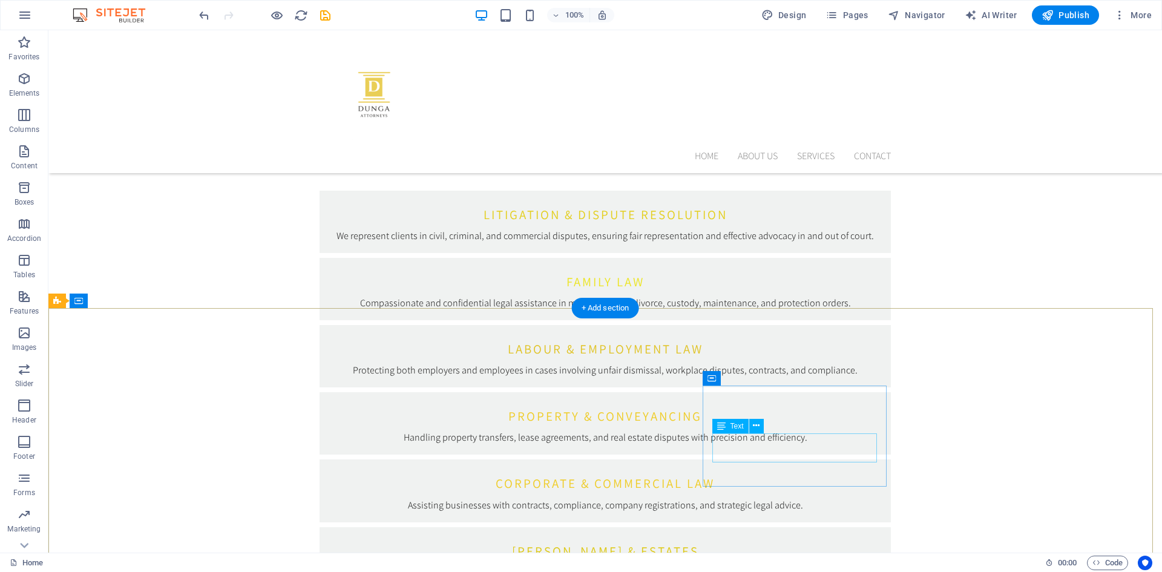
scroll to position [1684, 0]
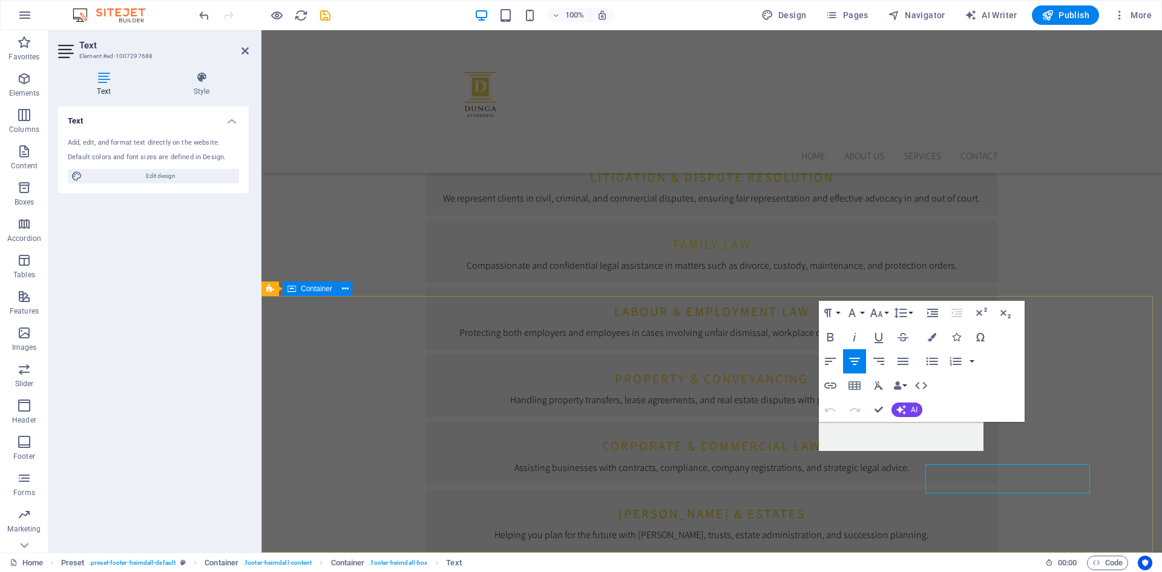
scroll to position [1642, 0]
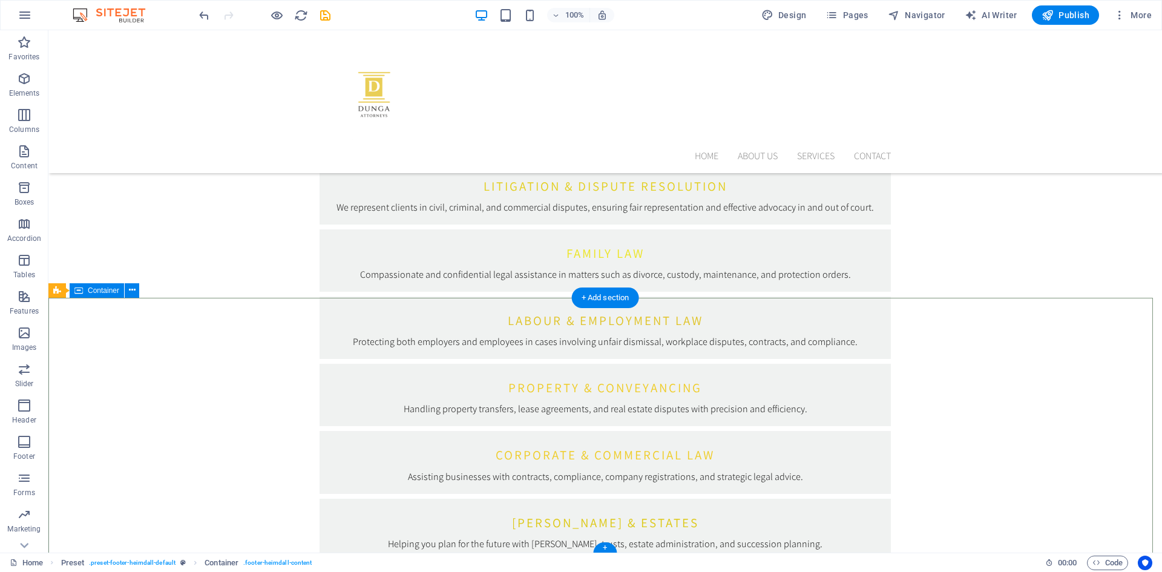
scroll to position [1684, 0]
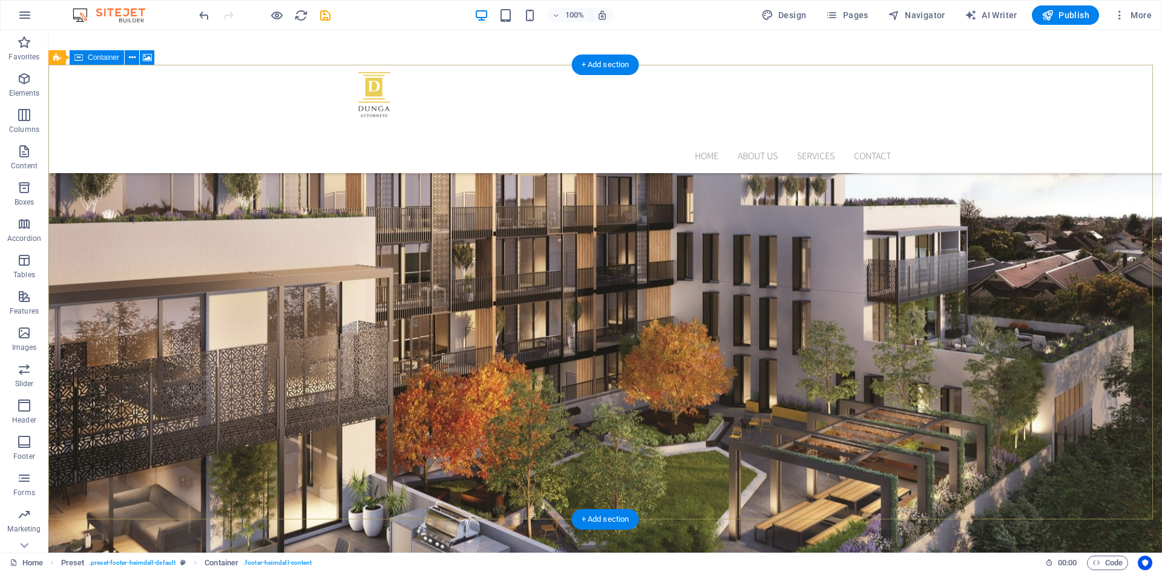
scroll to position [0, 0]
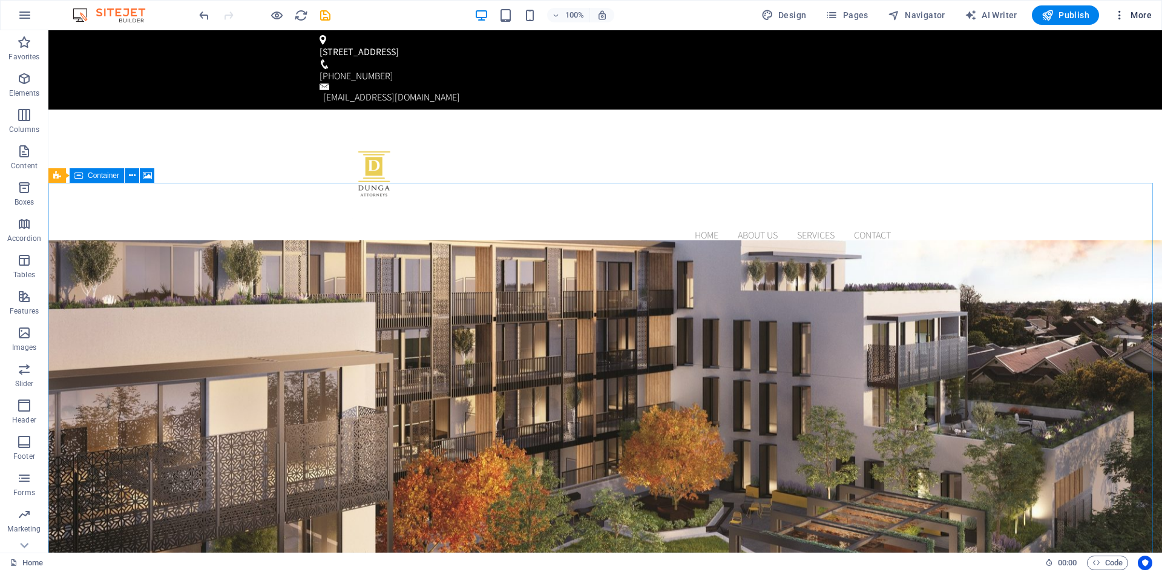
click at [1138, 19] on span "More" at bounding box center [1133, 15] width 38 height 12
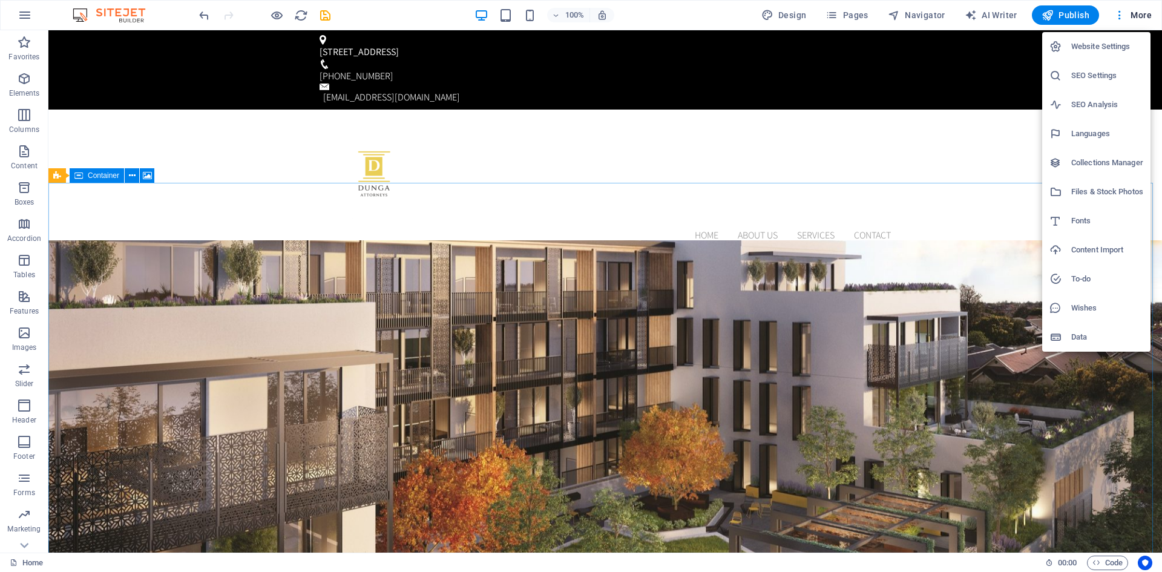
click at [1136, 22] on div at bounding box center [581, 286] width 1162 height 572
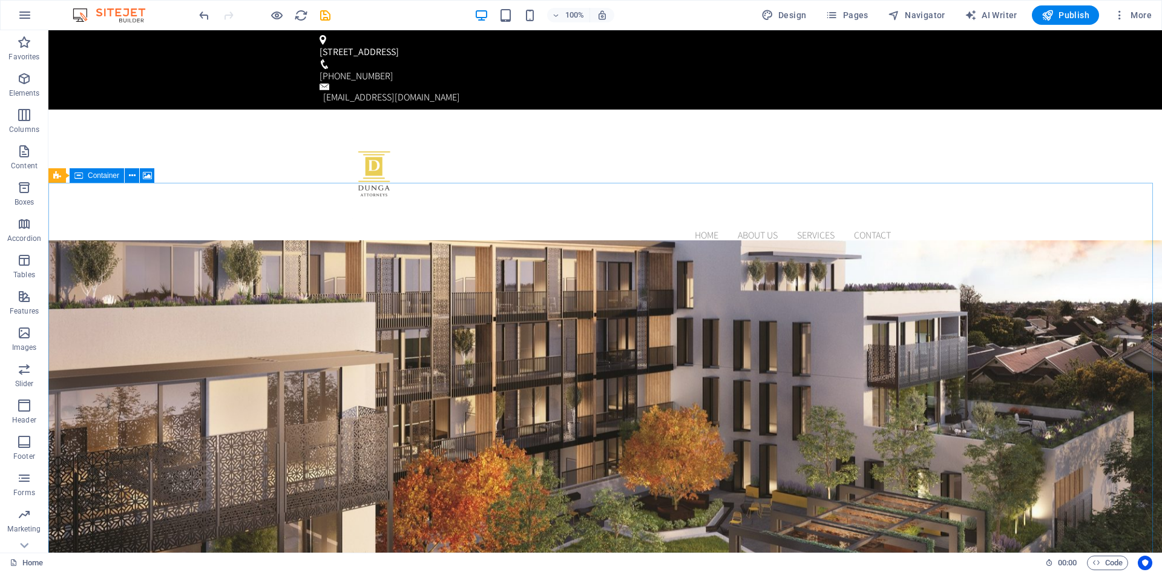
click at [1136, 22] on button "More" at bounding box center [1133, 14] width 48 height 19
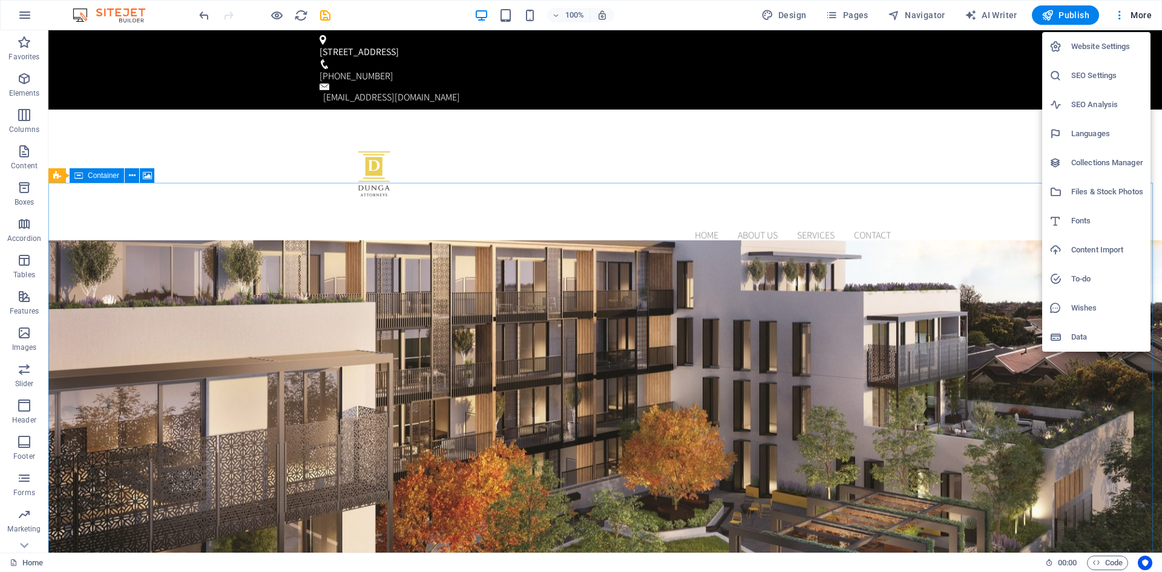
click at [1078, 78] on h6 "SEO Settings" at bounding box center [1108, 75] width 72 height 15
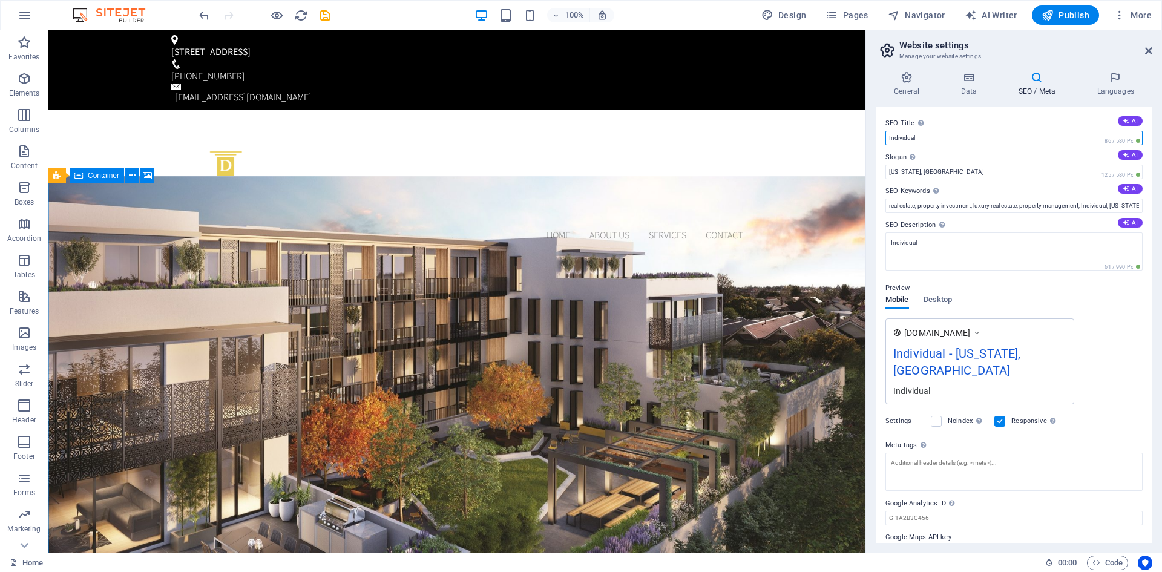
click at [924, 139] on input "Individual" at bounding box center [1014, 138] width 257 height 15
type input "I"
type input "Dunga Attorneys"
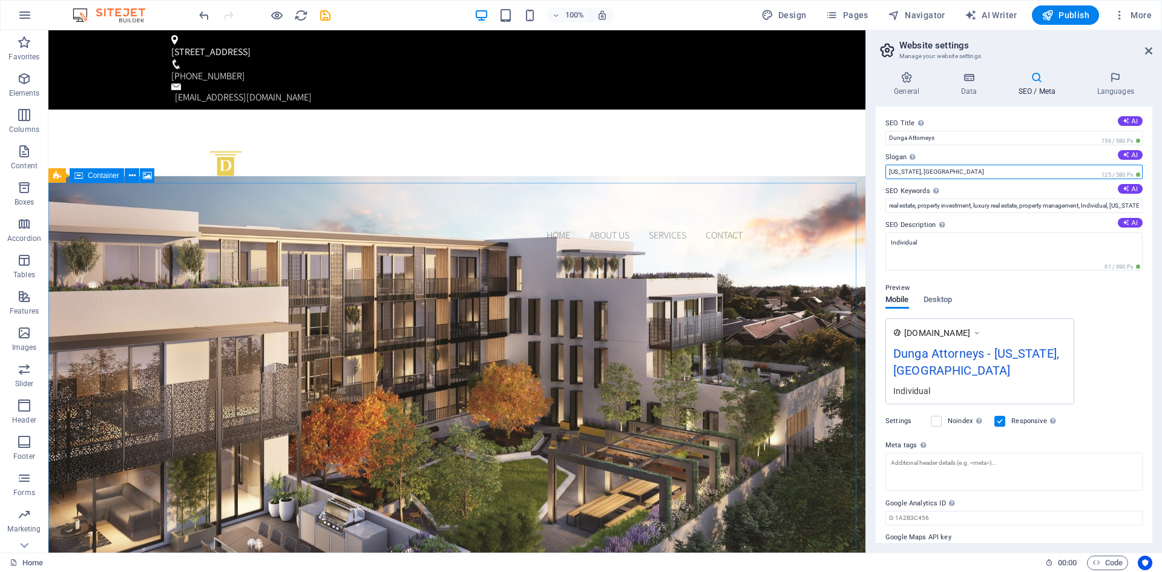
click at [930, 170] on input "[US_STATE], [GEOGRAPHIC_DATA]" at bounding box center [1014, 172] width 257 height 15
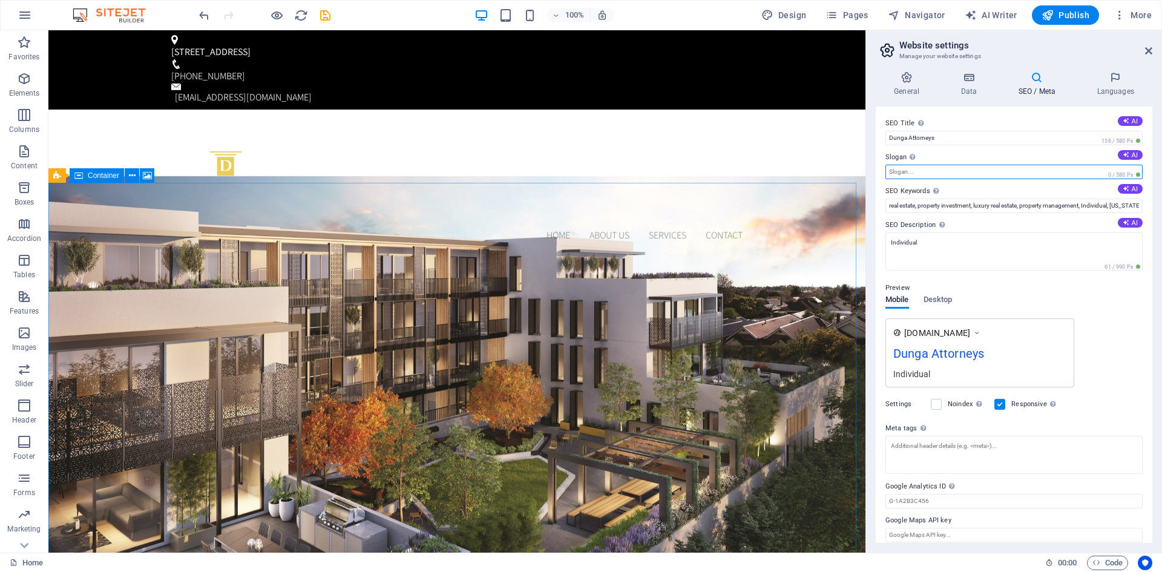
paste input "professional, and effective legal services that empower individuals and busines…"
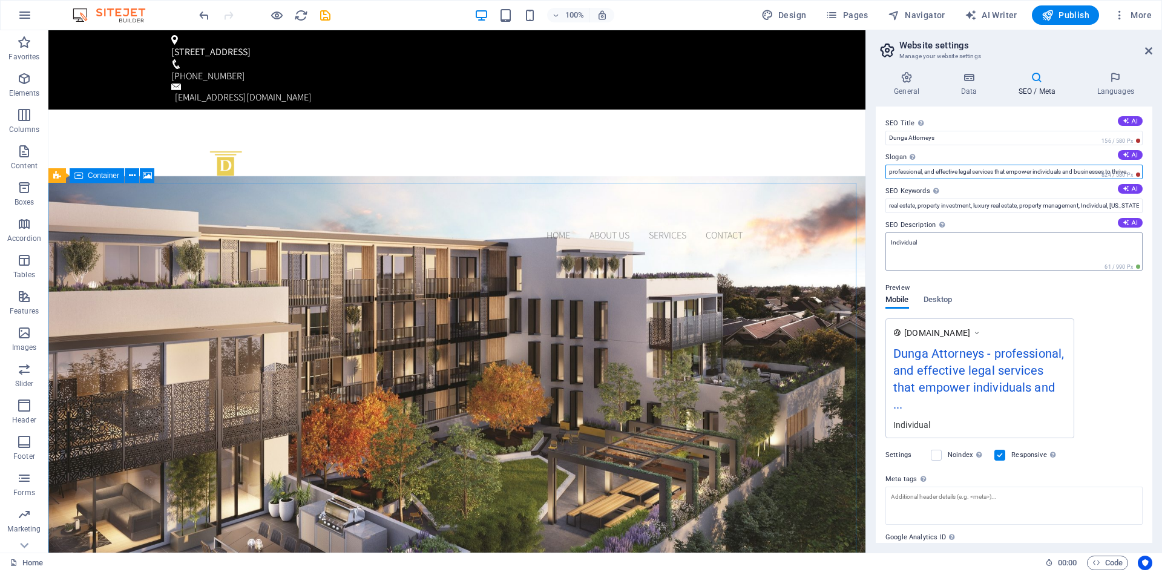
type input "professional, and effective legal services that empower individuals and busines…"
click at [915, 242] on textarea "Individual" at bounding box center [1014, 251] width 257 height 38
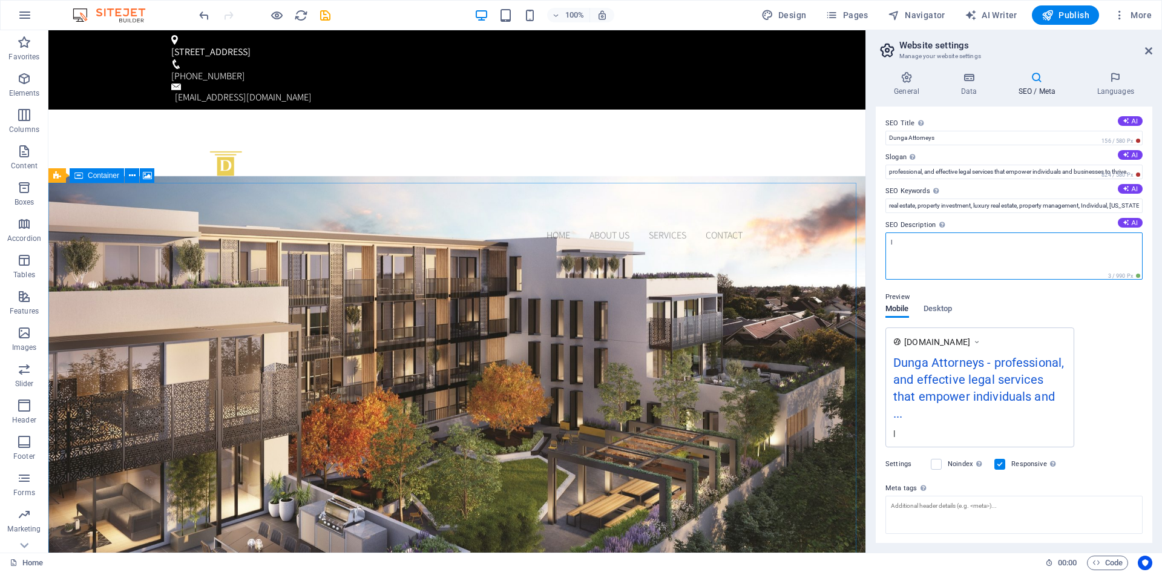
paste textarea "Dunga Attorneys is a trusted South African law firm offering expert legal servi…"
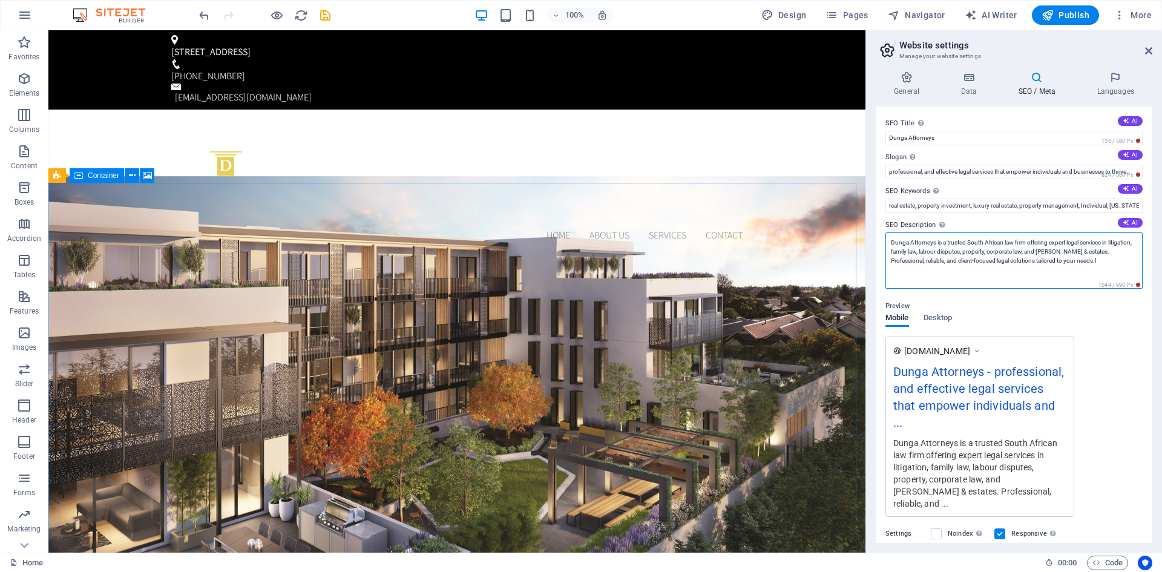
click at [1104, 263] on textarea "Dunga Attorneys is a trusted South African law firm offering expert legal servi…" at bounding box center [1014, 260] width 257 height 56
type textarea "Dunga Attorneys is a trusted South African law firm offering expert legal servi…"
click at [980, 206] on input "real estate, property investment, luxury real estate, property management, Indi…" at bounding box center [1014, 206] width 257 height 15
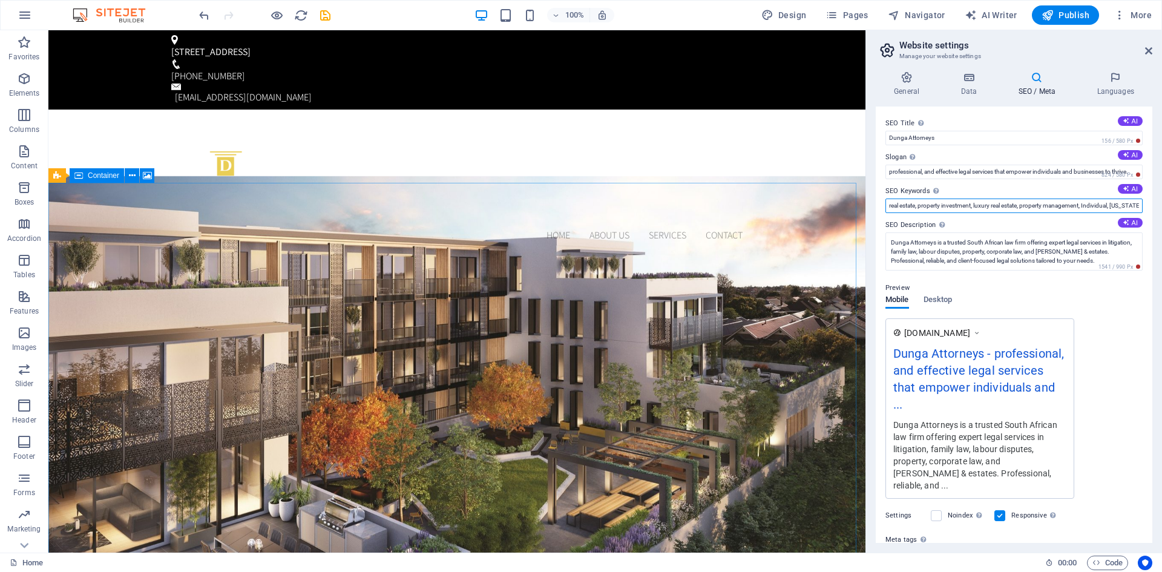
paste input "Law firm in [GEOGRAPHIC_DATA]"
type input "Law firm in [GEOGRAPHIC_DATA]"
click at [1142, 348] on div "SEO Title The title of your website - make it something that stands out in sear…" at bounding box center [1014, 325] width 277 height 436
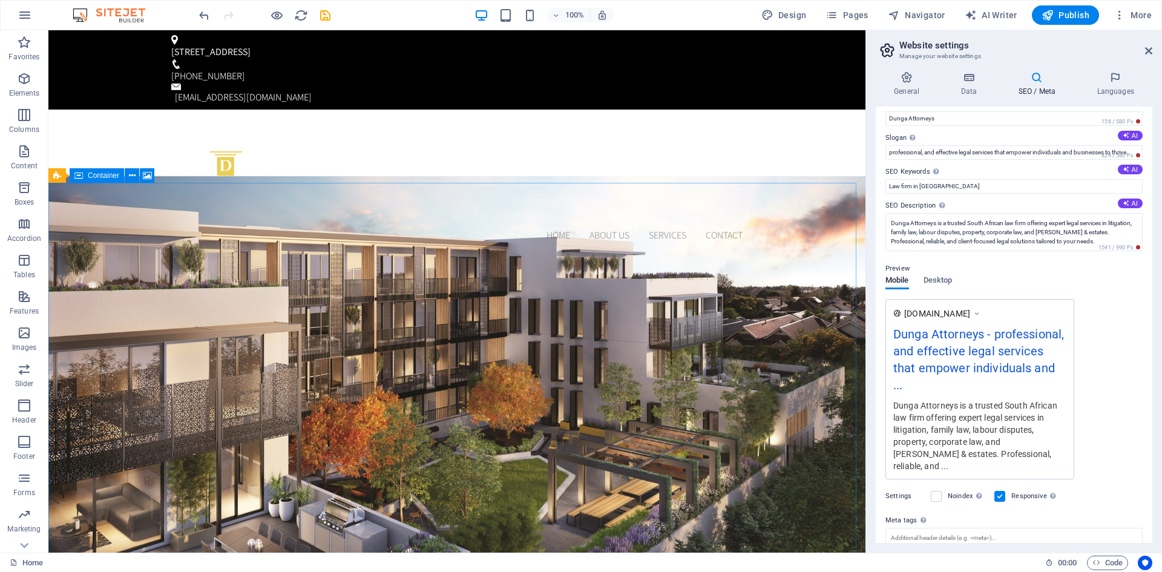
scroll to position [91, 0]
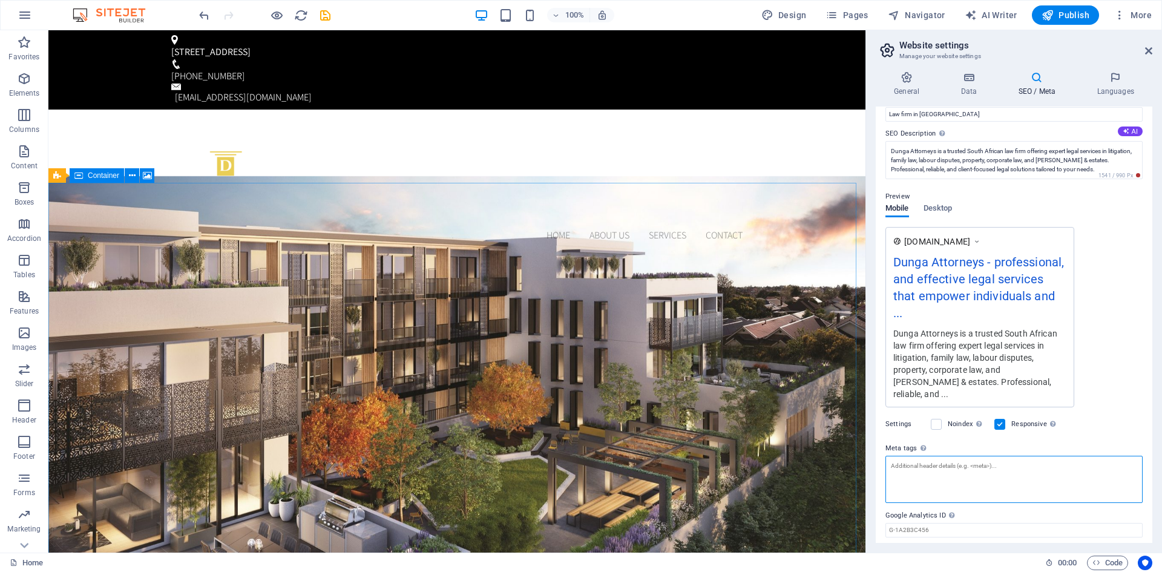
click at [903, 456] on textarea "Meta tags Enter HTML code here that will be placed inside the tags of your webs…" at bounding box center [1014, 479] width 257 height 47
paste textarea "<!-- Meta Title --> <title>Dunga Attorneys | Trusted Law Firm in [GEOGRAPHIC_DA…"
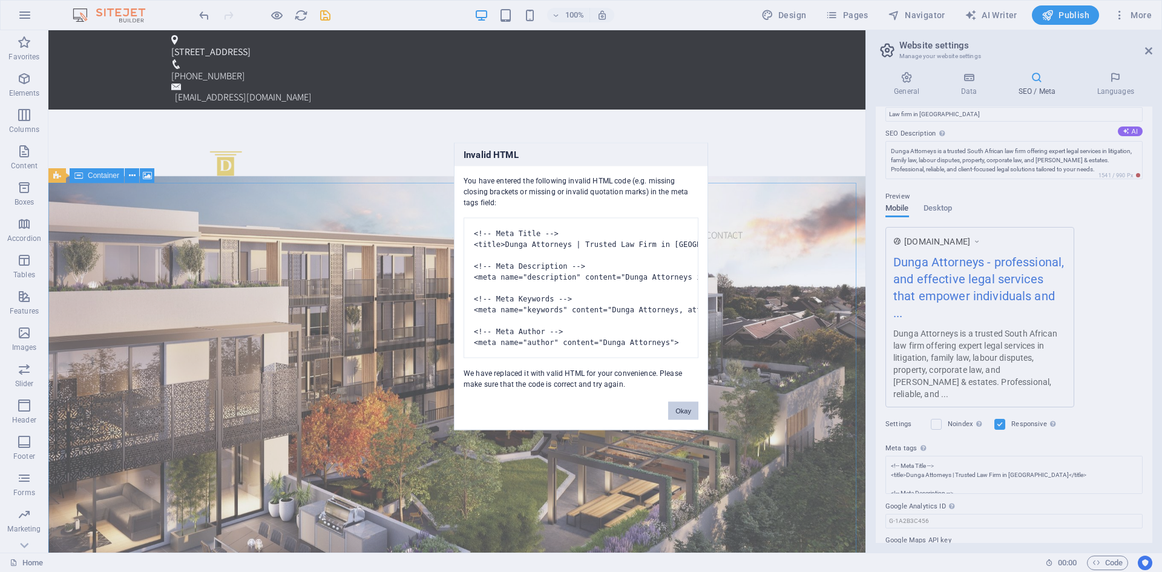
click at [683, 420] on button "Okay" at bounding box center [683, 410] width 30 height 18
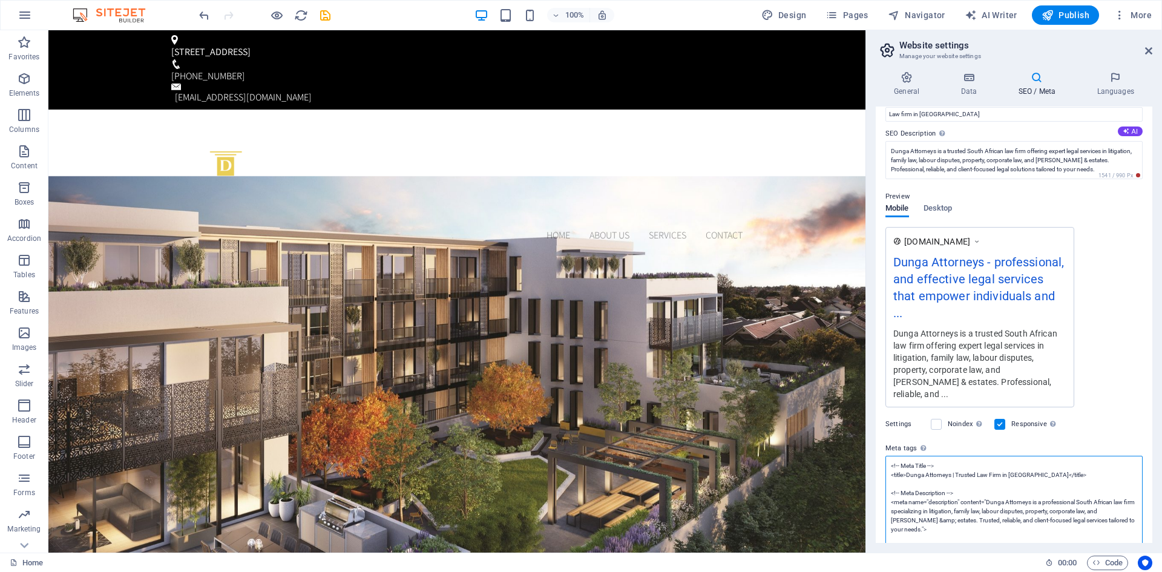
click at [1042, 456] on textarea "<!-- Meta Title --> <title>Dunga Attorneys | Trusted Law Firm in [GEOGRAPHIC_DA…" at bounding box center [1014, 552] width 257 height 193
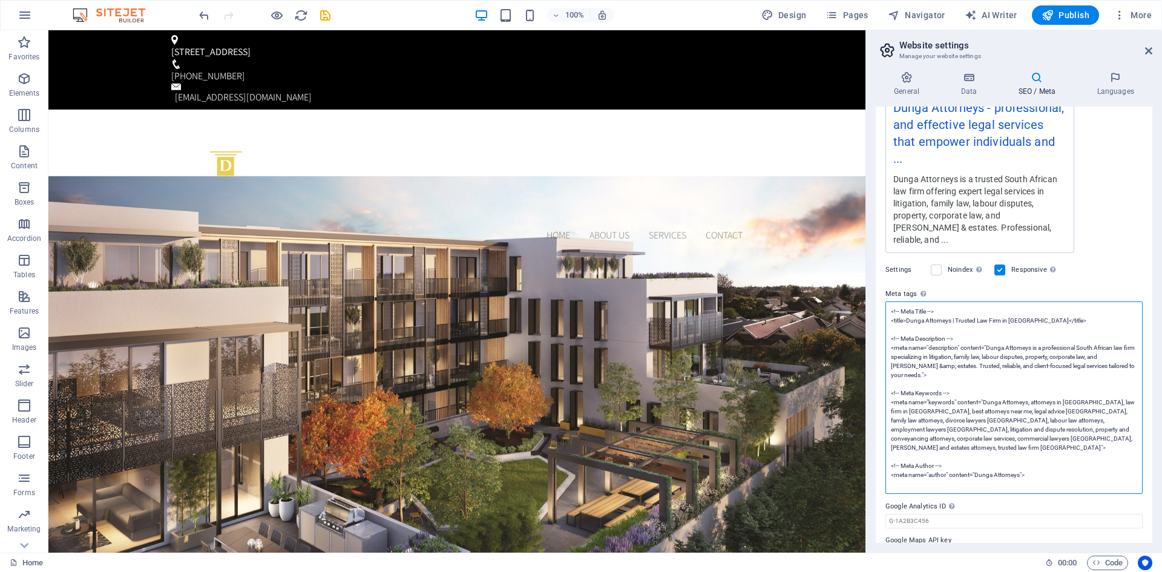
scroll to position [246, 0]
click at [1024, 436] on textarea "<!-- Meta Title --> <title>Dunga Attorneys | Trusted Law Firm in [GEOGRAPHIC_DA…" at bounding box center [1014, 397] width 257 height 193
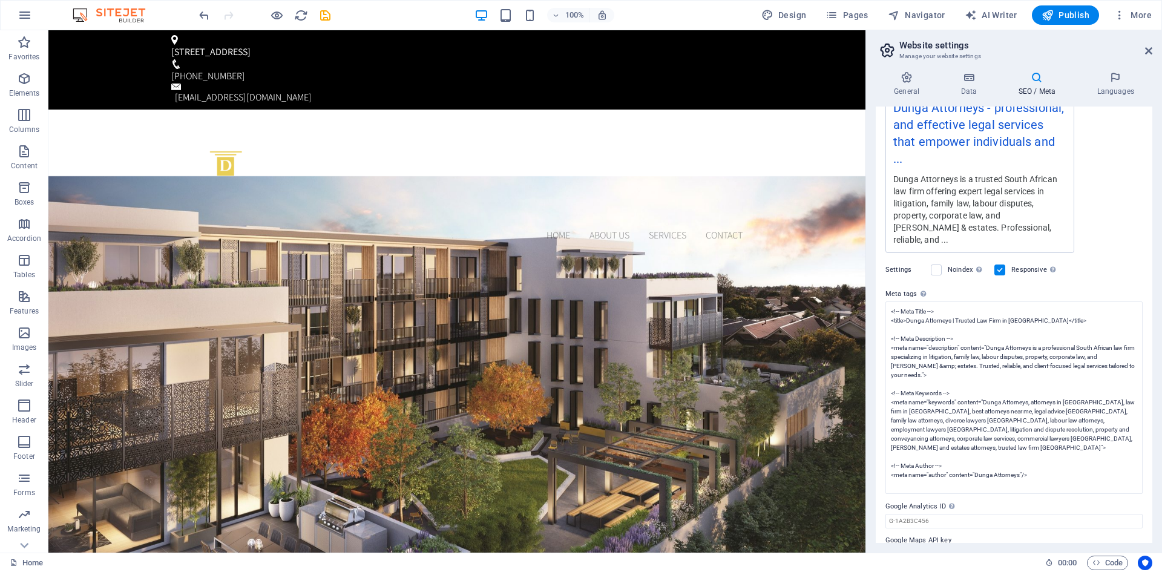
type textarea "<!-- Meta Title --> <title>Dunga Attorneys | Trusted Law Firm in [GEOGRAPHIC_DA…"
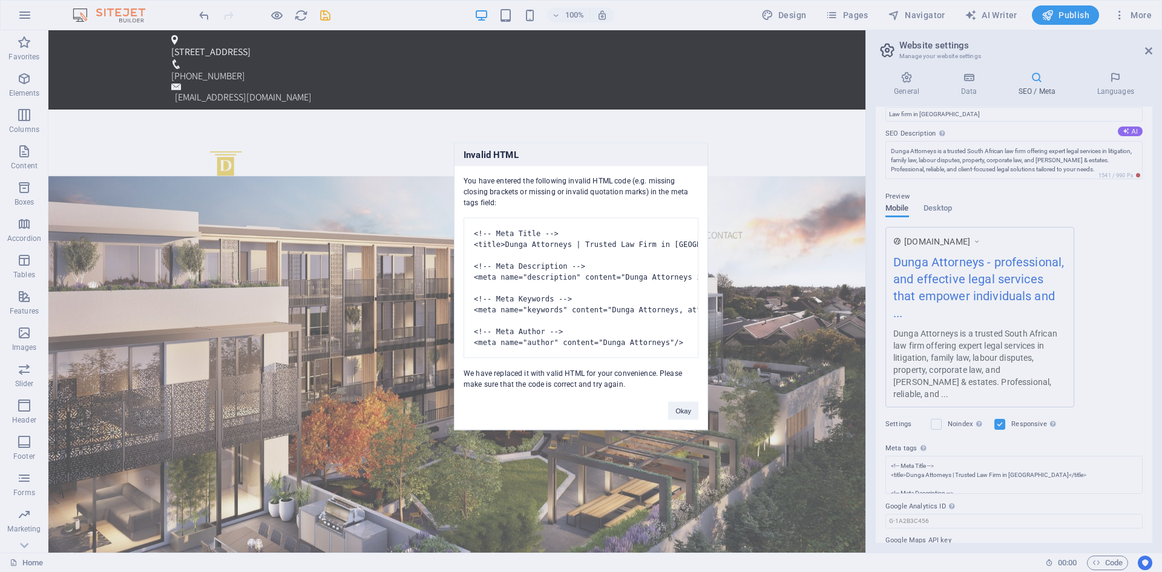
drag, startPoint x: 881, startPoint y: 476, endPoint x: 892, endPoint y: 473, distance: 10.6
click at [892, 473] on body "Individual Home Favorites Elements Columns Content Boxes Accordion Tables Featu…" at bounding box center [581, 286] width 1162 height 572
click at [682, 420] on button "Okay" at bounding box center [683, 410] width 30 height 18
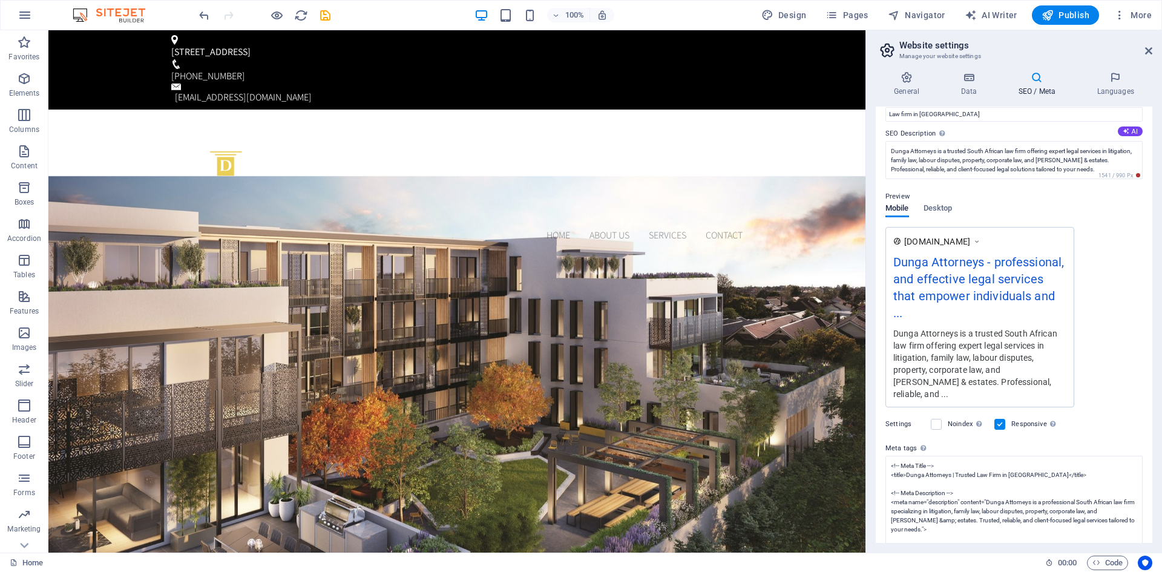
drag, startPoint x: 883, startPoint y: 476, endPoint x: 911, endPoint y: 474, distance: 27.9
click at [911, 474] on div "SEO Title The title of your website - make it something that stands out in sear…" at bounding box center [1014, 325] width 277 height 436
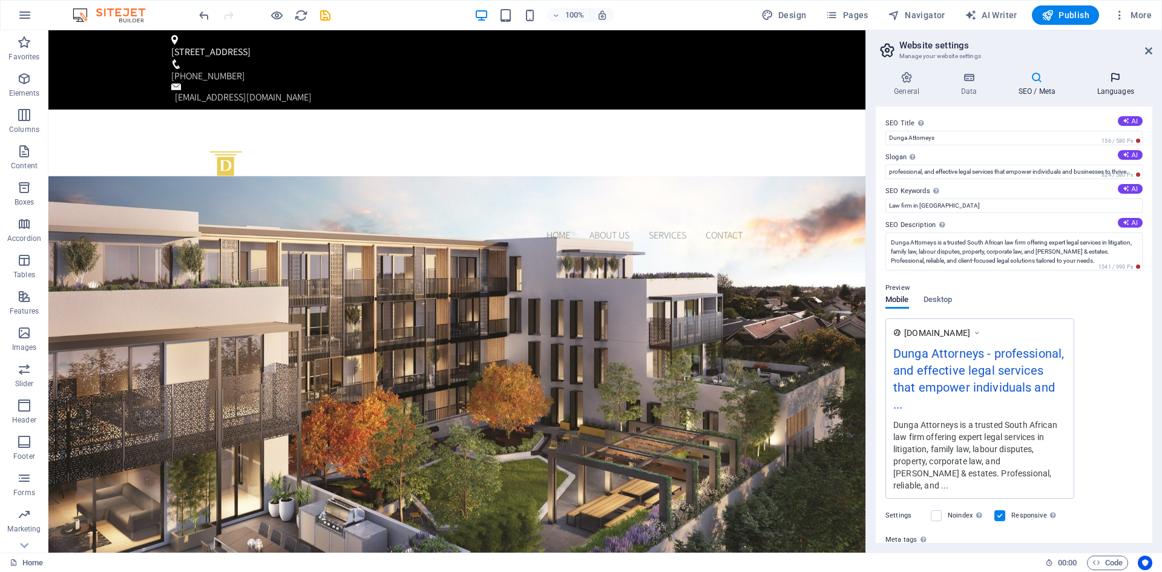
click at [1111, 81] on icon at bounding box center [1116, 77] width 74 height 12
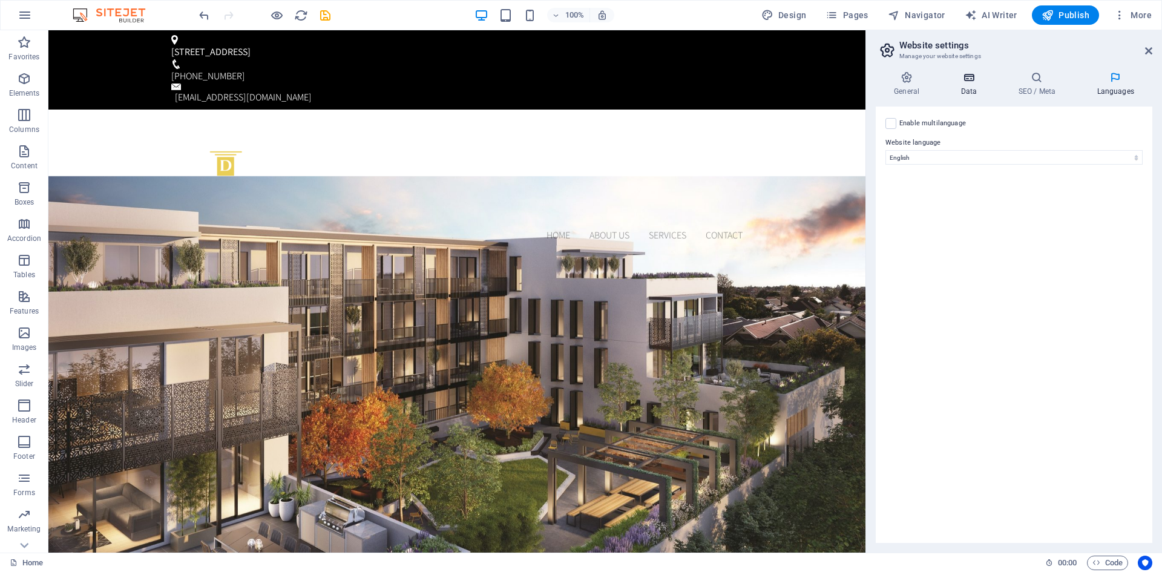
click at [970, 90] on h4 "Data" at bounding box center [972, 83] width 58 height 25
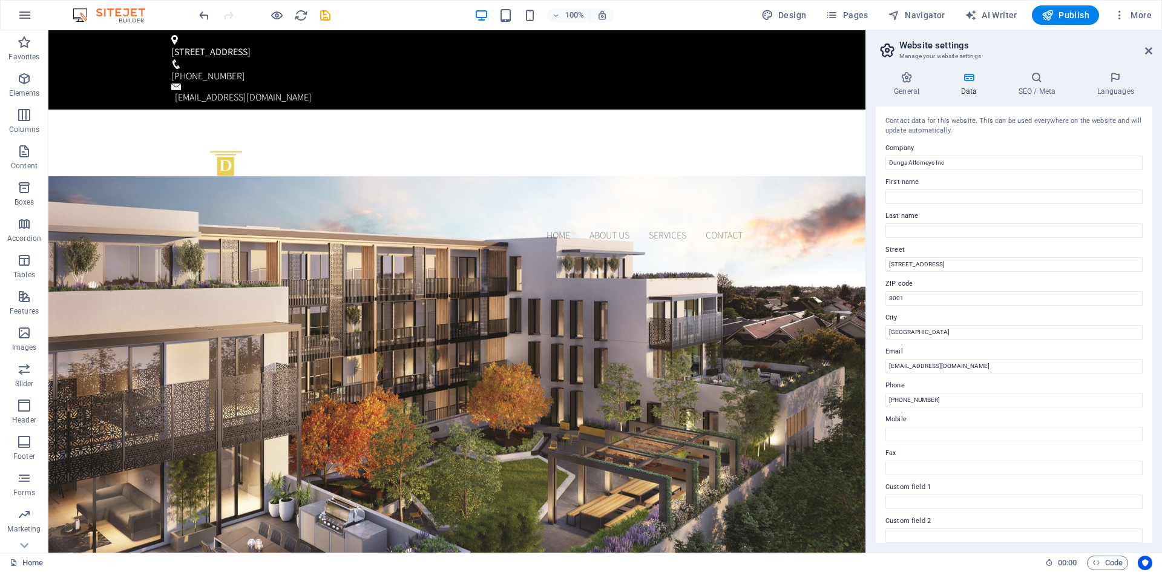
scroll to position [145, 0]
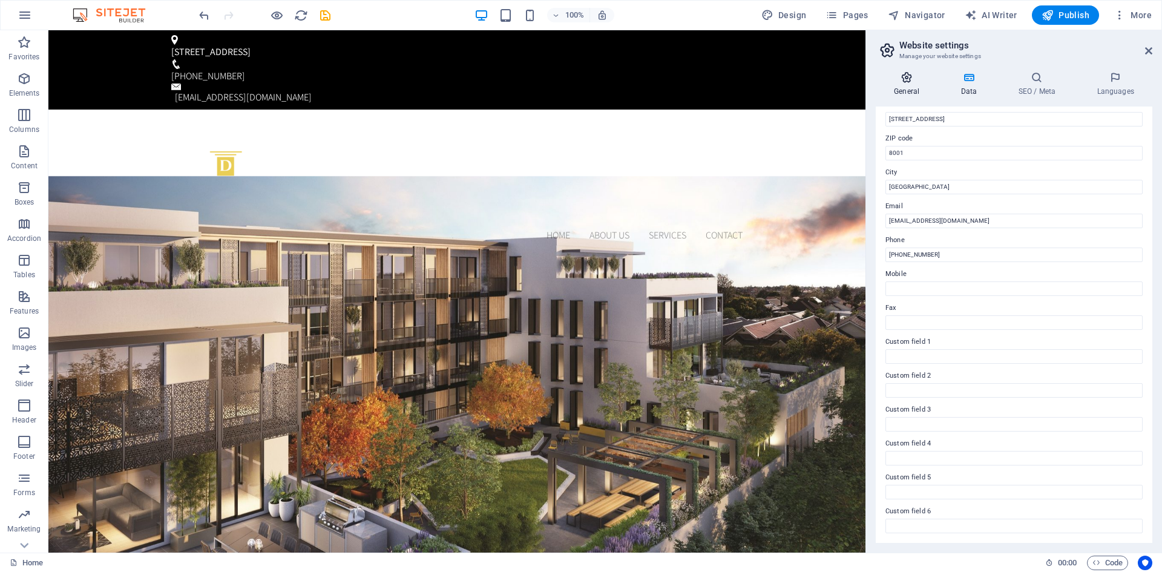
click at [911, 90] on h4 "General" at bounding box center [909, 83] width 67 height 25
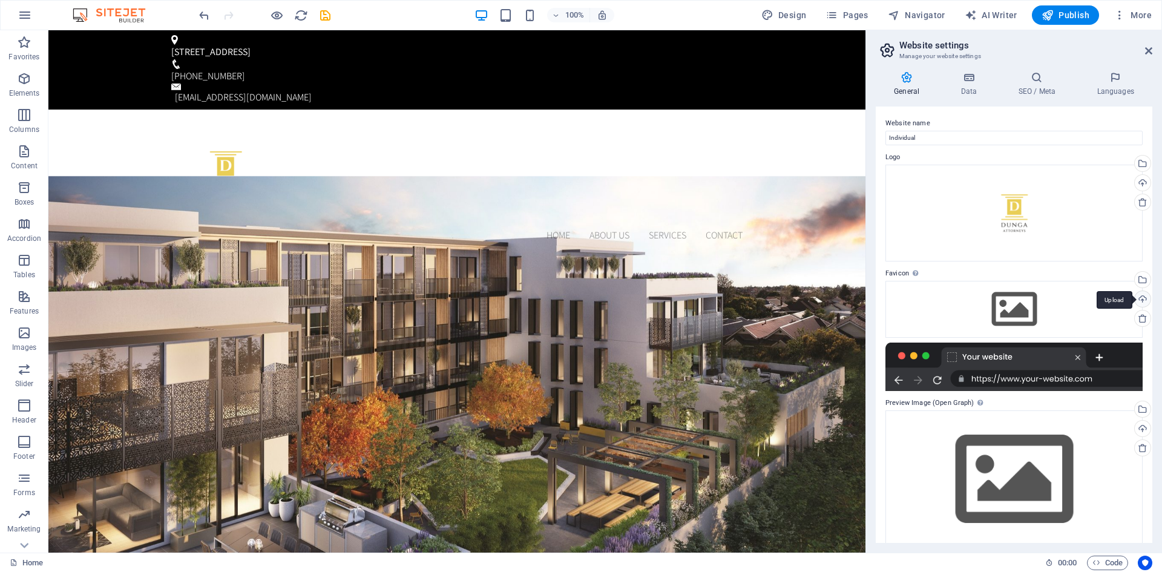
click at [1142, 297] on div "Upload" at bounding box center [1142, 300] width 18 height 18
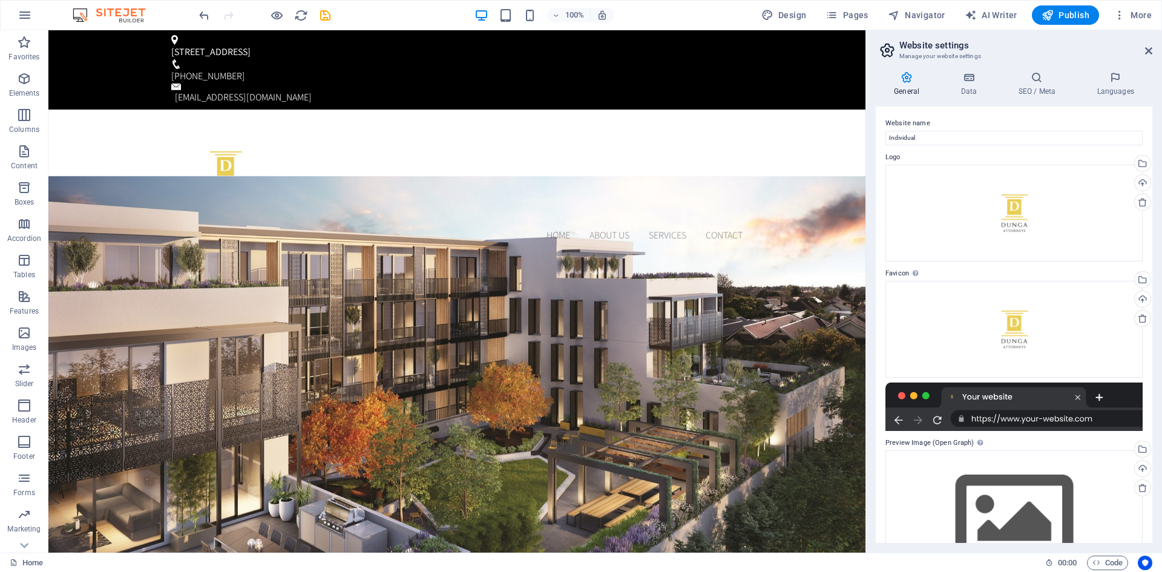
scroll to position [56, 0]
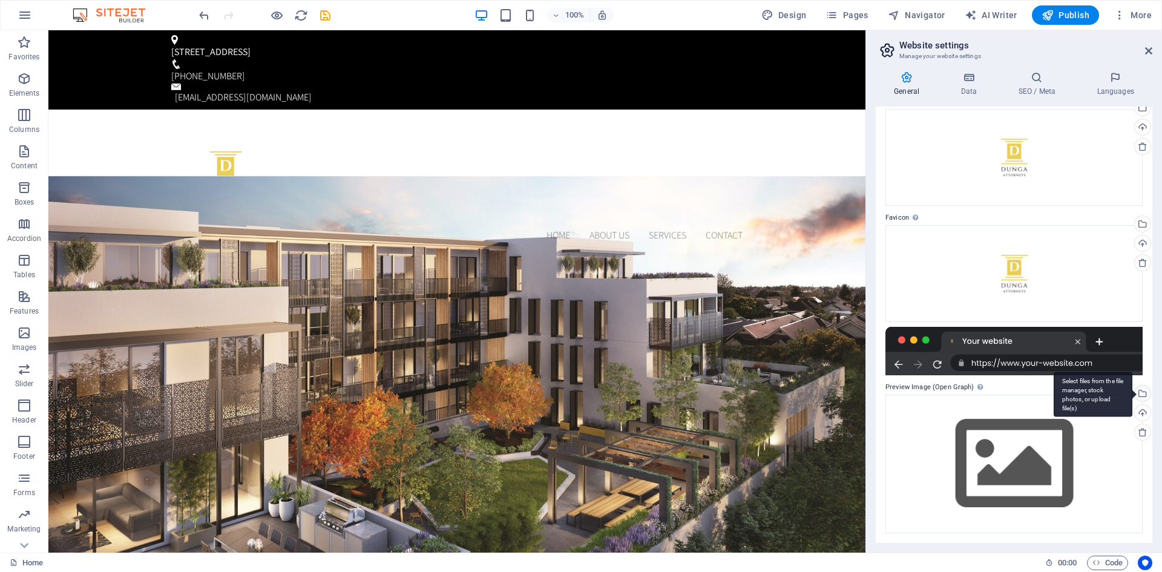
drag, startPoint x: 1145, startPoint y: 409, endPoint x: 1139, endPoint y: 394, distance: 16.3
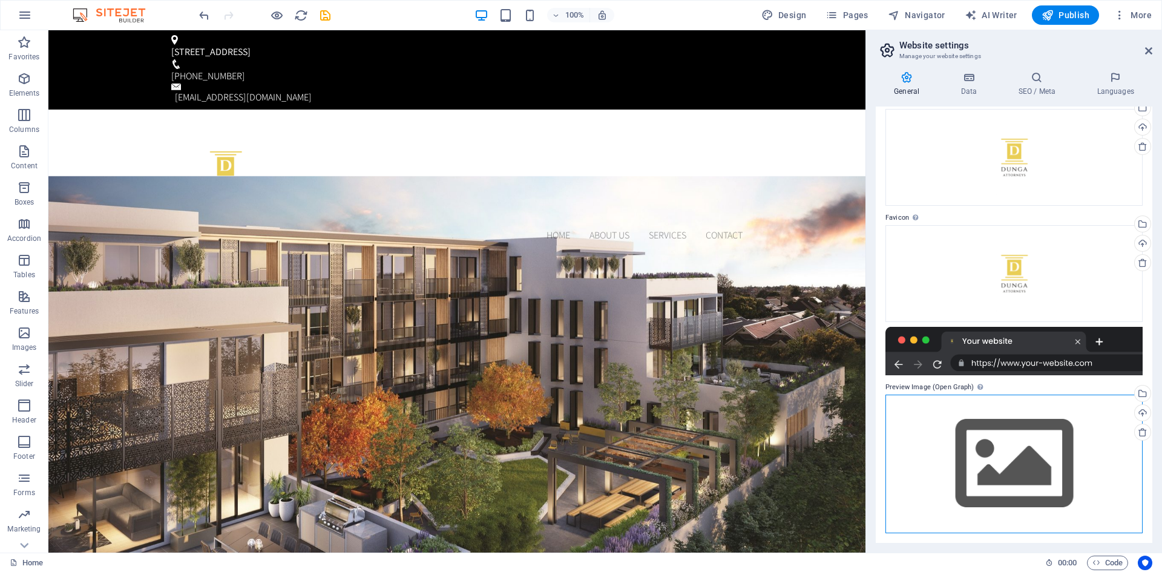
drag, startPoint x: 1139, startPoint y: 394, endPoint x: 997, endPoint y: 450, distance: 153.0
click at [997, 450] on div "Drag files here, click to choose files or select files from Files or our free s…" at bounding box center [1014, 464] width 257 height 139
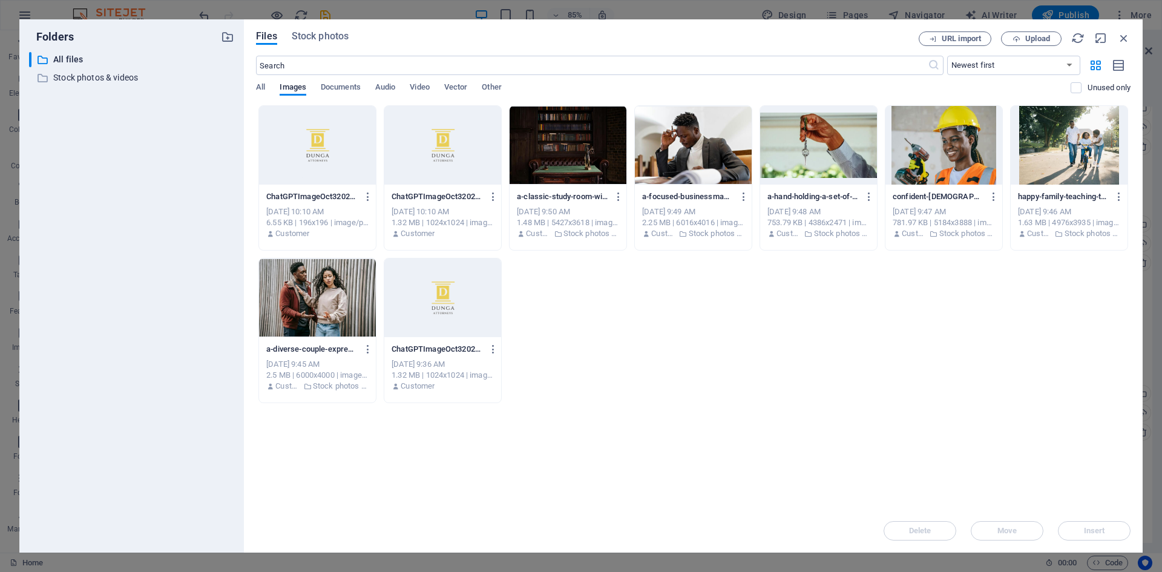
click at [355, 163] on div at bounding box center [317, 145] width 117 height 79
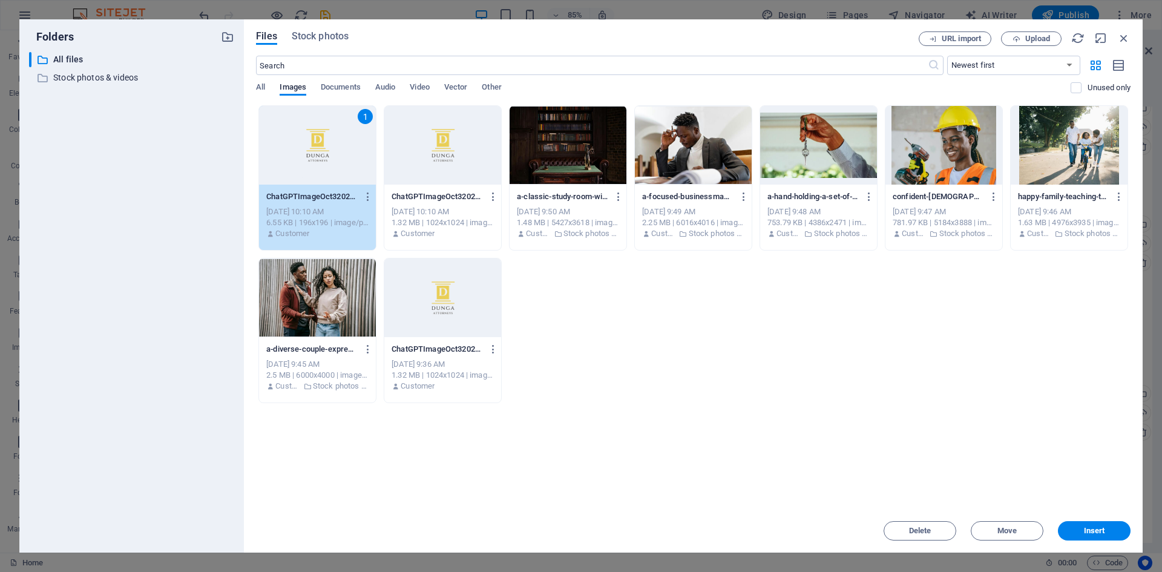
click at [355, 163] on div "1" at bounding box center [317, 145] width 117 height 79
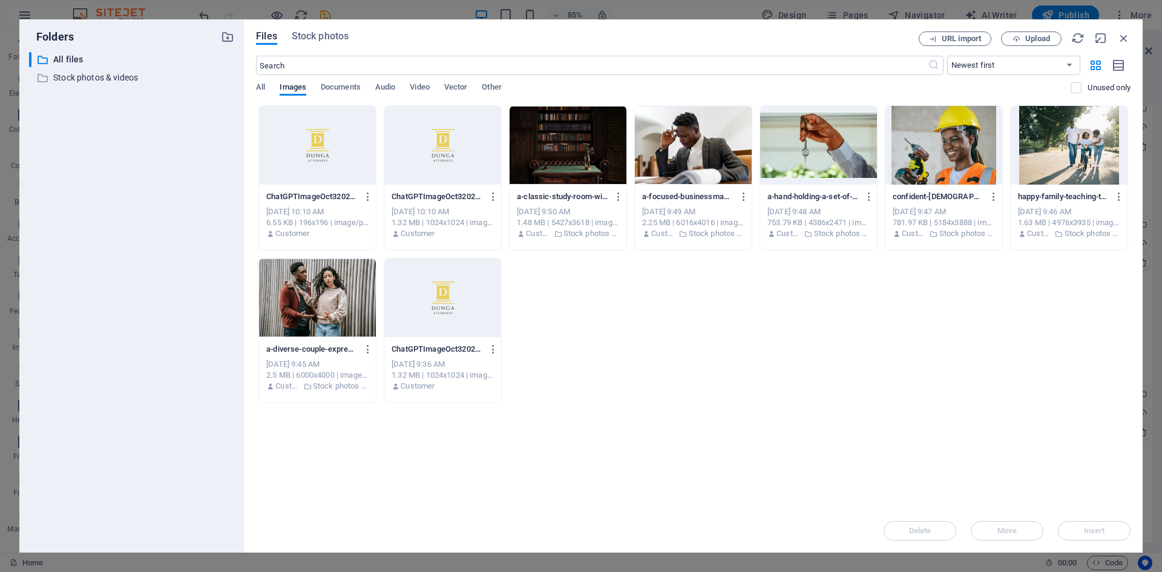
click at [333, 148] on div at bounding box center [317, 145] width 117 height 79
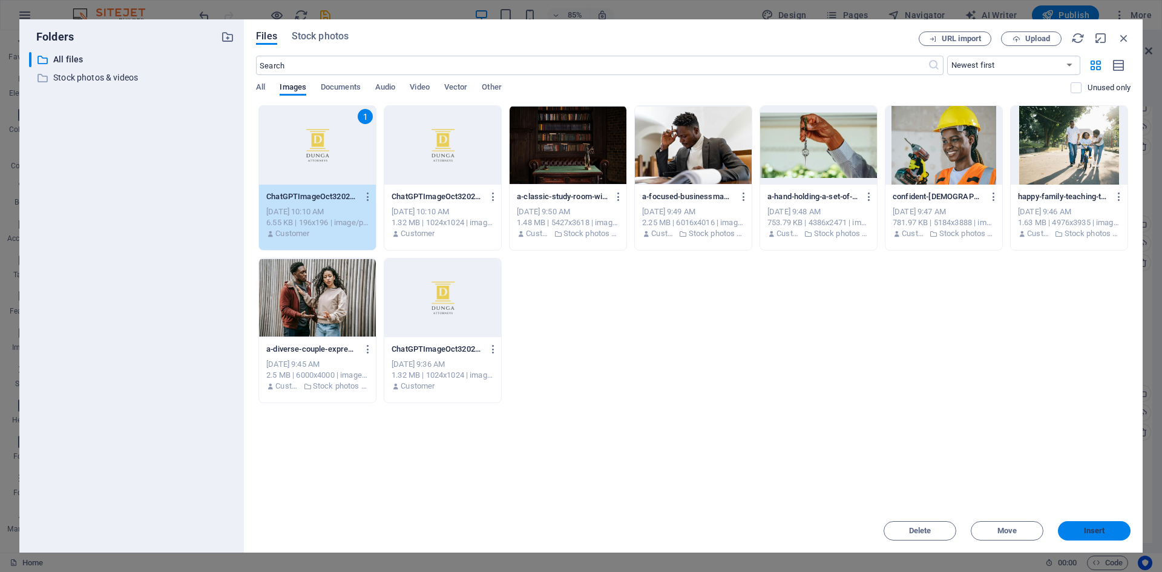
click at [1096, 525] on button "Insert" at bounding box center [1094, 530] width 73 height 19
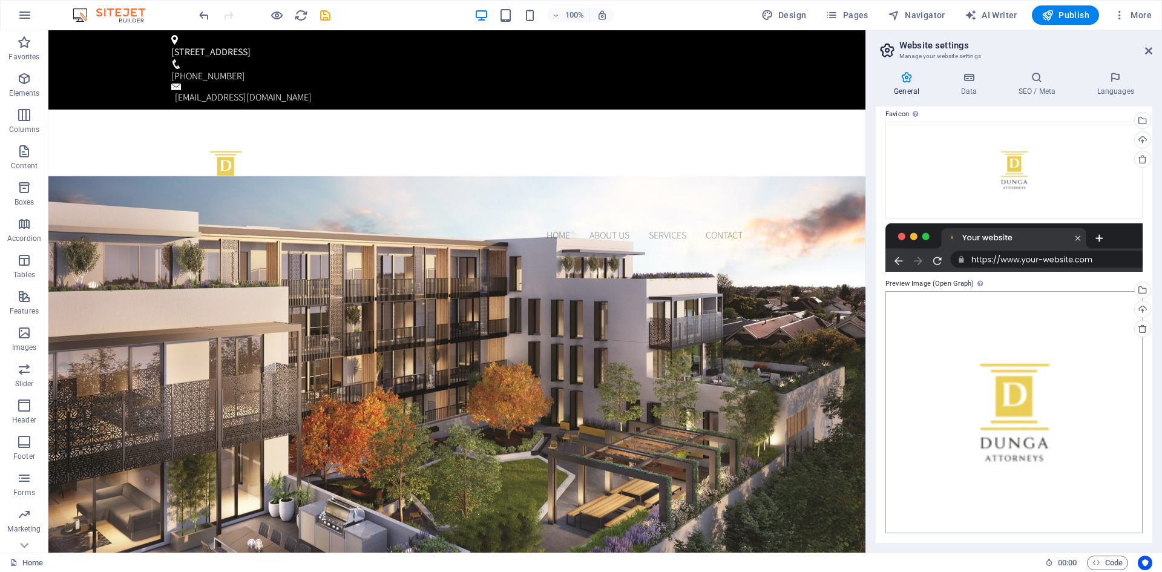
scroll to position [0, 0]
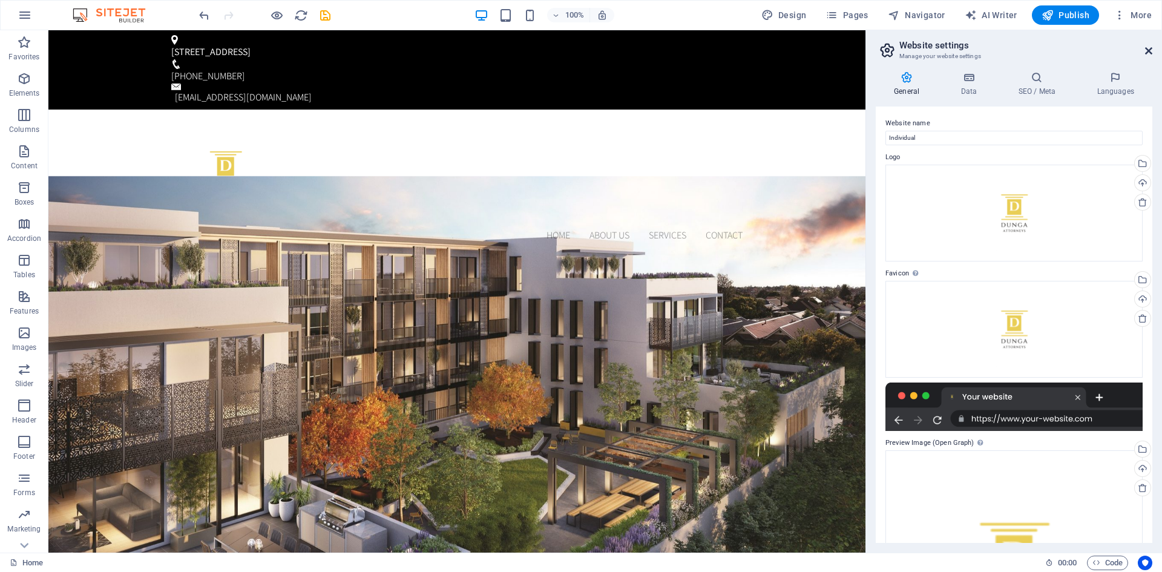
click at [1151, 51] on icon at bounding box center [1148, 51] width 7 height 10
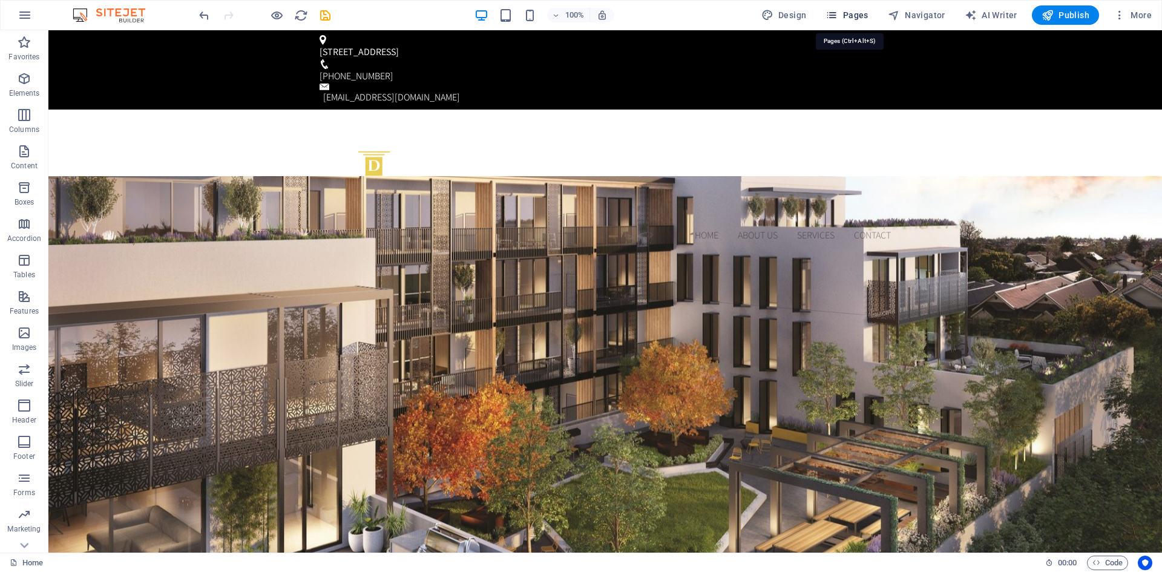
click at [855, 18] on span "Pages" at bounding box center [847, 15] width 42 height 12
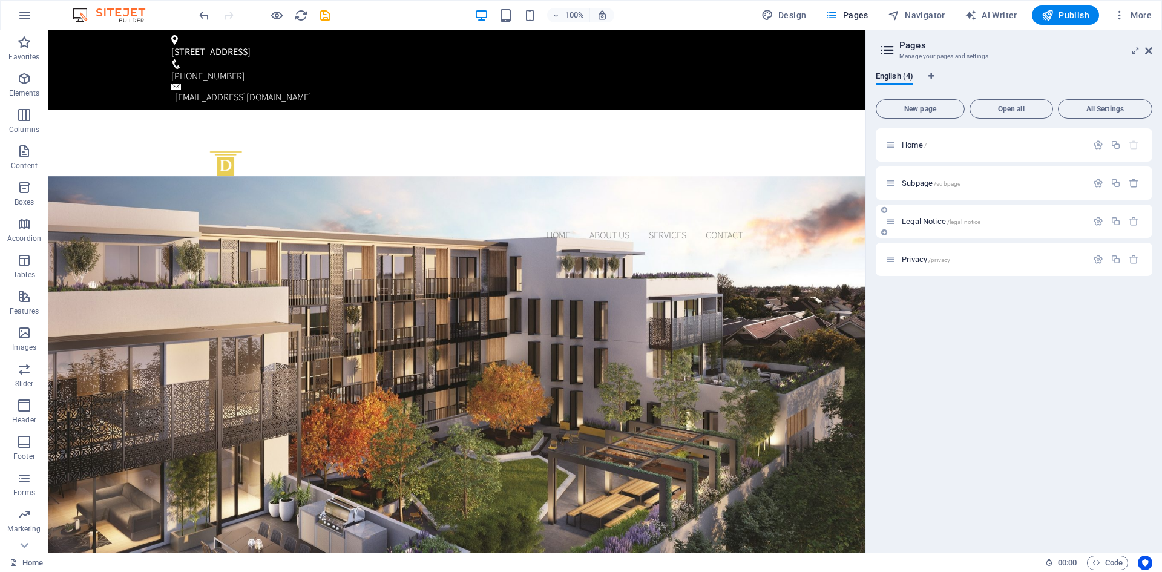
click at [952, 220] on span "/legal-notice" at bounding box center [964, 222] width 34 height 7
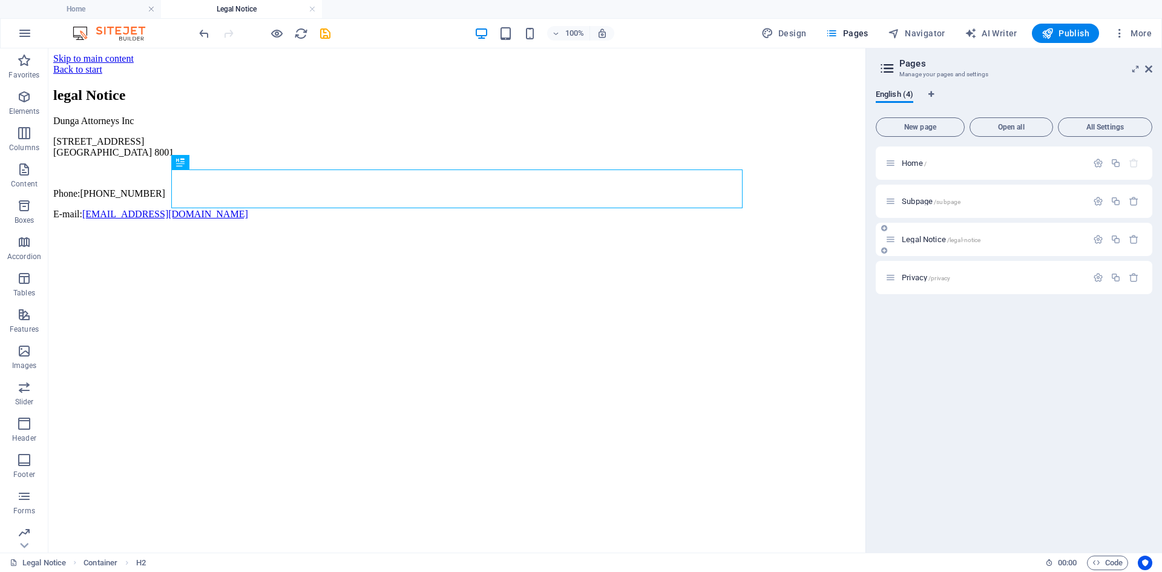
click at [952, 220] on div "Home / Subpage /subpage Legal Notice /legal-notice Privacy /privacy" at bounding box center [1014, 221] width 277 height 148
click at [960, 274] on p "Privacy /privacy" at bounding box center [993, 278] width 182 height 8
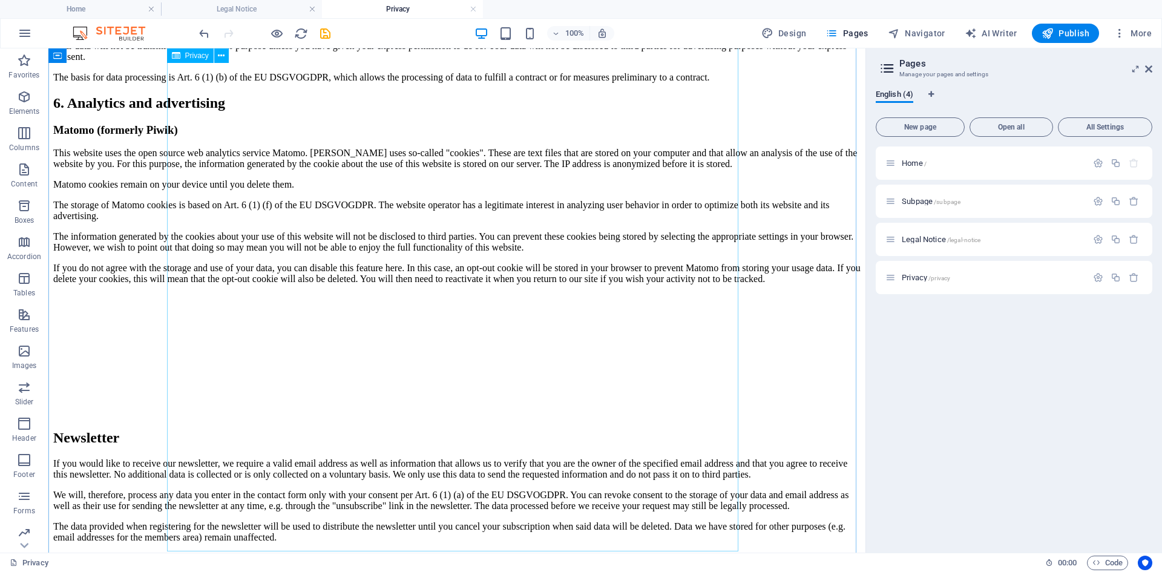
scroll to position [2647, 0]
click at [1017, 417] on div "Home / Subpage /subpage Legal Notice /legal-notice Privacy /privacy" at bounding box center [1014, 345] width 277 height 397
click at [940, 170] on div "Home /" at bounding box center [987, 163] width 202 height 14
click at [956, 162] on p "Home /" at bounding box center [993, 163] width 182 height 8
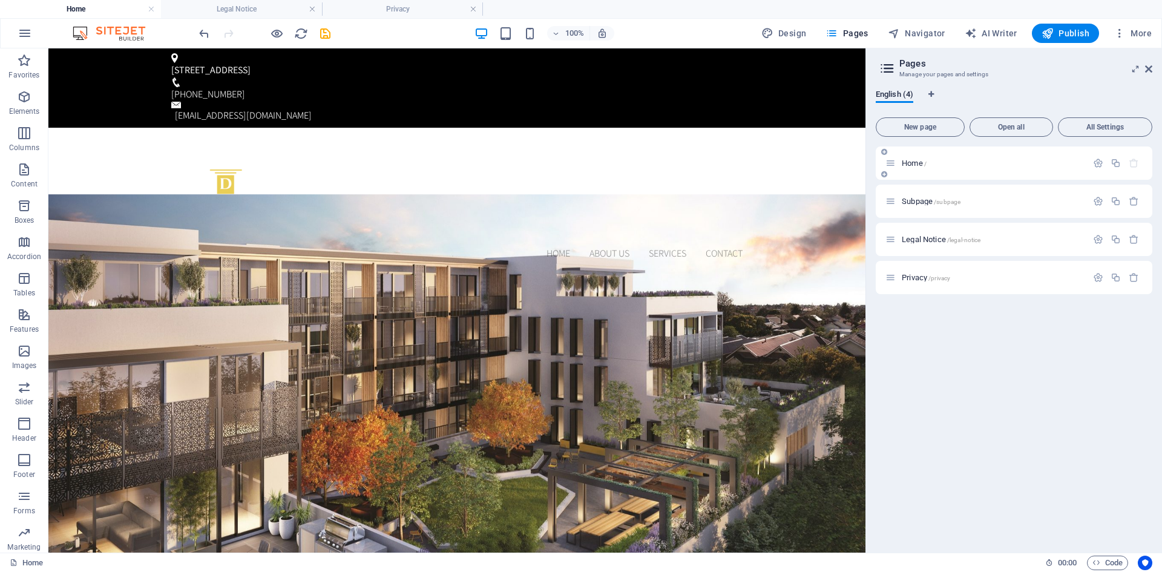
scroll to position [0, 0]
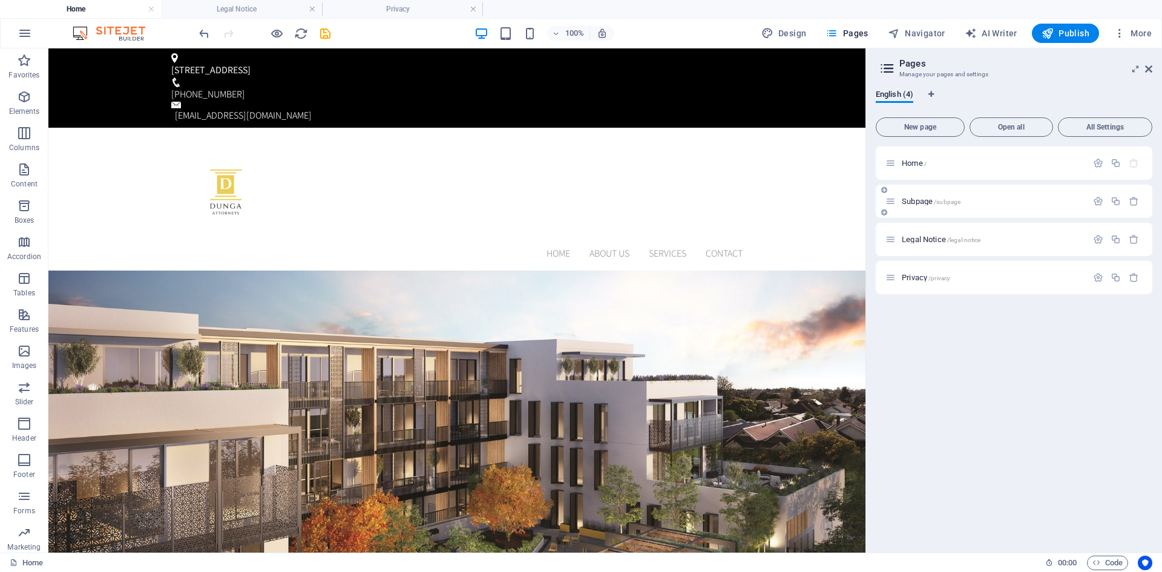
click at [958, 200] on span "/subpage" at bounding box center [947, 202] width 27 height 7
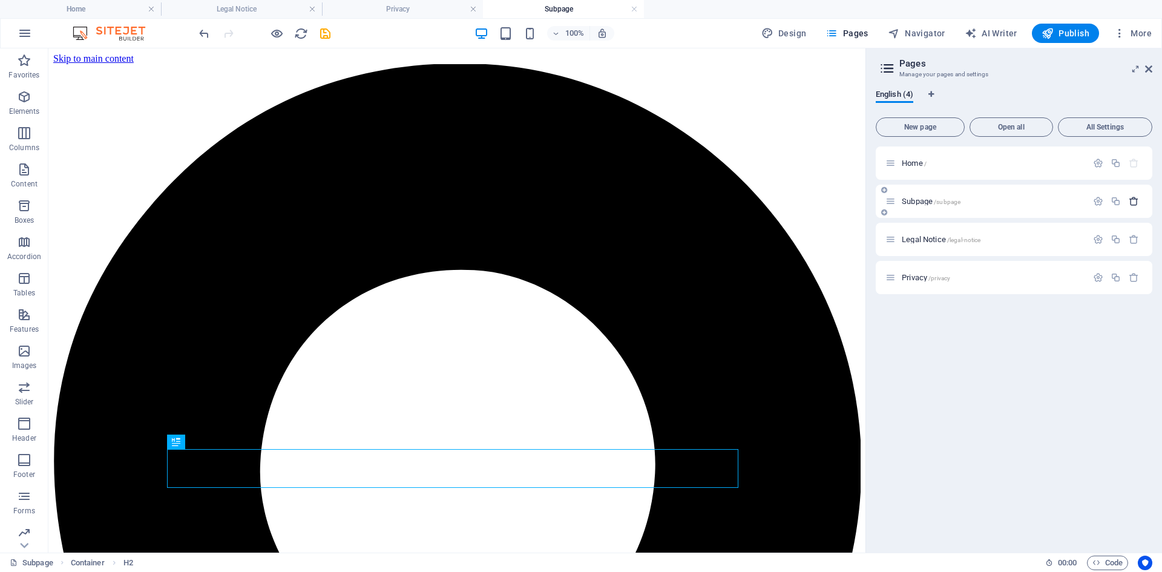
click at [1135, 203] on icon "button" at bounding box center [1134, 201] width 10 height 10
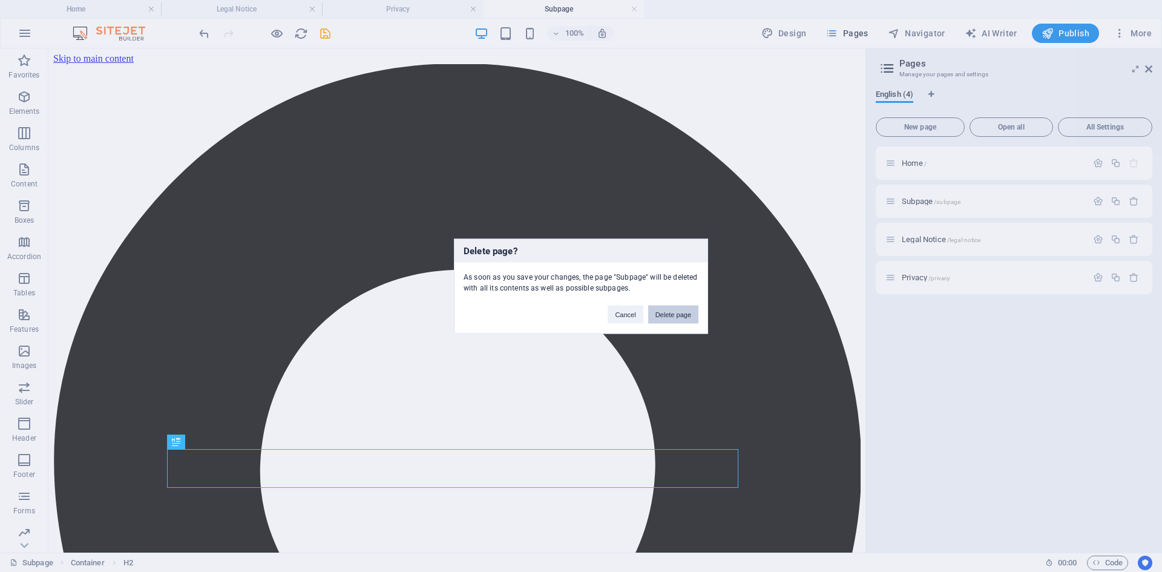
click at [689, 312] on button "Delete page" at bounding box center [673, 314] width 50 height 18
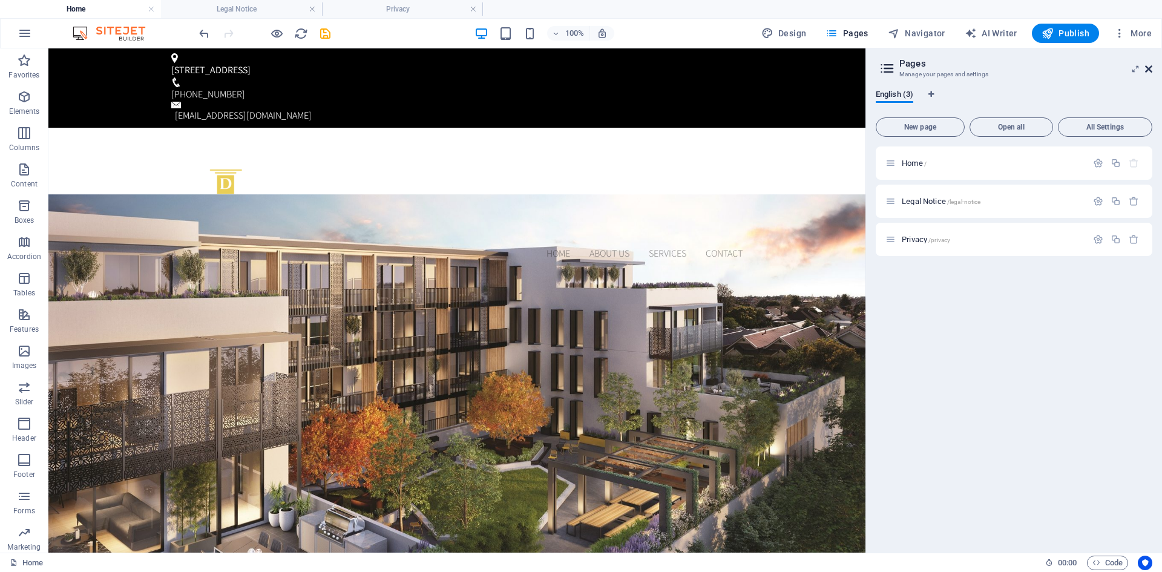
click at [1150, 67] on icon at bounding box center [1148, 69] width 7 height 10
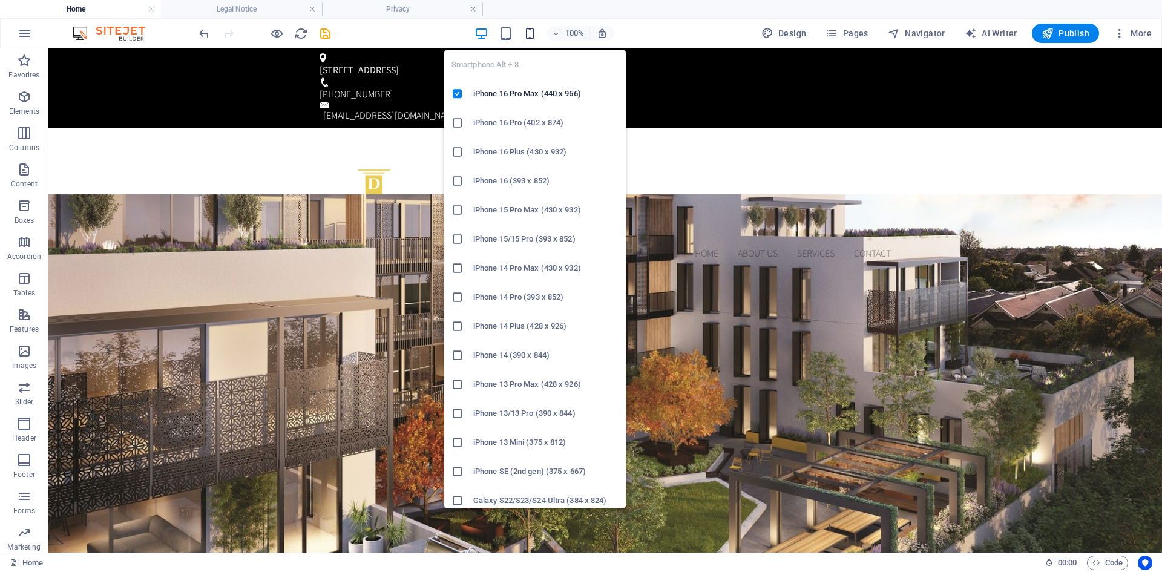
click at [533, 34] on icon "button" at bounding box center [530, 34] width 14 height 14
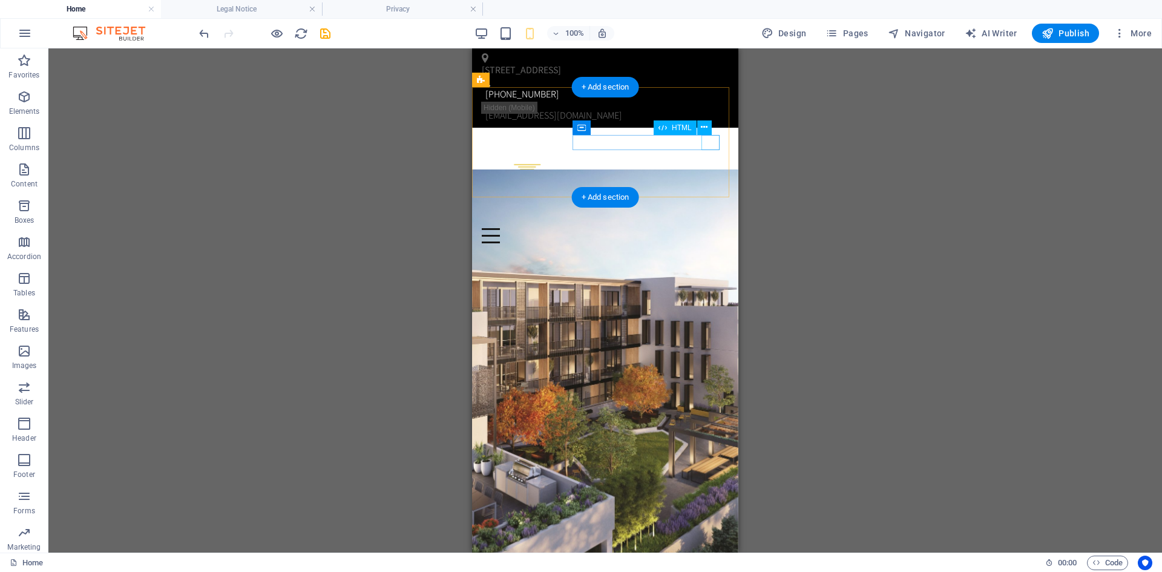
click at [713, 228] on div "Menu" at bounding box center [605, 235] width 247 height 15
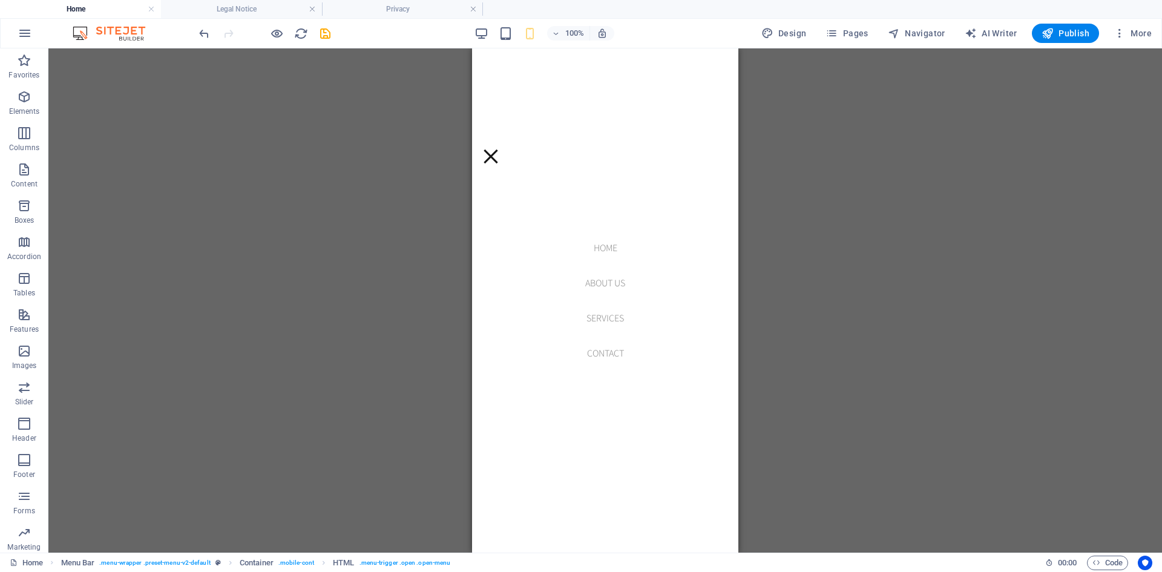
scroll to position [3081, 0]
click at [500, 149] on div "Menu" at bounding box center [491, 156] width 18 height 15
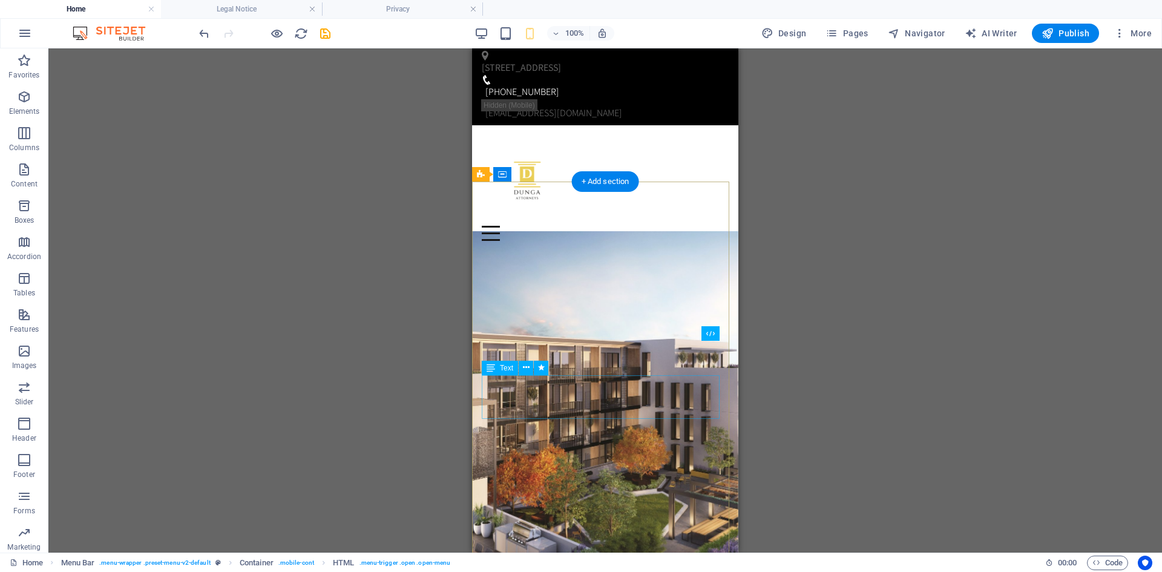
scroll to position [0, 0]
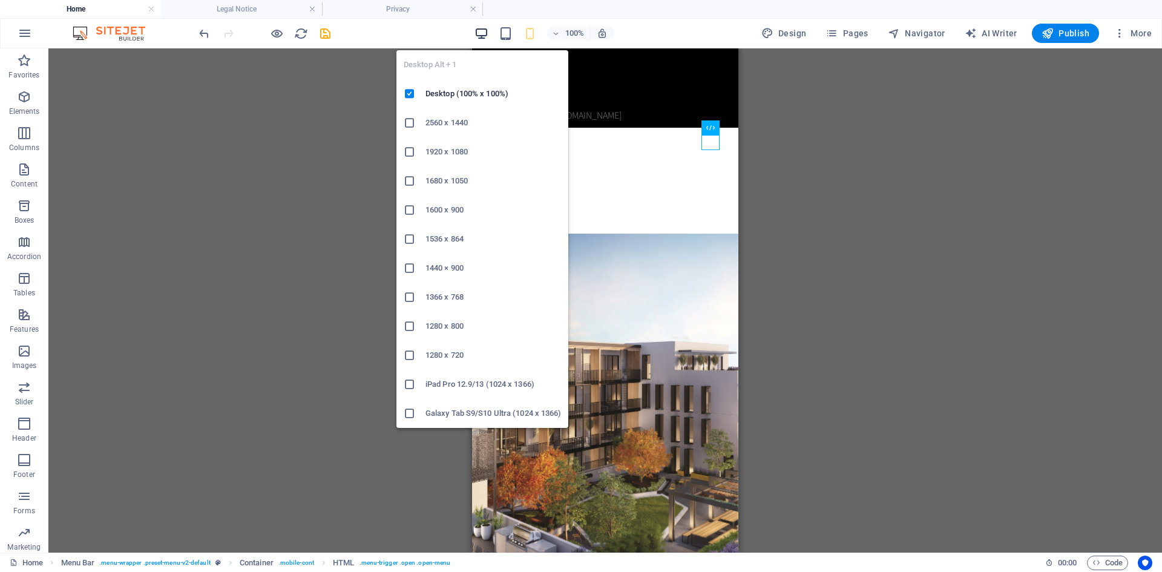
click at [487, 28] on icon "button" at bounding box center [482, 34] width 14 height 14
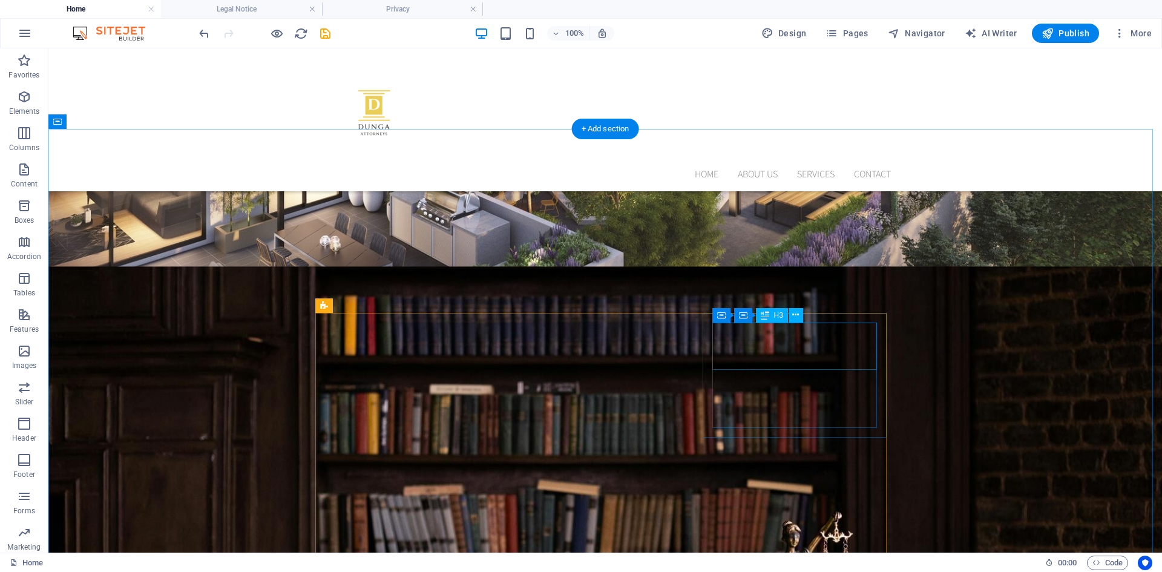
scroll to position [635, 0]
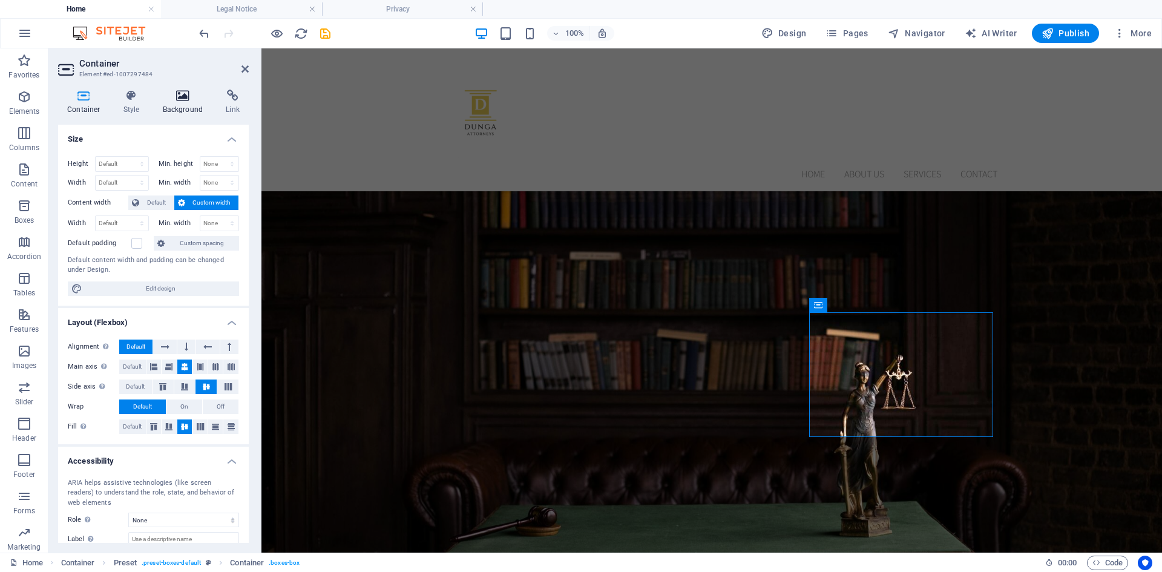
click at [188, 102] on h4 "Background" at bounding box center [186, 102] width 64 height 25
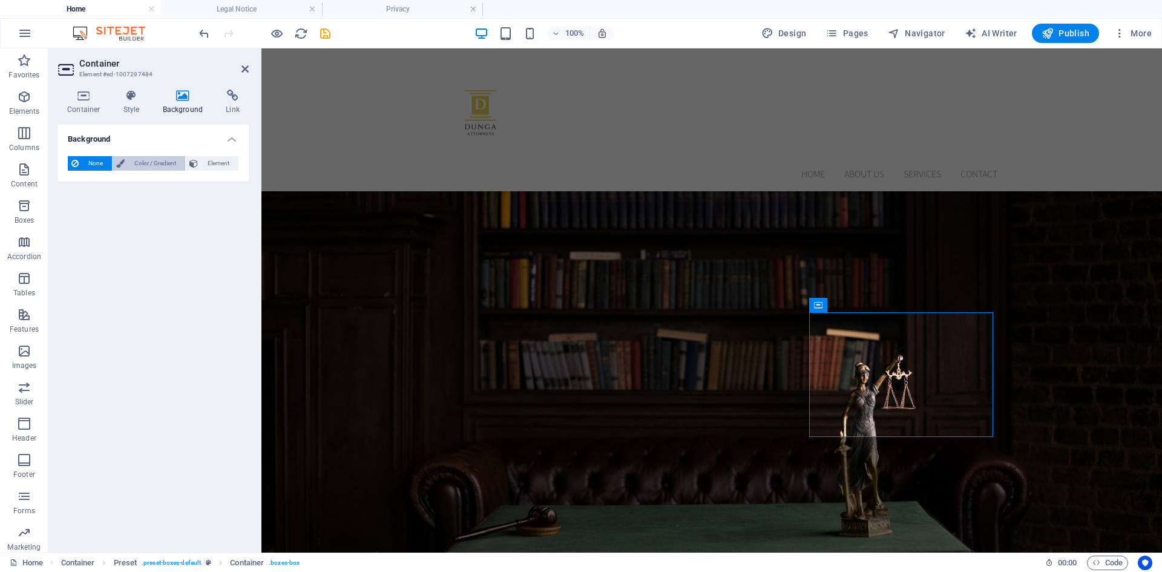
click at [161, 160] on span "Color / Gradient" at bounding box center [154, 163] width 53 height 15
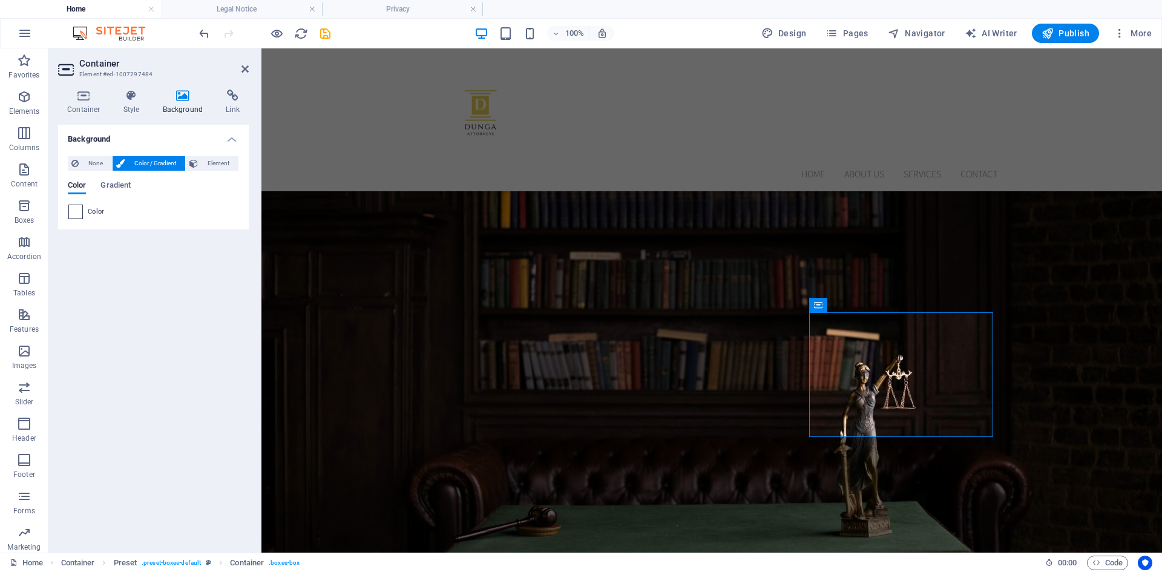
click at [77, 211] on span at bounding box center [75, 211] width 13 height 13
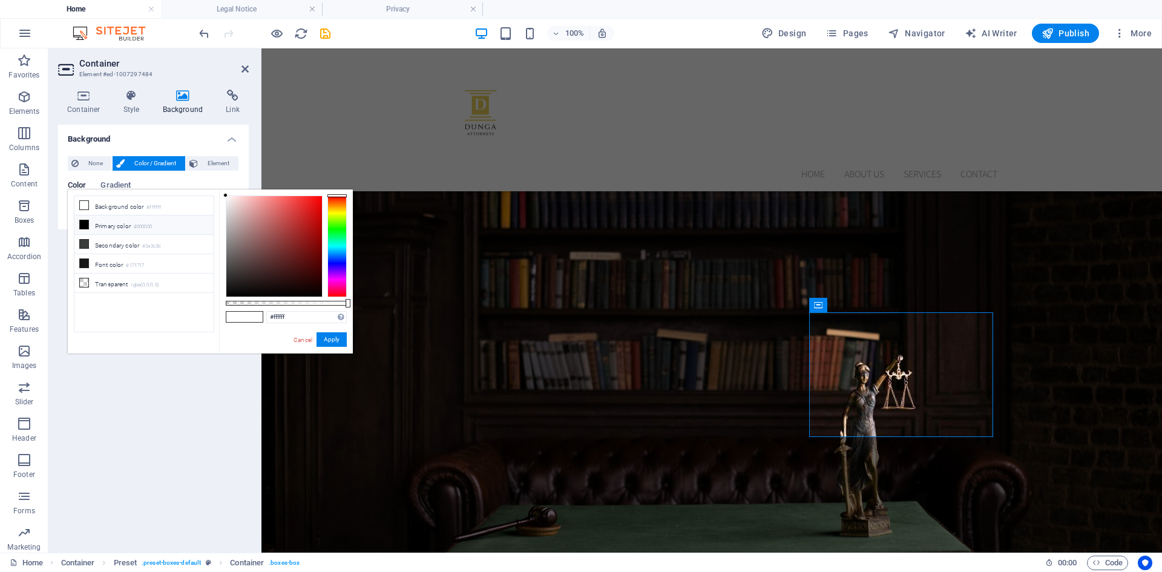
click at [85, 223] on icon at bounding box center [84, 224] width 8 height 8
type input "#000000"
click at [340, 339] on button "Apply" at bounding box center [332, 339] width 30 height 15
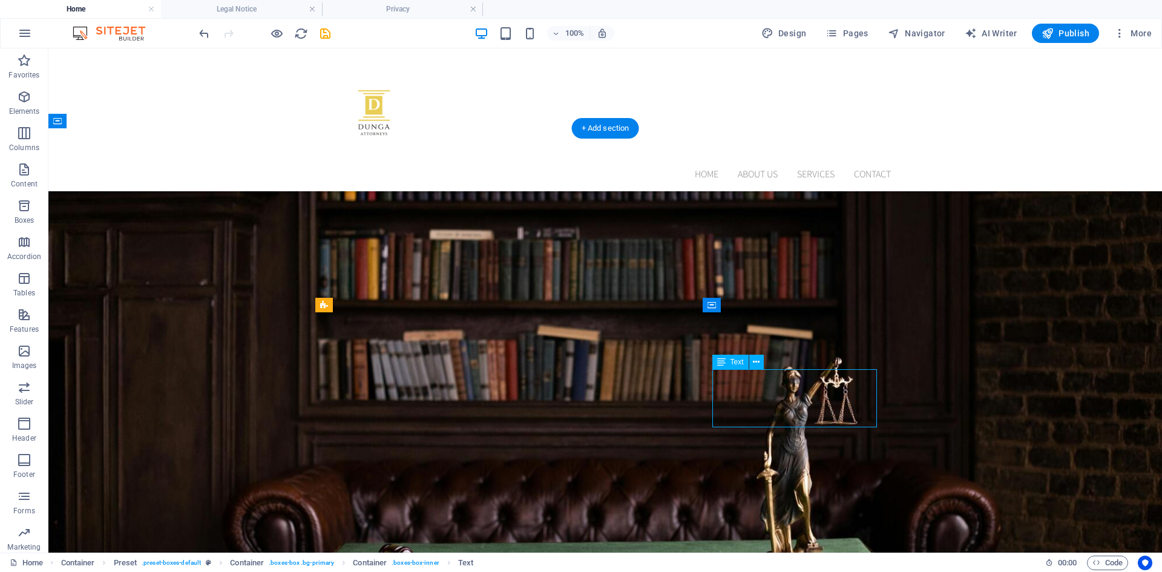
click at [756, 364] on icon at bounding box center [756, 362] width 7 height 13
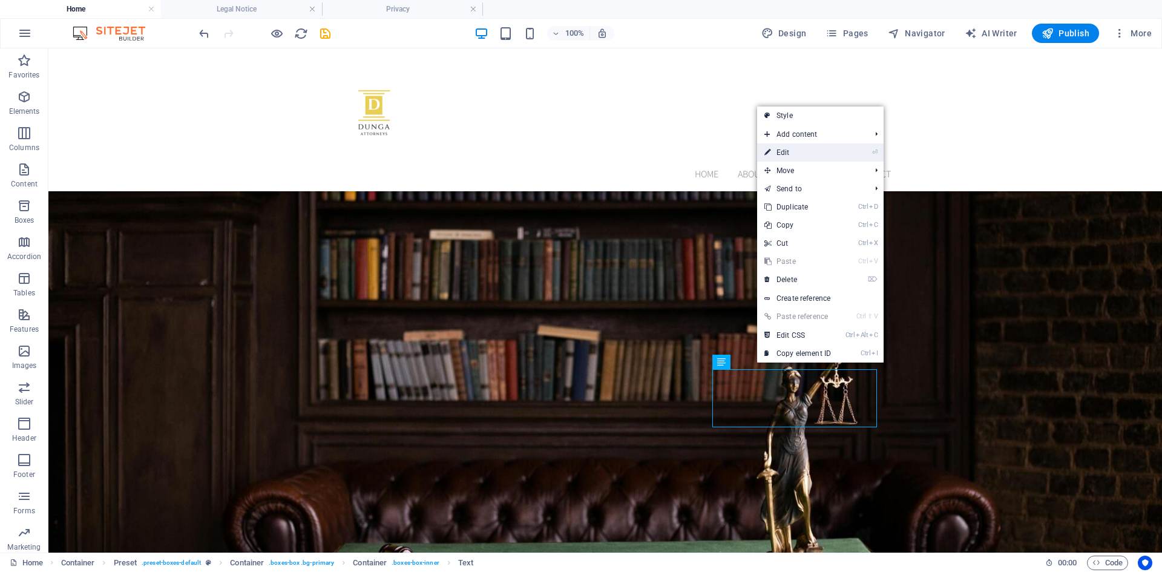
click at [789, 156] on link "⏎ Edit" at bounding box center [797, 152] width 81 height 18
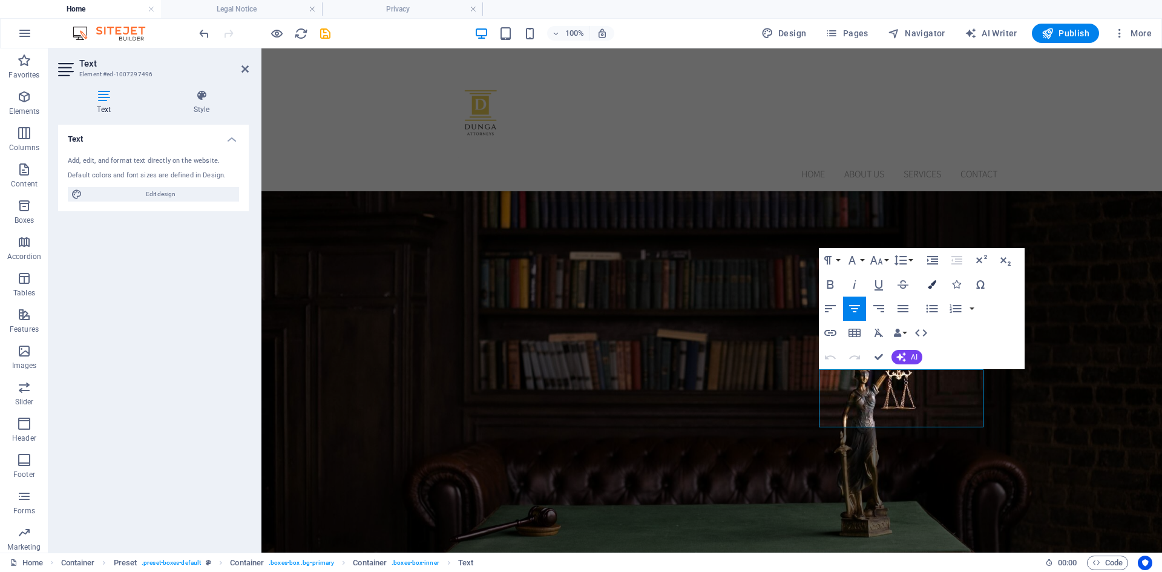
click at [930, 283] on icon "button" at bounding box center [932, 284] width 8 height 8
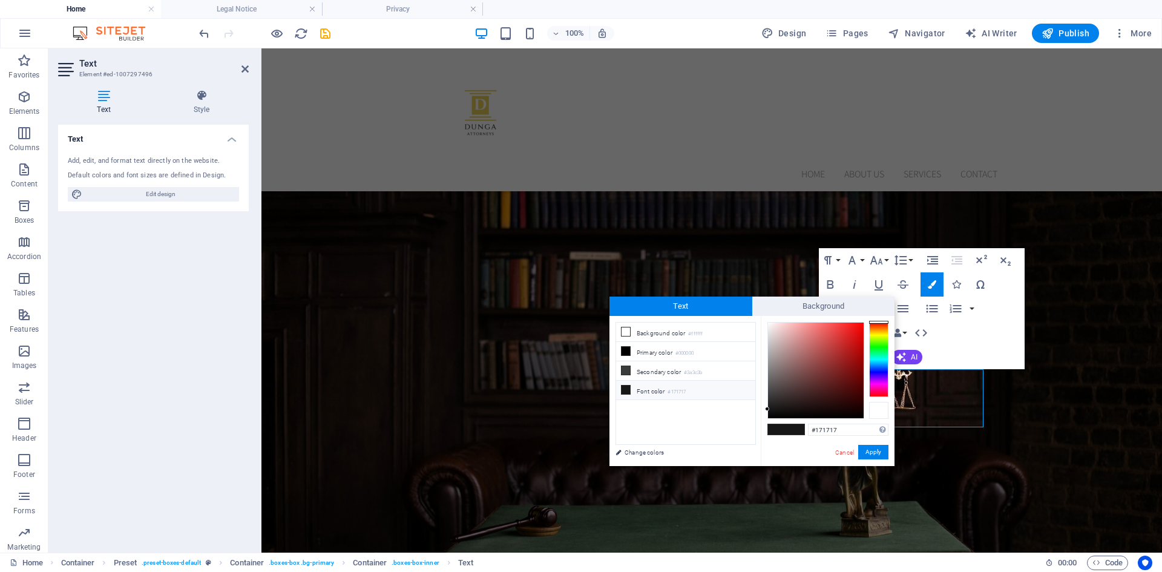
click at [881, 416] on div at bounding box center [878, 410] width 19 height 17
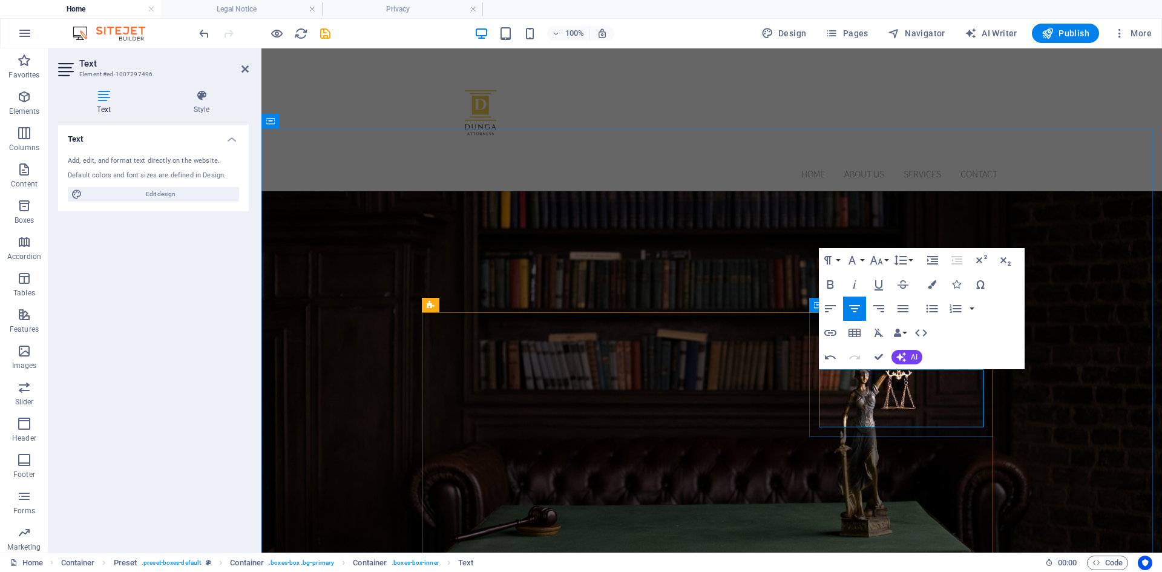
click at [938, 283] on button "Colors" at bounding box center [932, 284] width 23 height 24
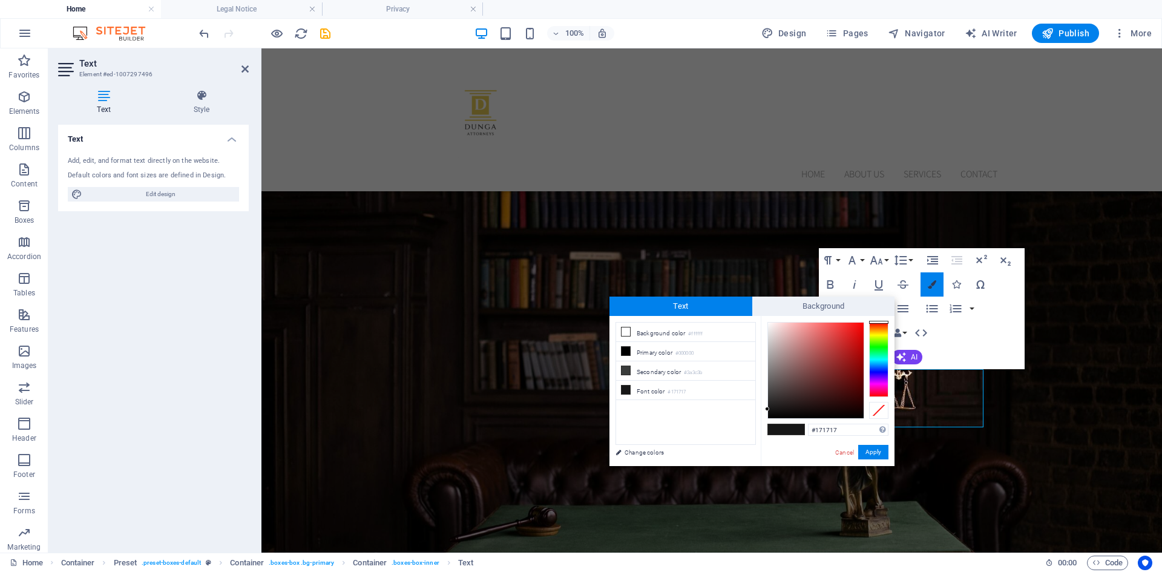
click at [938, 283] on button "Colors" at bounding box center [932, 284] width 23 height 24
click at [877, 323] on div at bounding box center [878, 323] width 19 height 3
click at [670, 331] on li "Background color #ffffff" at bounding box center [685, 332] width 139 height 19
type input "#ffffff"
click at [880, 450] on button "Apply" at bounding box center [873, 452] width 30 height 15
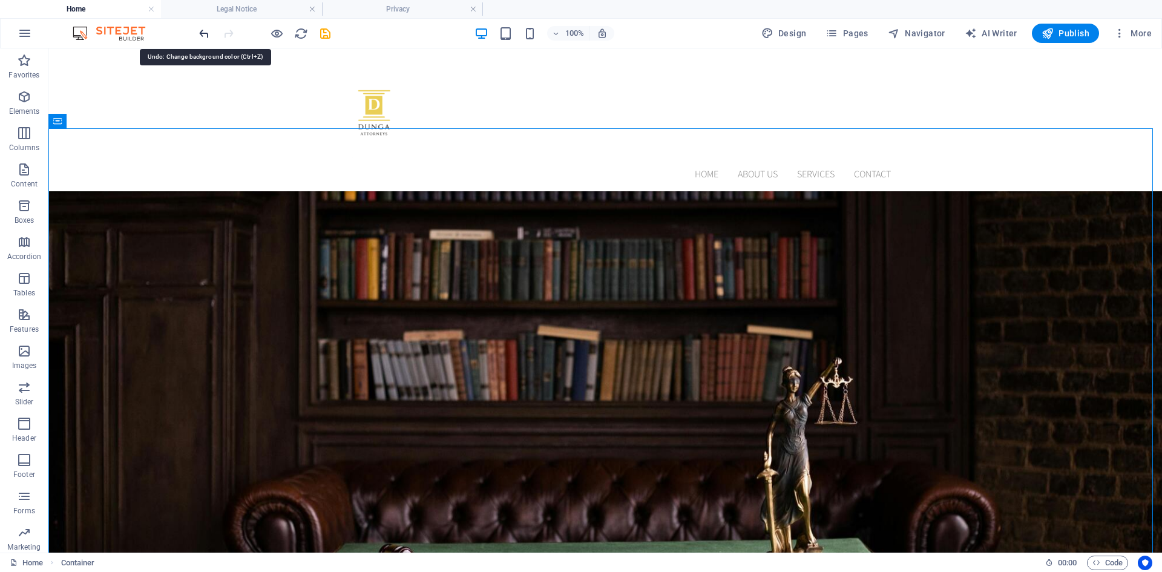
click at [200, 36] on icon "undo" at bounding box center [204, 34] width 14 height 14
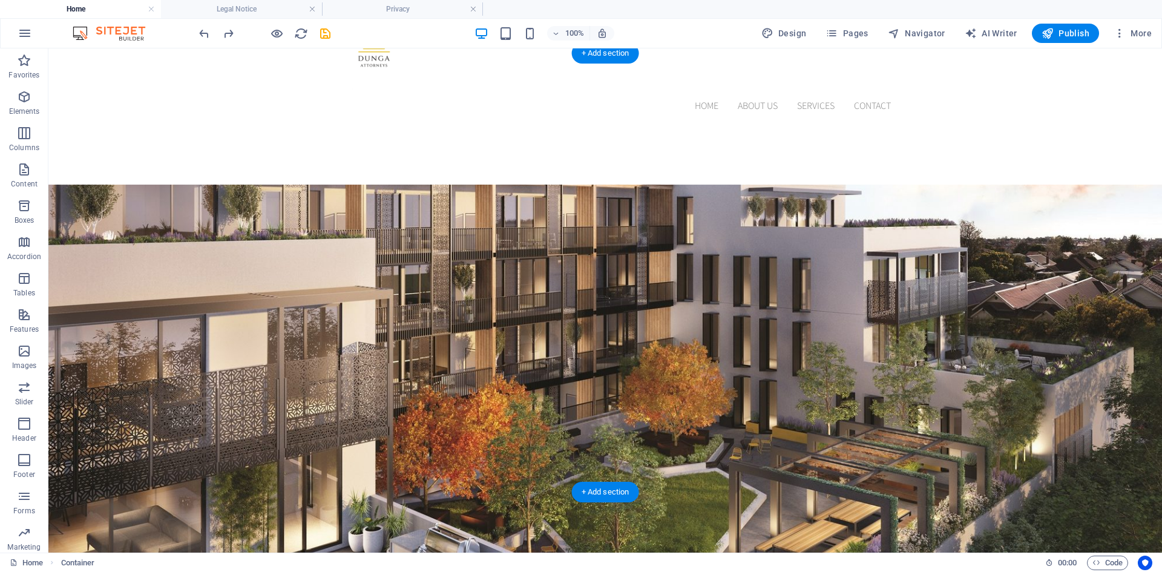
scroll to position [147, 0]
click at [1070, 35] on span "Publish" at bounding box center [1066, 33] width 48 height 12
checkbox input "false"
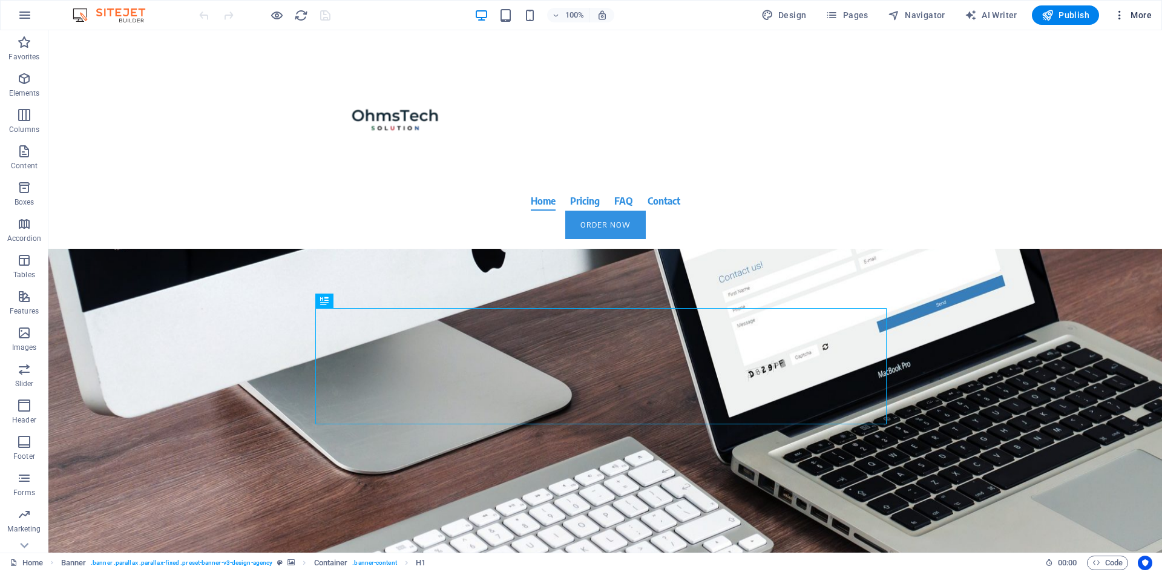
click at [1131, 14] on span "More" at bounding box center [1133, 15] width 38 height 12
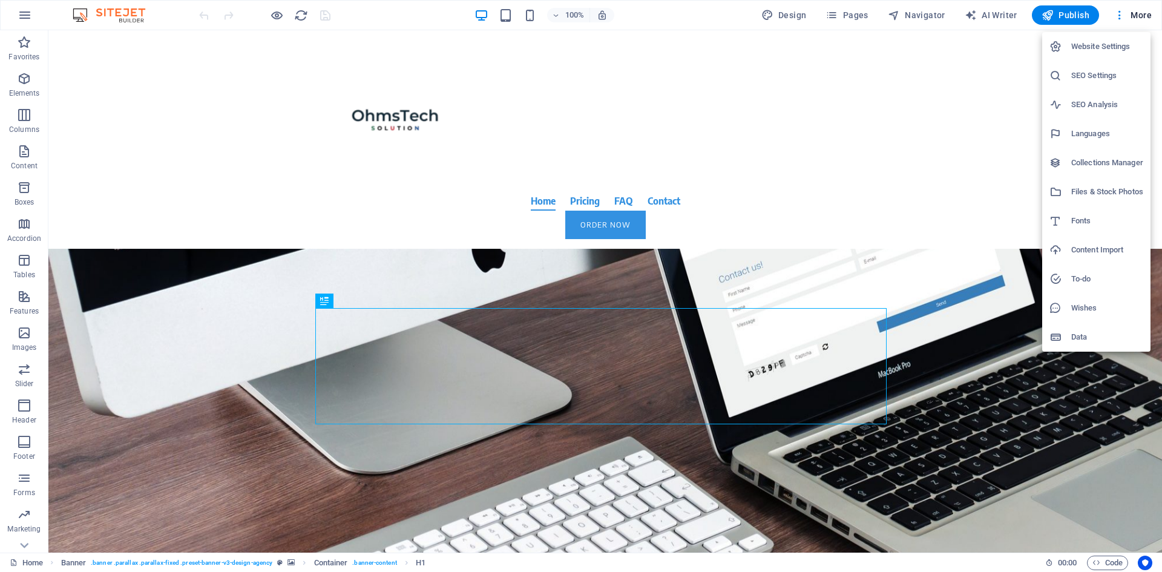
click at [1082, 79] on h6 "SEO Settings" at bounding box center [1108, 75] width 72 height 15
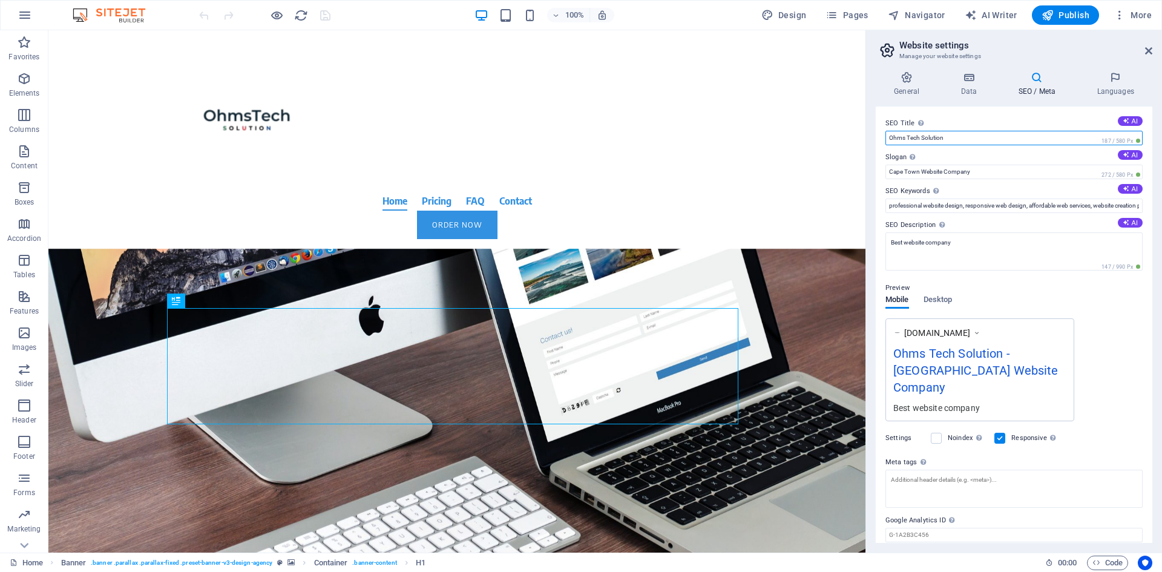
drag, startPoint x: 951, startPoint y: 139, endPoint x: 869, endPoint y: 141, distance: 81.7
click at [869, 141] on div "General Data SEO / Meta Languages Website name Ohms Tech Solution Logo Drag fil…" at bounding box center [1014, 307] width 296 height 491
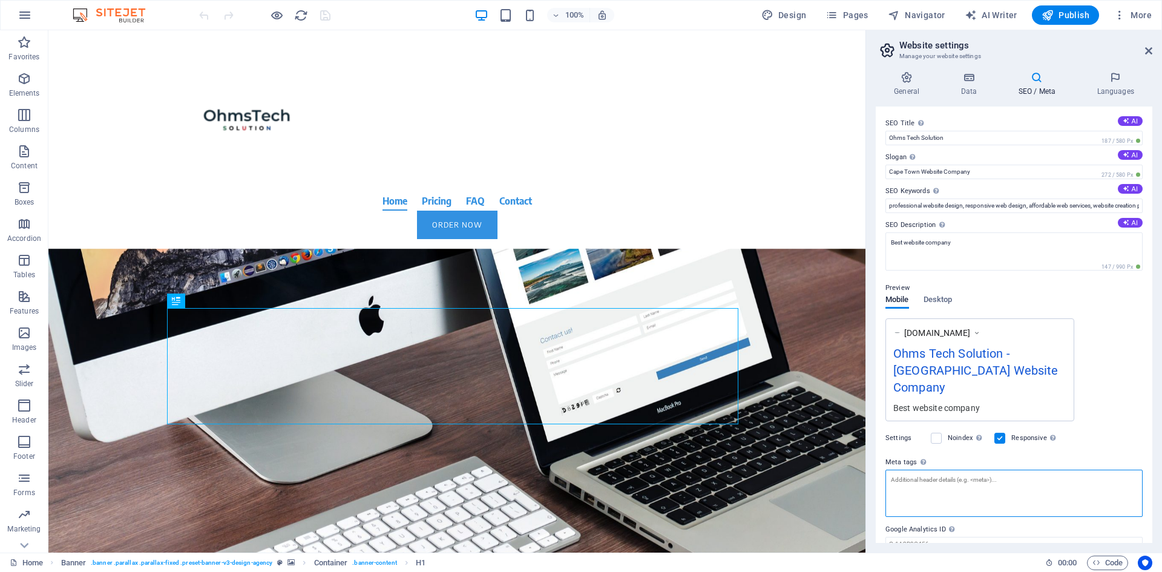
click at [977, 470] on textarea "Meta tags Enter HTML code here that will be placed inside the tags of your webs…" at bounding box center [1014, 493] width 257 height 47
paste textarea "<!-- Meta Title --> <title>Ohms Tech Solution | Affordable Web Development & Di…"
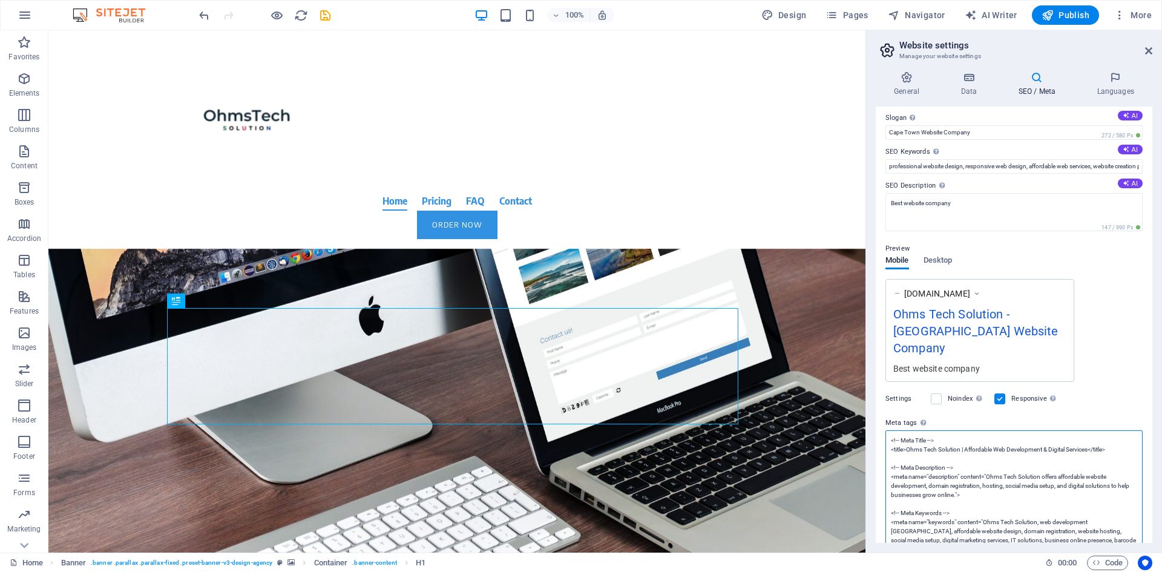
scroll to position [38, 0]
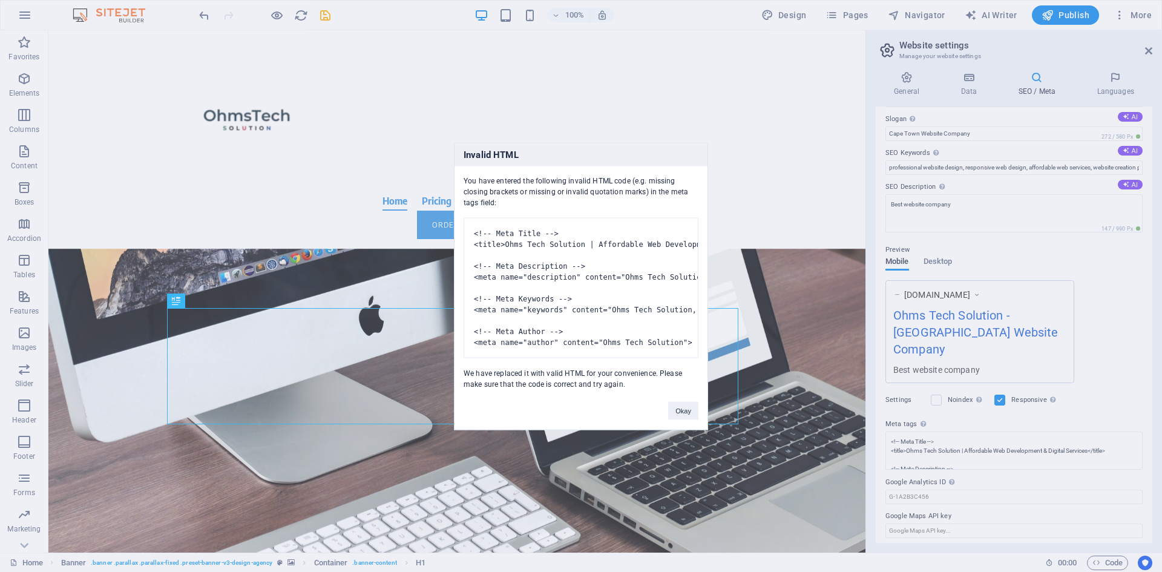
type textarea "<!-- Meta Title --> <title>Ohms Tech Solution | Affordable Web Development &amp…"
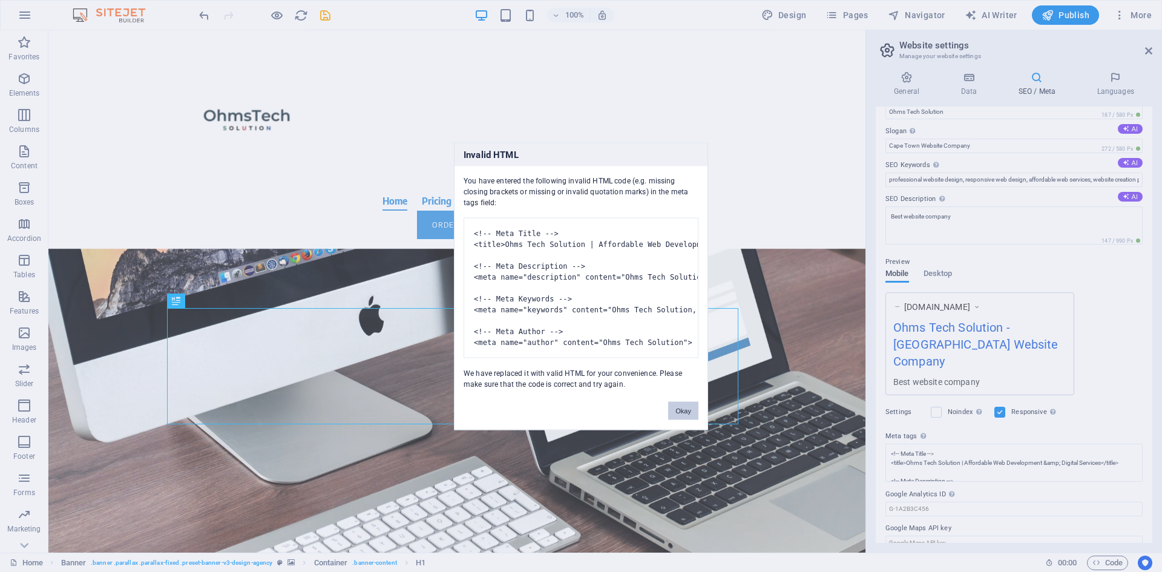
click at [686, 420] on button "Okay" at bounding box center [683, 410] width 30 height 18
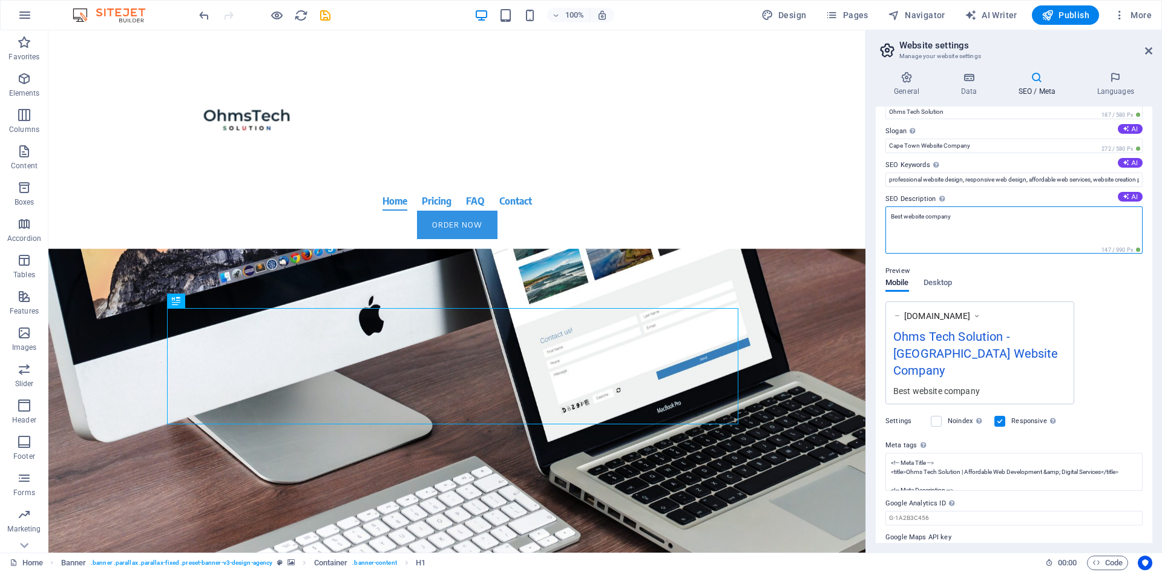
drag, startPoint x: 973, startPoint y: 218, endPoint x: 887, endPoint y: 212, distance: 86.1
click at [887, 212] on textarea "Best website company" at bounding box center [1014, 229] width 257 height 47
paste textarea "Professional and budget-friendly website development tailored to your business …"
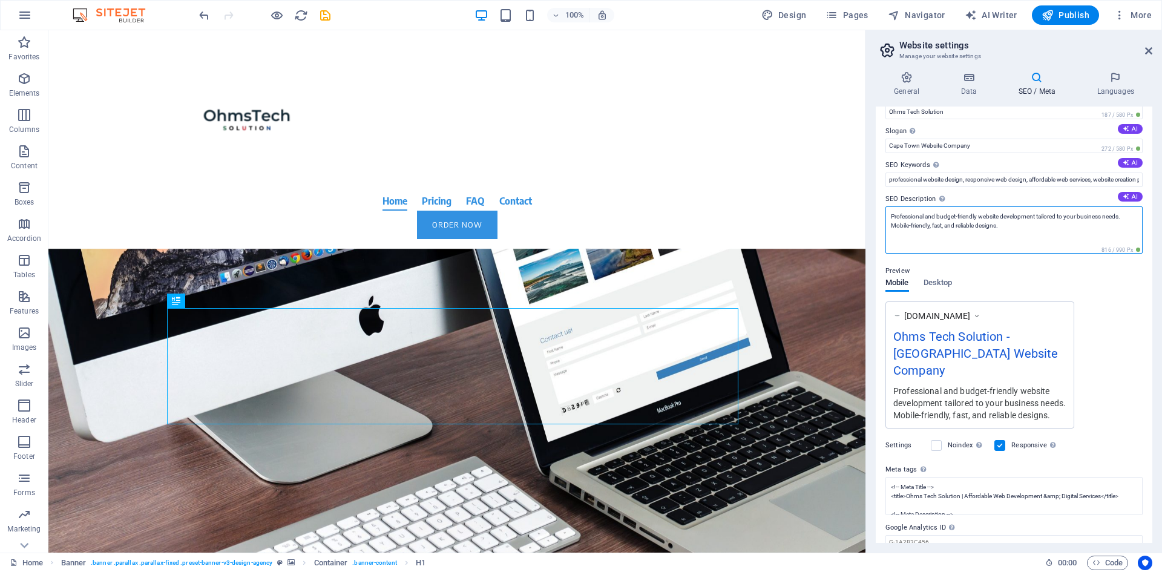
type textarea "Professional and budget-friendly website development tailored to your business …"
click at [991, 180] on input "professional website design, responsive web design, affordable web services, we…" at bounding box center [1014, 180] width 257 height 15
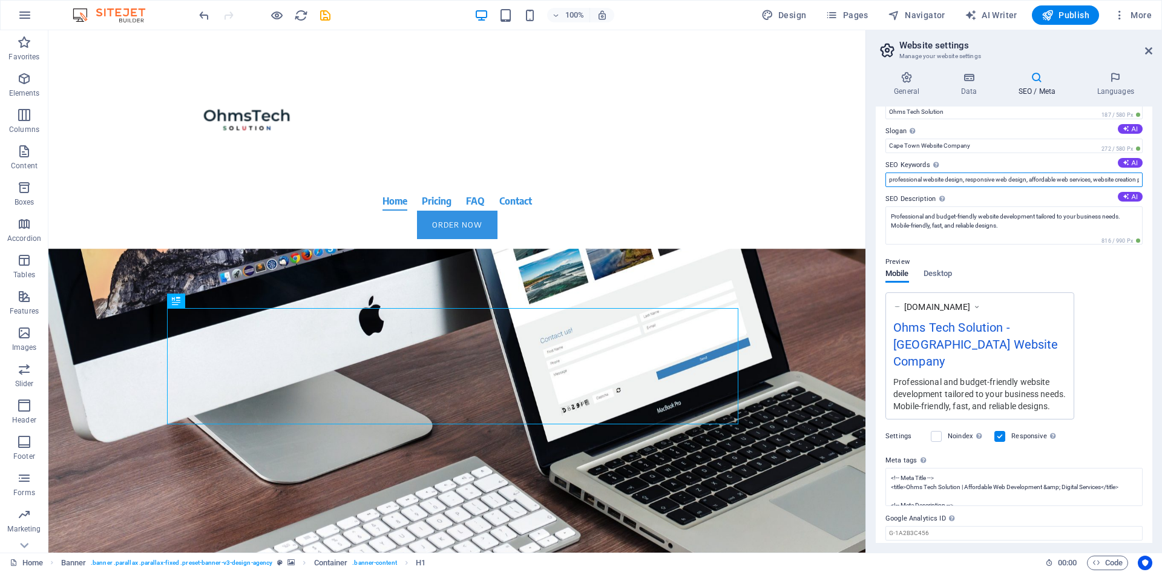
paste input "Affordable website design in South Africa"
type input "Affordable website design in South Africa"
click at [985, 150] on input "Cape Town Website Company" at bounding box center [1014, 146] width 257 height 15
paste input "Affordable Web Development & Digital Solutions That Grow Your Business"
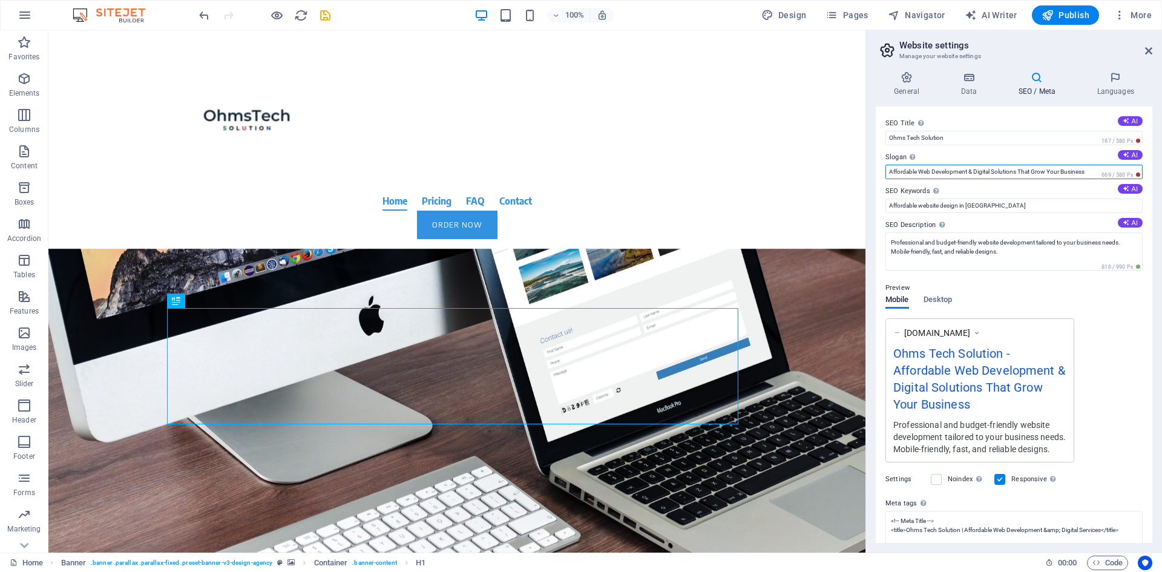
type input "Affordable Web Development & Digital Solutions That Grow Your Business"
click at [1049, 91] on h4 "SEO / Meta" at bounding box center [1039, 83] width 79 height 25
click at [964, 85] on h4 "Data" at bounding box center [972, 83] width 58 height 25
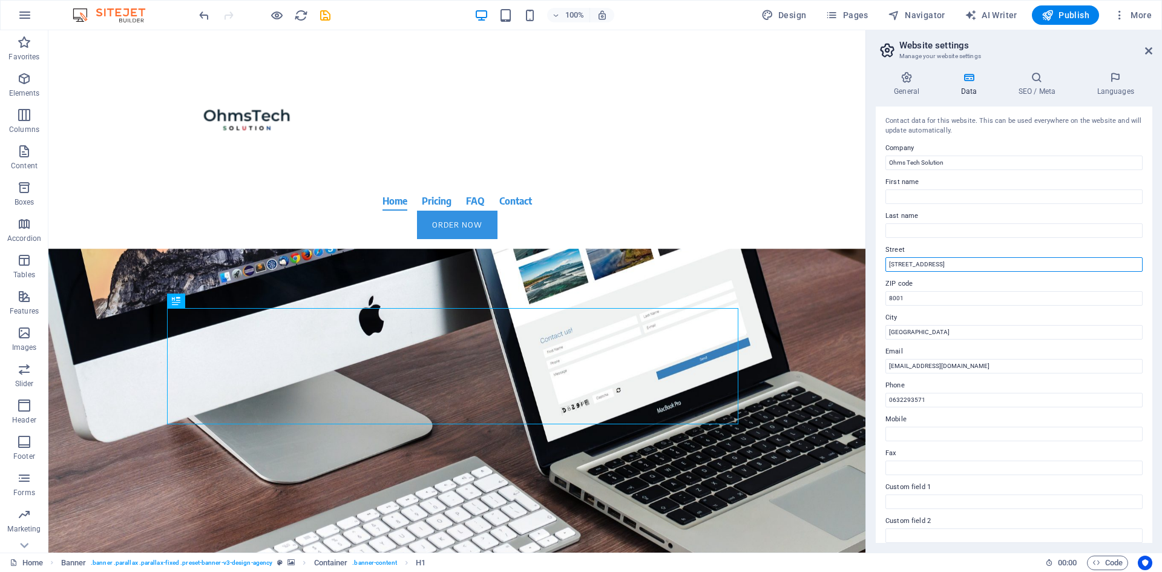
click at [960, 259] on input "2 Columbus Circle" at bounding box center [1014, 264] width 257 height 15
type input "2"
type input "$"
type input "4 Spin Street"
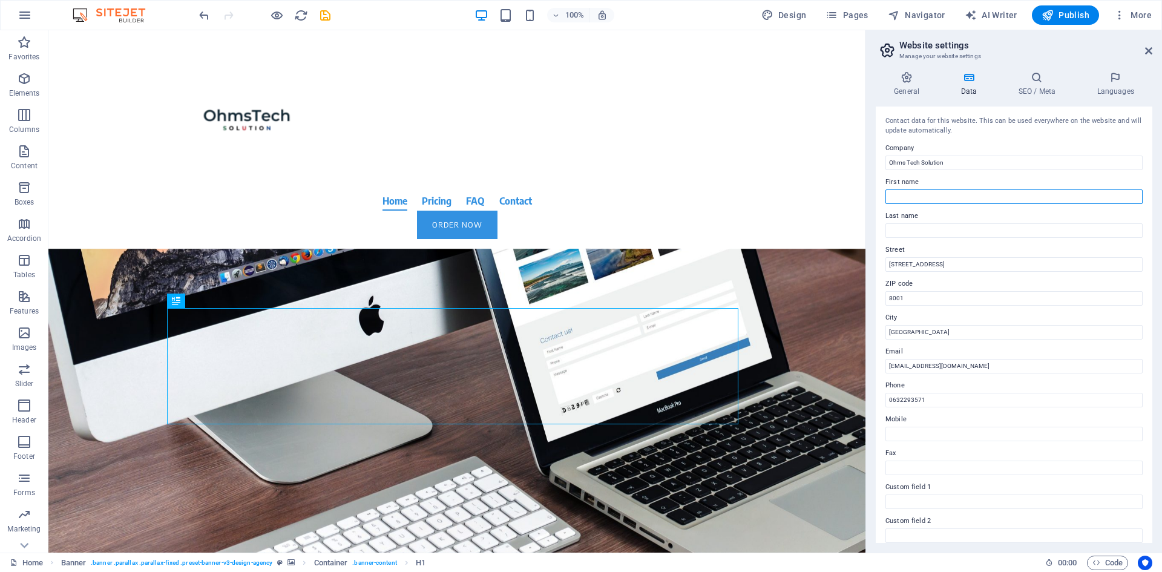
type input "Oma"
type input "Kitchen"
drag, startPoint x: 936, startPoint y: 231, endPoint x: 878, endPoint y: 233, distance: 58.2
click at [878, 233] on div "Contact data for this website. This can be used everywhere on the website and w…" at bounding box center [1014, 325] width 277 height 436
click at [918, 197] on input "Oma" at bounding box center [1014, 196] width 257 height 15
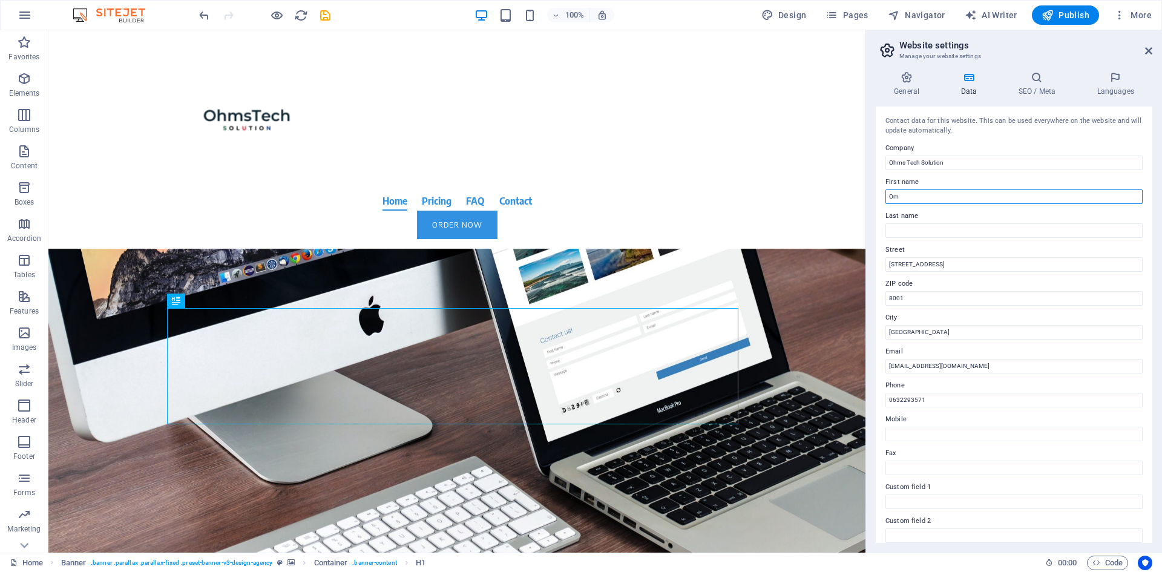
type input "O"
click at [899, 86] on h4 "General" at bounding box center [909, 83] width 67 height 25
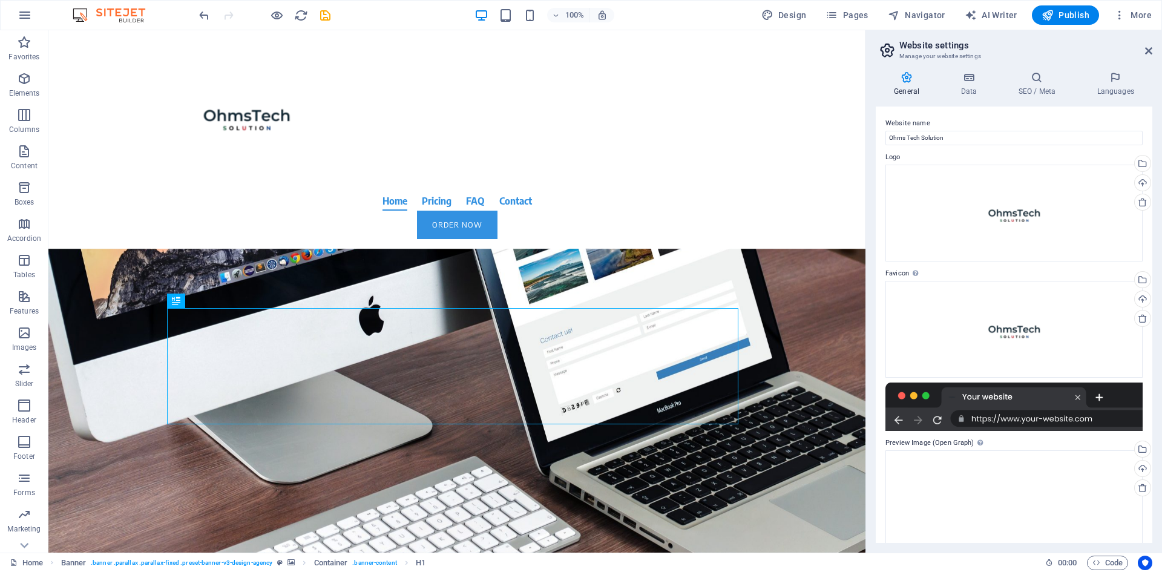
click at [1153, 50] on aside "Website settings Manage your website settings General Data SEO / Meta Languages…" at bounding box center [1014, 291] width 297 height 522
click at [1150, 50] on icon at bounding box center [1148, 51] width 7 height 10
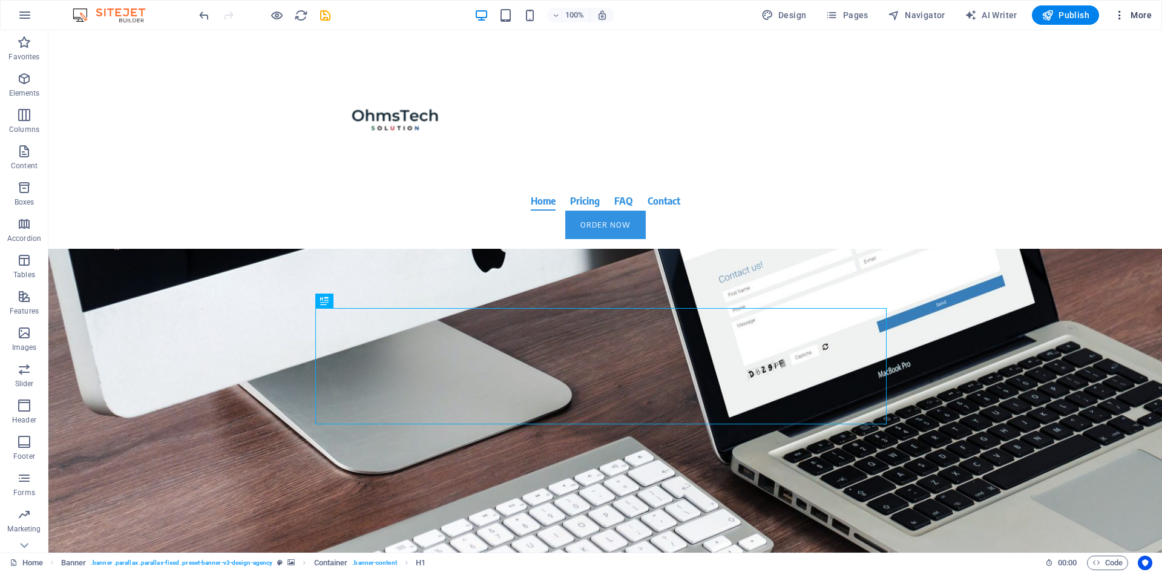
click at [1127, 16] on span "More" at bounding box center [1133, 15] width 38 height 12
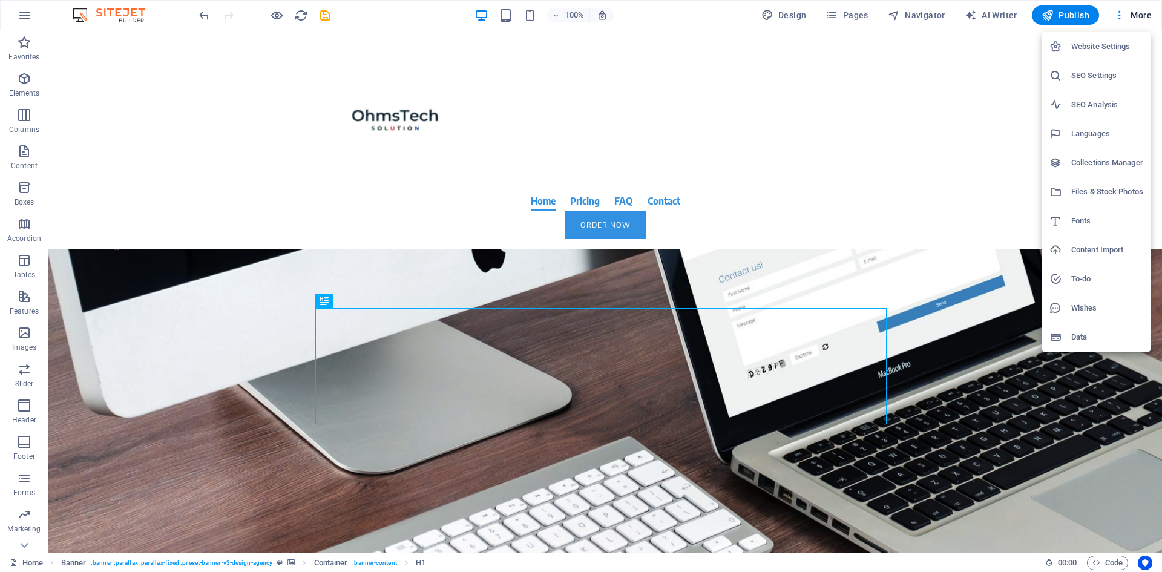
click at [1102, 104] on h6 "SEO Analysis" at bounding box center [1108, 104] width 72 height 15
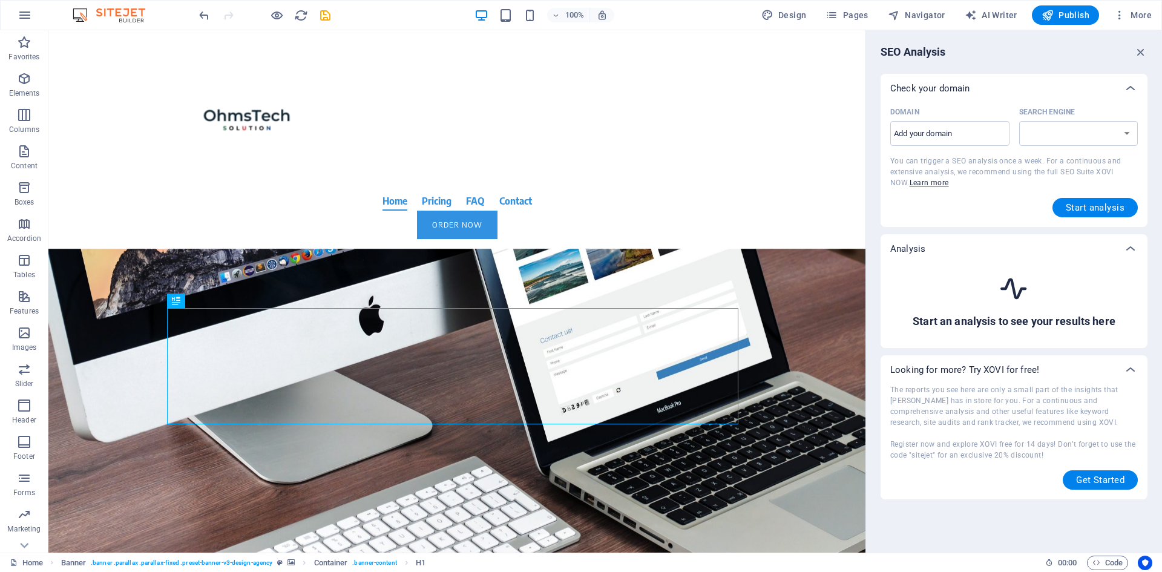
select select "google.com"
click at [1094, 197] on div "Domain ​ Search Engine google.de google.at google.es google.co.uk google.fr goo…" at bounding box center [1015, 160] width 248 height 114
click at [1094, 204] on span "Start analysis" at bounding box center [1095, 208] width 59 height 10
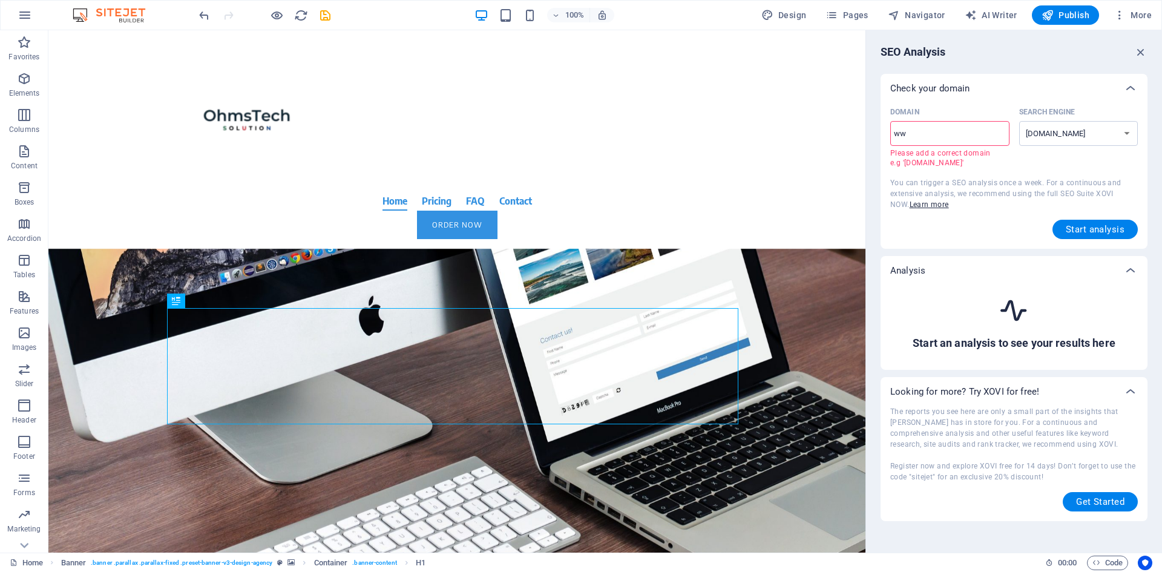
type input "w"
type input "o"
type input "www.ohmstechsolution.co"
select select "google.co.uk"
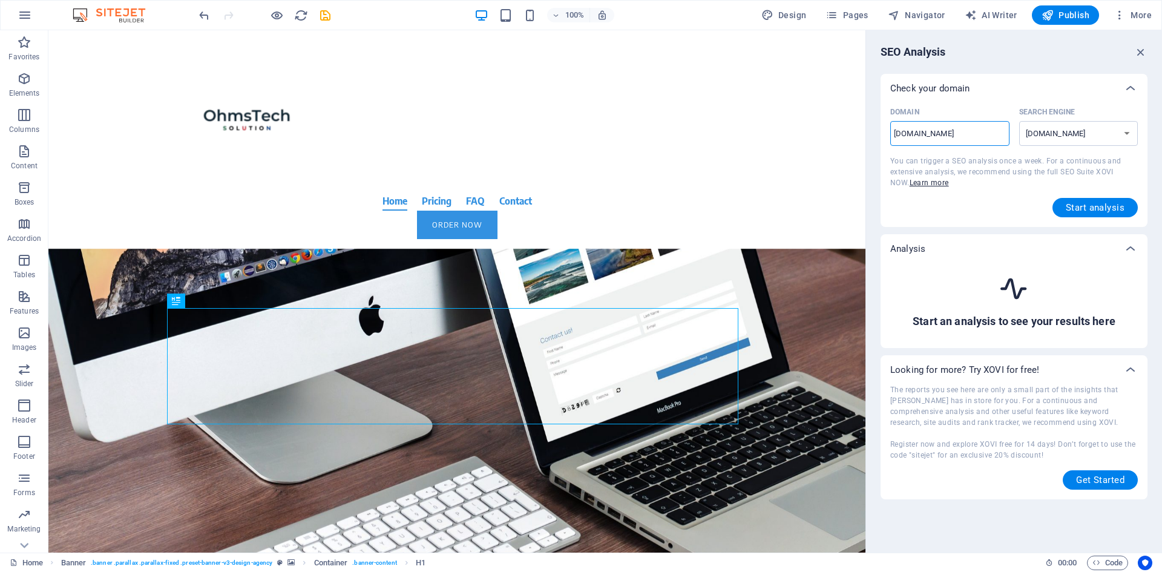
type input "www.ohmstechsolution.co."
select select "google.com"
type input "www.ohmstechsolution.co.za"
click at [1126, 137] on select "google.de google.at google.es google.co.uk google.fr google.it google.ch google…" at bounding box center [1078, 133] width 119 height 25
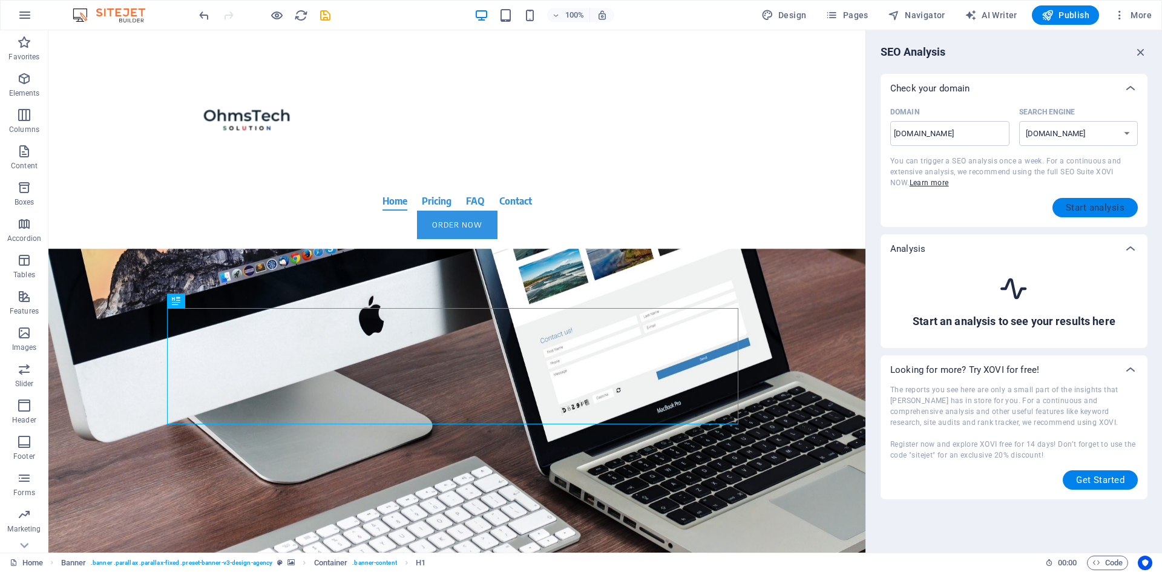
click at [1104, 205] on span "Start analysis" at bounding box center [1095, 208] width 59 height 10
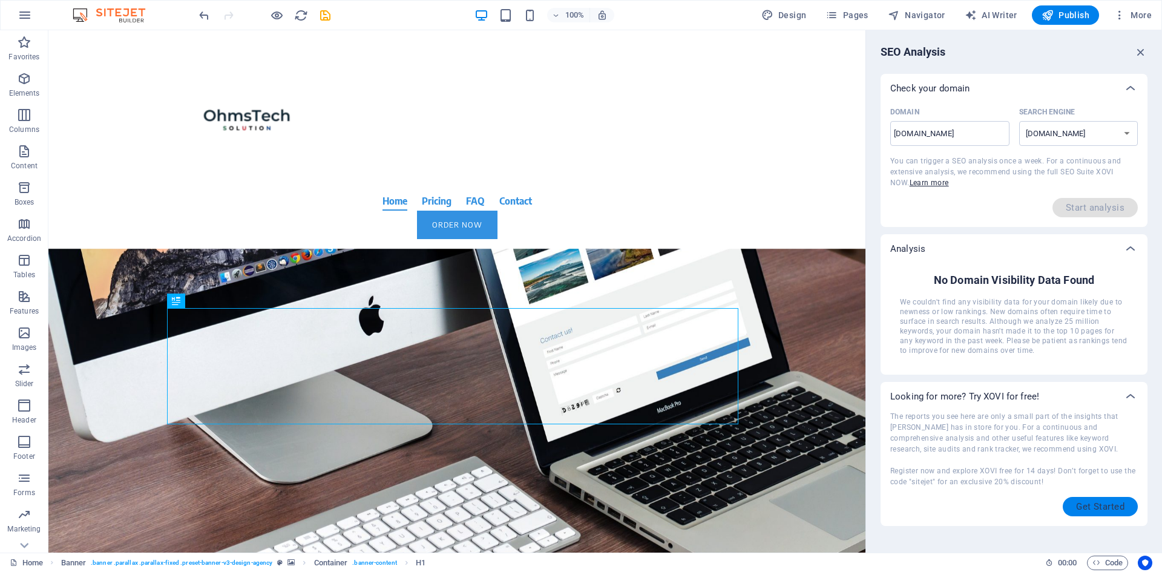
click at [1100, 503] on span "Get Started" at bounding box center [1100, 507] width 48 height 10
click at [1141, 52] on icon "button" at bounding box center [1140, 51] width 13 height 13
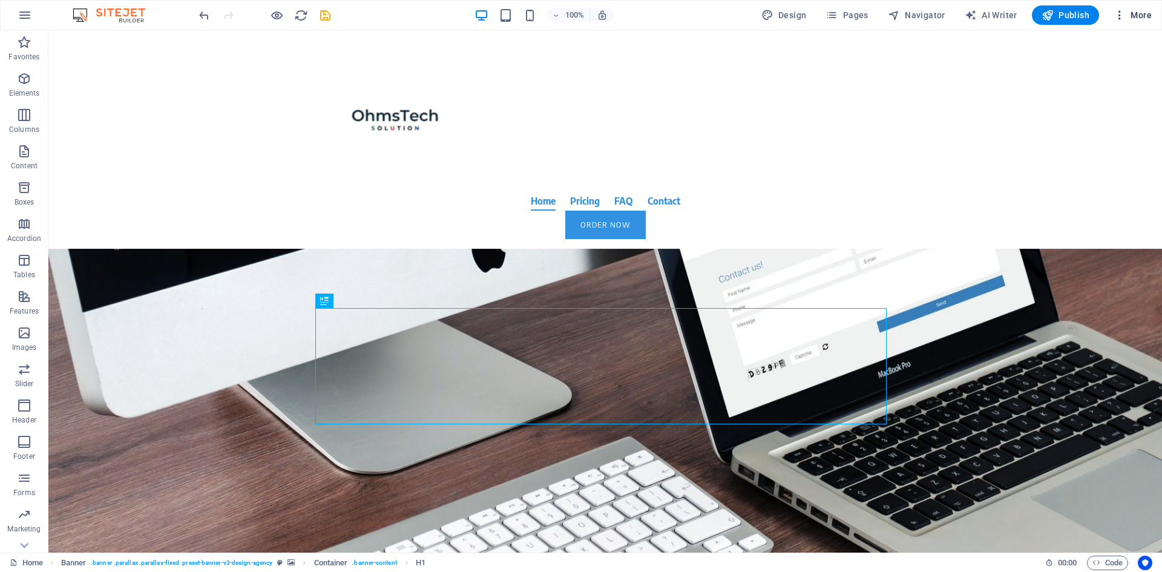
click at [1141, 19] on span "More" at bounding box center [1133, 15] width 38 height 12
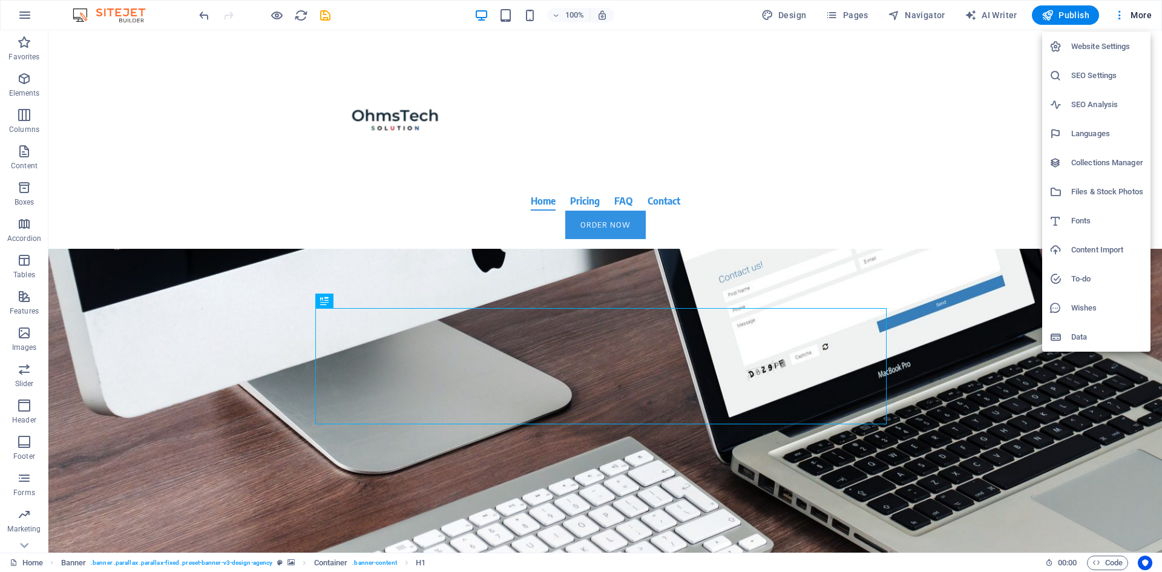
click at [1104, 161] on h6 "Collections Manager" at bounding box center [1108, 163] width 72 height 15
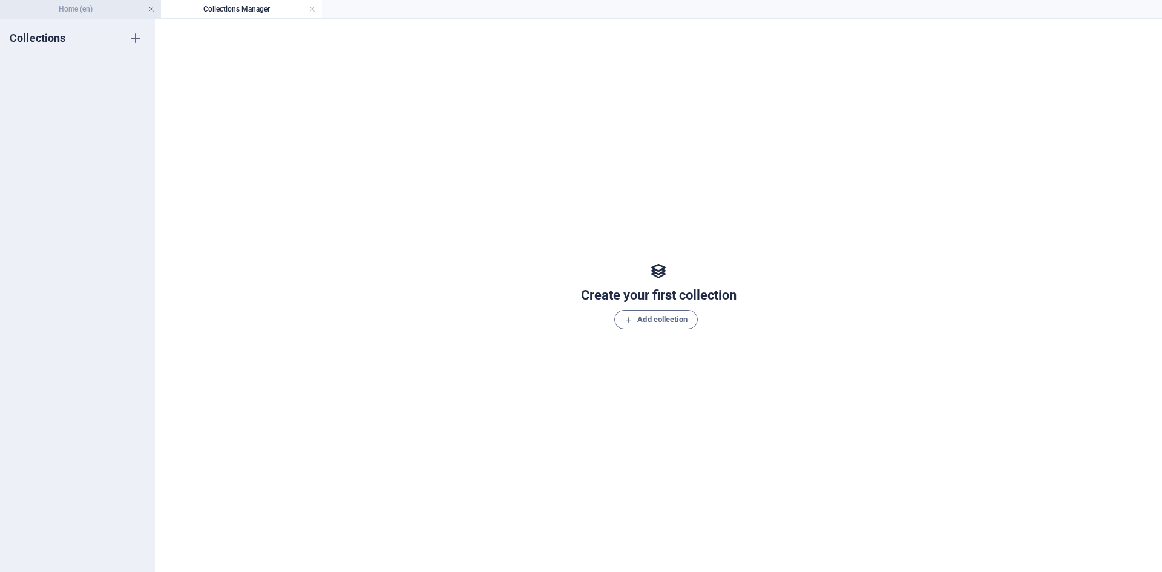
click at [151, 10] on link at bounding box center [151, 10] width 7 height 12
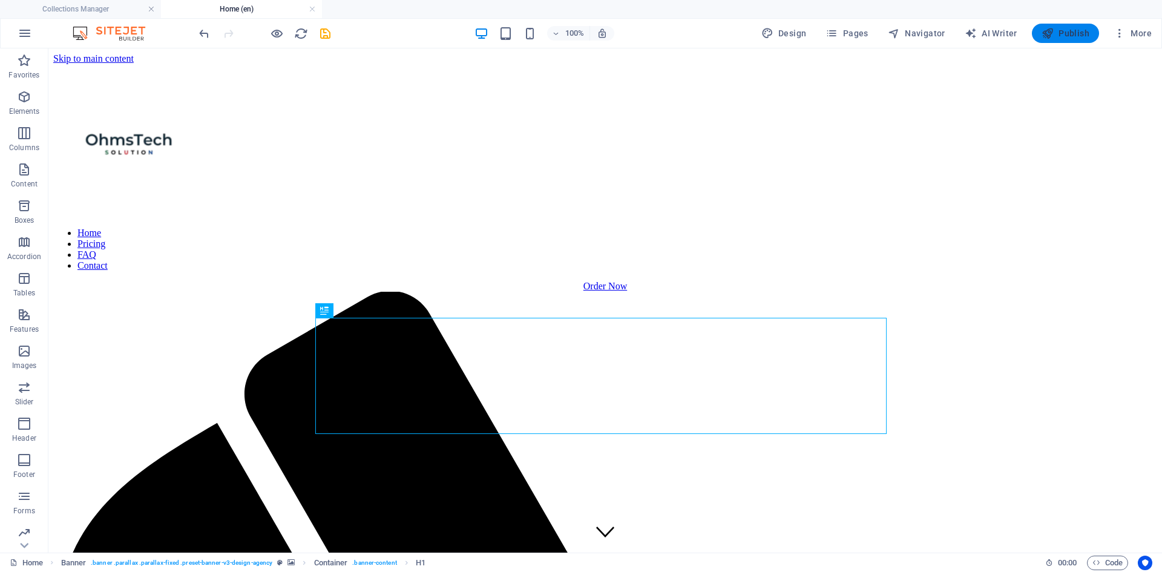
click at [1054, 33] on icon "button" at bounding box center [1048, 33] width 12 height 12
